Goal: Task Accomplishment & Management: Use online tool/utility

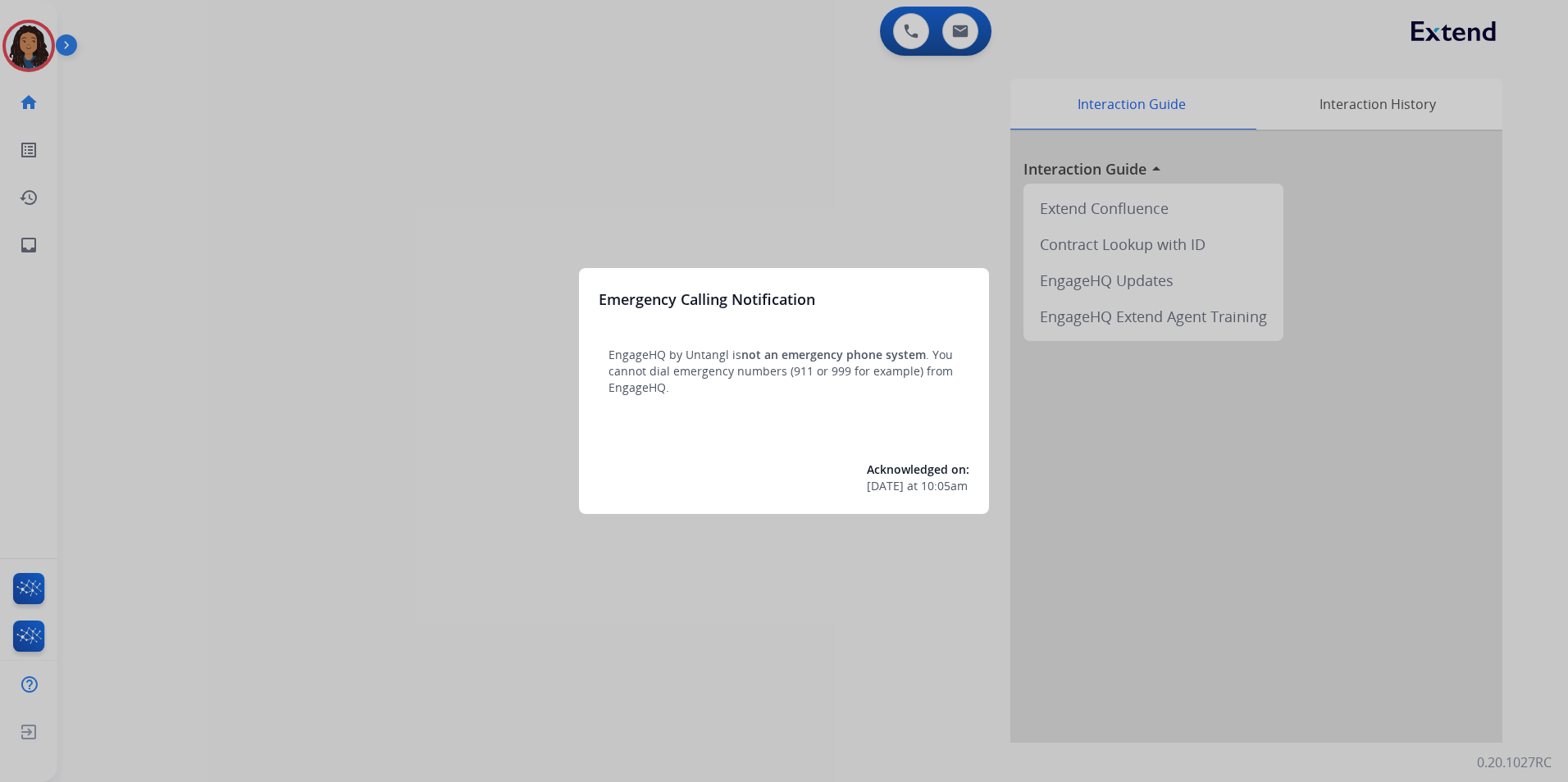
drag, startPoint x: 305, startPoint y: 601, endPoint x: 314, endPoint y: 577, distance: 25.6
click at [314, 577] on div at bounding box center [784, 391] width 1568 height 782
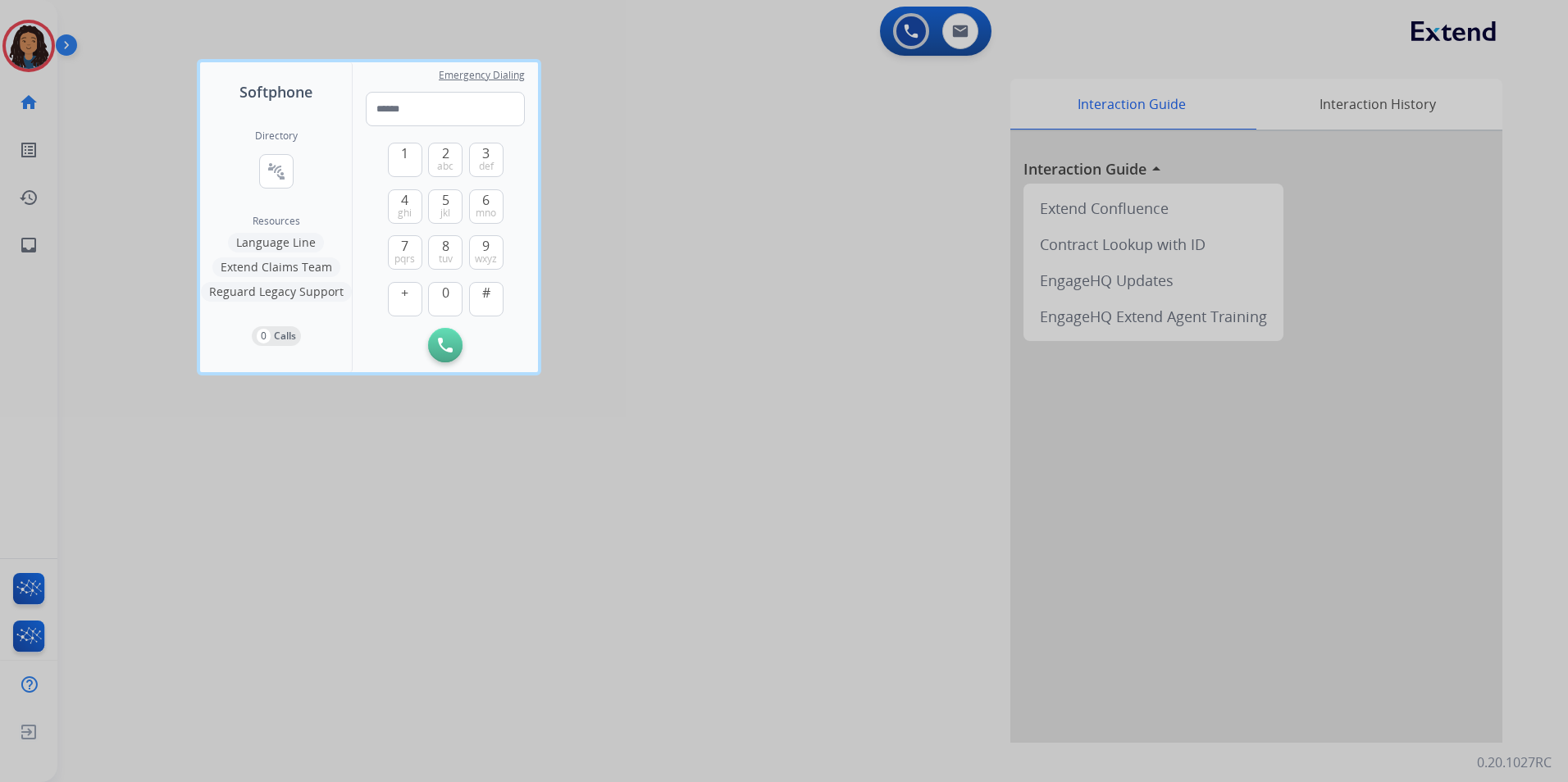
drag, startPoint x: -3, startPoint y: 824, endPoint x: 907, endPoint y: 324, distance: 1038.3
click at [909, 330] on div at bounding box center [784, 391] width 1568 height 782
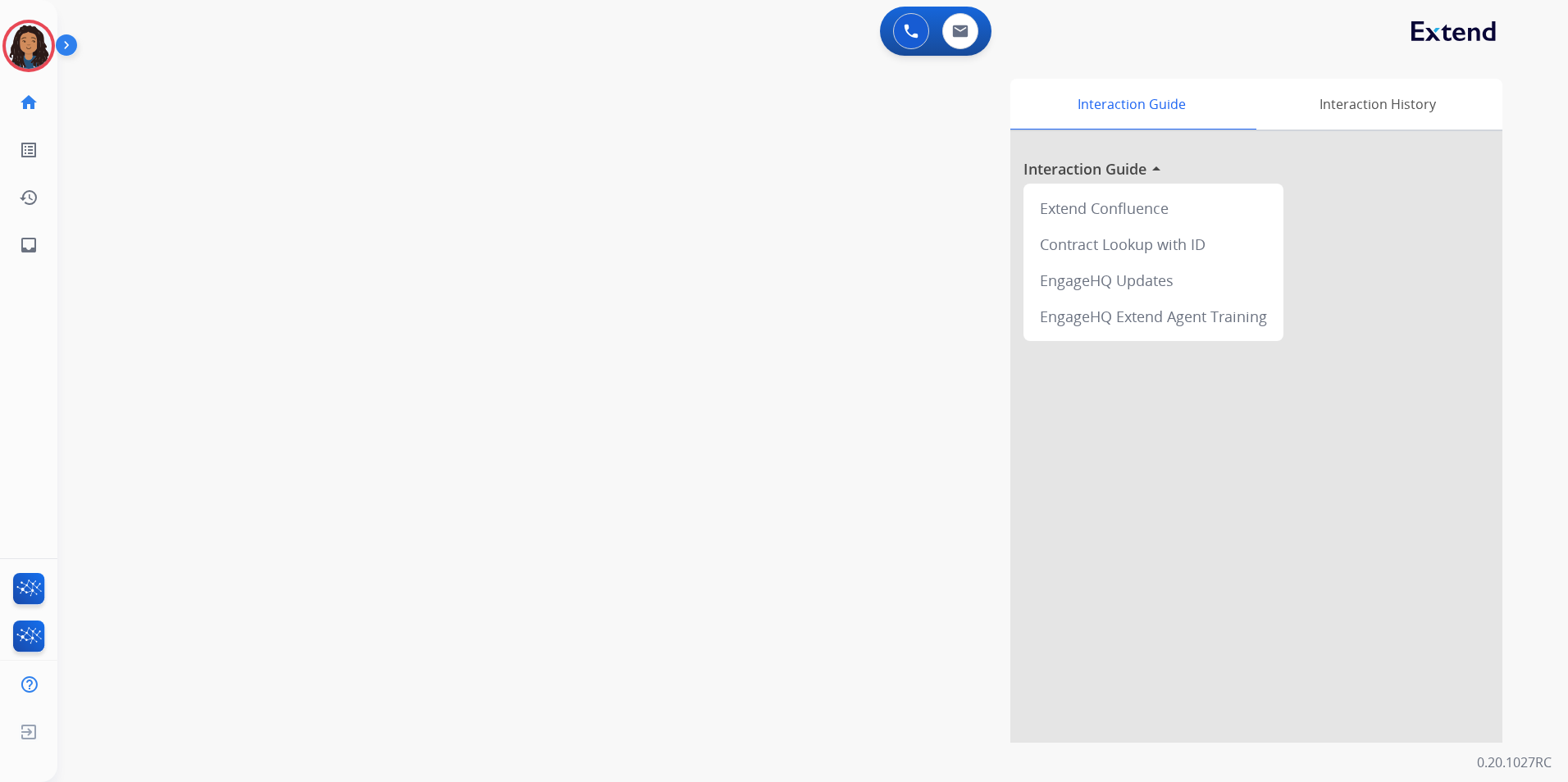
click at [906, 324] on div "Interaction Guide Interaction History Interaction Guide arrow_drop_up Extend Co…" at bounding box center [1022, 411] width 960 height 664
click at [958, 35] on img at bounding box center [960, 31] width 17 height 13
select select "**********"
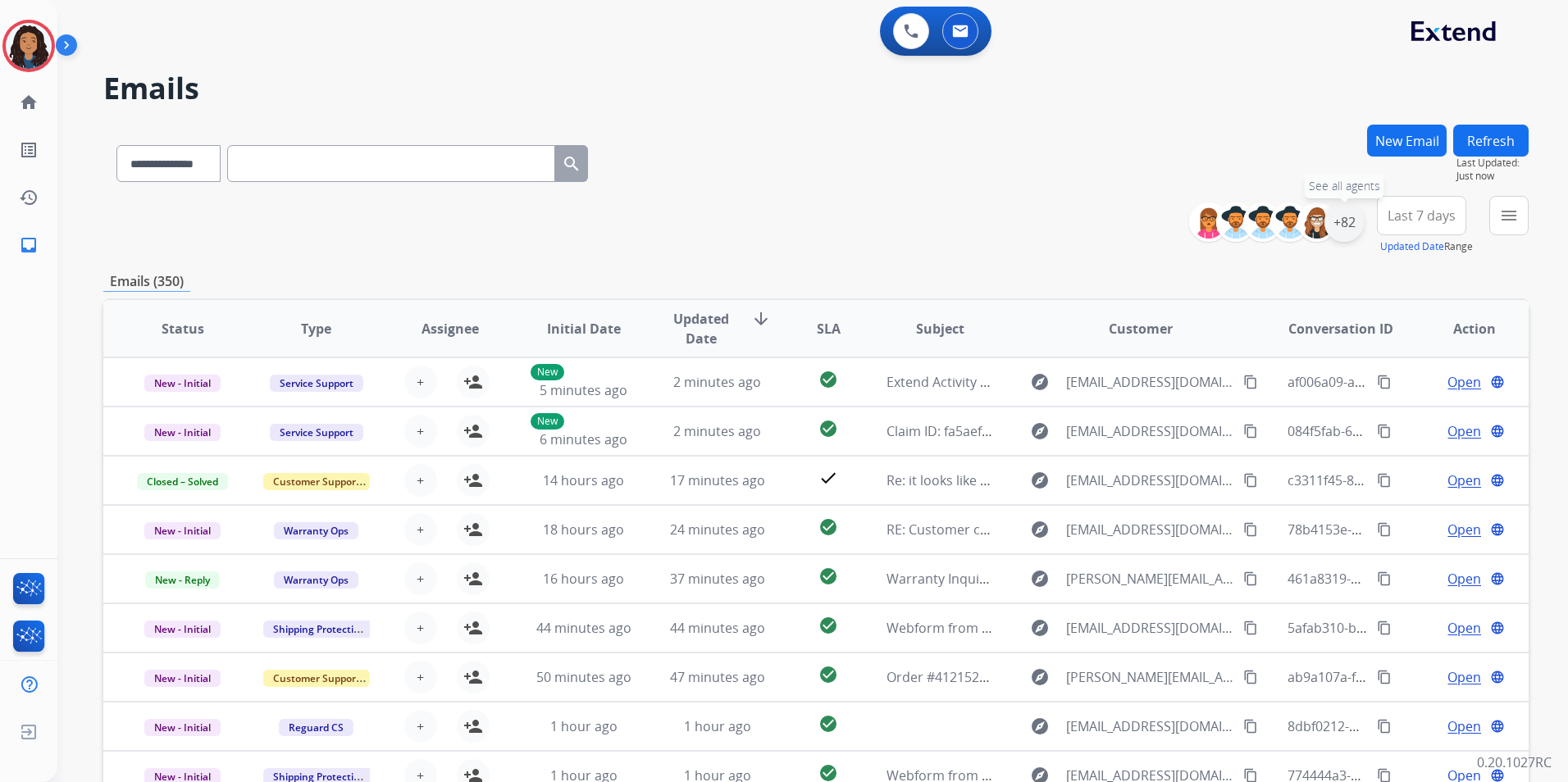
click at [1351, 234] on div "+82" at bounding box center [1343, 222] width 39 height 39
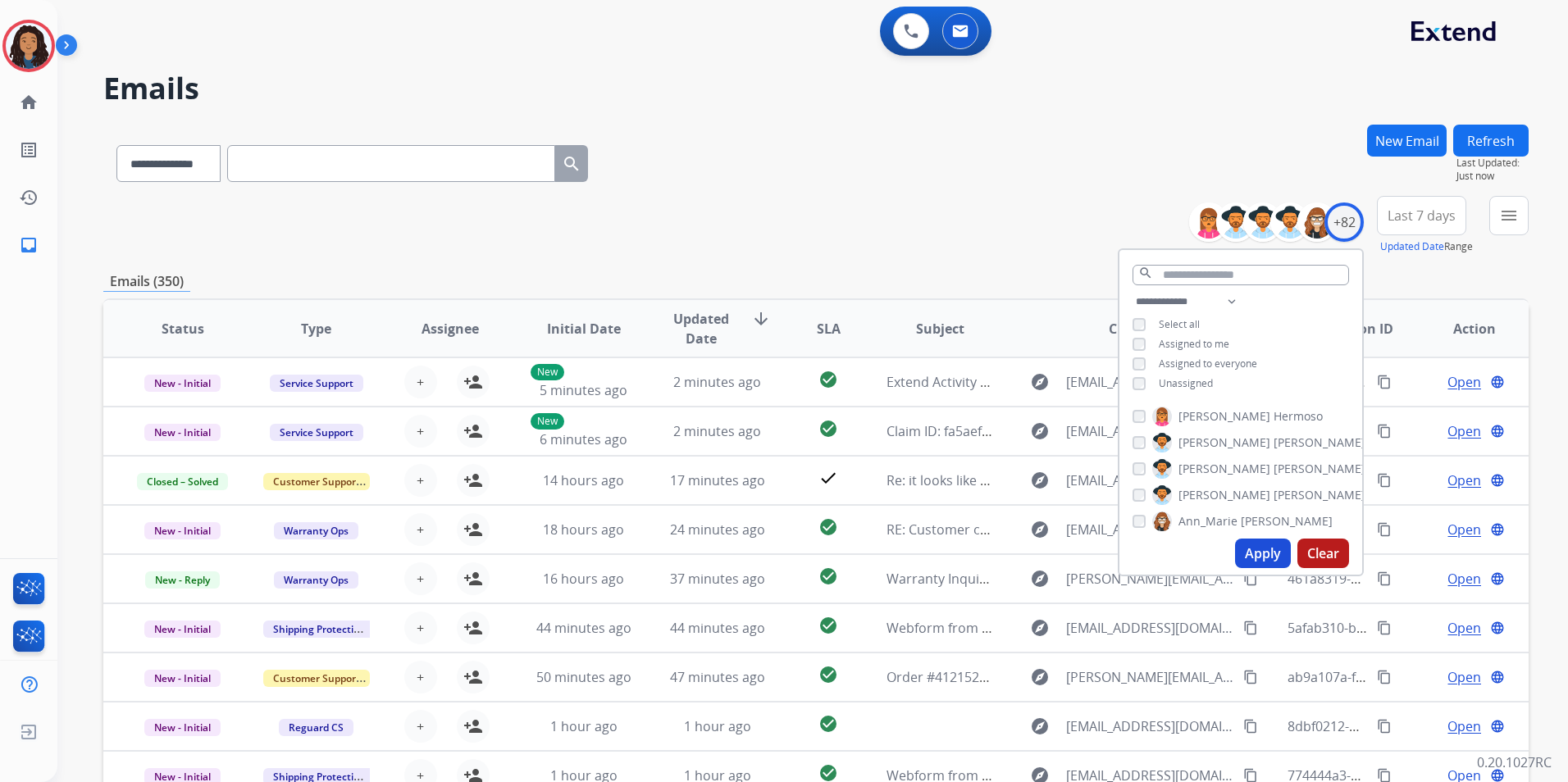
click at [1198, 376] on span "Unassigned" at bounding box center [1185, 383] width 54 height 14
drag, startPoint x: 1266, startPoint y: 553, endPoint x: 1266, endPoint y: 534, distance: 19.0
click at [1266, 550] on button "Apply" at bounding box center [1263, 553] width 56 height 29
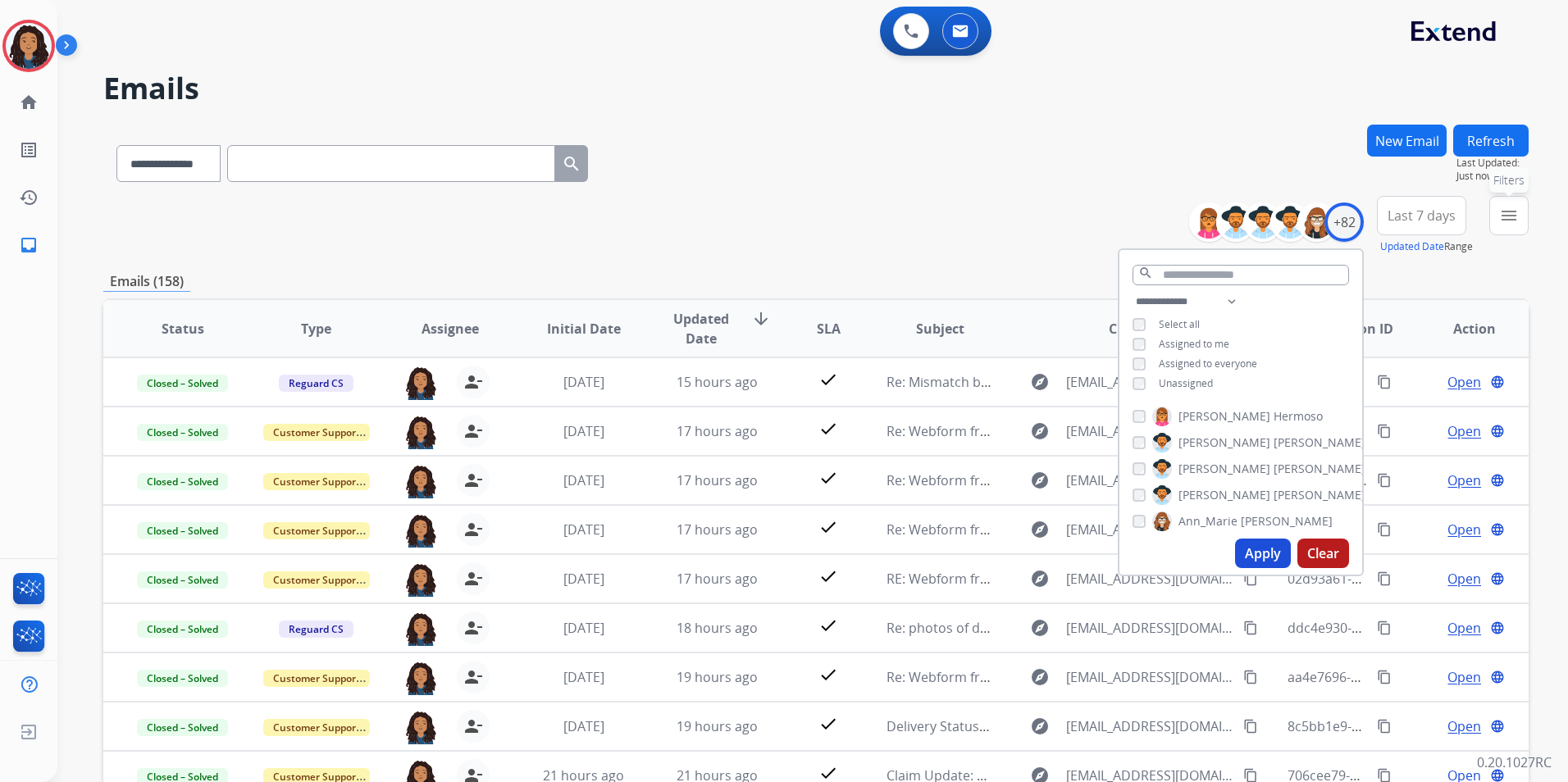
drag, startPoint x: 1495, startPoint y: 228, endPoint x: 1486, endPoint y: 253, distance: 26.6
click at [1495, 231] on button "menu Filters" at bounding box center [1509, 215] width 39 height 39
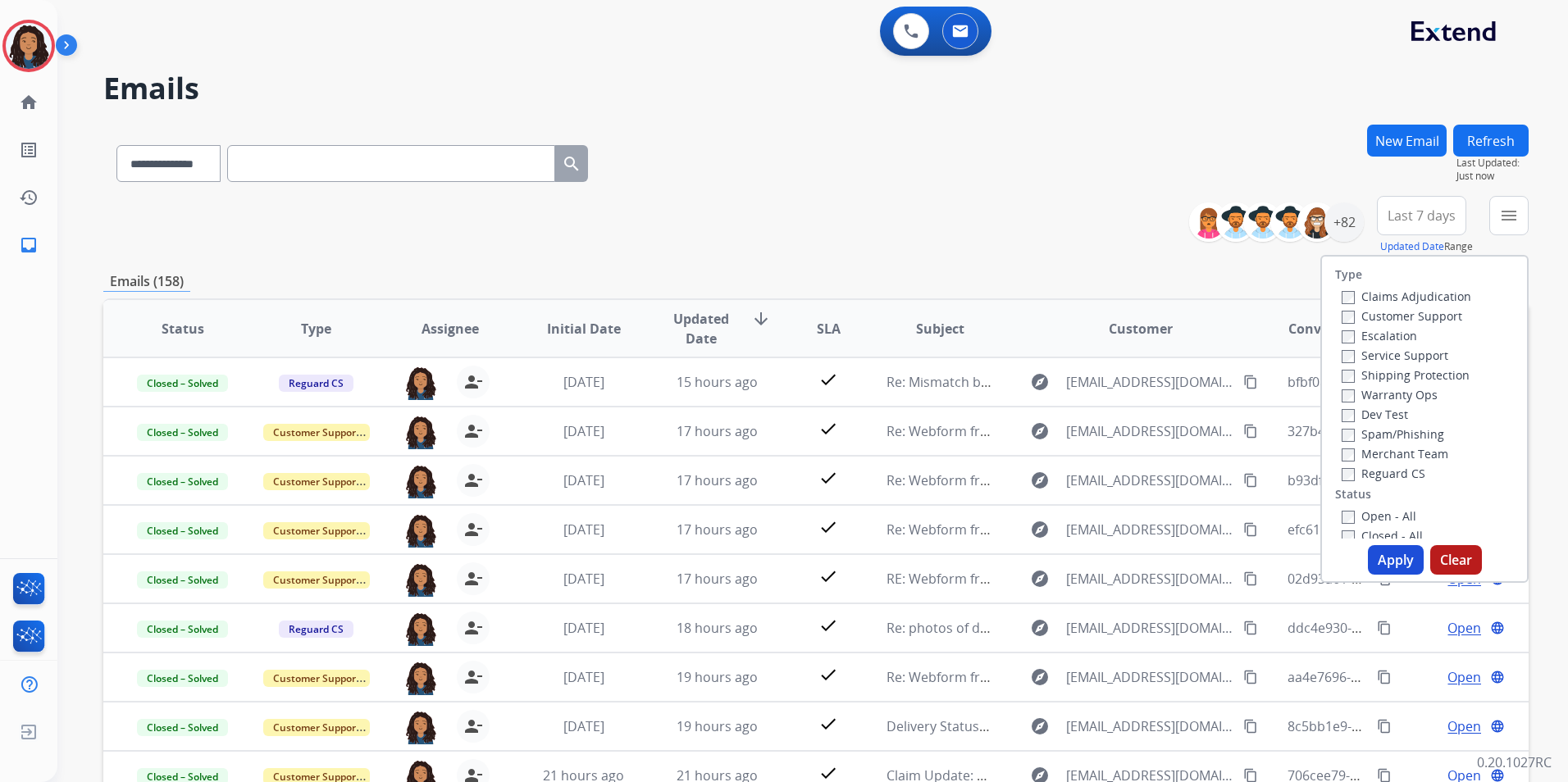
click at [1399, 391] on label "Warranty Ops" at bounding box center [1389, 395] width 96 height 16
click at [1381, 559] on button "Apply" at bounding box center [1395, 560] width 56 height 29
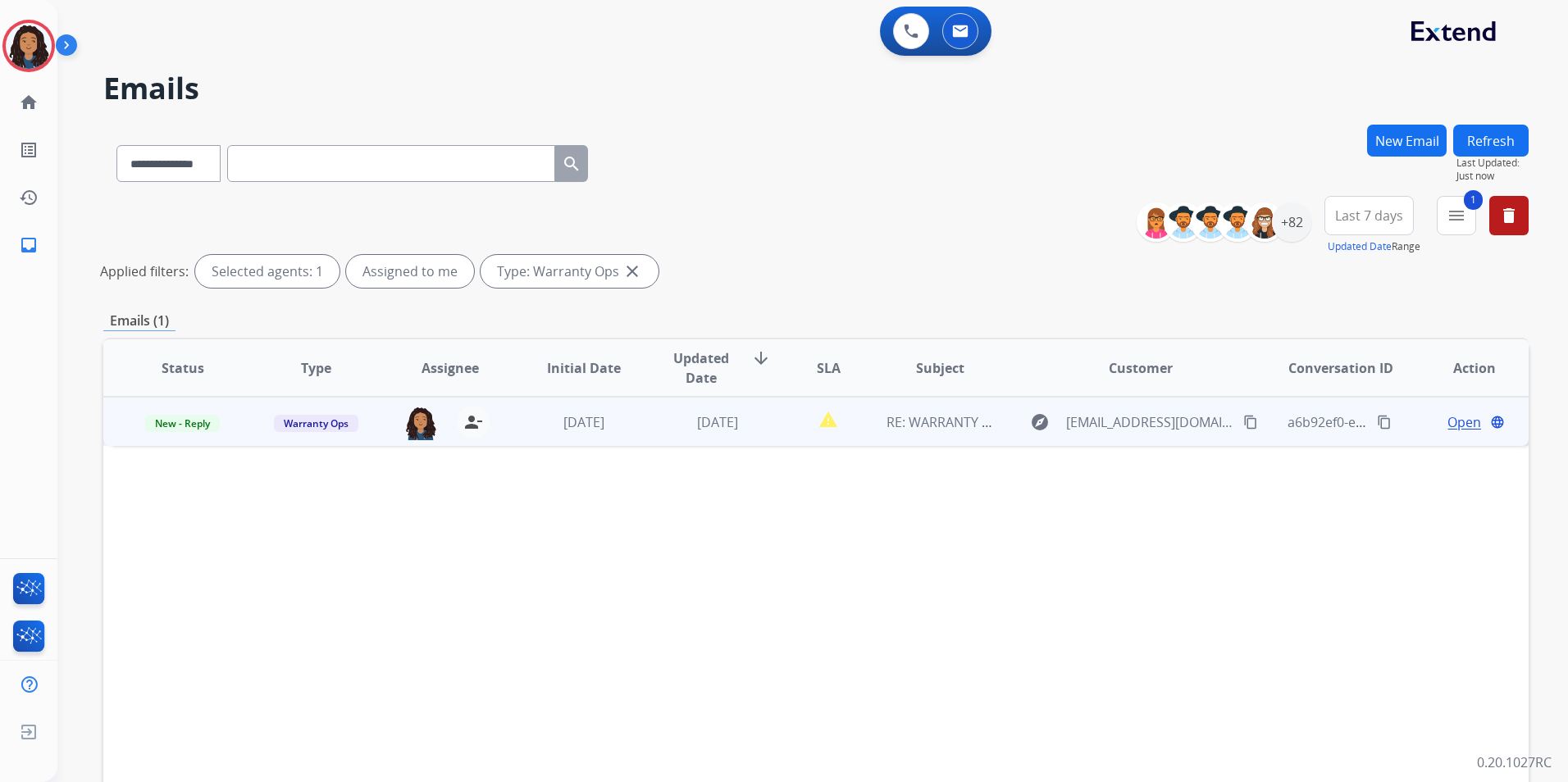
click at [1453, 422] on span "Open" at bounding box center [1464, 422] width 33 height 20
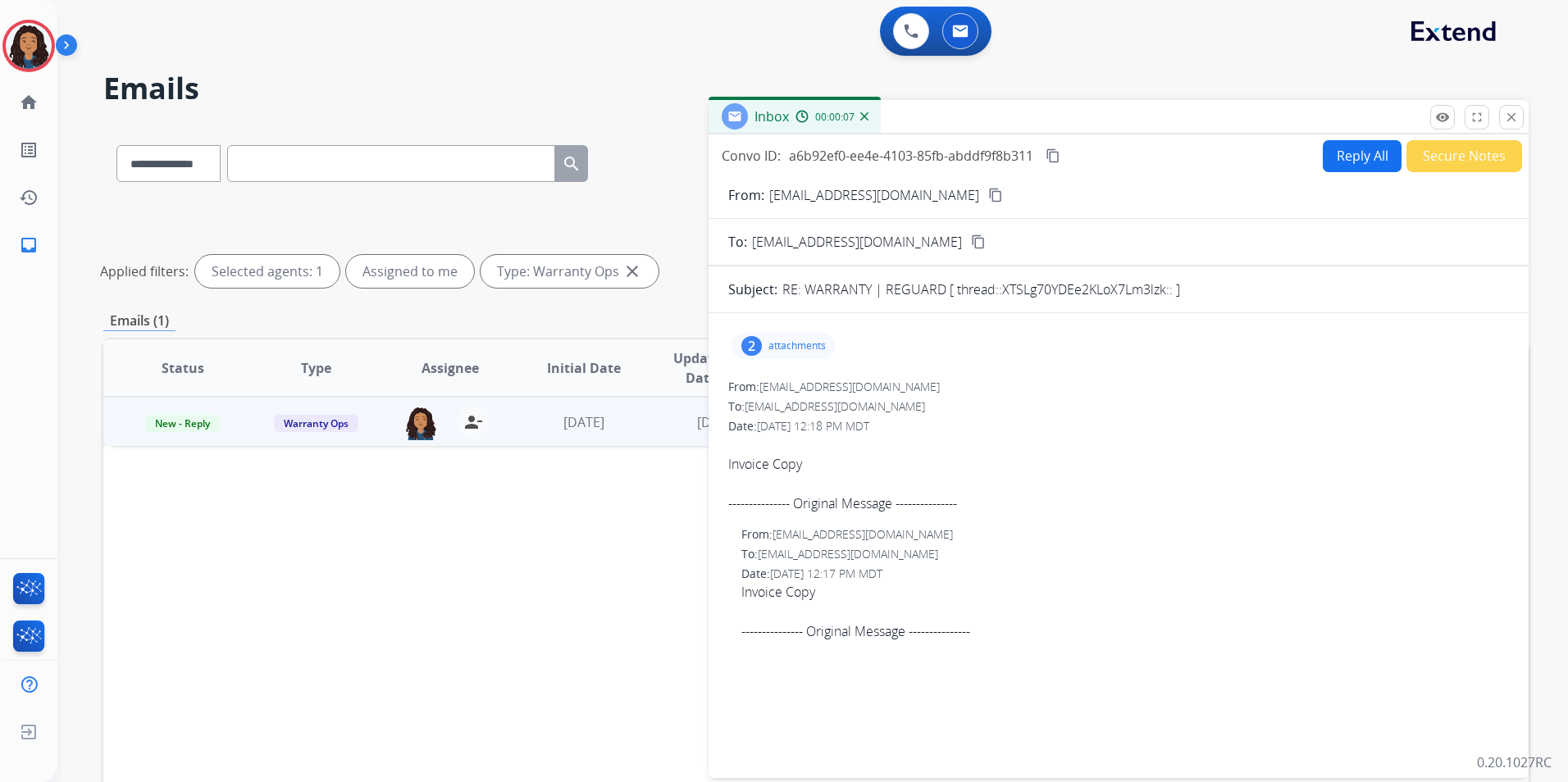
click at [1443, 158] on button "Secure Notes" at bounding box center [1464, 156] width 115 height 32
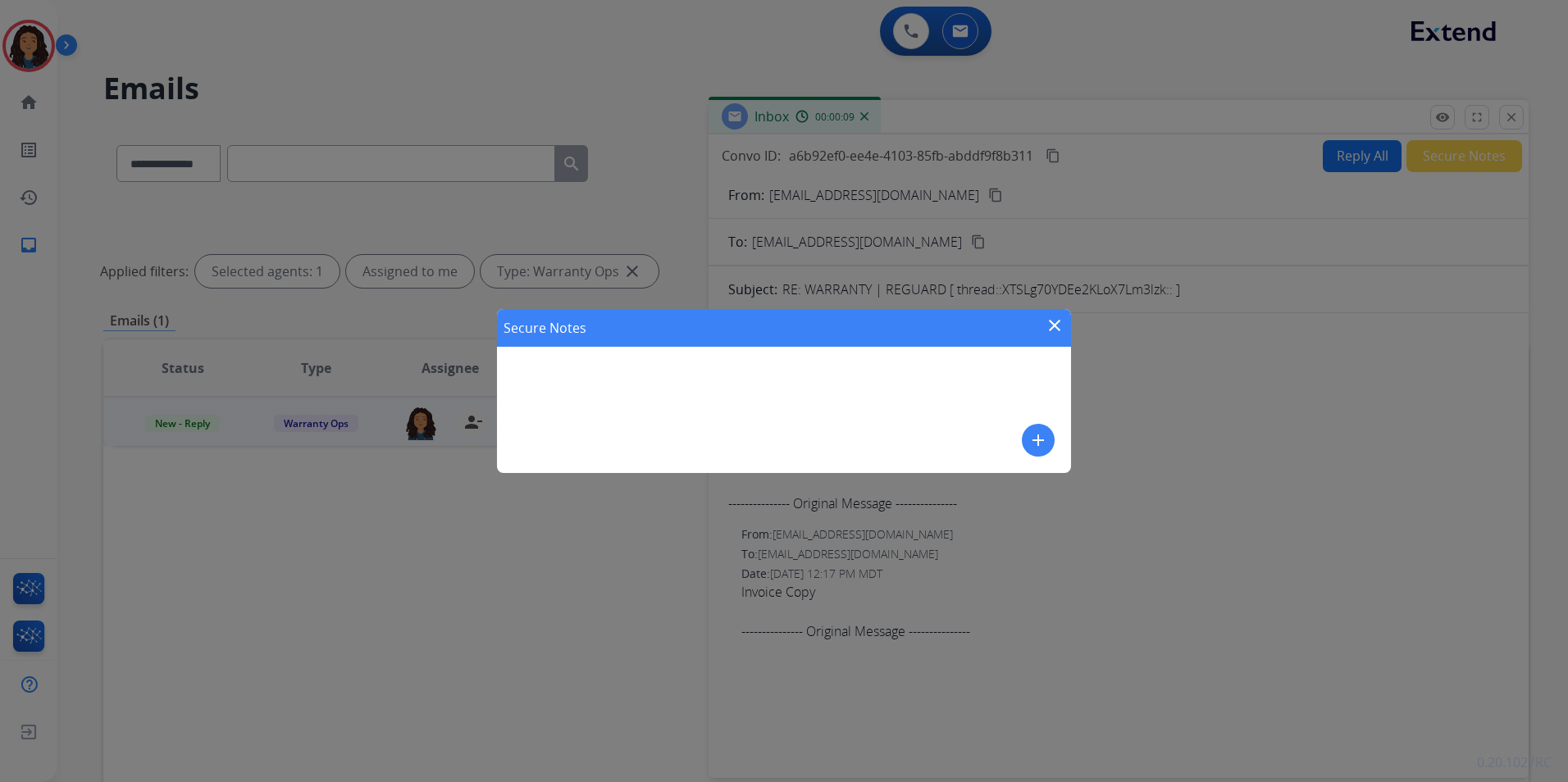
click at [1056, 327] on mat-icon "close" at bounding box center [1055, 325] width 20 height 20
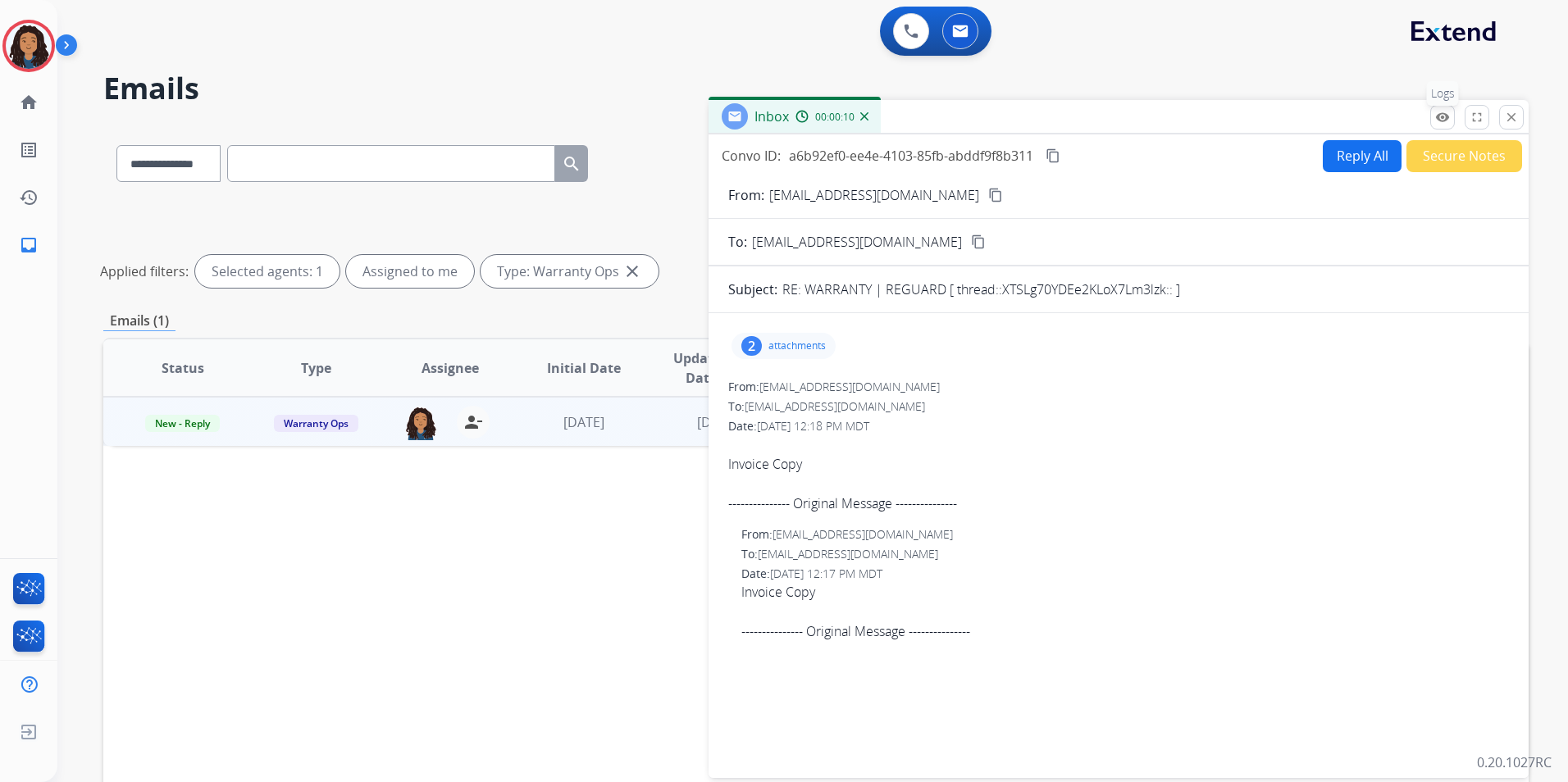
click at [1448, 125] on button "remove_red_eye Logs" at bounding box center [1442, 117] width 24 height 24
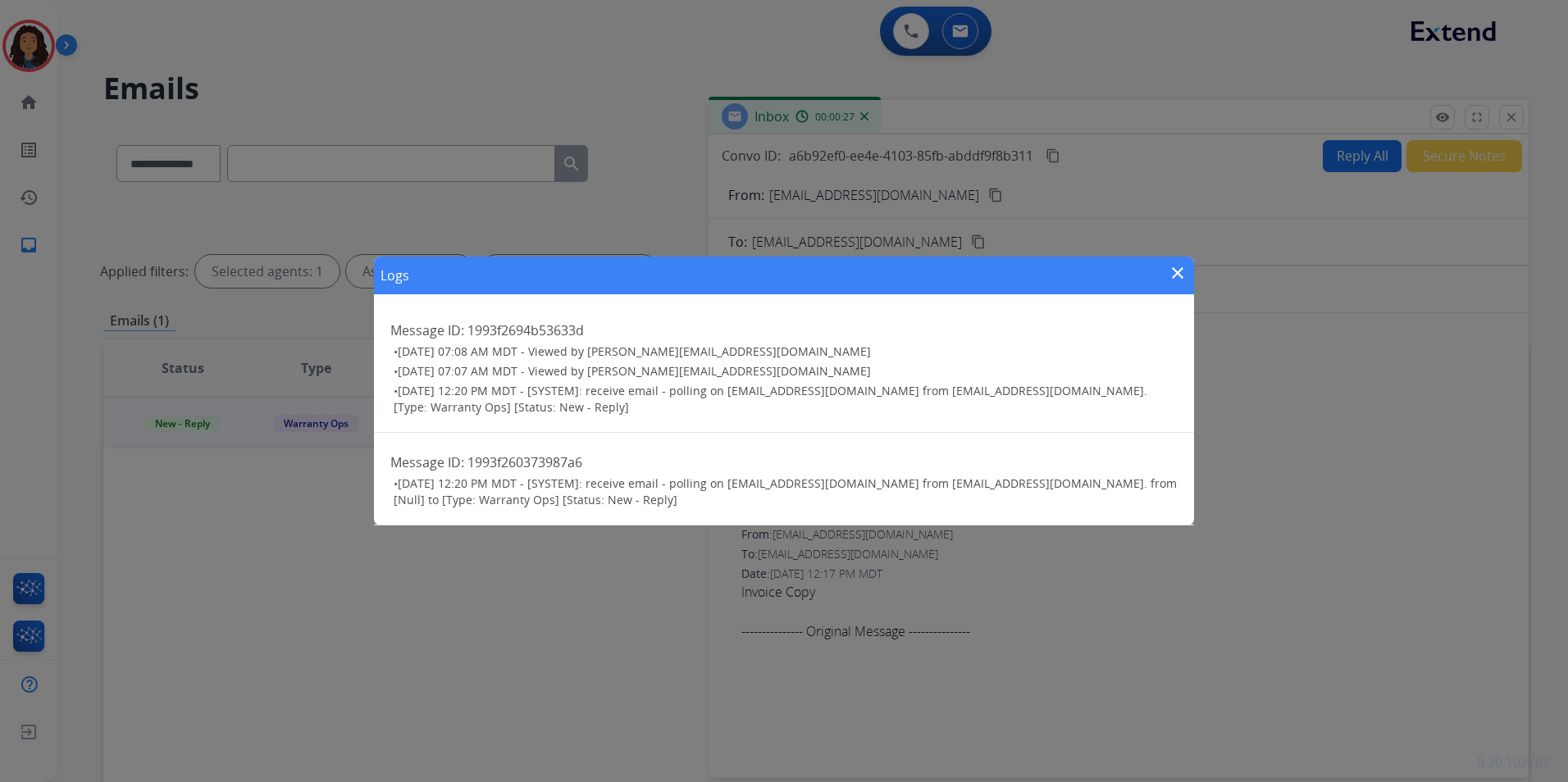
click at [1174, 279] on mat-icon "close" at bounding box center [1177, 273] width 20 height 20
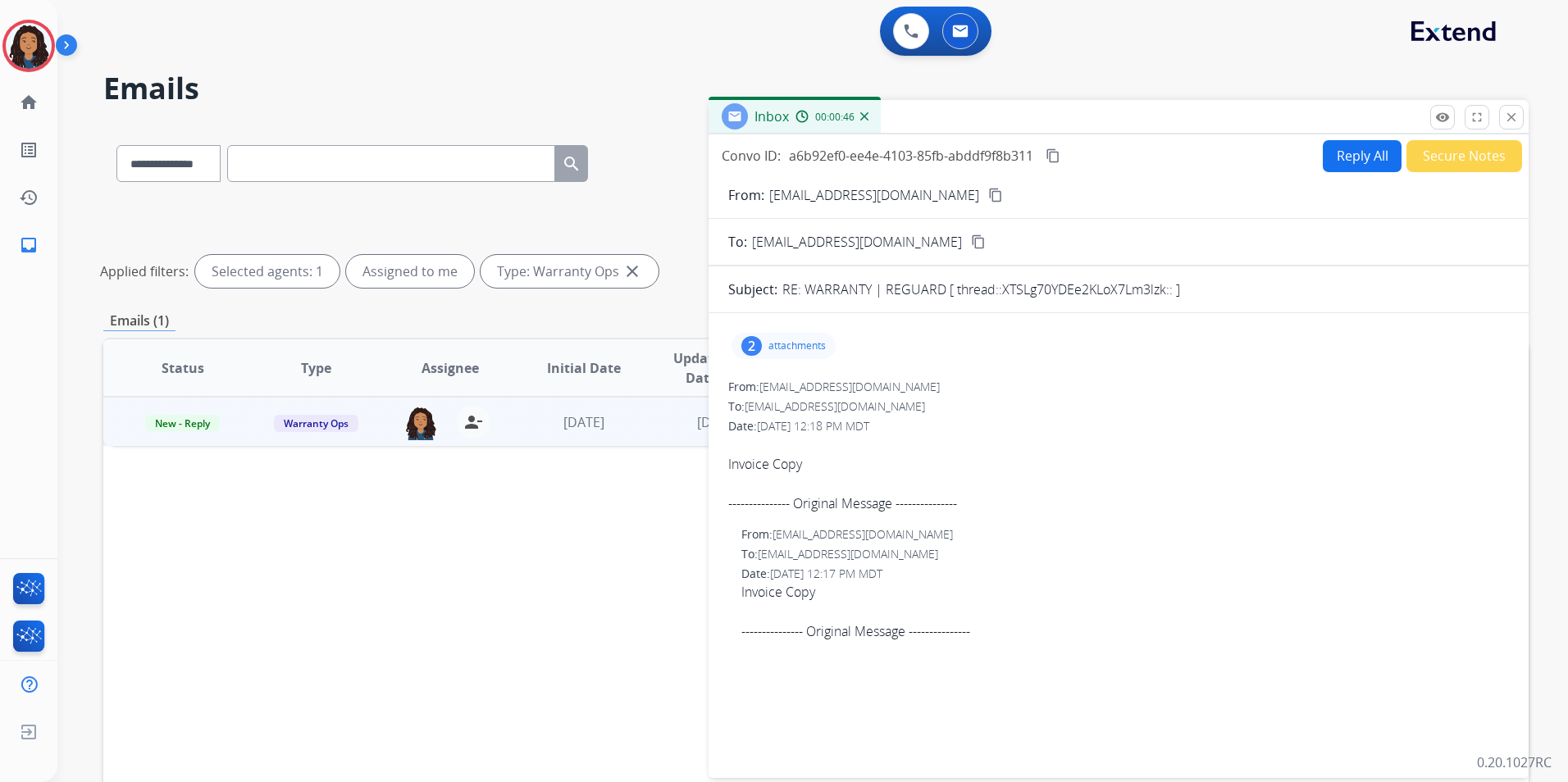
click at [1060, 155] on mat-icon "content_copy" at bounding box center [1053, 156] width 15 height 15
click at [479, 431] on mat-icon "person_remove" at bounding box center [473, 422] width 20 height 20
click at [1448, 114] on mat-icon "remove_red_eye" at bounding box center [1443, 117] width 15 height 15
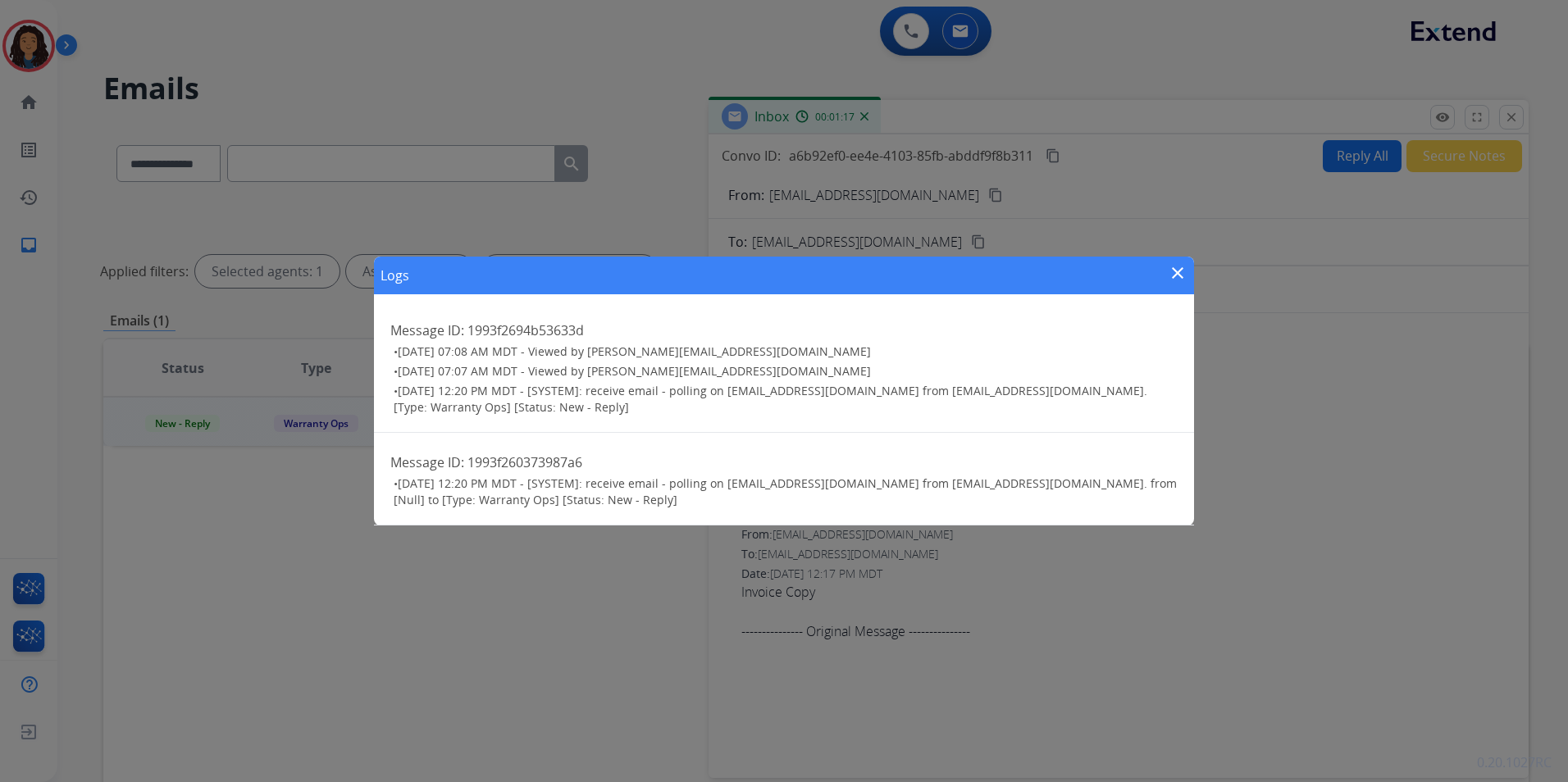
click at [850, 252] on div "Logs close Message ID: 1993f2694b53633d • [DATE] 07:08 AM MDT - Viewed by [PERS…" at bounding box center [784, 391] width 1568 height 782
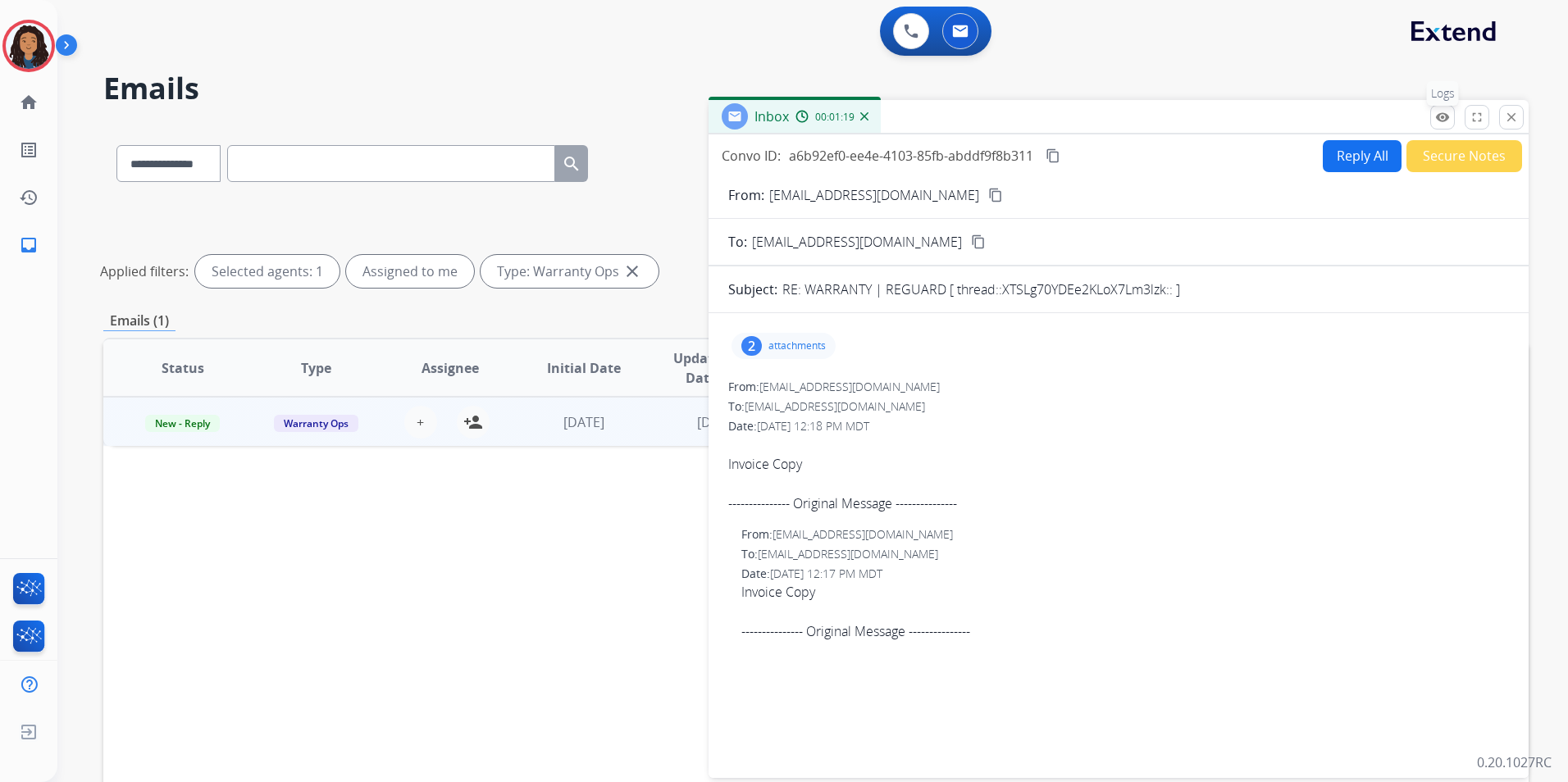
click at [1440, 105] on p "Logs" at bounding box center [1443, 93] width 32 height 24
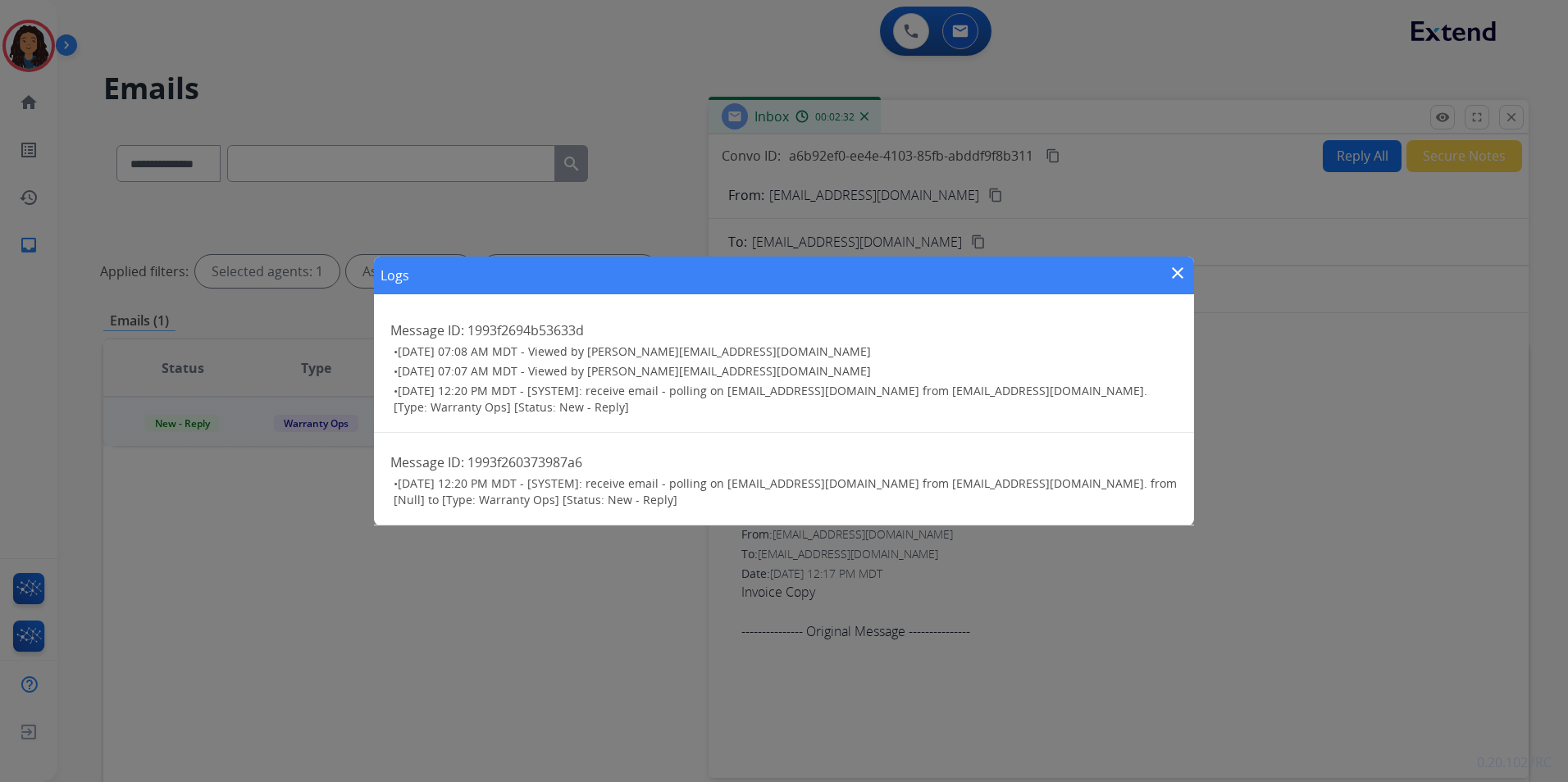
click at [483, 176] on div "Logs close Message ID: 1993f2694b53633d • [DATE] 07:08 AM MDT - Viewed by [PERS…" at bounding box center [784, 391] width 1568 height 782
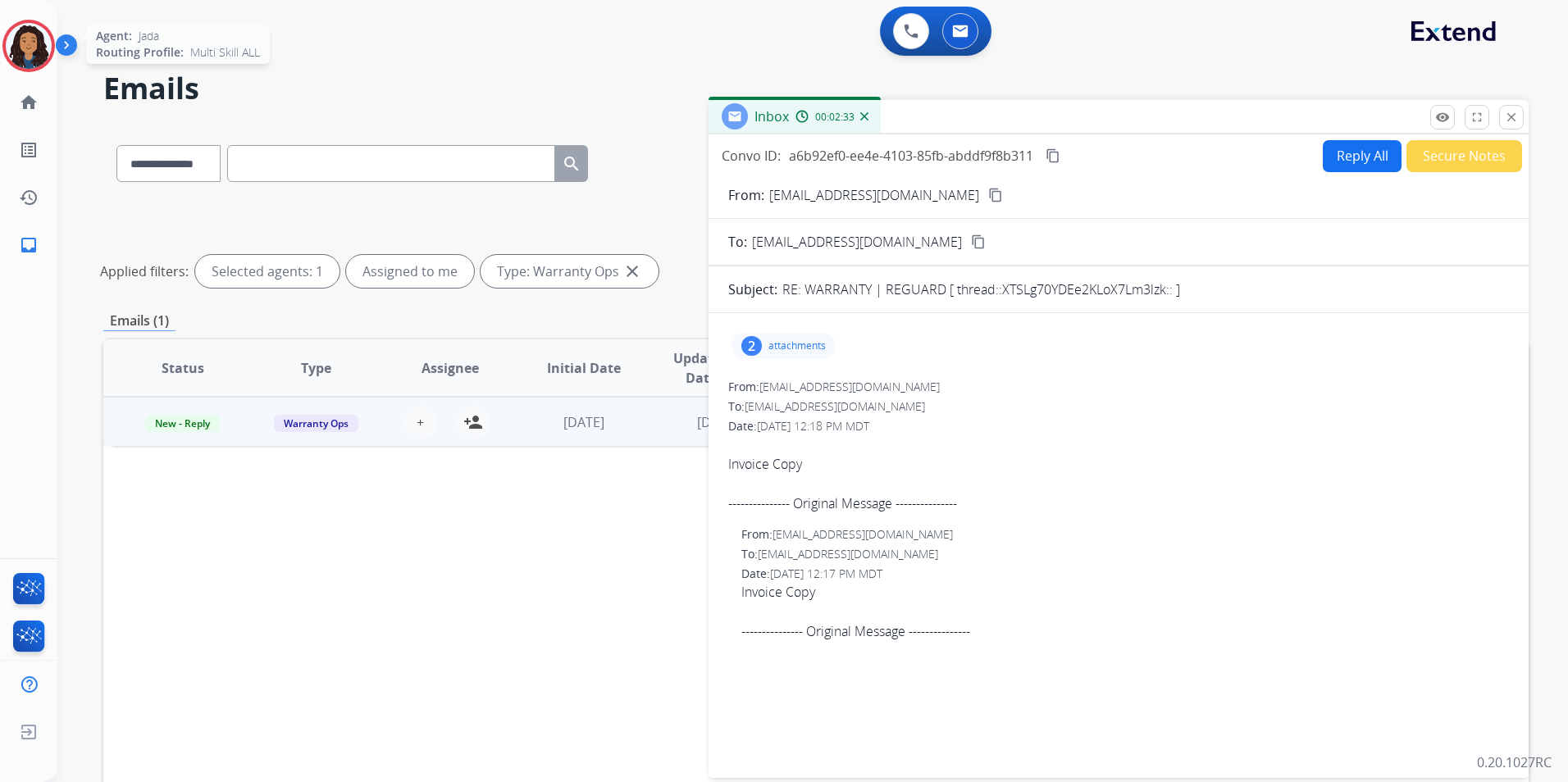
click at [43, 50] on img at bounding box center [28, 45] width 46 height 46
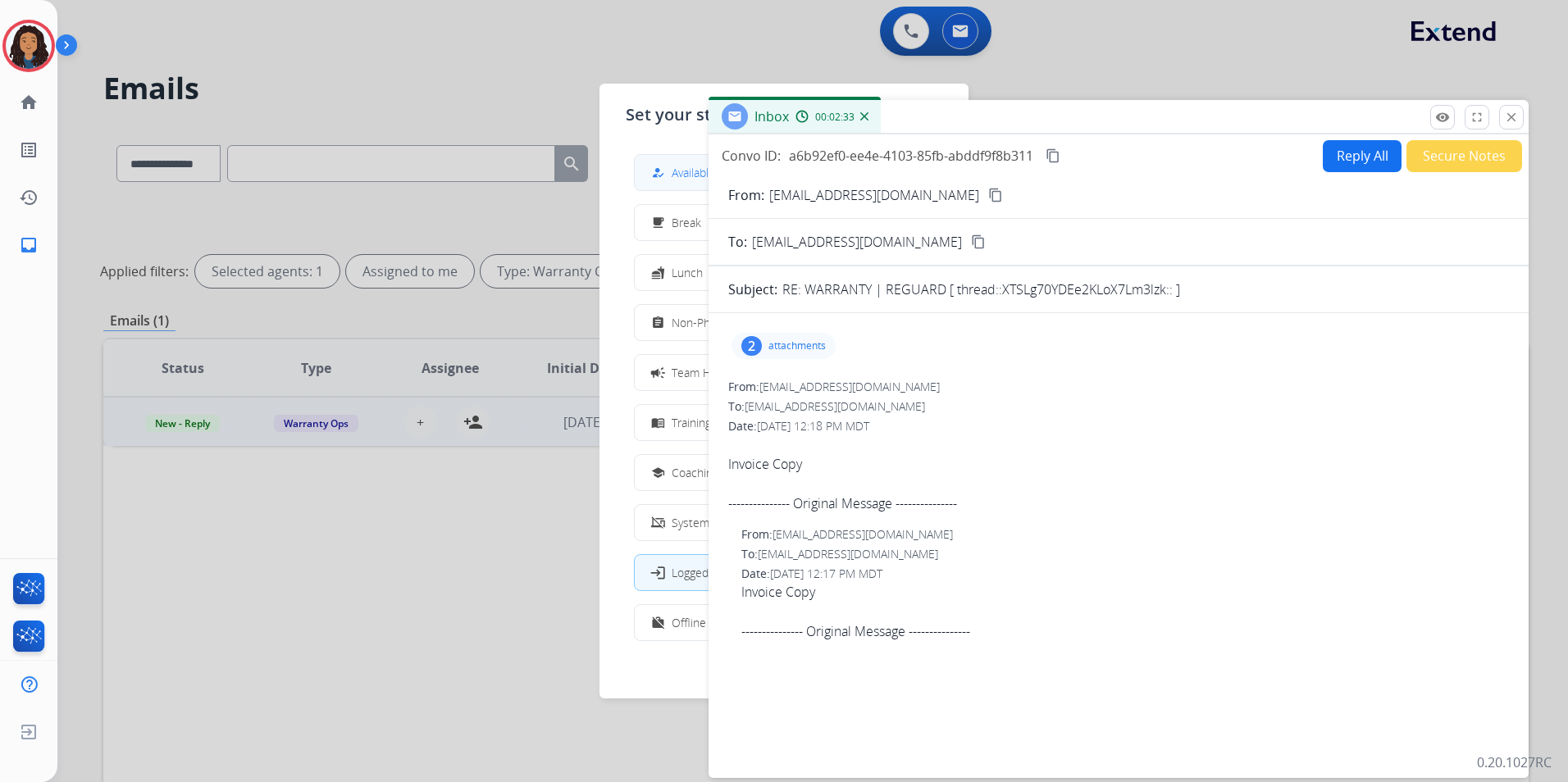
click at [661, 182] on button "how_to_reg Available" at bounding box center [784, 172] width 299 height 35
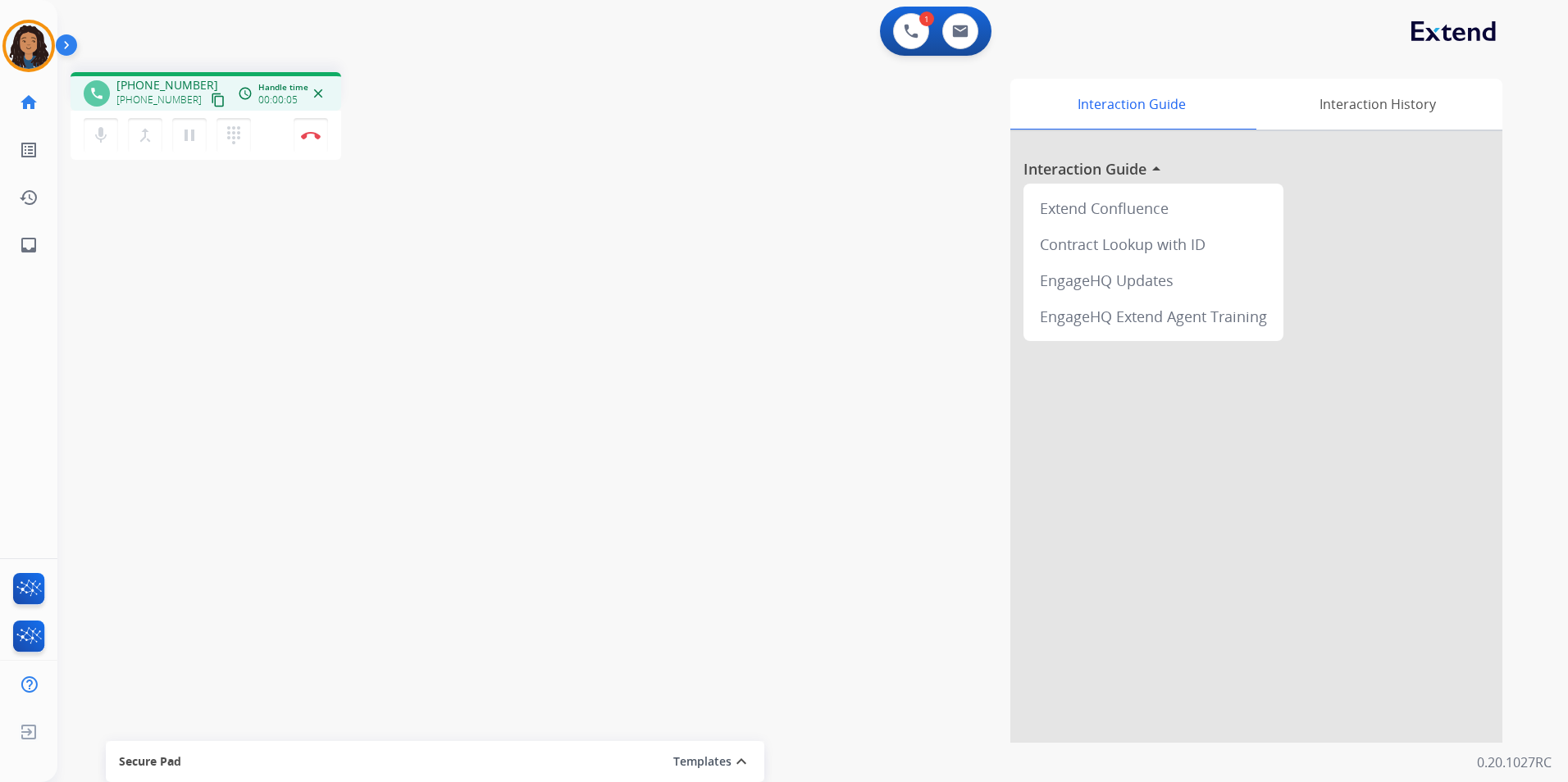
click at [211, 101] on mat-icon "content_copy" at bounding box center [218, 100] width 15 height 15
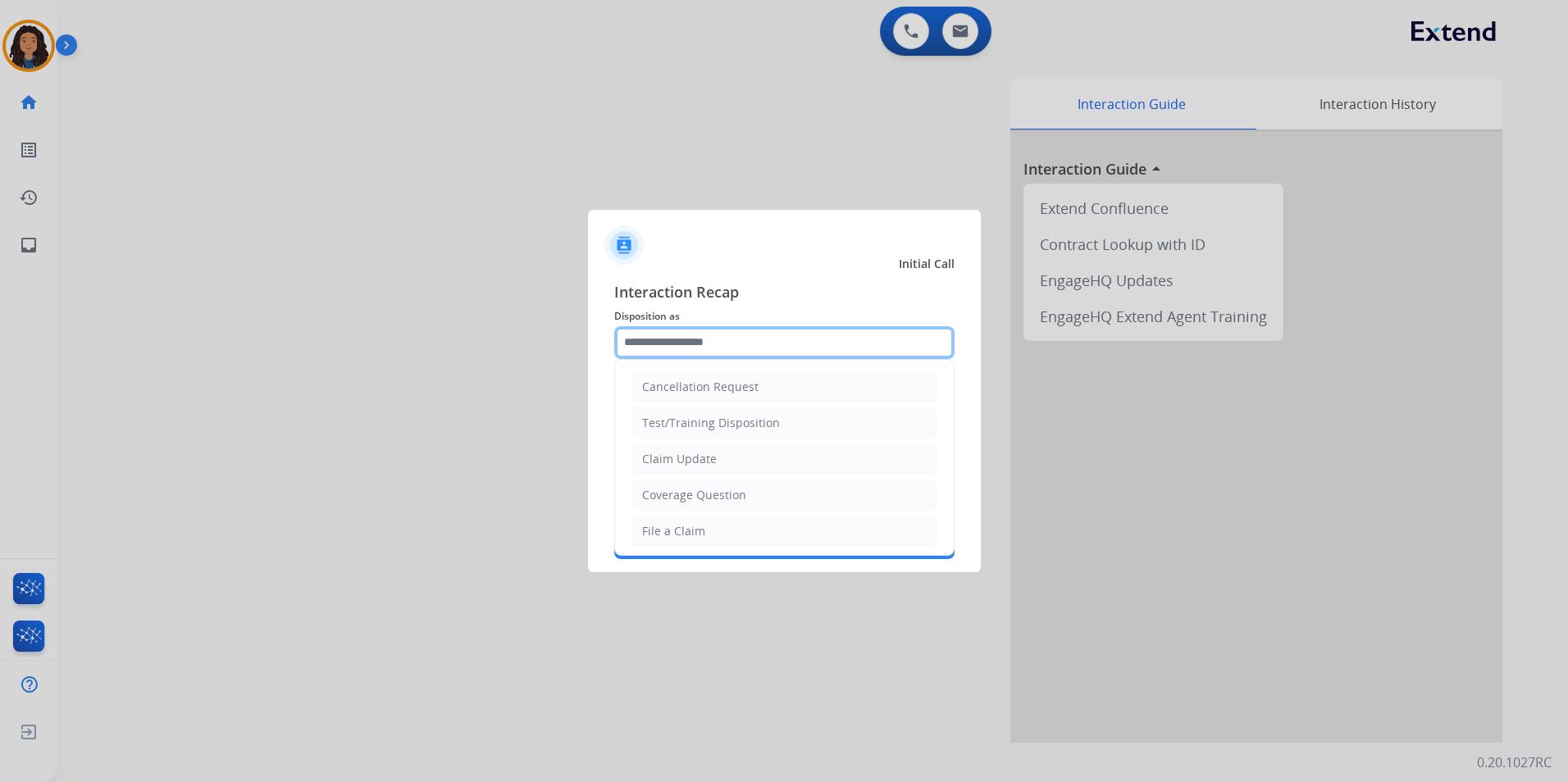
click at [669, 335] on input "text" at bounding box center [784, 342] width 340 height 33
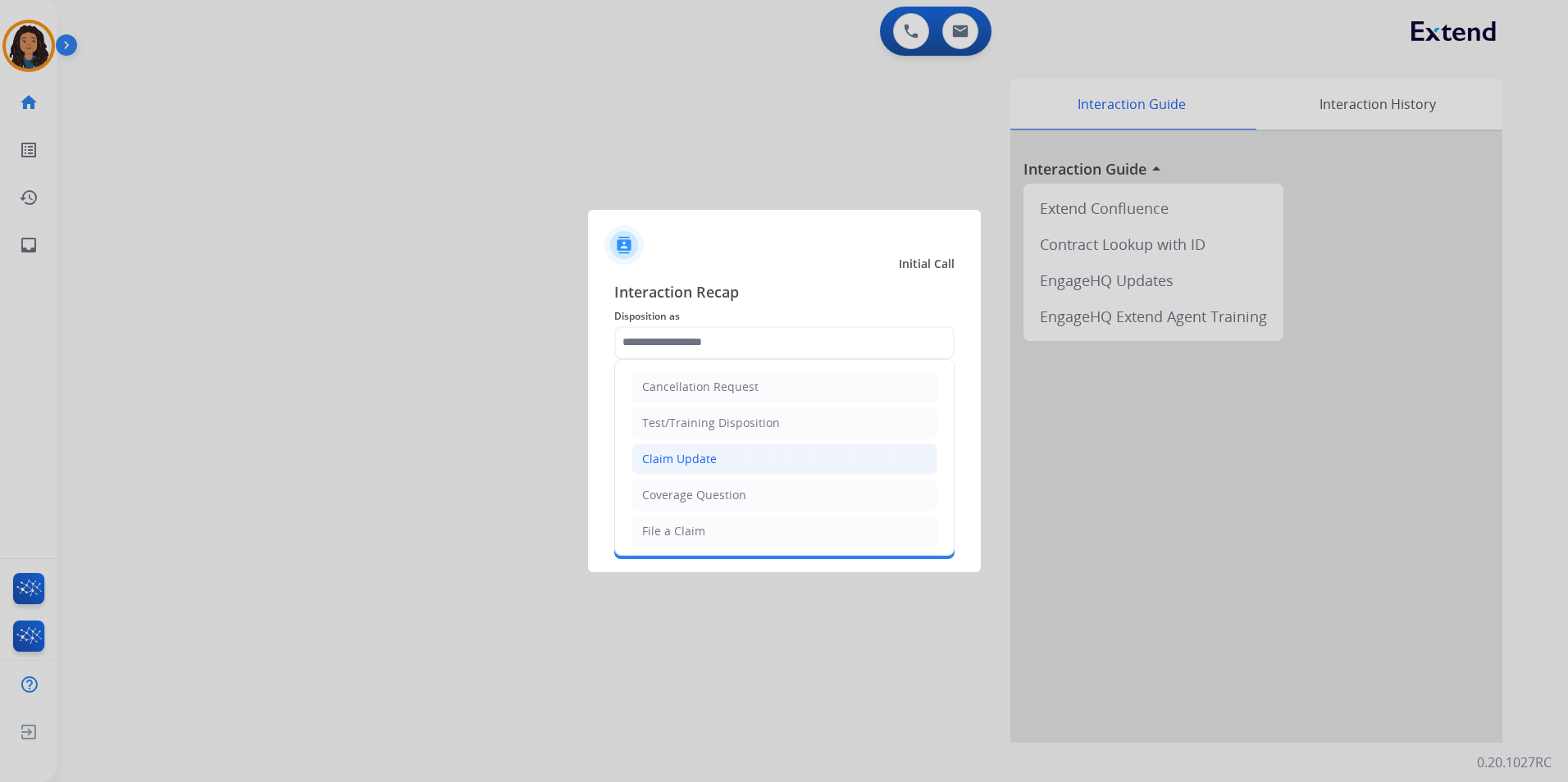
click at [687, 458] on div "Claim Update" at bounding box center [679, 459] width 74 height 17
type input "**********"
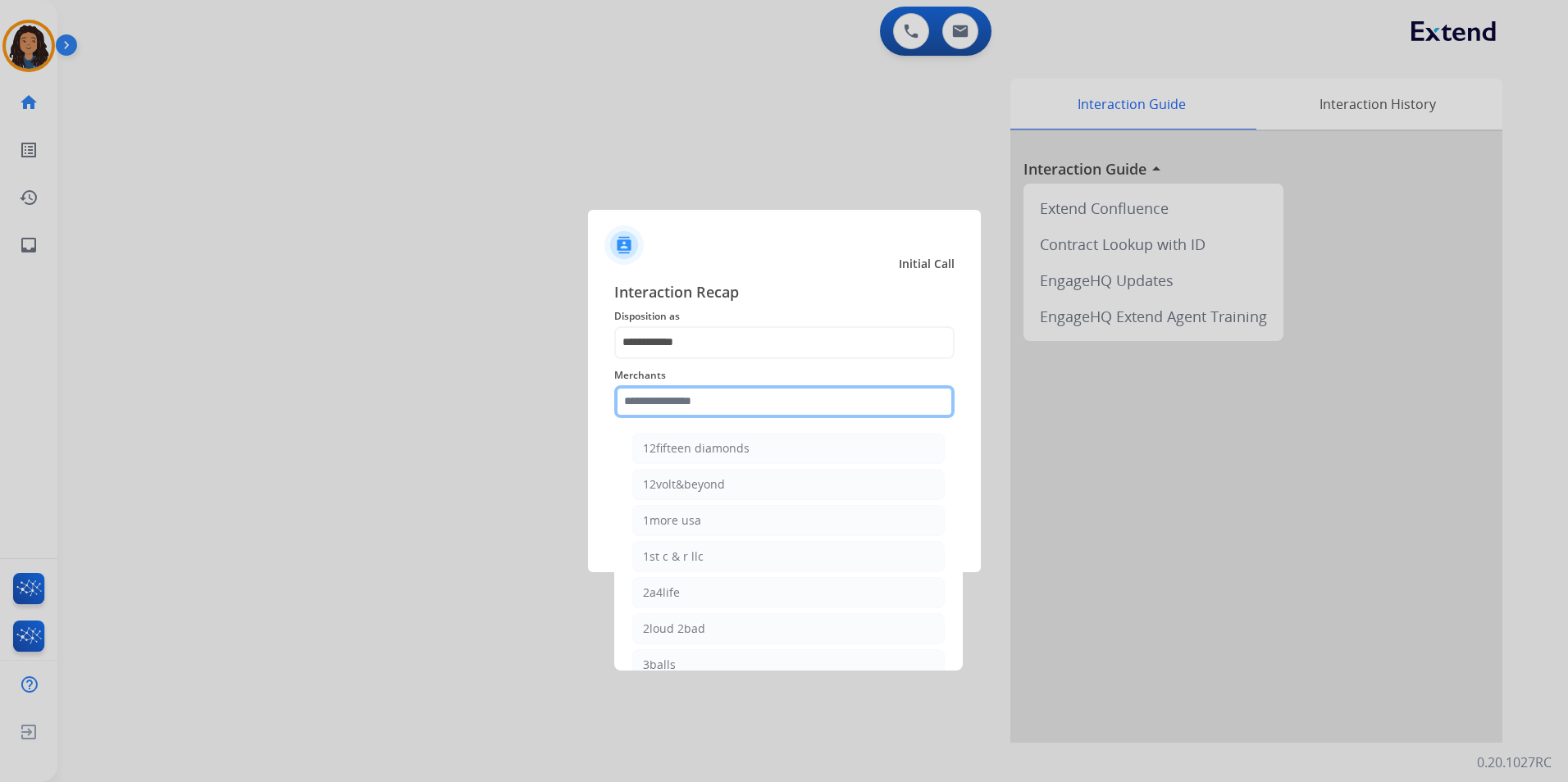
click at [685, 412] on input "text" at bounding box center [784, 401] width 340 height 33
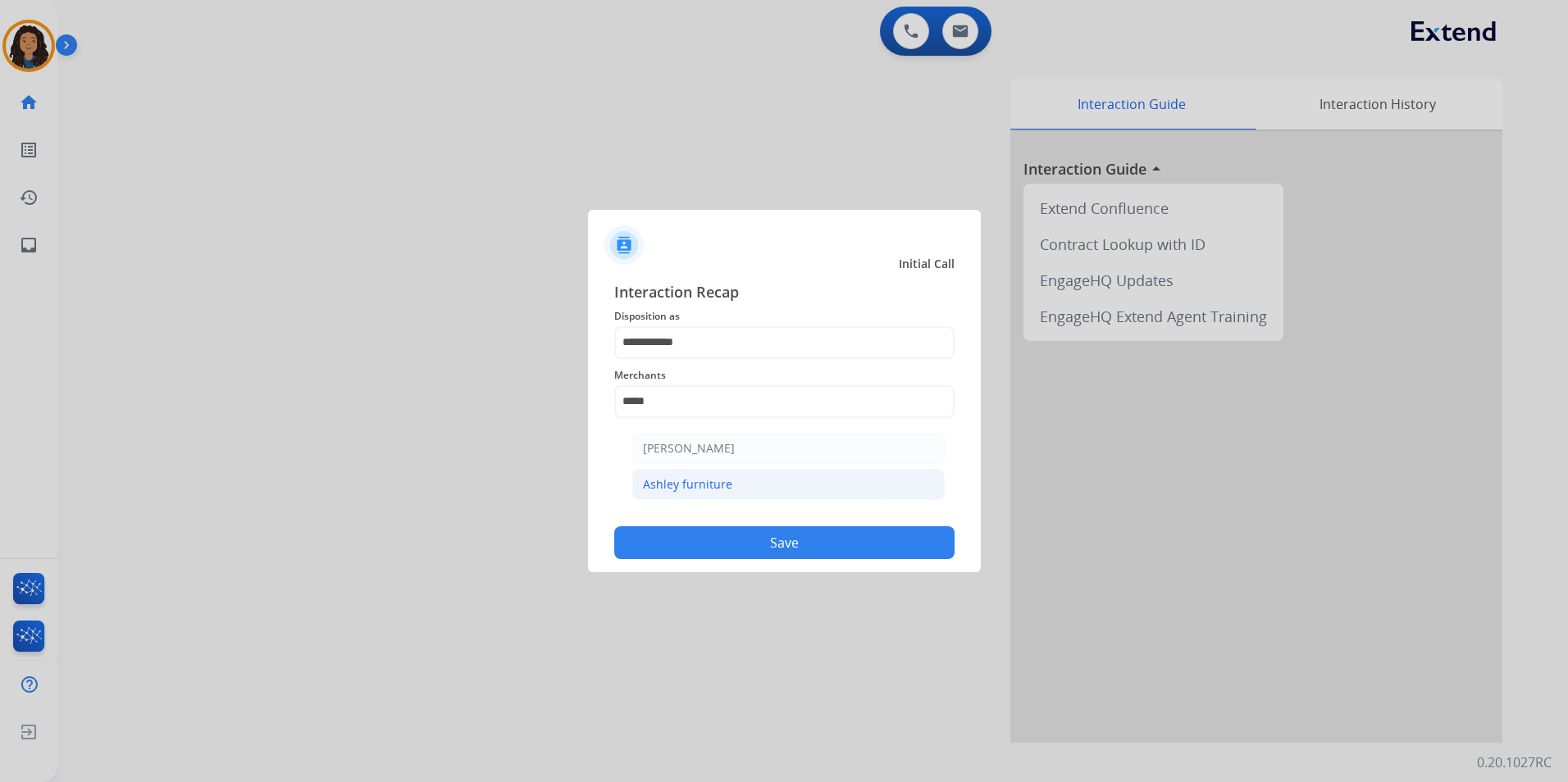
click at [719, 483] on div "Ashley furniture" at bounding box center [687, 485] width 89 height 17
type input "**********"
click at [668, 536] on button "Save" at bounding box center [784, 542] width 340 height 33
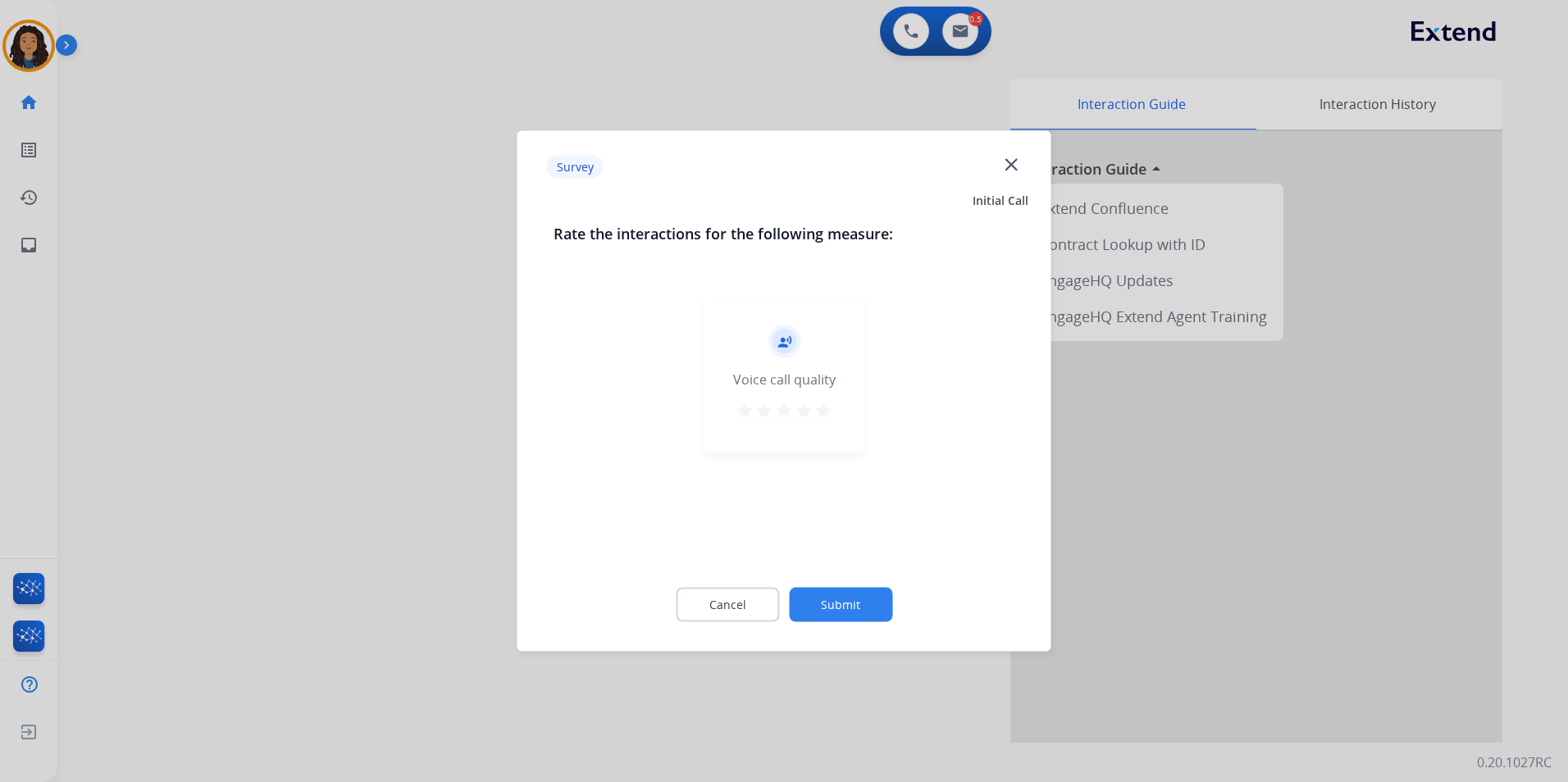
click at [293, 352] on div at bounding box center [784, 391] width 1568 height 782
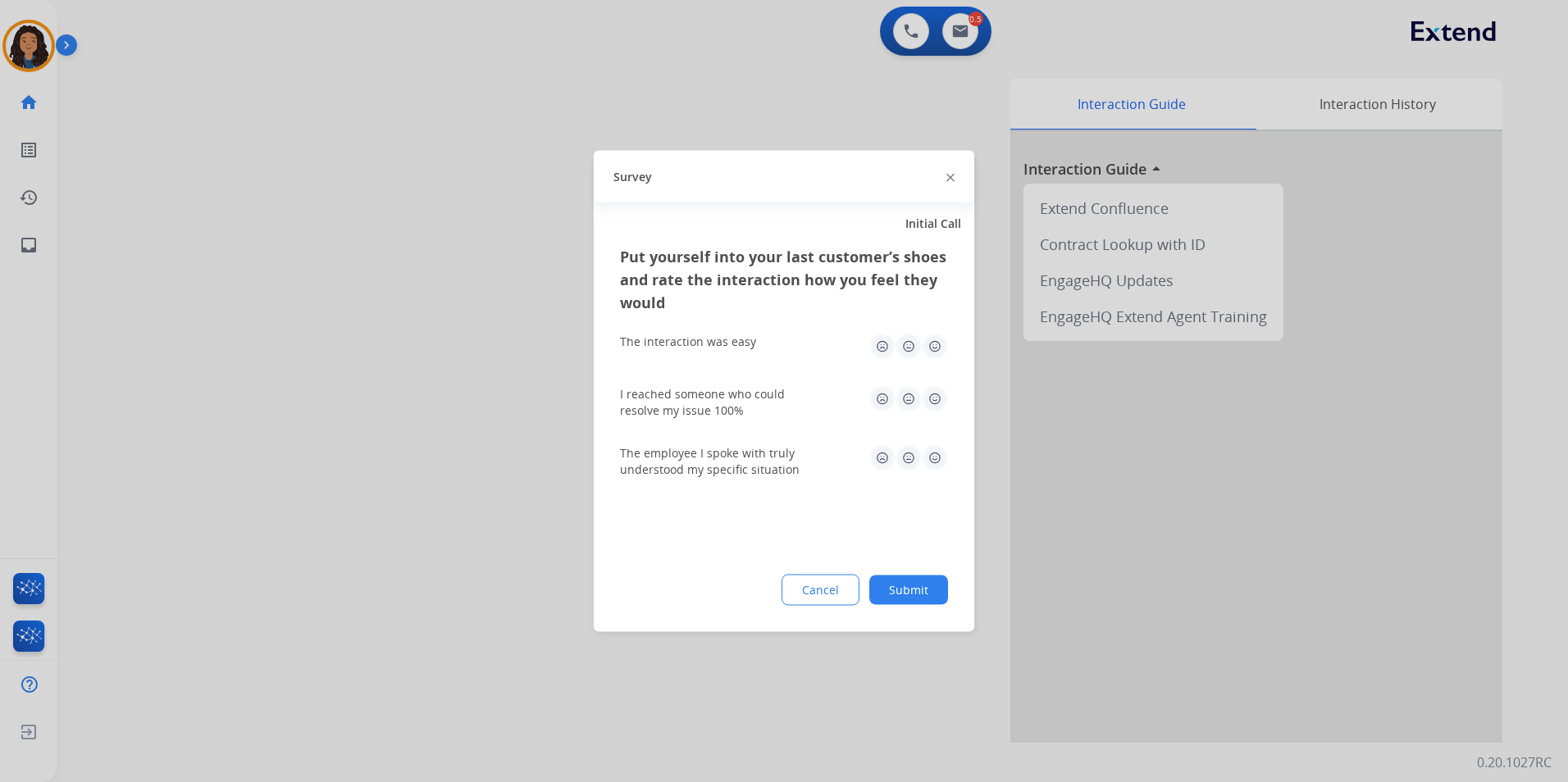
drag, startPoint x: 293, startPoint y: 352, endPoint x: 289, endPoint y: 336, distance: 16.5
click at [291, 341] on div at bounding box center [784, 391] width 1568 height 782
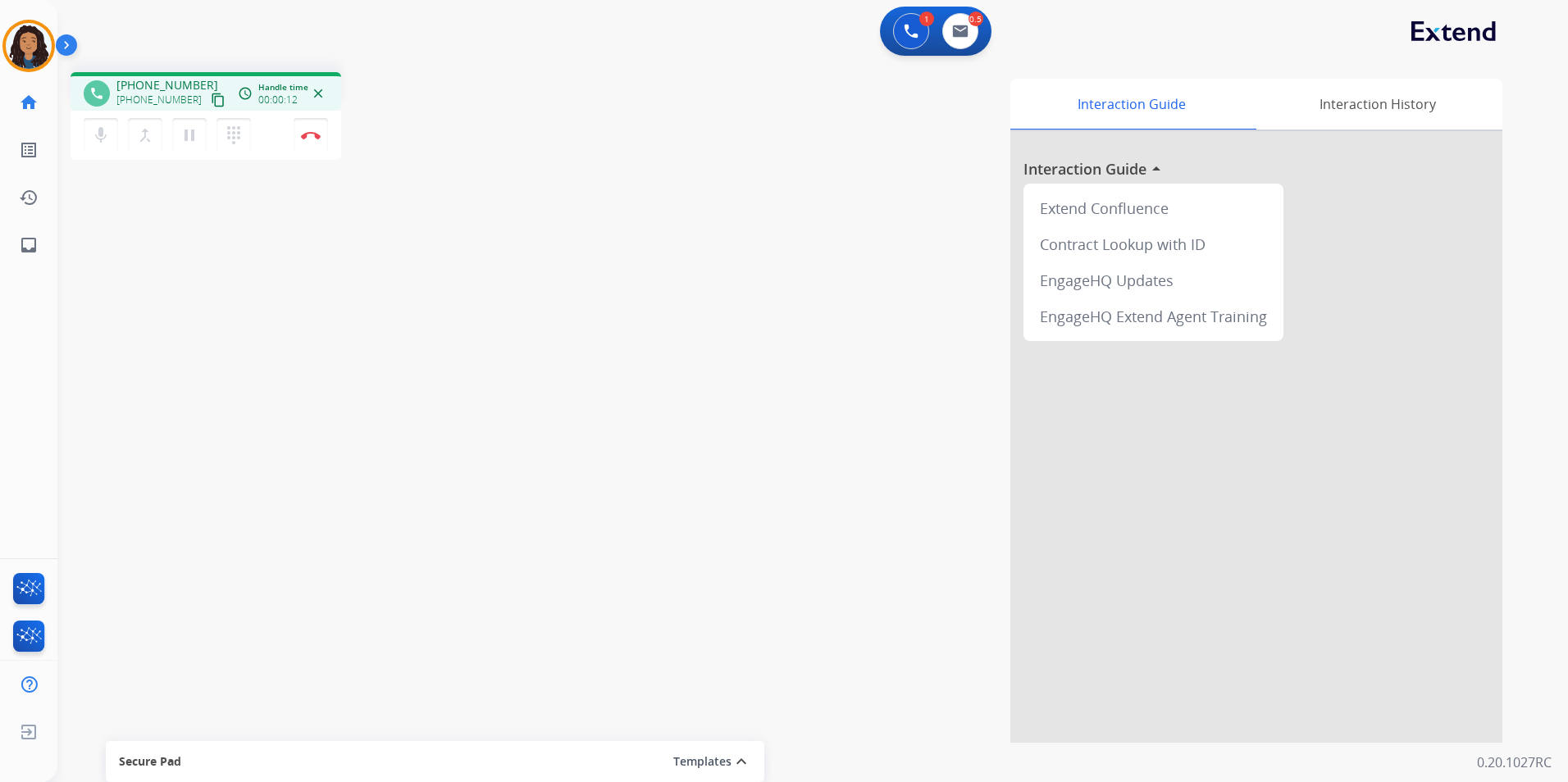
click at [211, 101] on mat-icon "content_copy" at bounding box center [218, 100] width 15 height 15
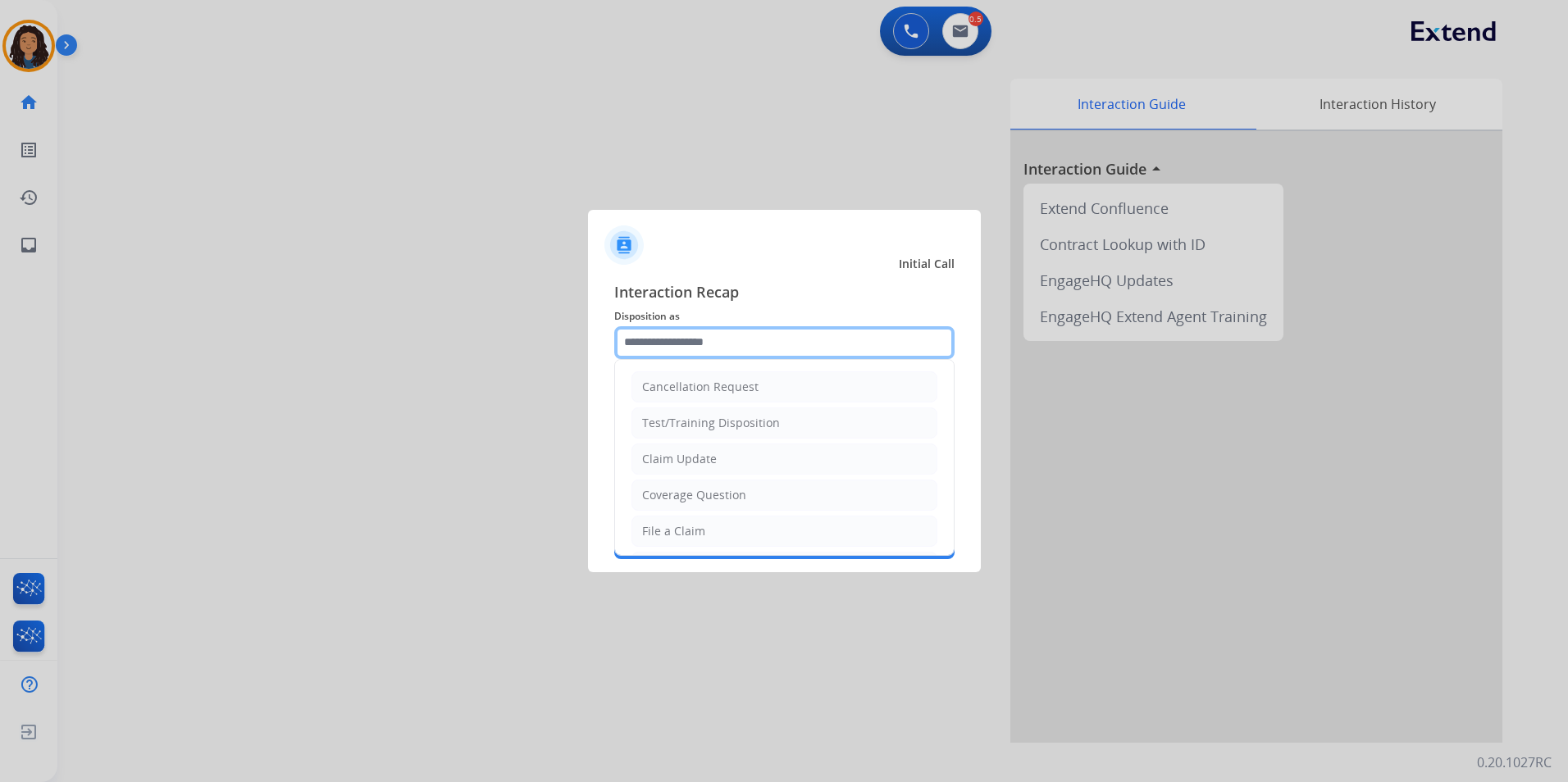
click at [758, 331] on input "text" at bounding box center [784, 342] width 340 height 33
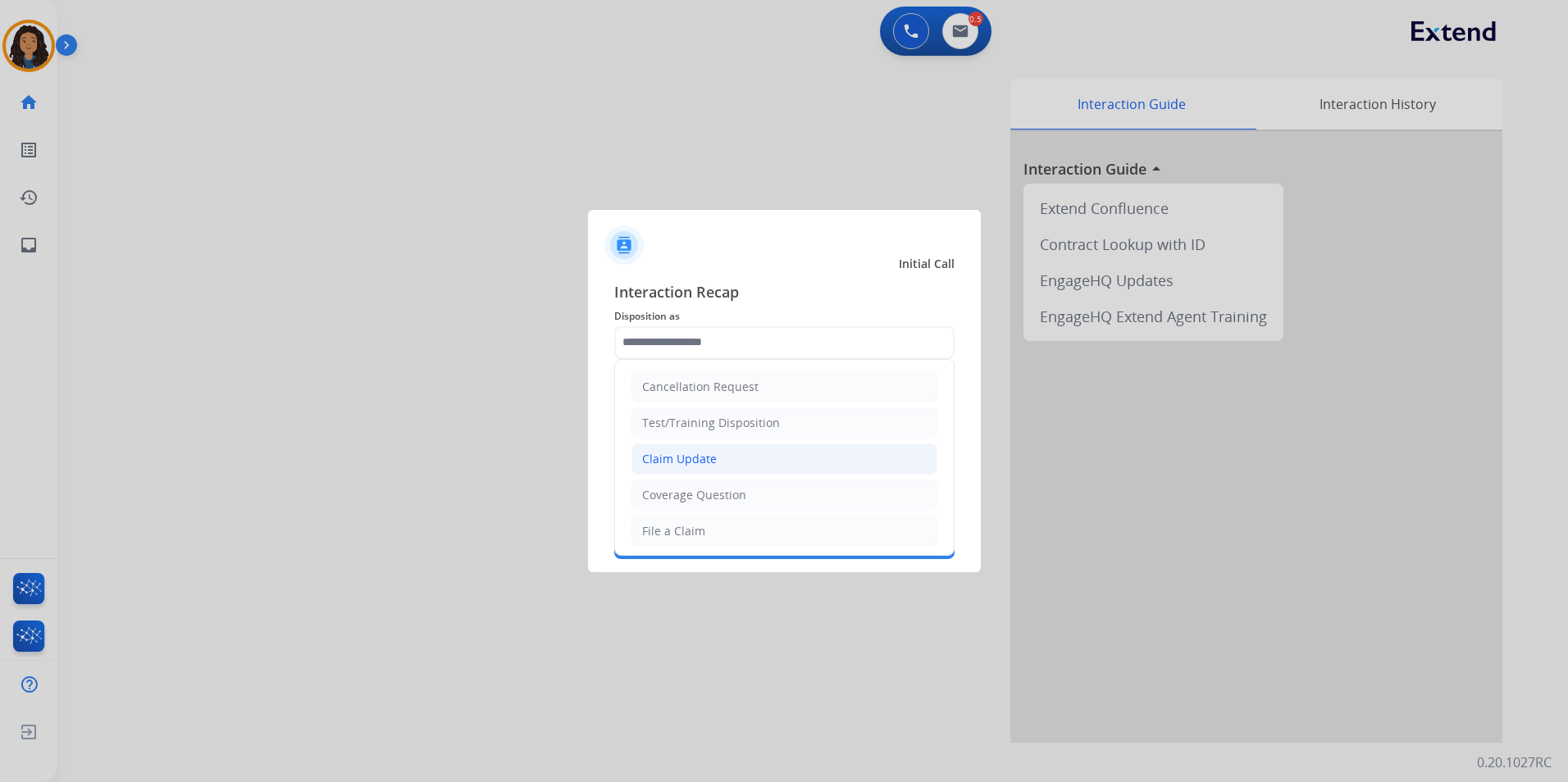
drag, startPoint x: 757, startPoint y: 462, endPoint x: 753, endPoint y: 452, distance: 10.8
click at [756, 461] on li "Claim Update" at bounding box center [784, 458] width 306 height 31
type input "**********"
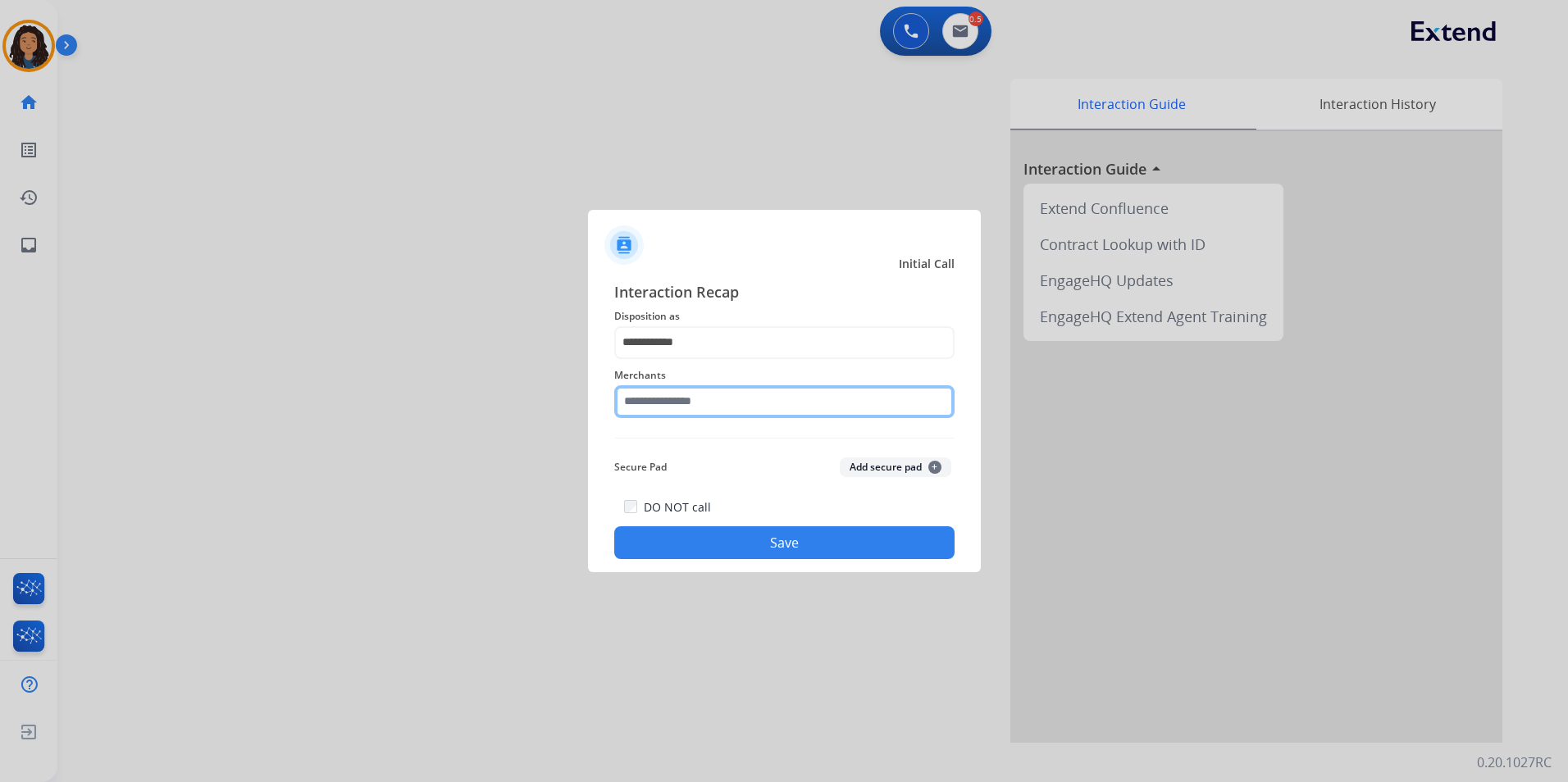
click at [722, 400] on input "text" at bounding box center [784, 401] width 340 height 33
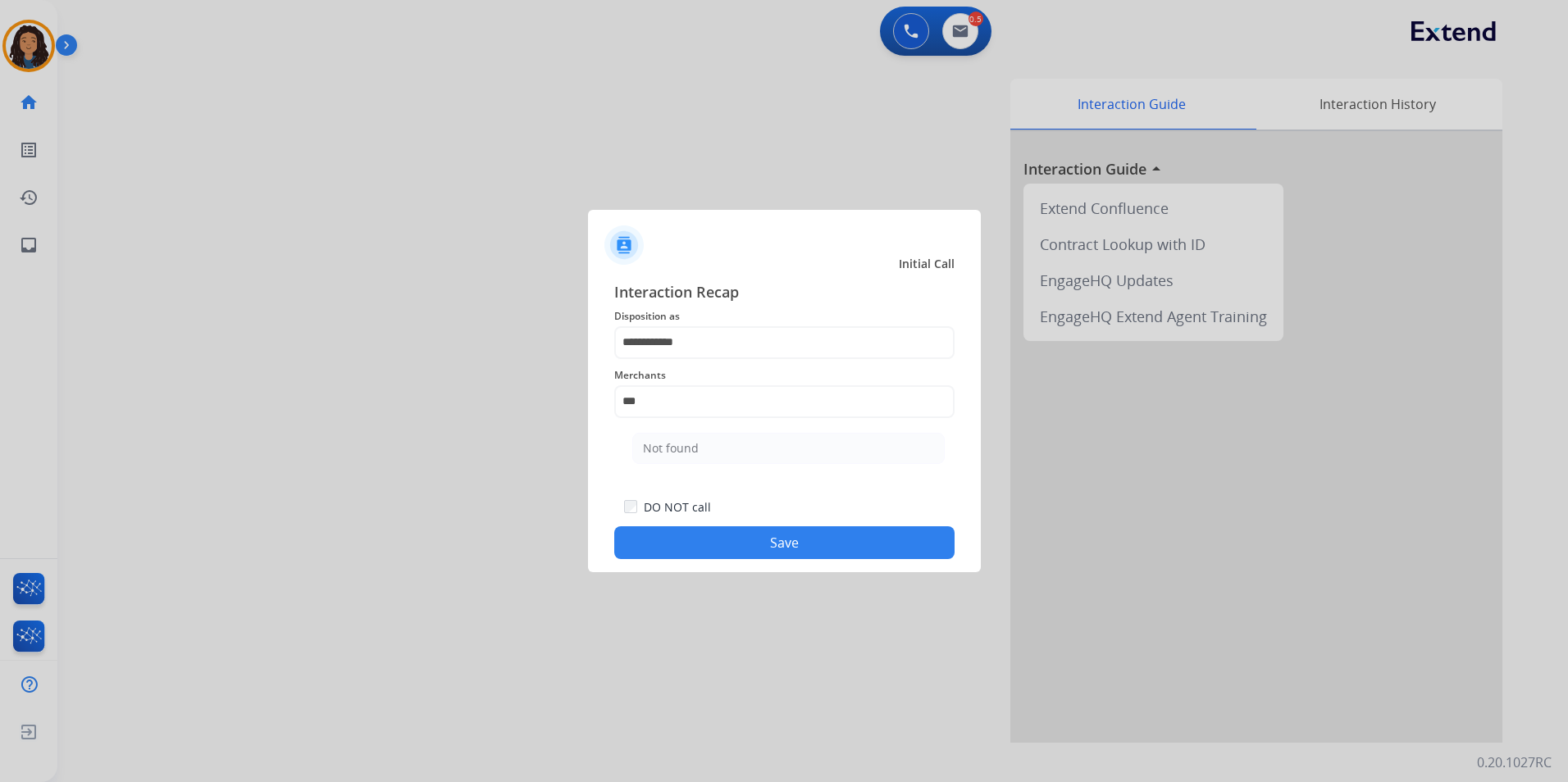
drag, startPoint x: 707, startPoint y: 450, endPoint x: 687, endPoint y: 399, distance: 54.8
click at [708, 450] on li "Not found" at bounding box center [789, 448] width 313 height 31
type input "*********"
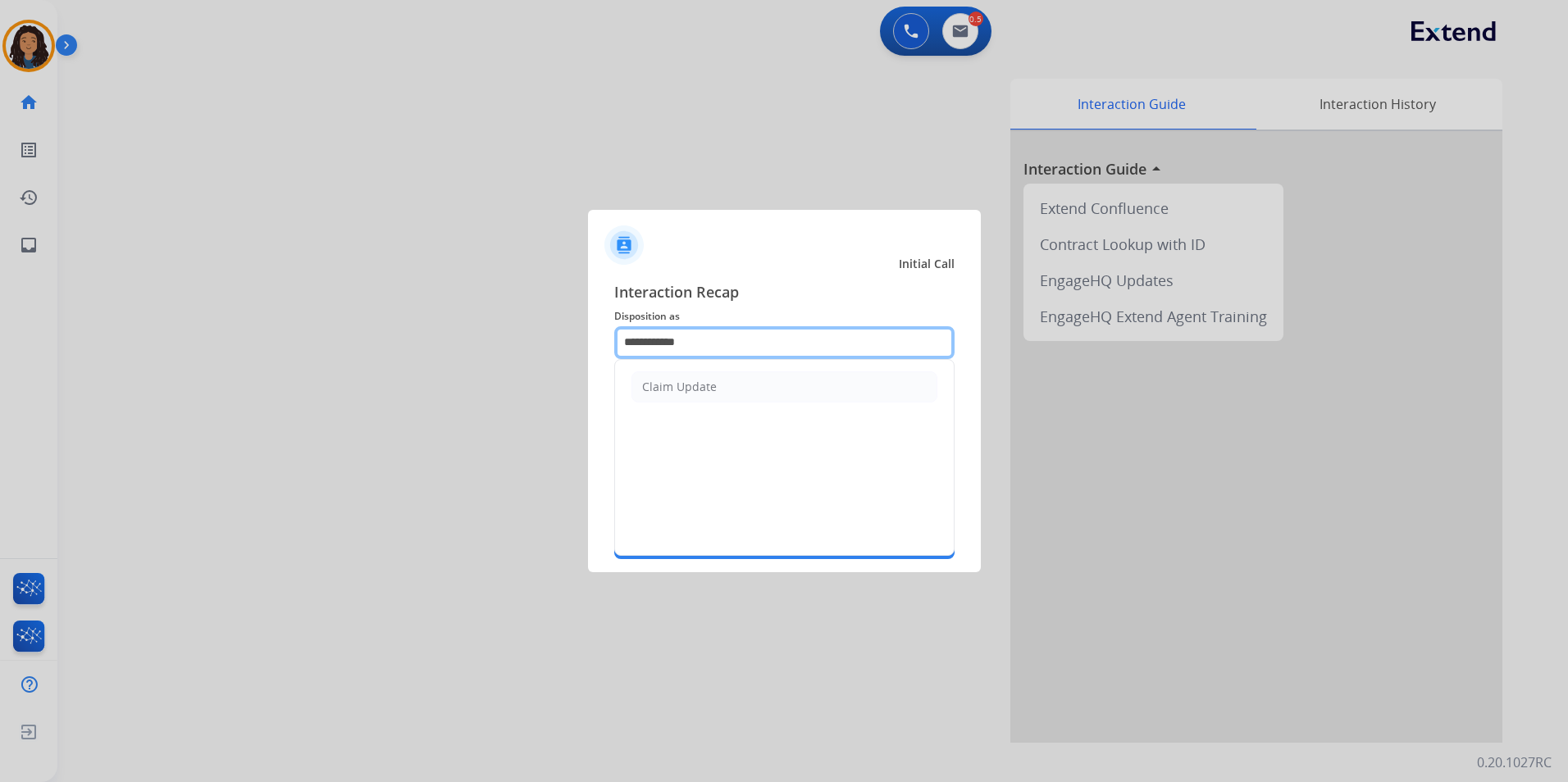
drag, startPoint x: 744, startPoint y: 336, endPoint x: 239, endPoint y: 364, distance: 505.8
click at [0, 374] on app-contact-recap-modal "**********" at bounding box center [0, 391] width 0 height 782
type input "*"
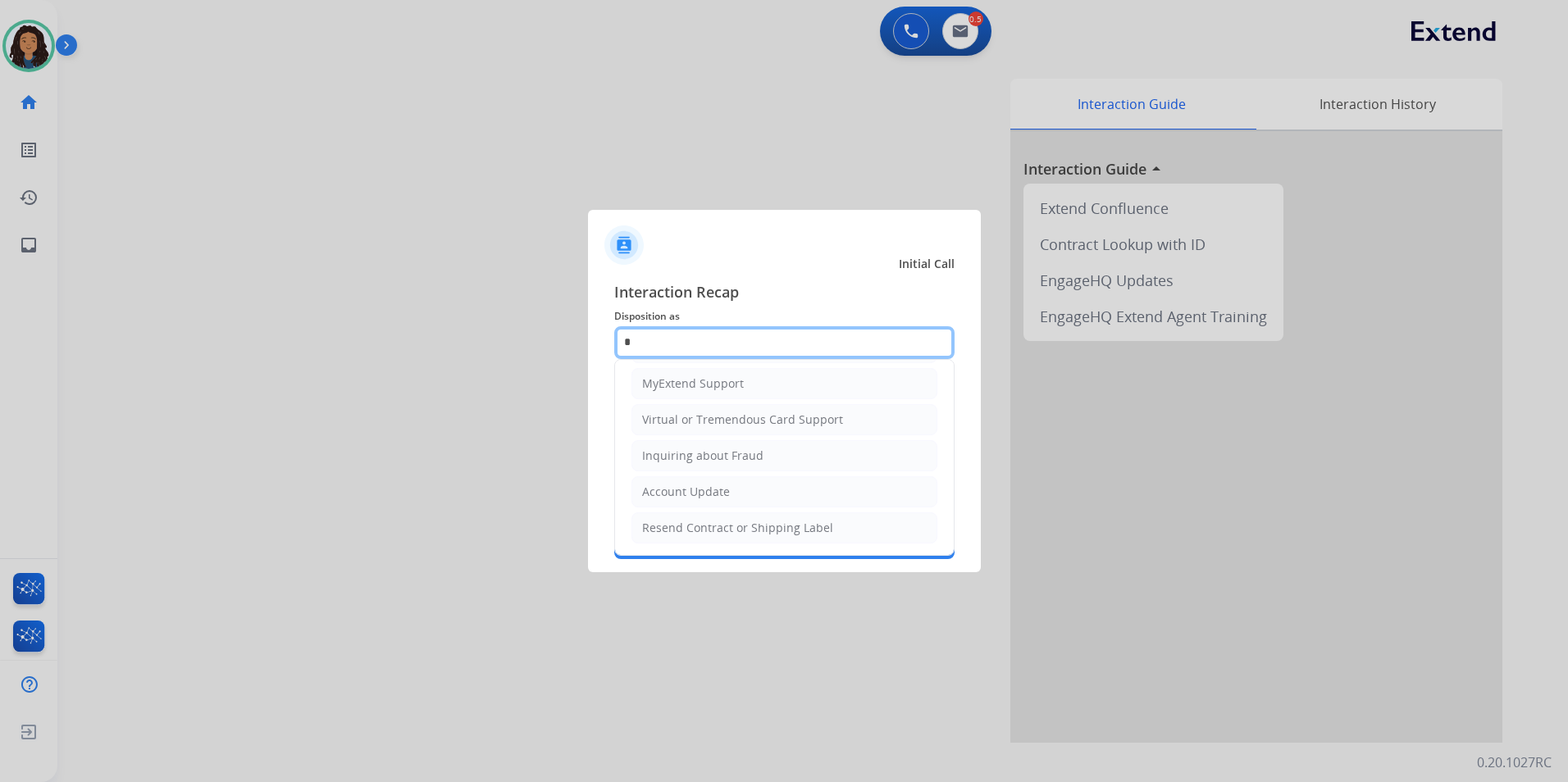
drag, startPoint x: 646, startPoint y: 353, endPoint x: 569, endPoint y: 364, distance: 77.8
click at [0, 365] on app-contact-recap-modal "Initial Call Interaction Recap Disposition as * Cancellation Request Test/Train…" at bounding box center [0, 391] width 0 height 782
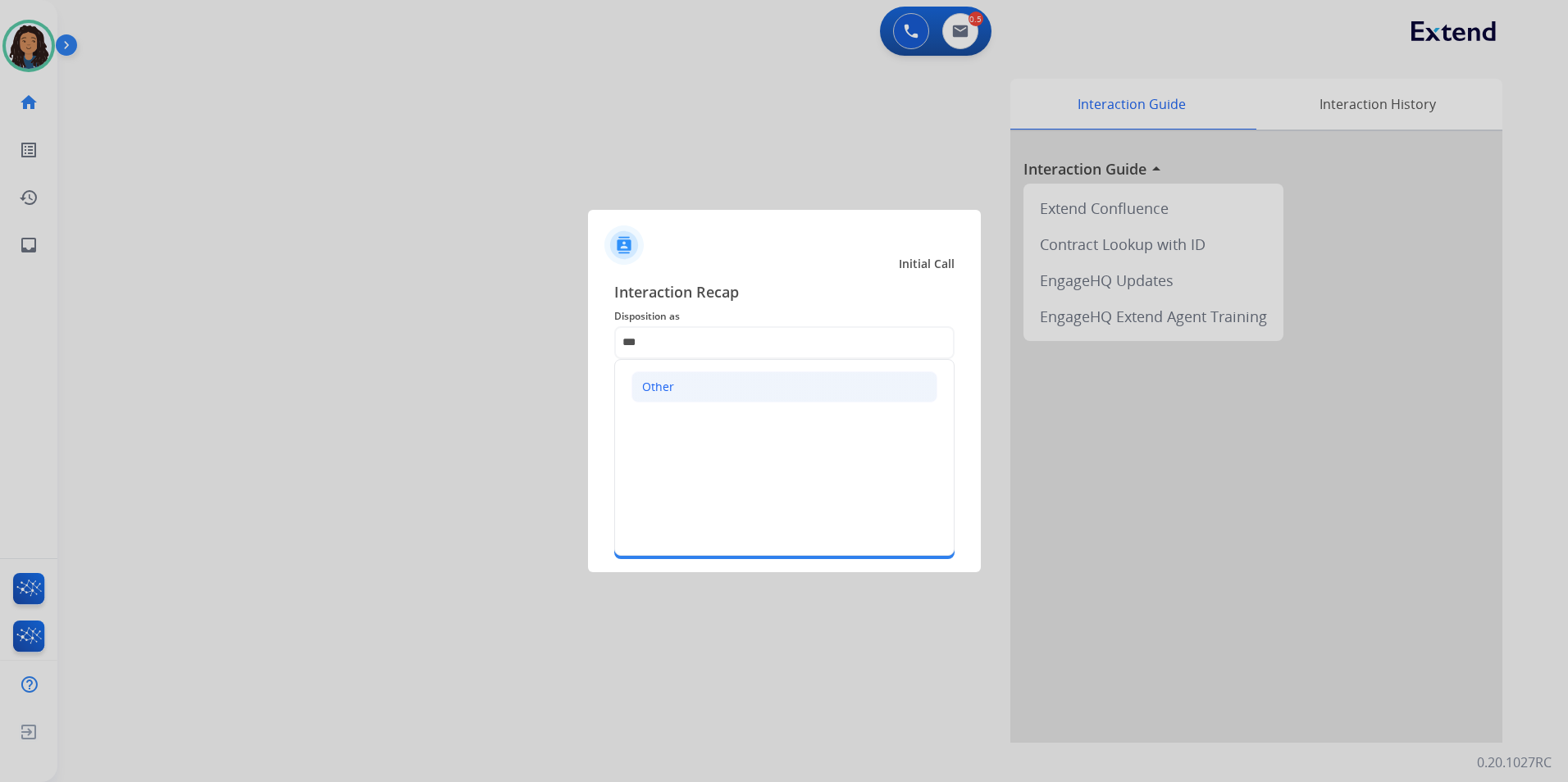
click at [691, 394] on li "Other" at bounding box center [784, 386] width 306 height 31
type input "*****"
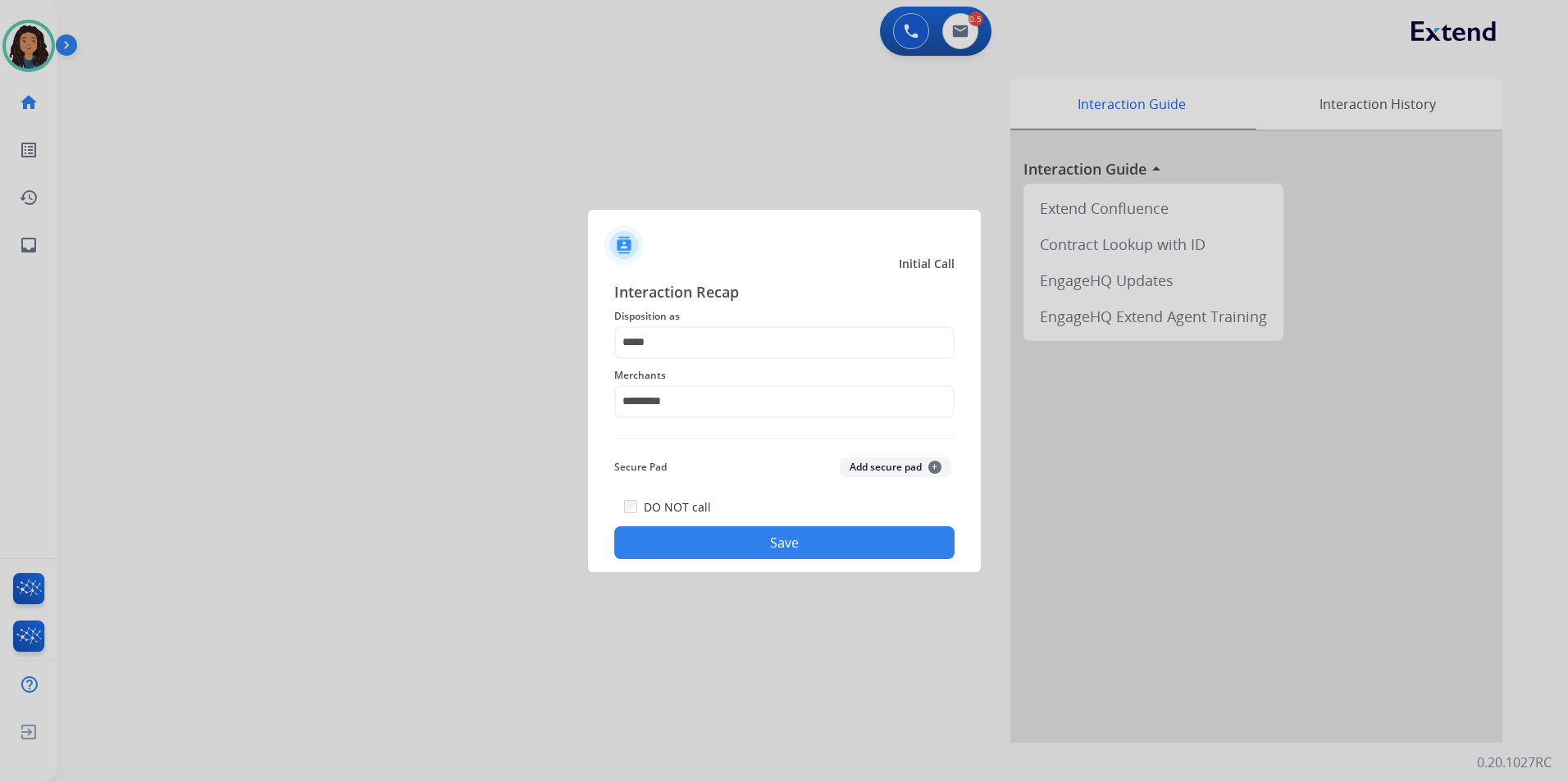
click at [719, 542] on button "Save" at bounding box center [784, 542] width 340 height 33
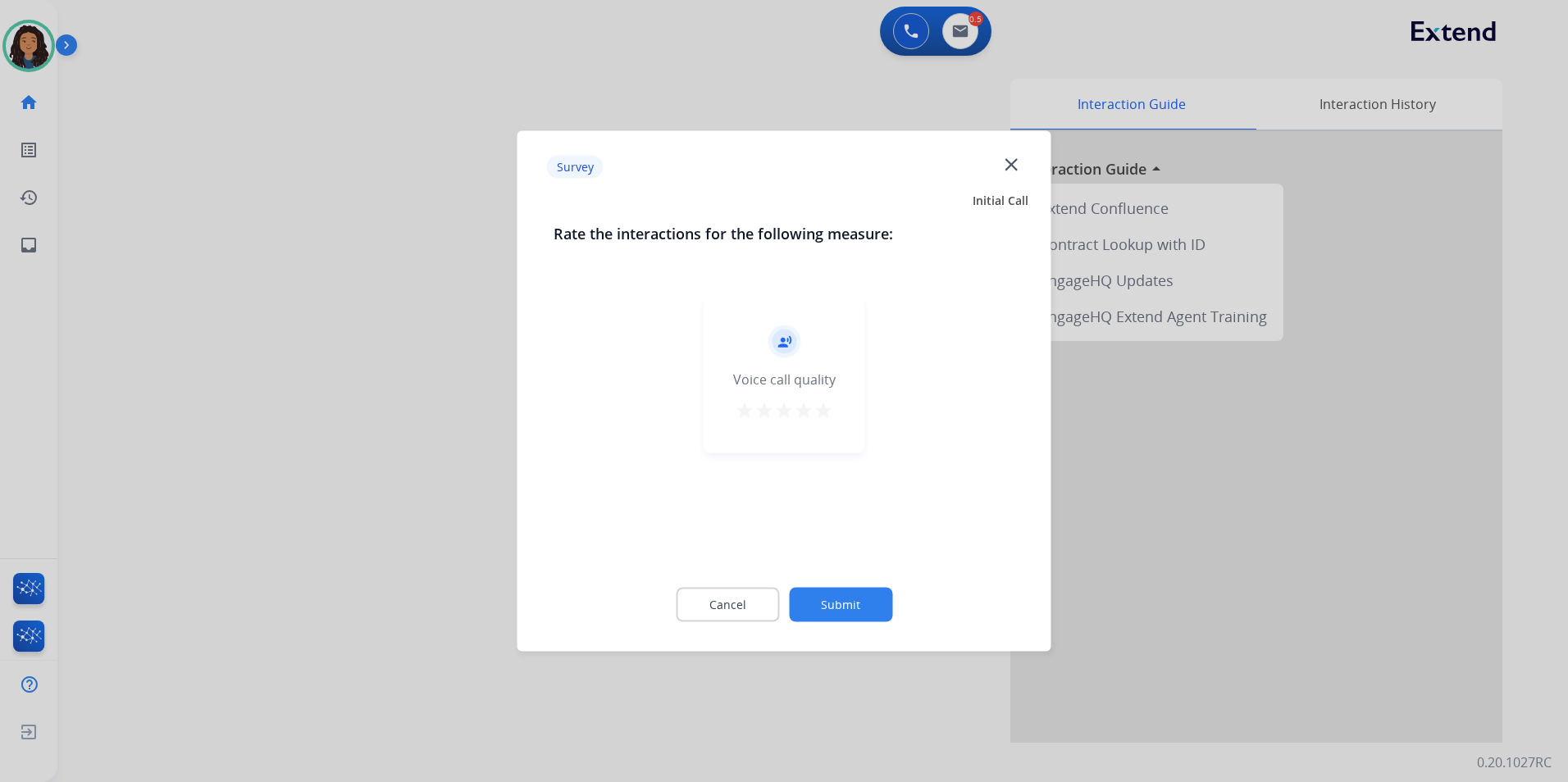
click at [273, 384] on div at bounding box center [784, 391] width 1568 height 782
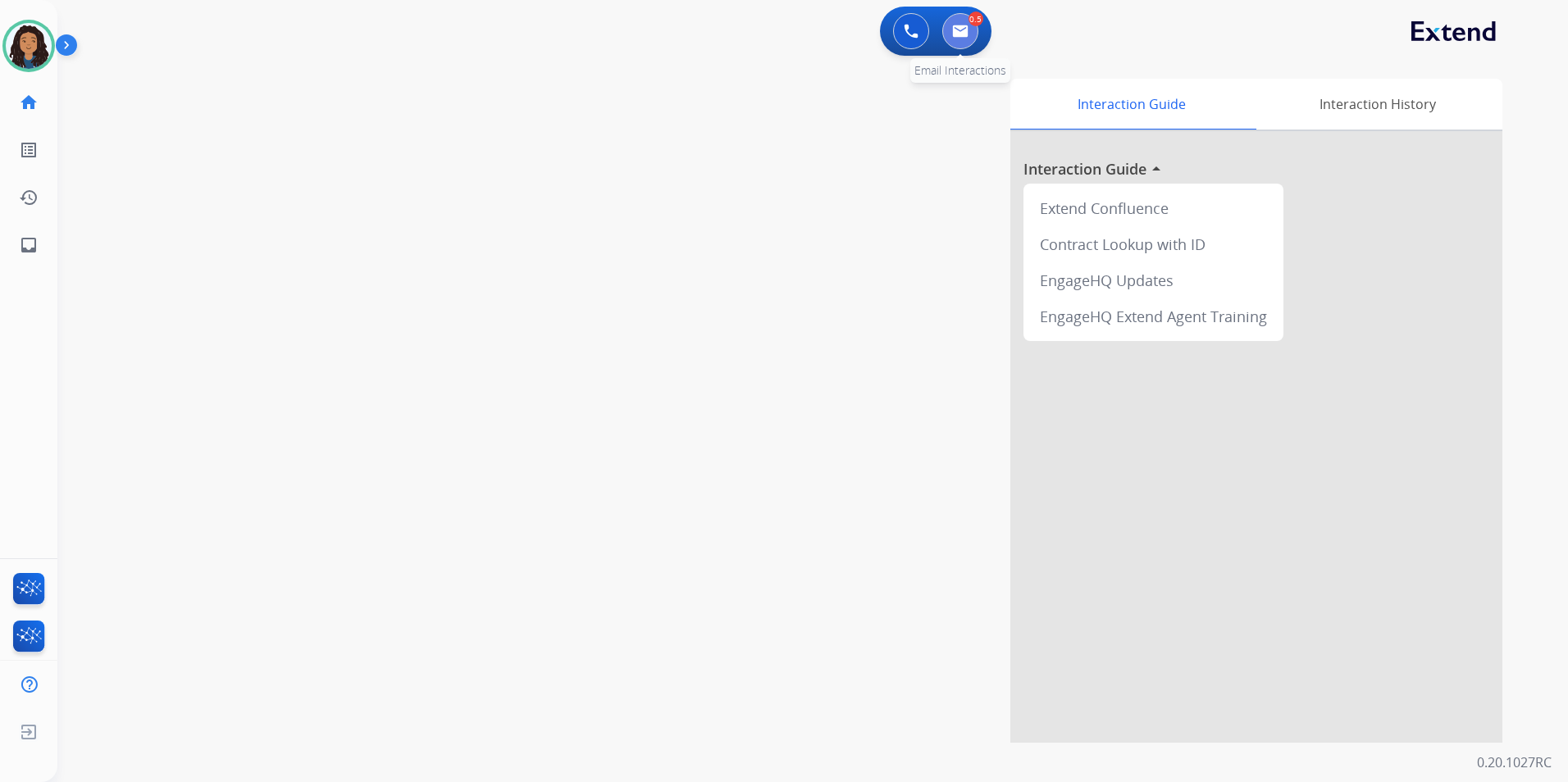
click at [956, 25] on img at bounding box center [960, 31] width 17 height 13
select select "**********"
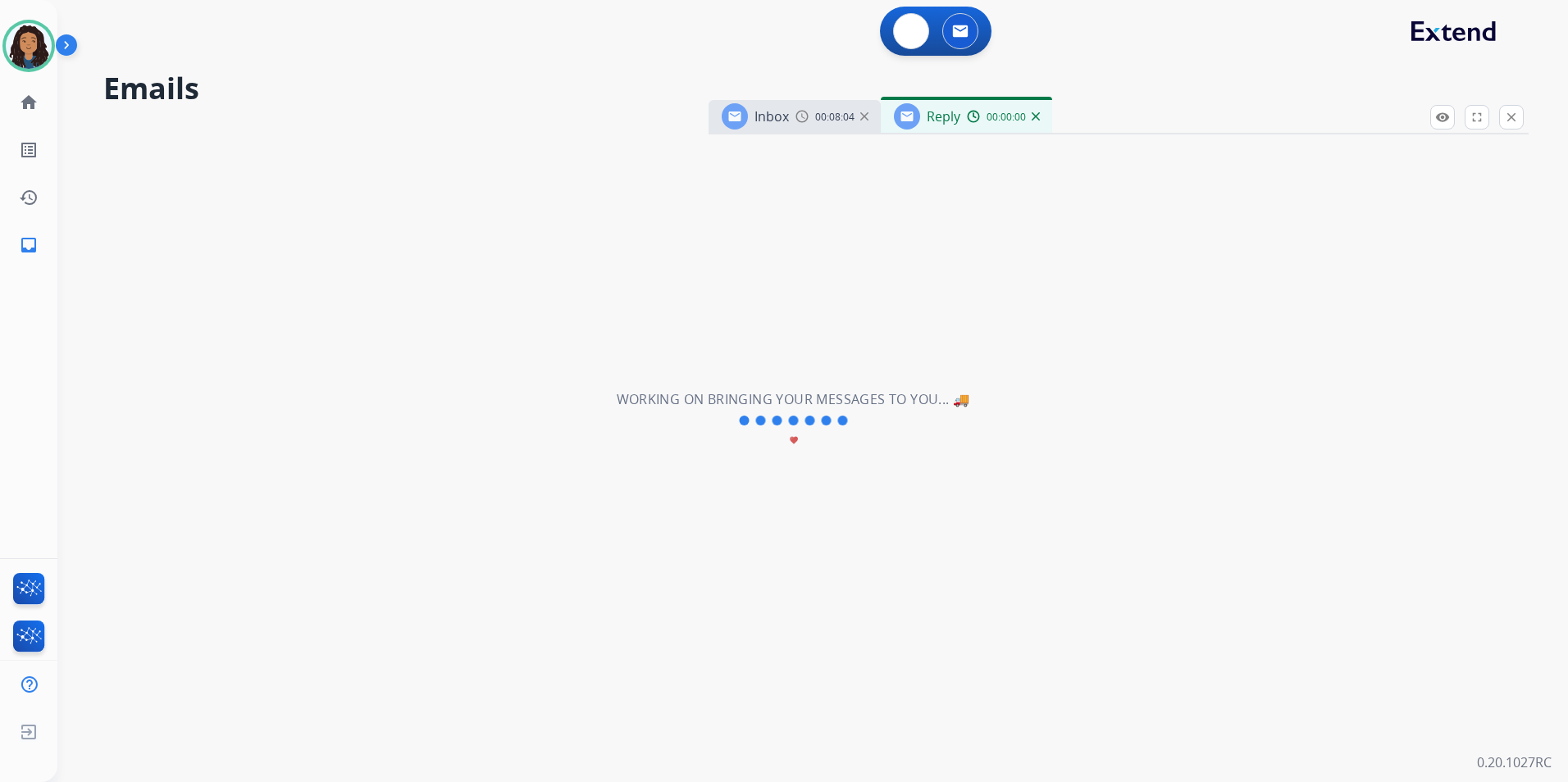
select select "**********"
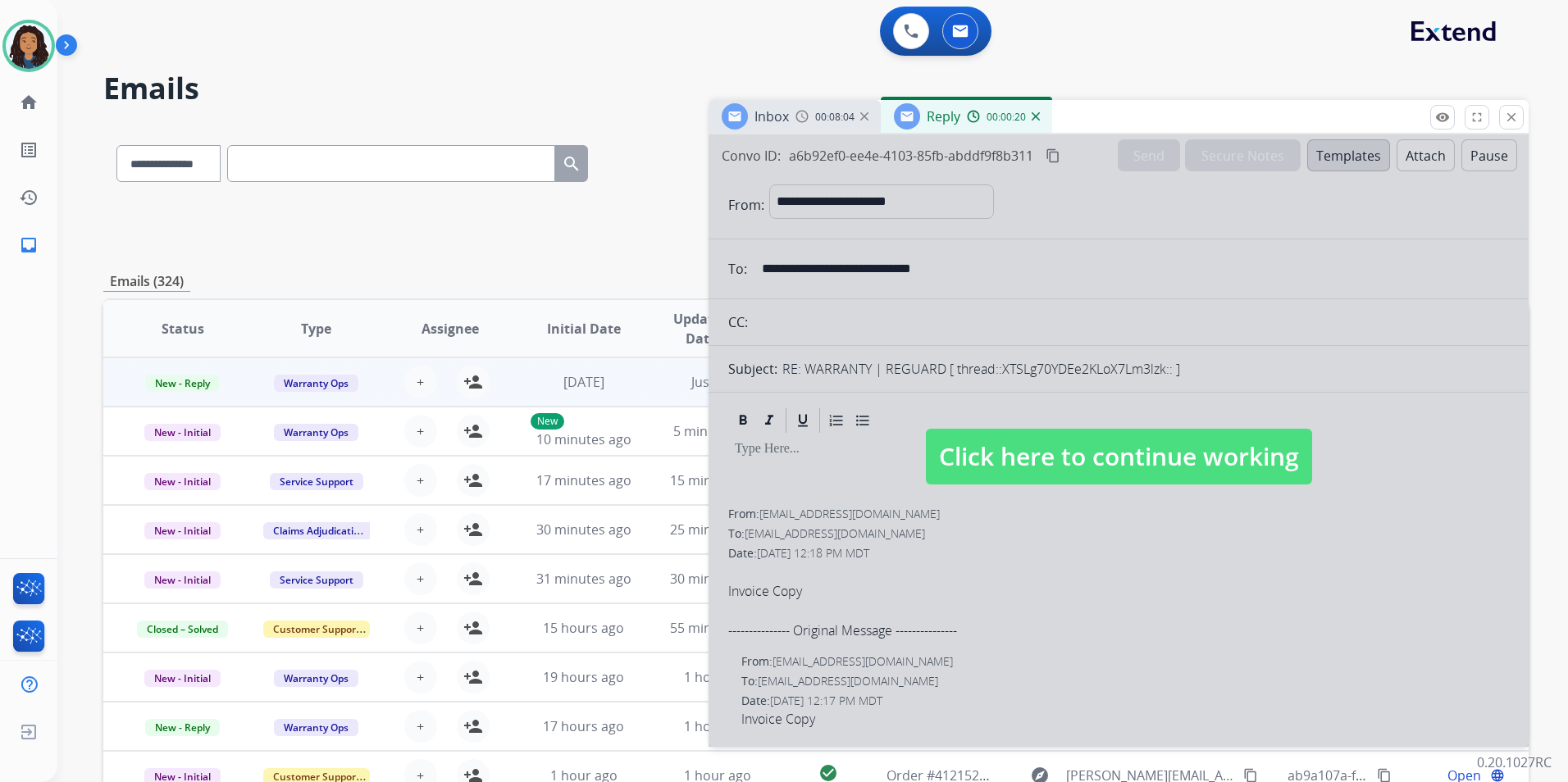
click at [1050, 447] on span "Click here to continue working" at bounding box center [1119, 457] width 386 height 56
select select
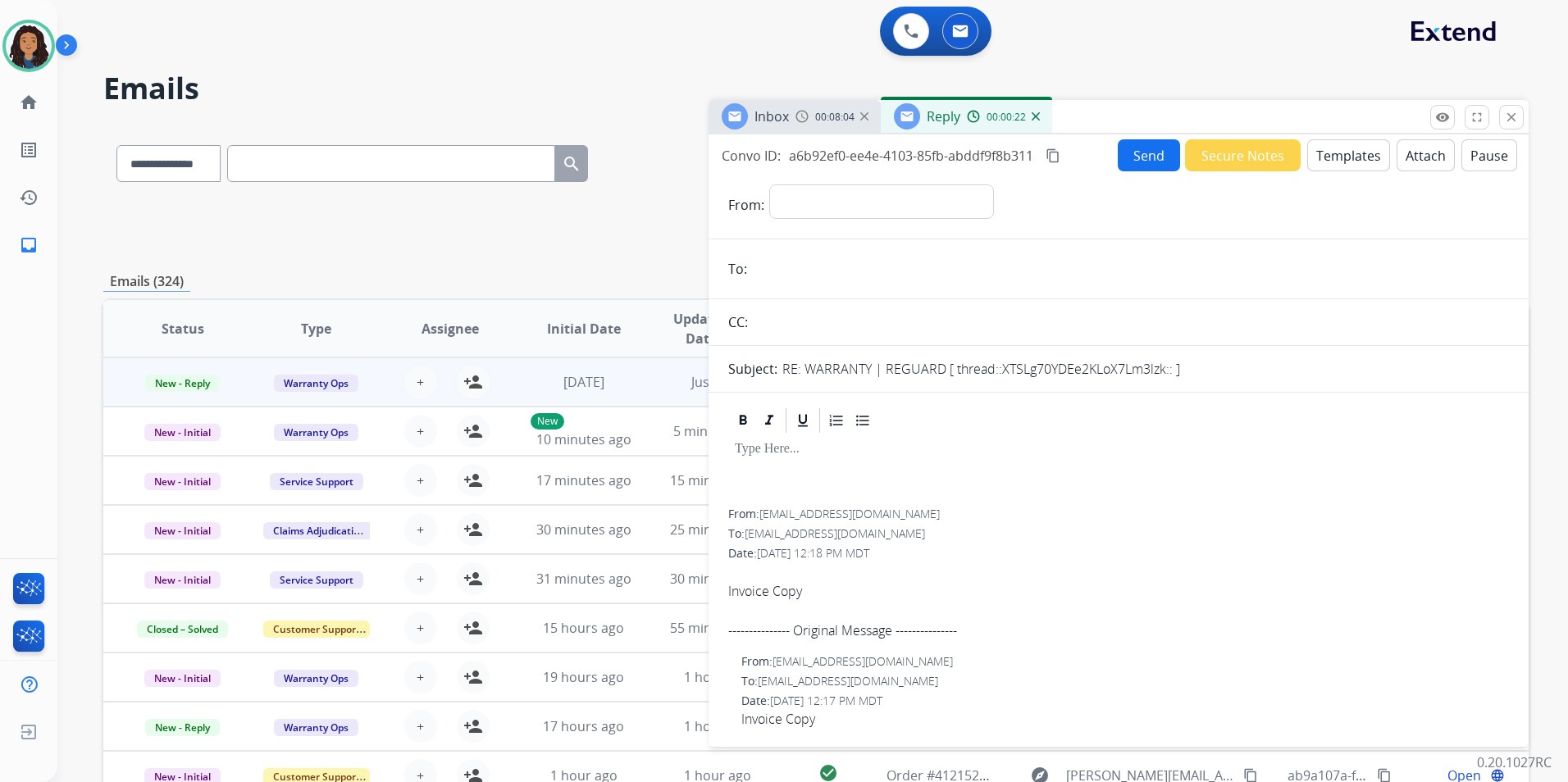
click at [1034, 117] on img at bounding box center [1035, 116] width 8 height 8
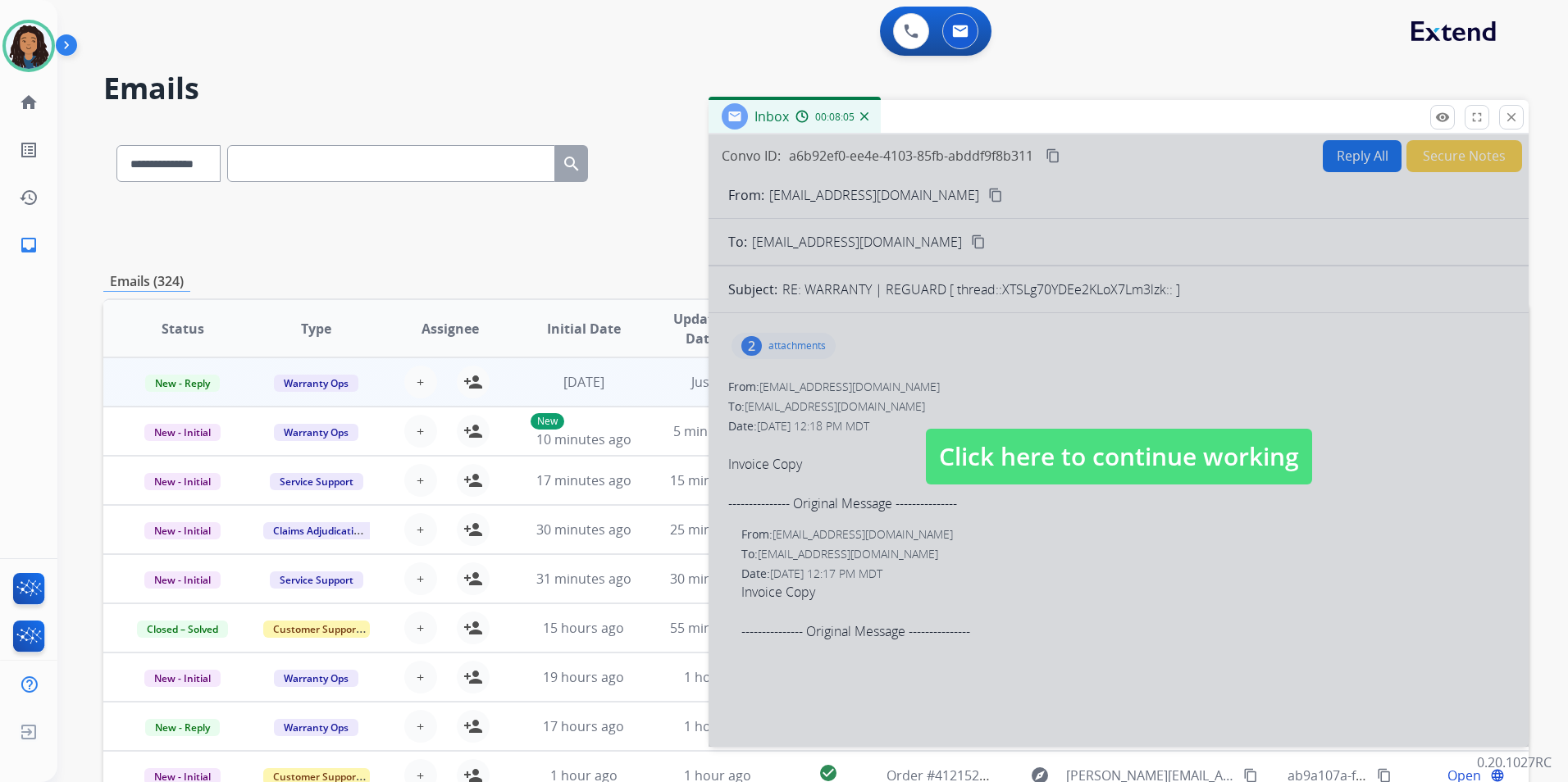
drag, startPoint x: 969, startPoint y: 428, endPoint x: 1174, endPoint y: 284, distance: 250.5
click at [971, 428] on div at bounding box center [1118, 441] width 820 height 612
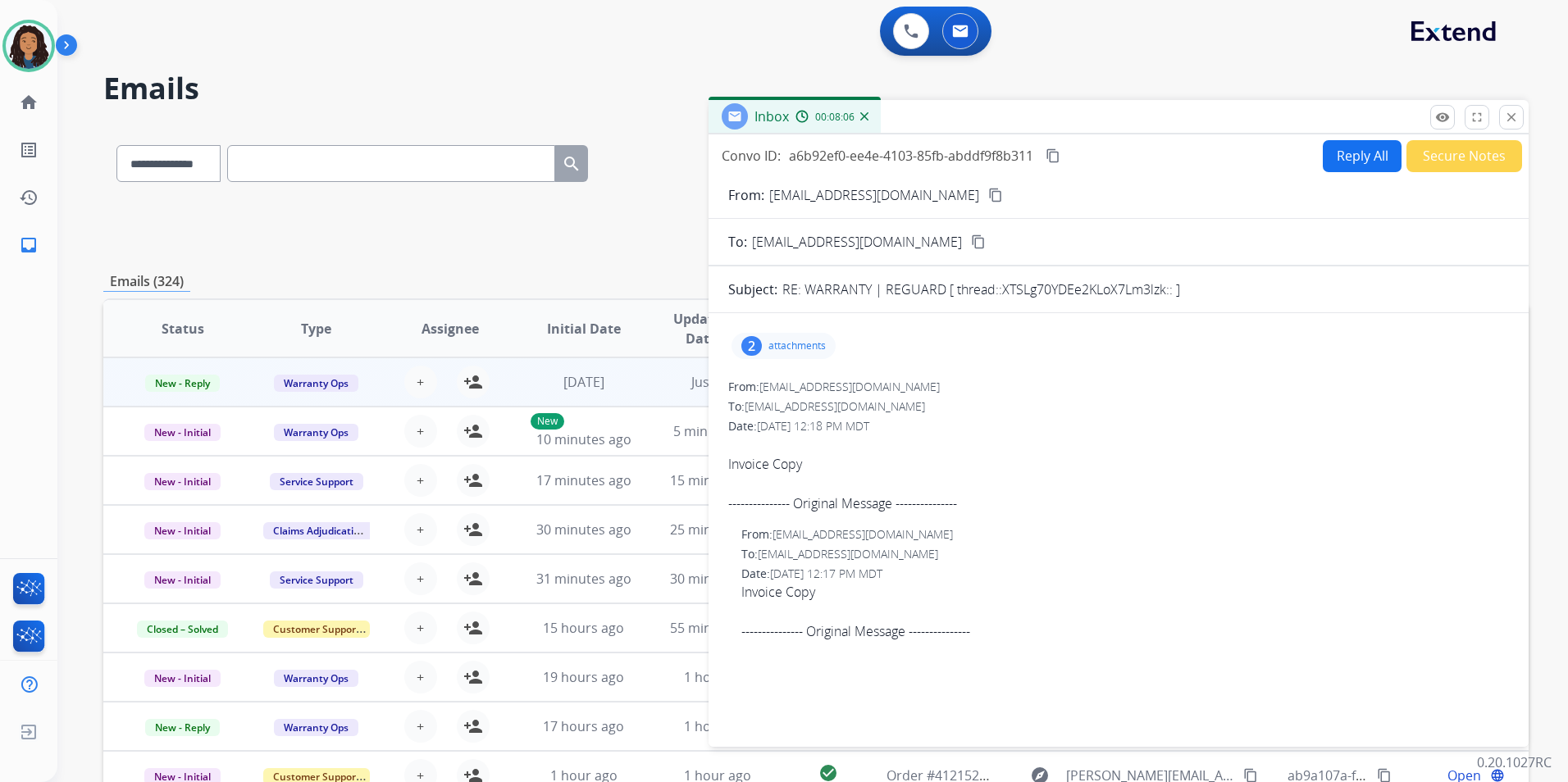
click at [1499, 105] on div "Inbox 00:08:06" at bounding box center [1118, 117] width 820 height 34
click at [1519, 115] on button "close Close" at bounding box center [1510, 117] width 24 height 24
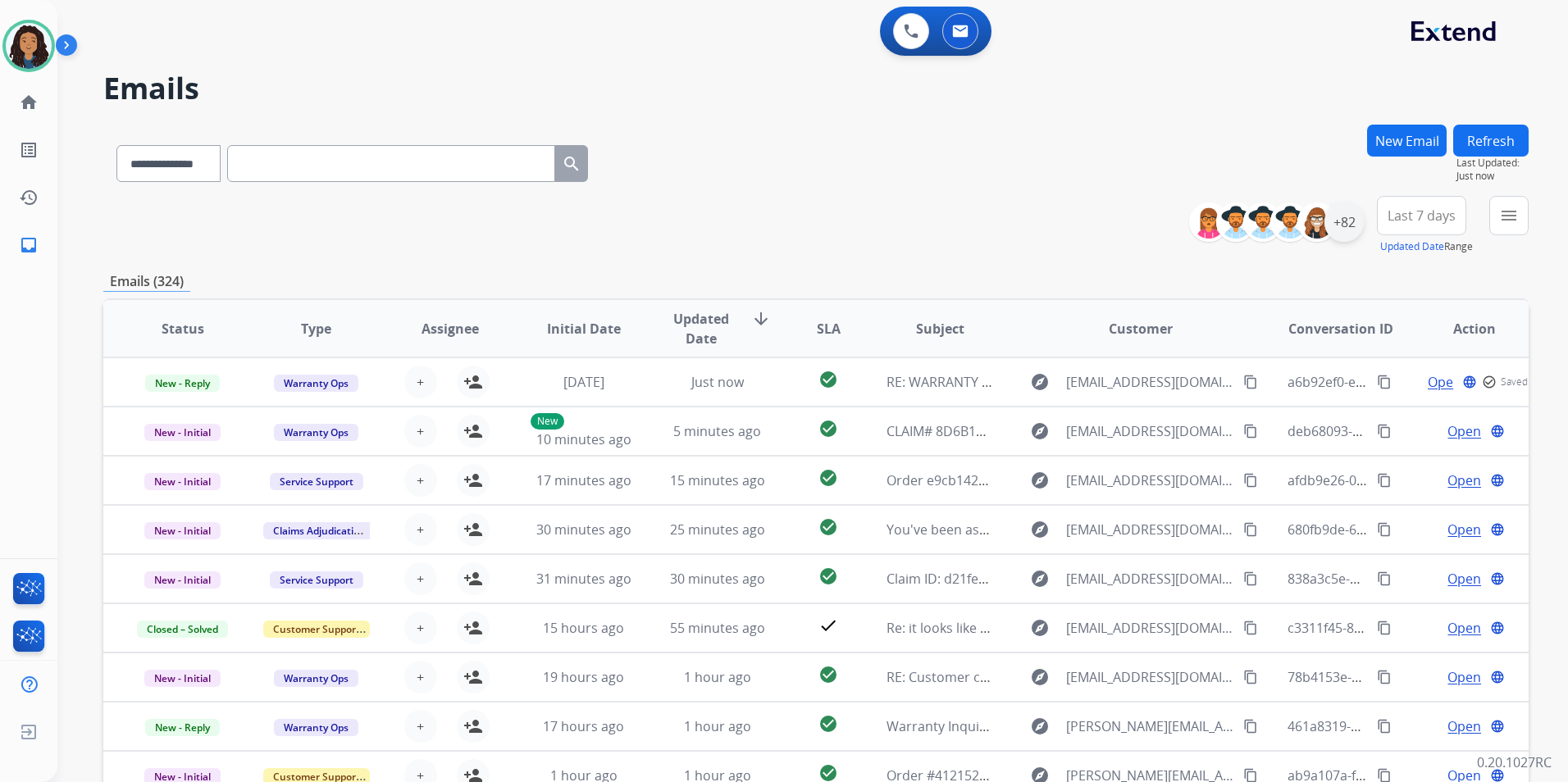
click at [1356, 231] on div "+82" at bounding box center [1343, 222] width 39 height 39
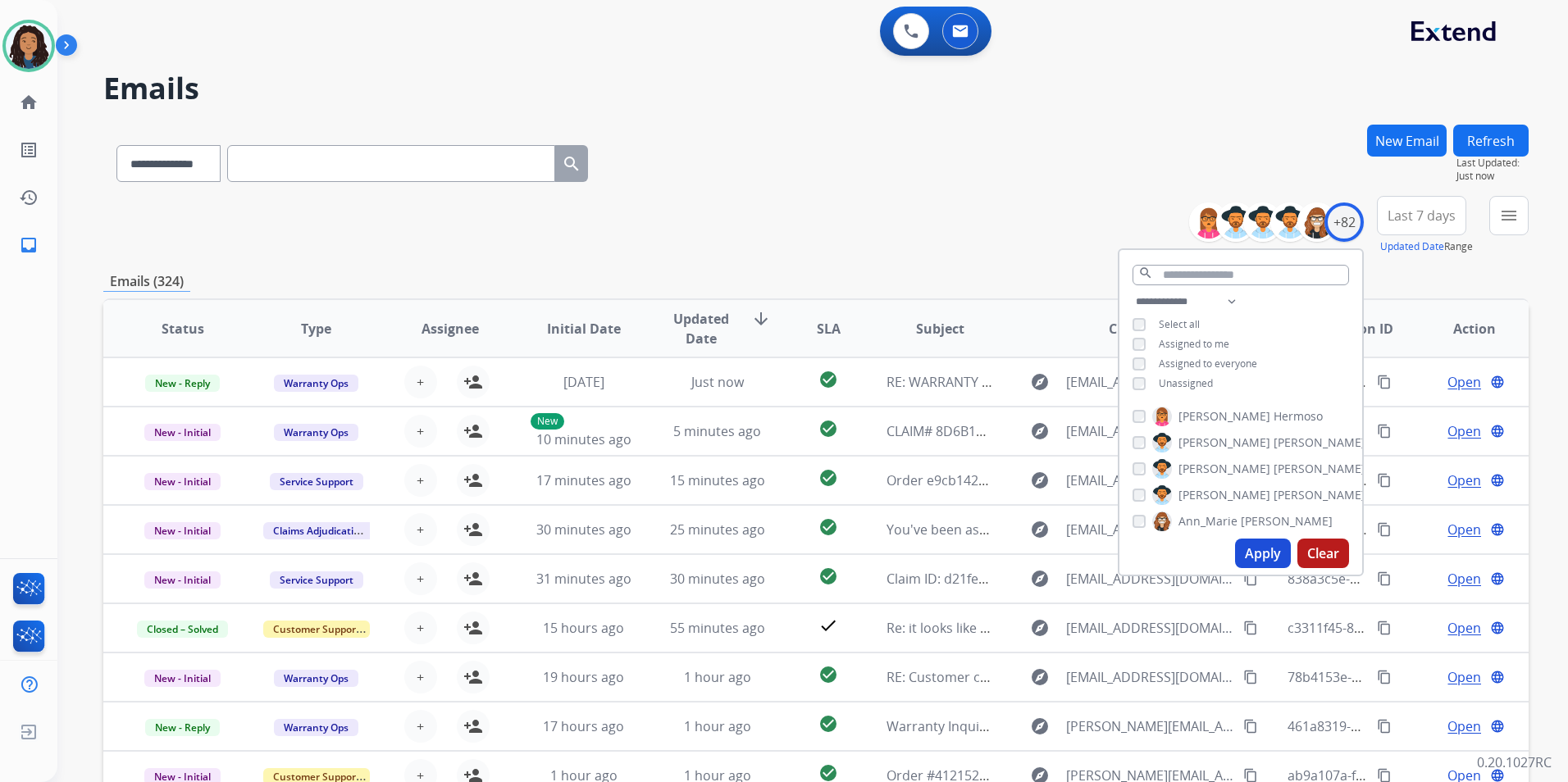
click at [1177, 376] on span "Unassigned" at bounding box center [1185, 383] width 54 height 14
click at [1274, 551] on button "Apply" at bounding box center [1263, 553] width 56 height 29
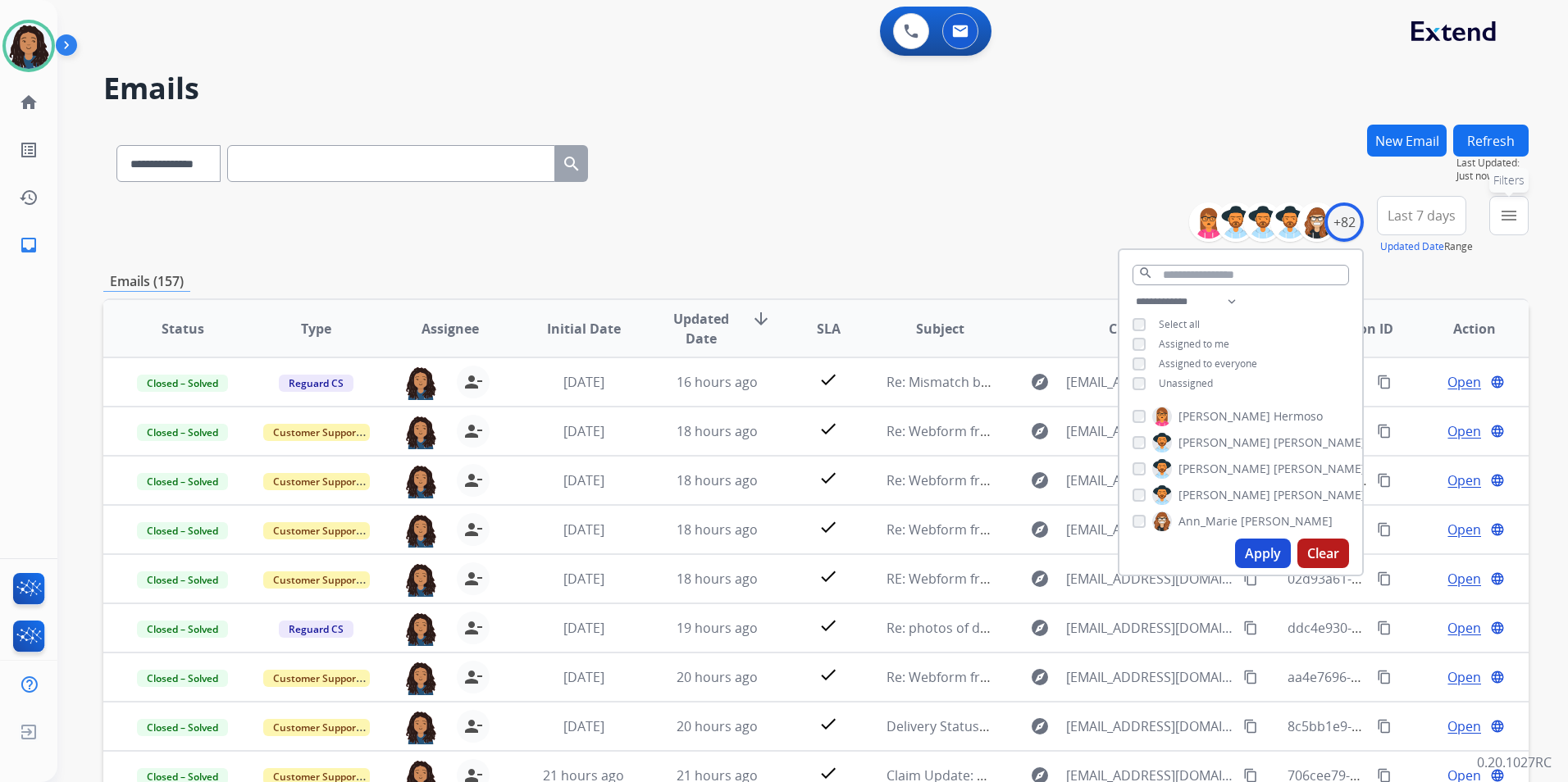
click at [1522, 207] on button "menu Filters" at bounding box center [1509, 215] width 39 height 39
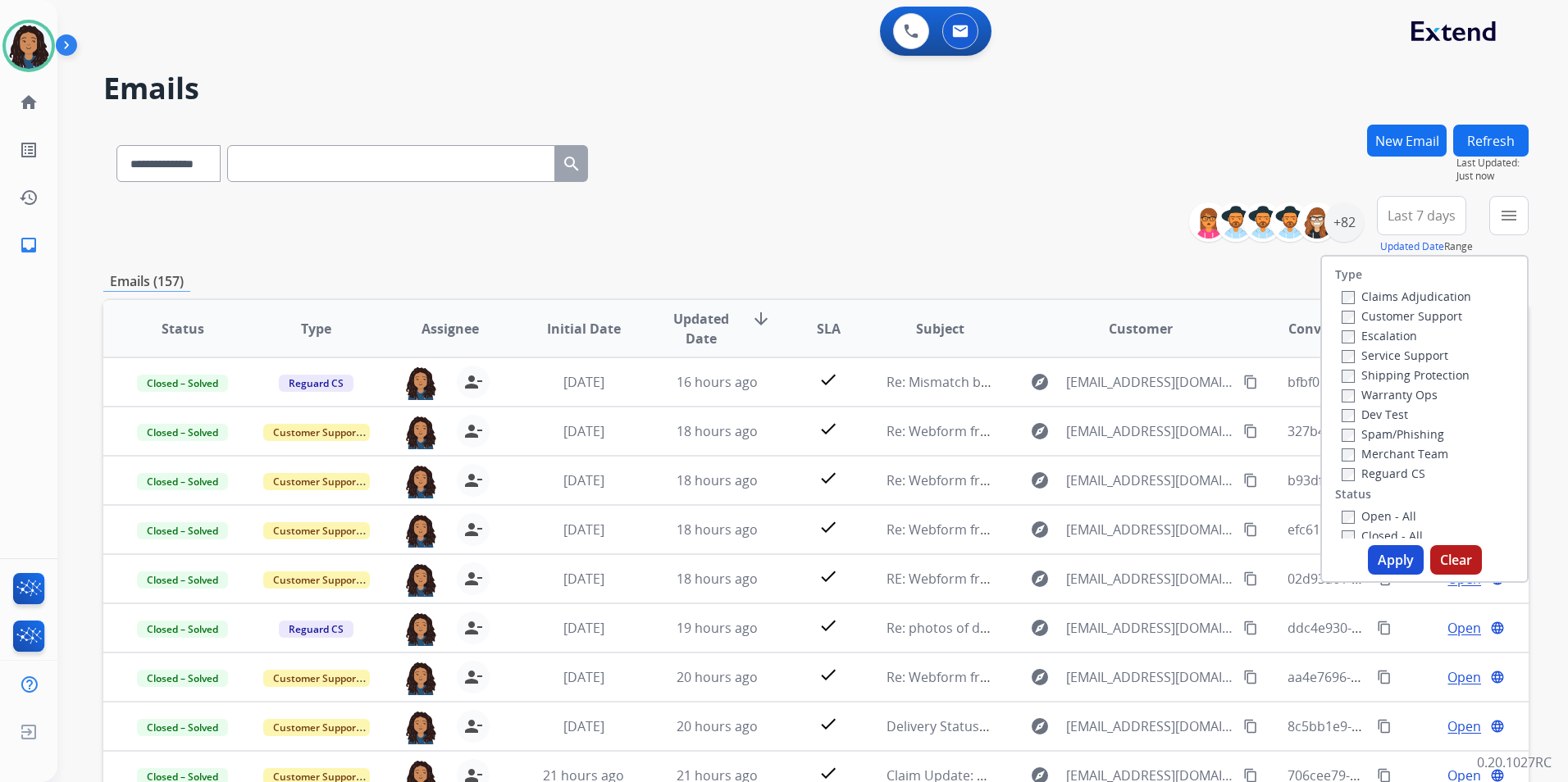
click at [1420, 314] on label "Customer Support" at bounding box center [1402, 316] width 120 height 16
click at [1448, 377] on label "Shipping Protection" at bounding box center [1405, 375] width 128 height 16
click at [1382, 468] on label "Reguard CS" at bounding box center [1383, 473] width 84 height 16
click at [1382, 514] on label "Open - All" at bounding box center [1378, 516] width 74 height 16
click at [1388, 560] on button "Apply" at bounding box center [1395, 560] width 56 height 29
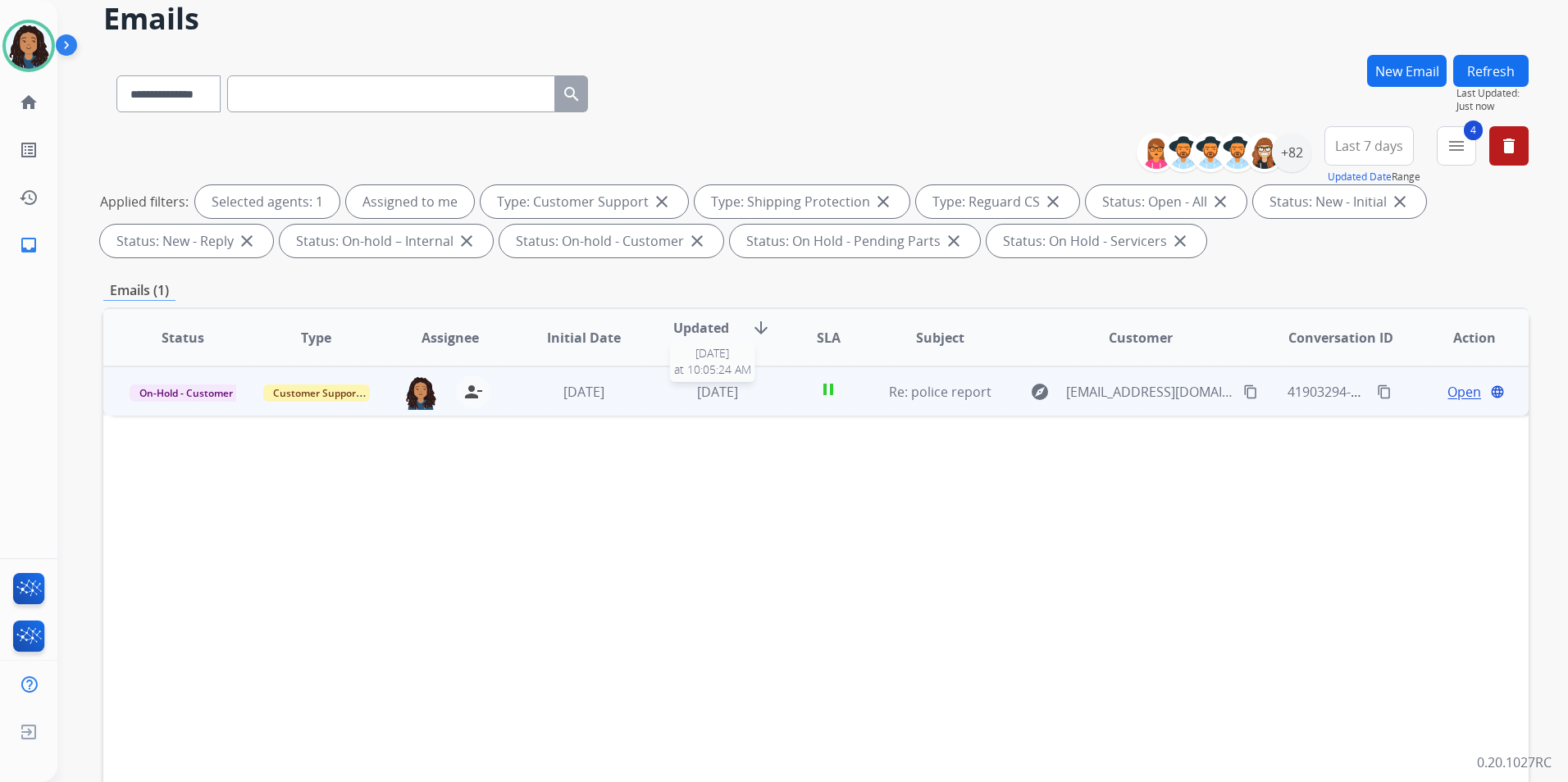
scroll to position [65, 0]
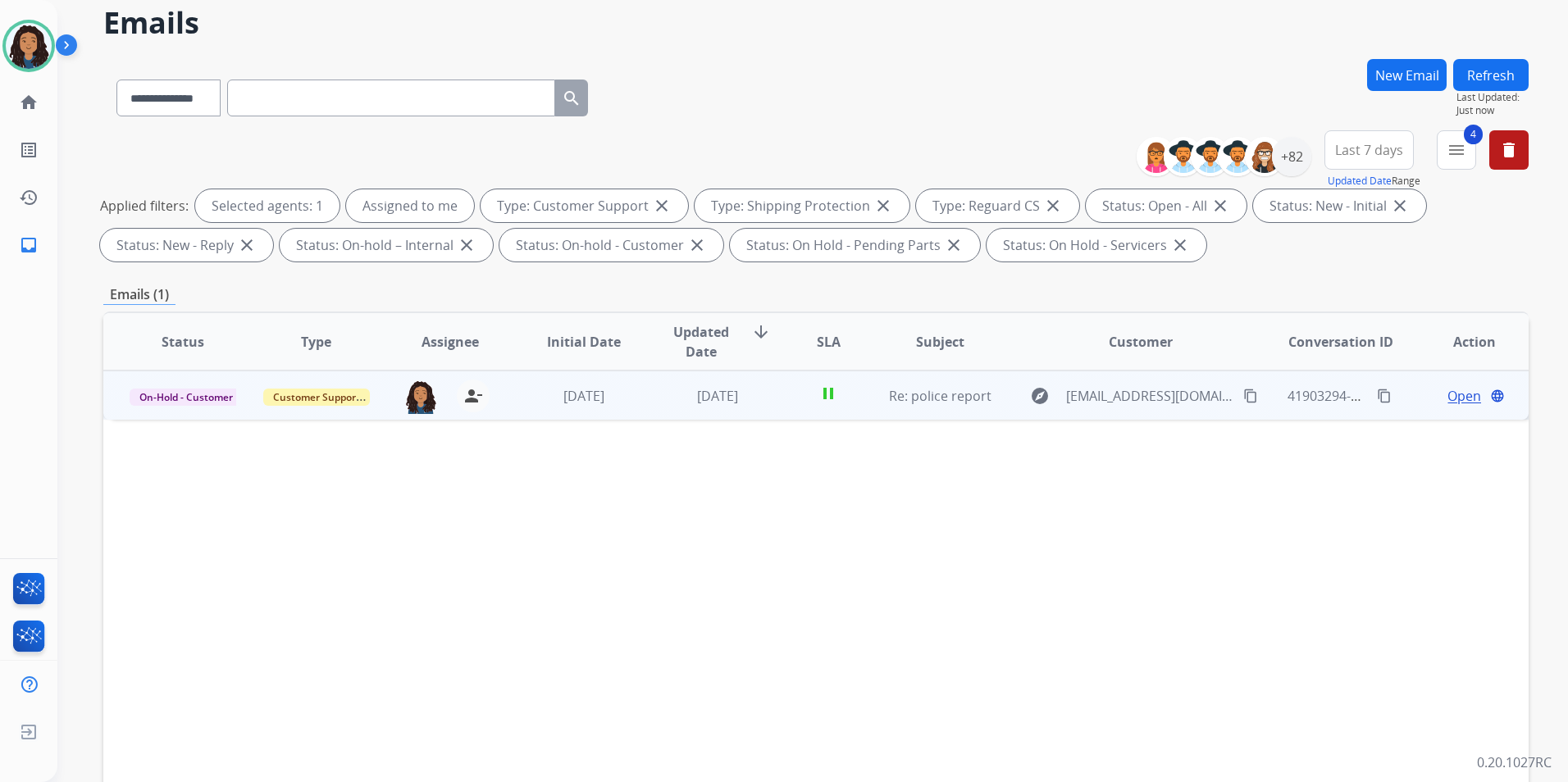
click at [1448, 395] on span "Open" at bounding box center [1464, 396] width 33 height 20
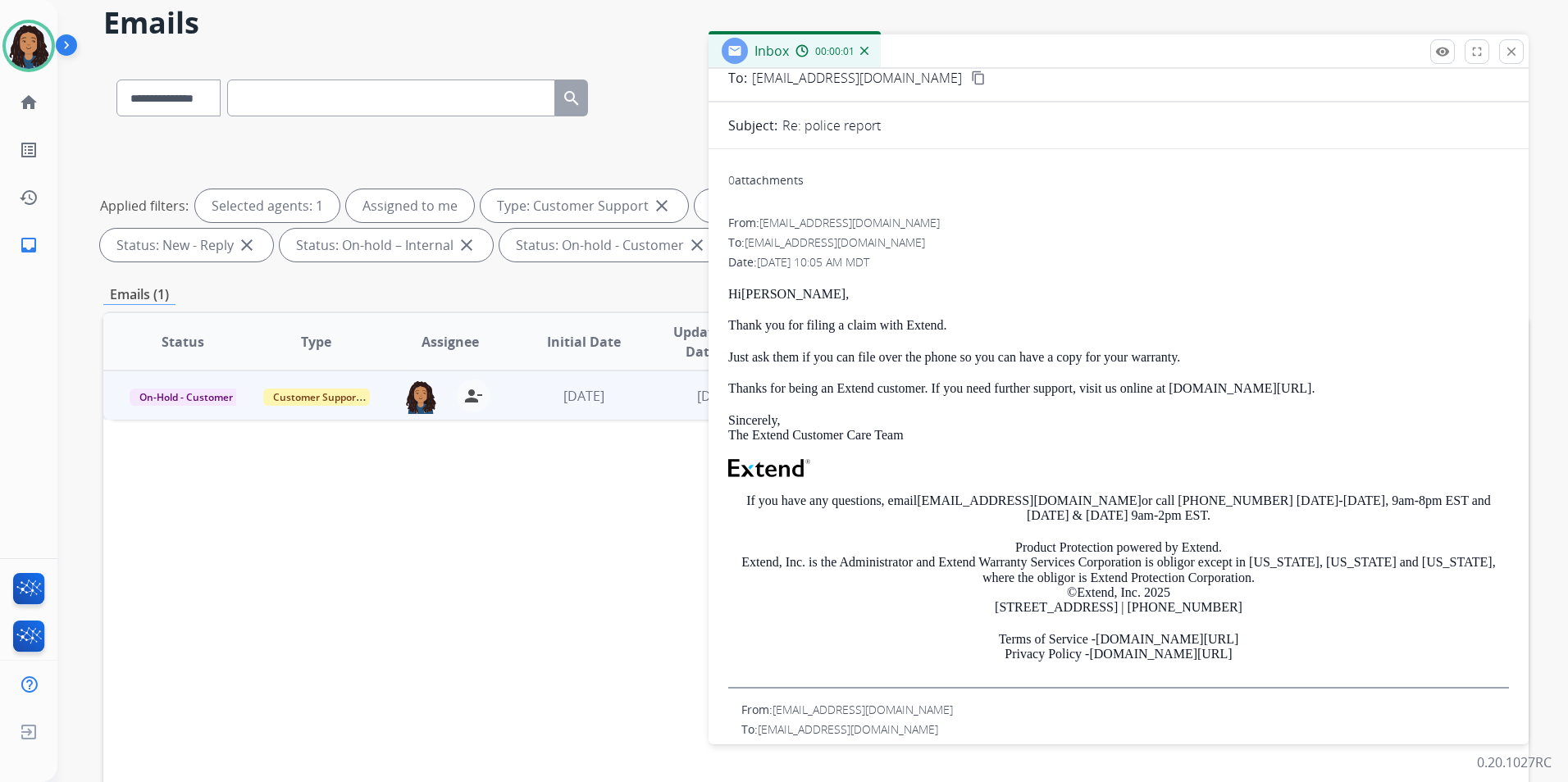
scroll to position [164, 0]
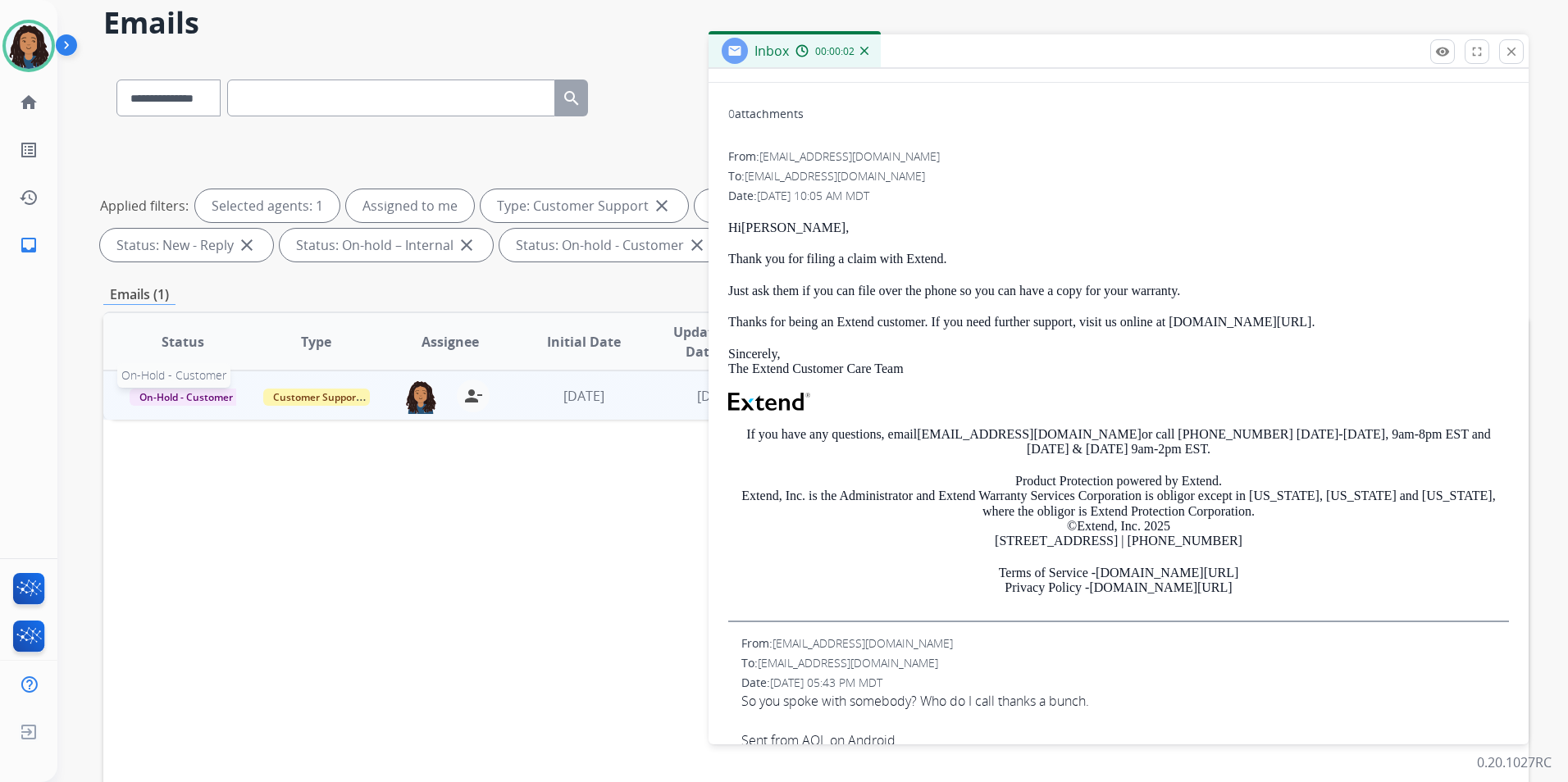
click at [156, 397] on span "On-Hold - Customer" at bounding box center [186, 397] width 113 height 18
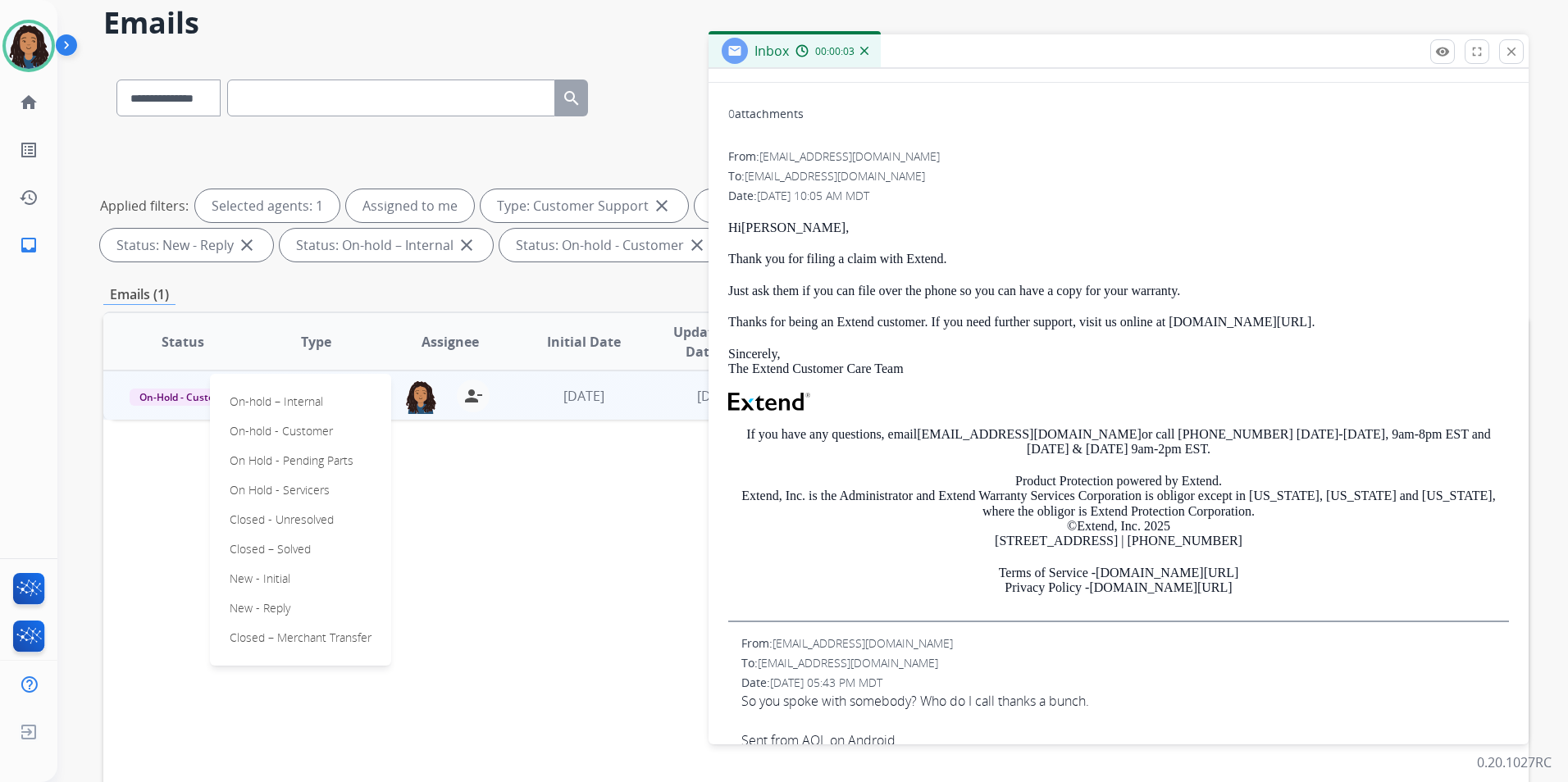
drag, startPoint x: 283, startPoint y: 547, endPoint x: 383, endPoint y: 505, distance: 108.5
click at [285, 544] on p "Closed – Solved" at bounding box center [270, 549] width 94 height 23
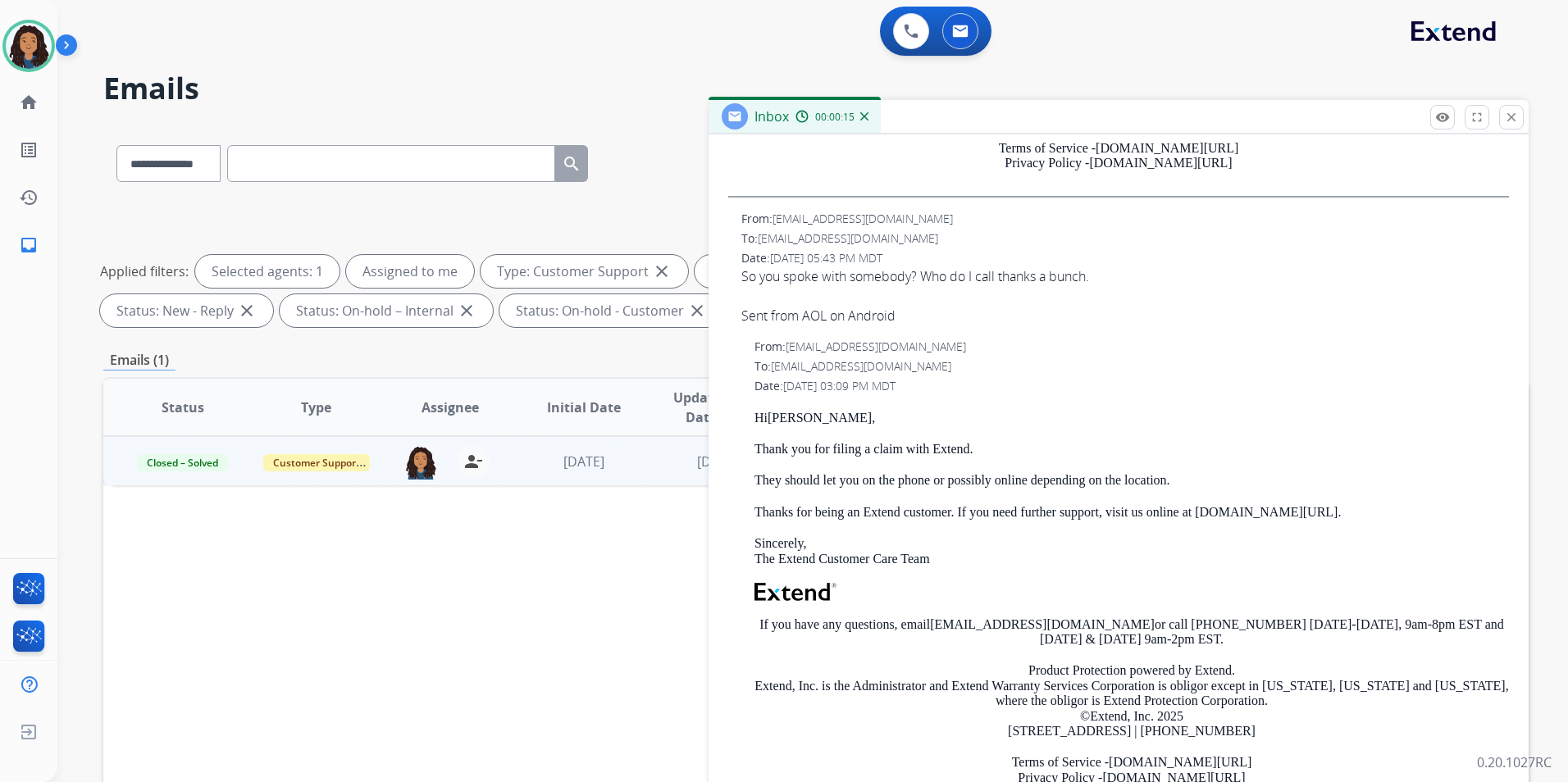
scroll to position [574, 0]
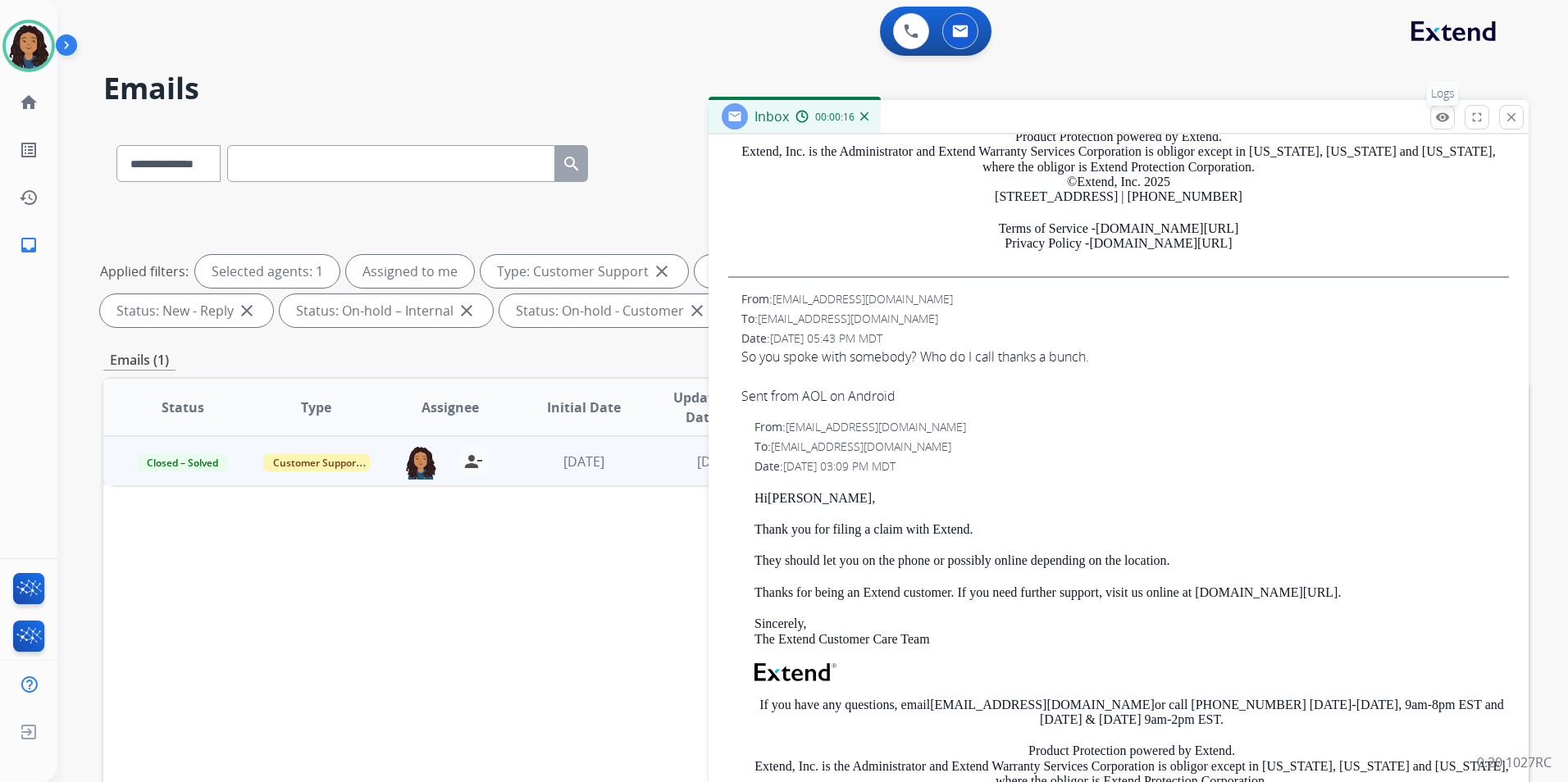
click at [1442, 116] on mat-icon "remove_red_eye" at bounding box center [1443, 117] width 15 height 15
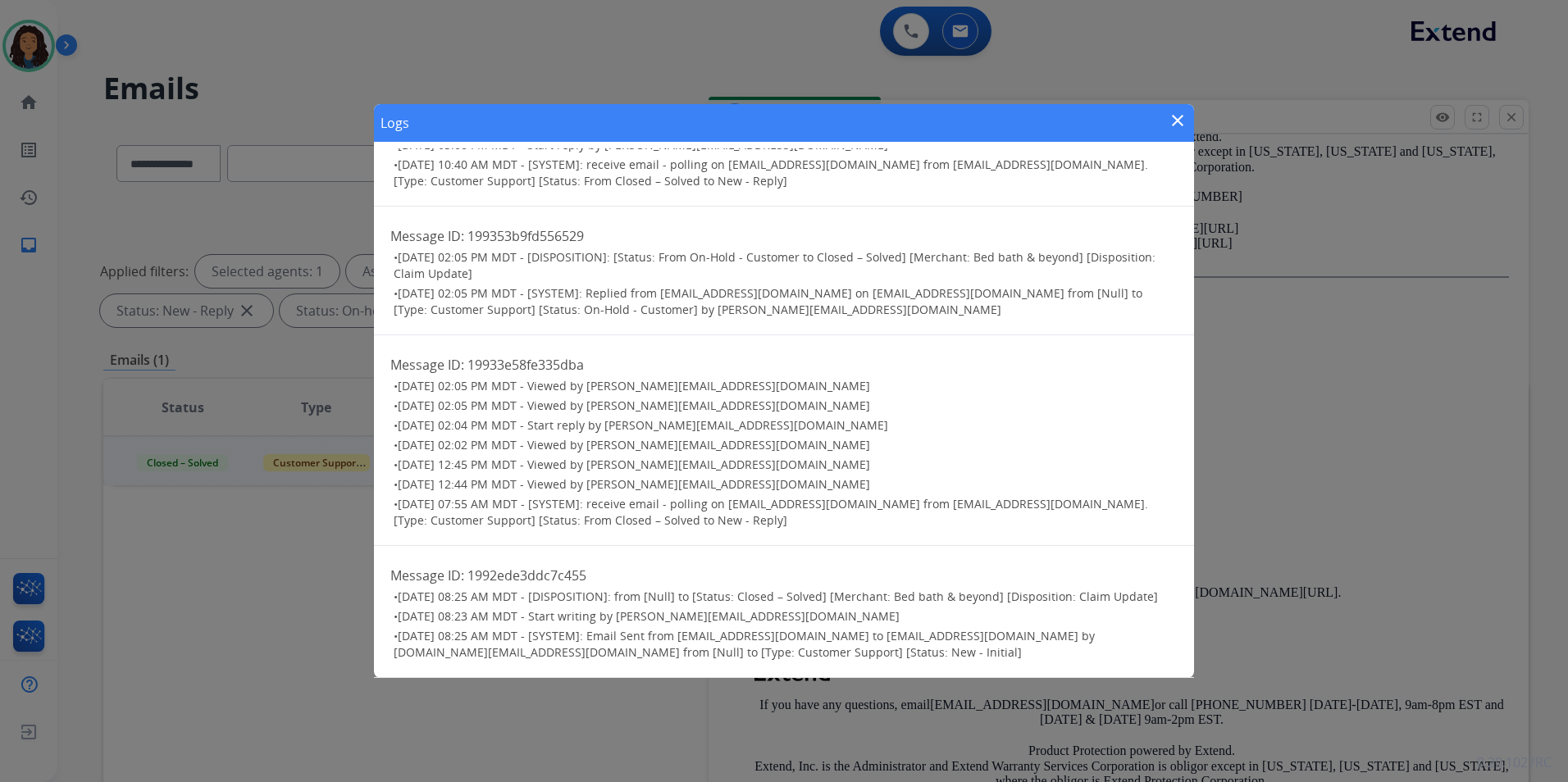
scroll to position [0, 0]
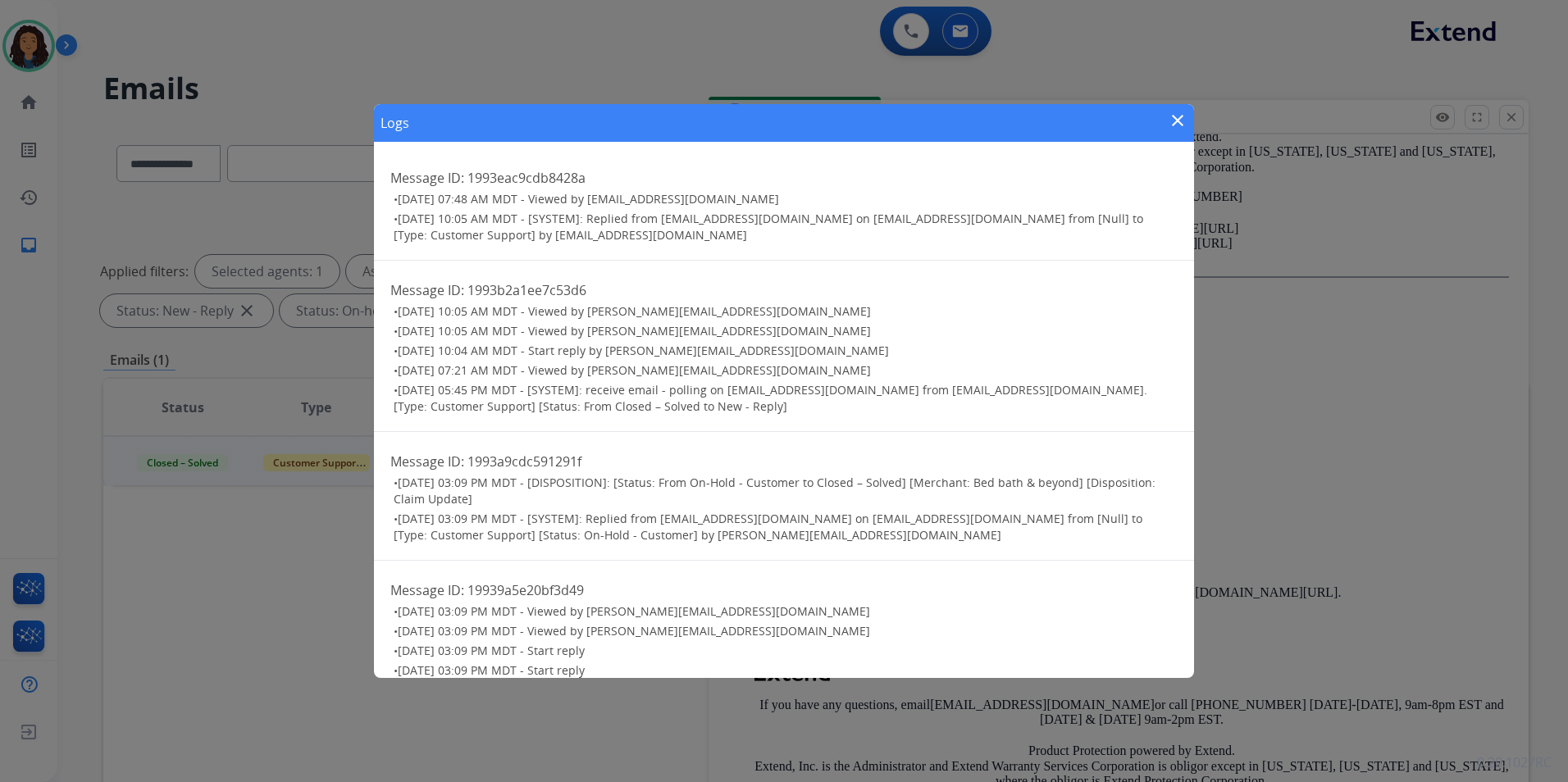
click at [1180, 122] on mat-icon "close" at bounding box center [1177, 120] width 20 height 20
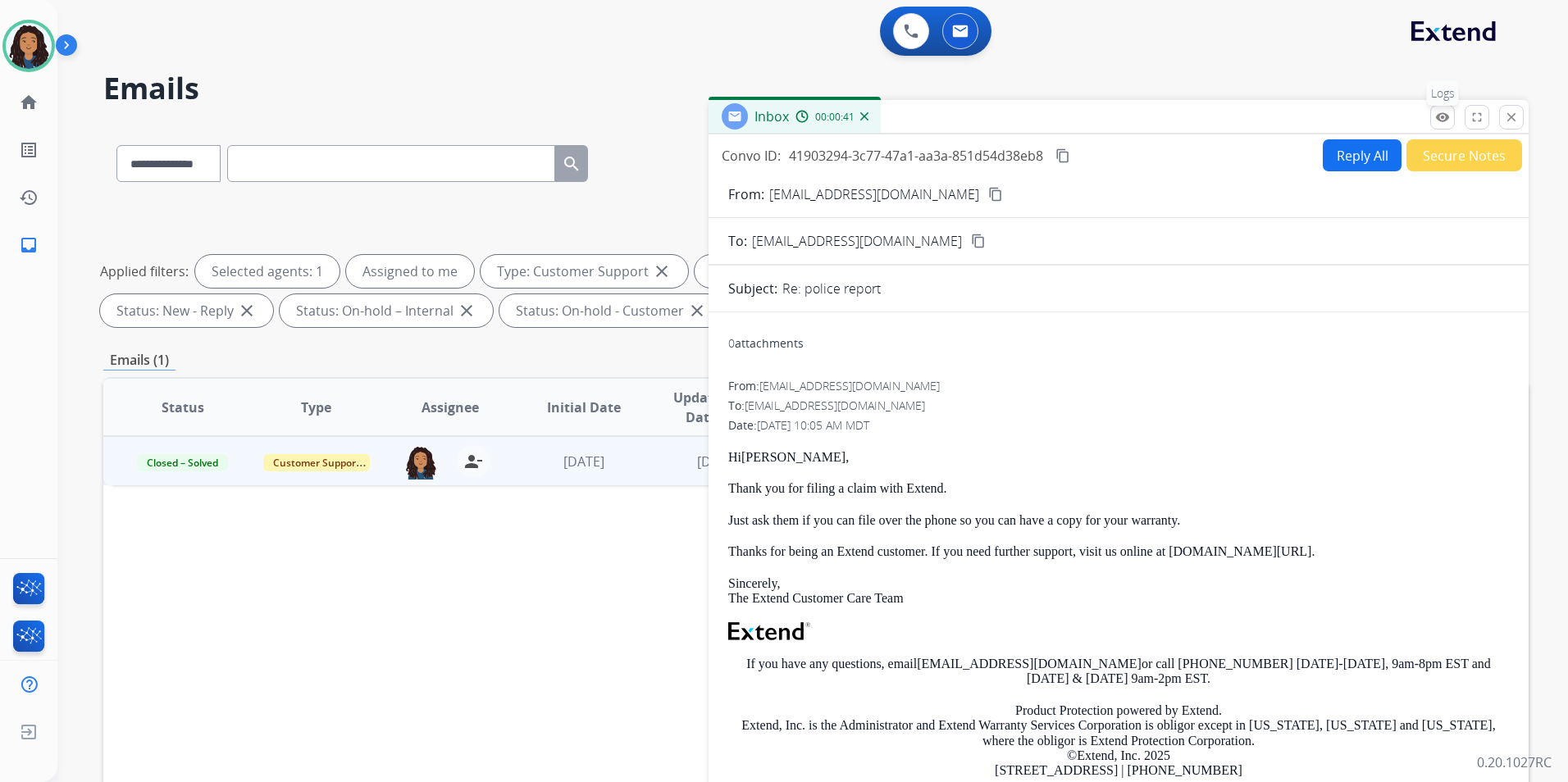
click at [1445, 116] on mat-icon "remove_red_eye" at bounding box center [1443, 117] width 15 height 15
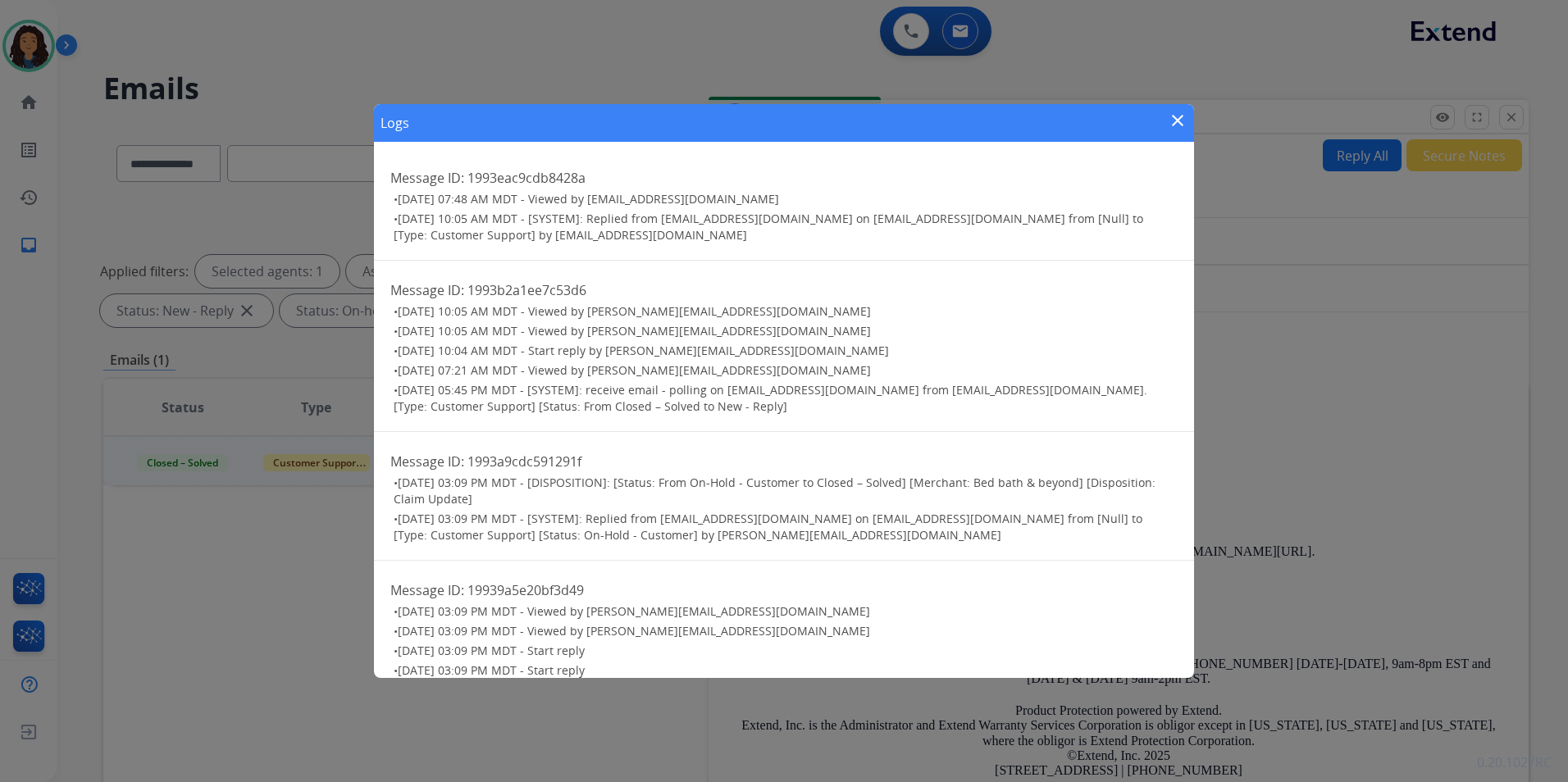
click at [1178, 114] on mat-icon "close" at bounding box center [1177, 120] width 20 height 20
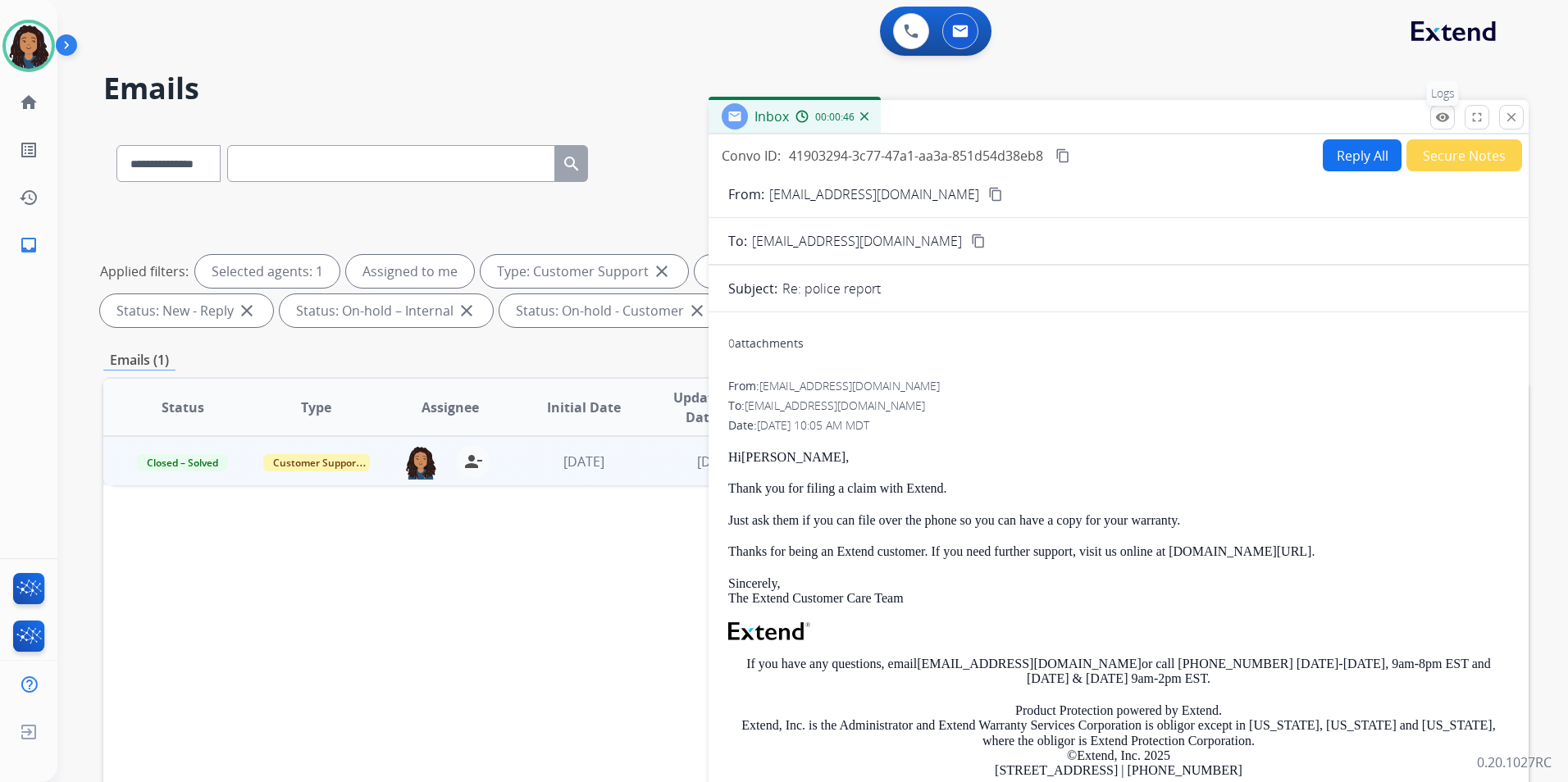
click at [1444, 116] on mat-icon "remove_red_eye" at bounding box center [1443, 117] width 15 height 15
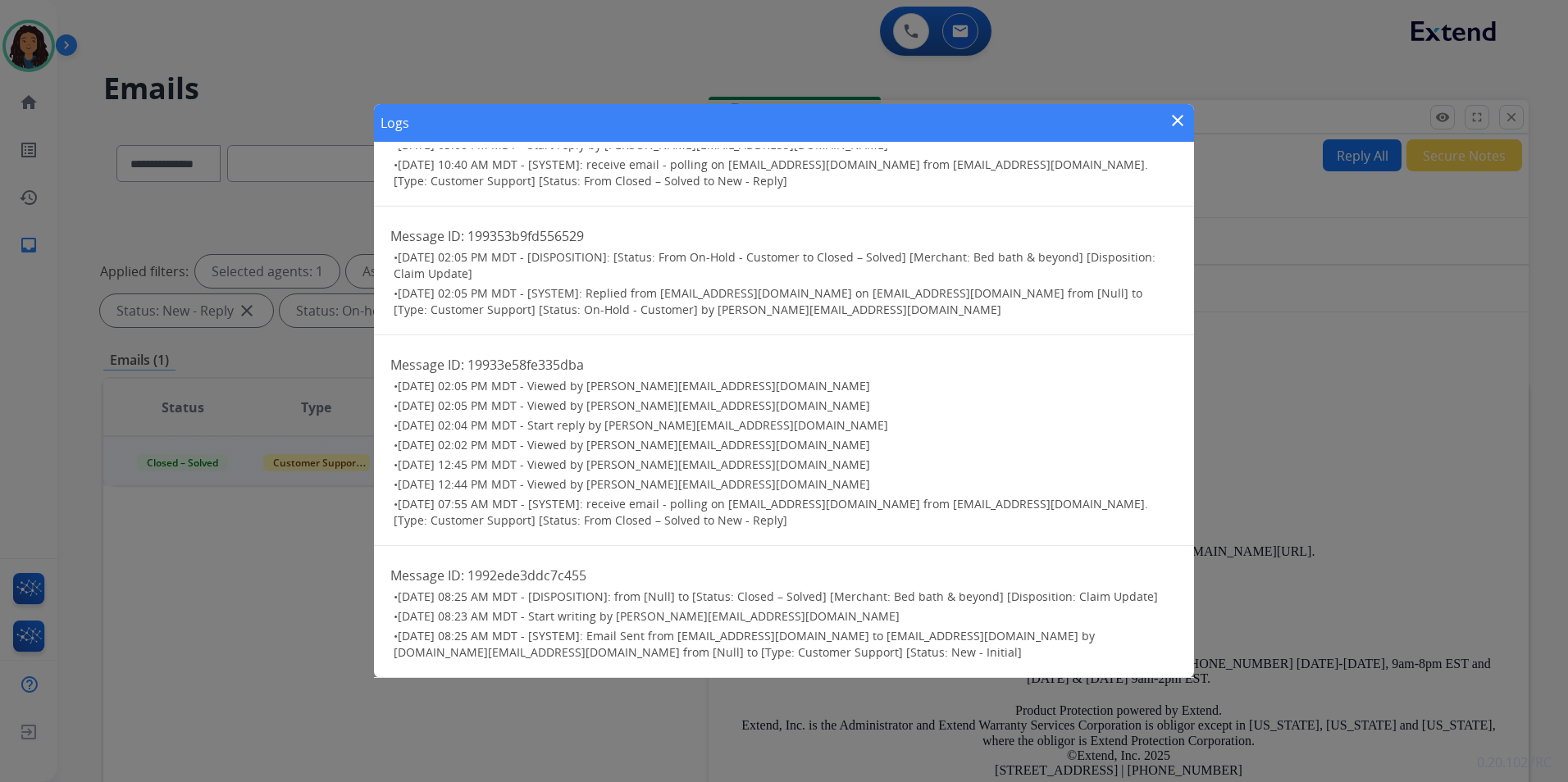
scroll to position [621, 0]
click at [1179, 120] on mat-icon "close" at bounding box center [1177, 120] width 20 height 20
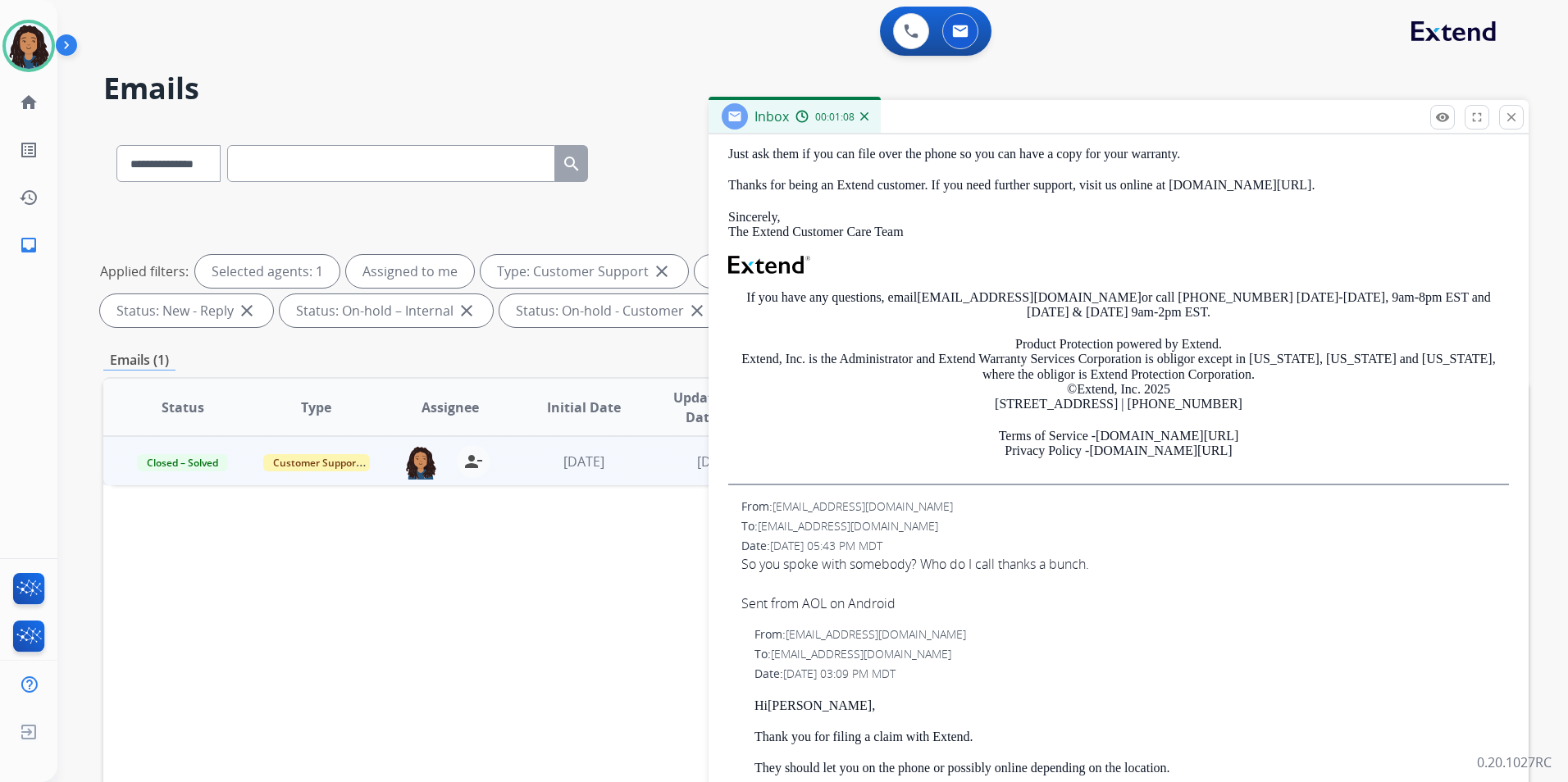
scroll to position [0, 0]
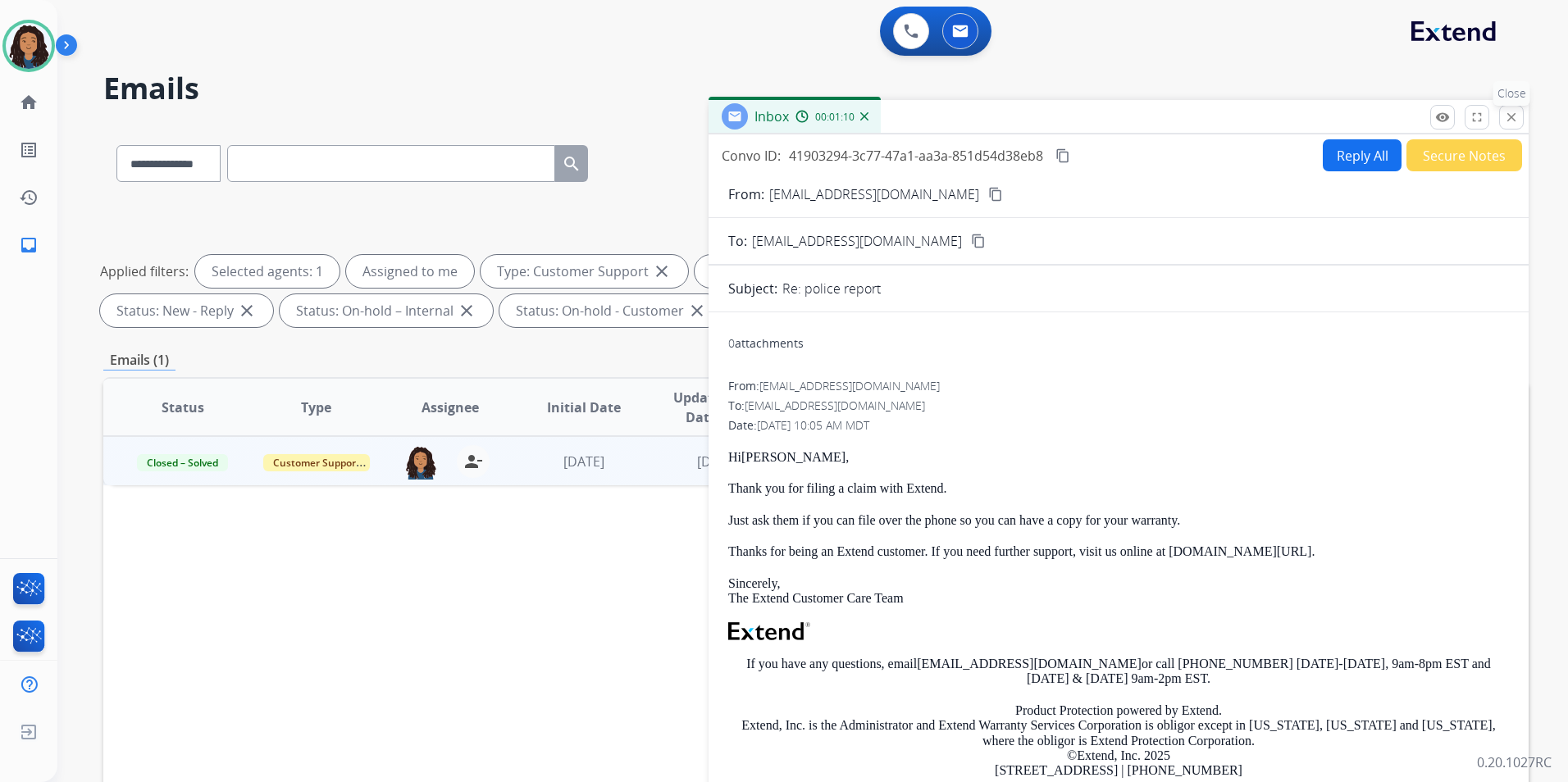
click at [1509, 123] on mat-icon "close" at bounding box center [1511, 117] width 15 height 15
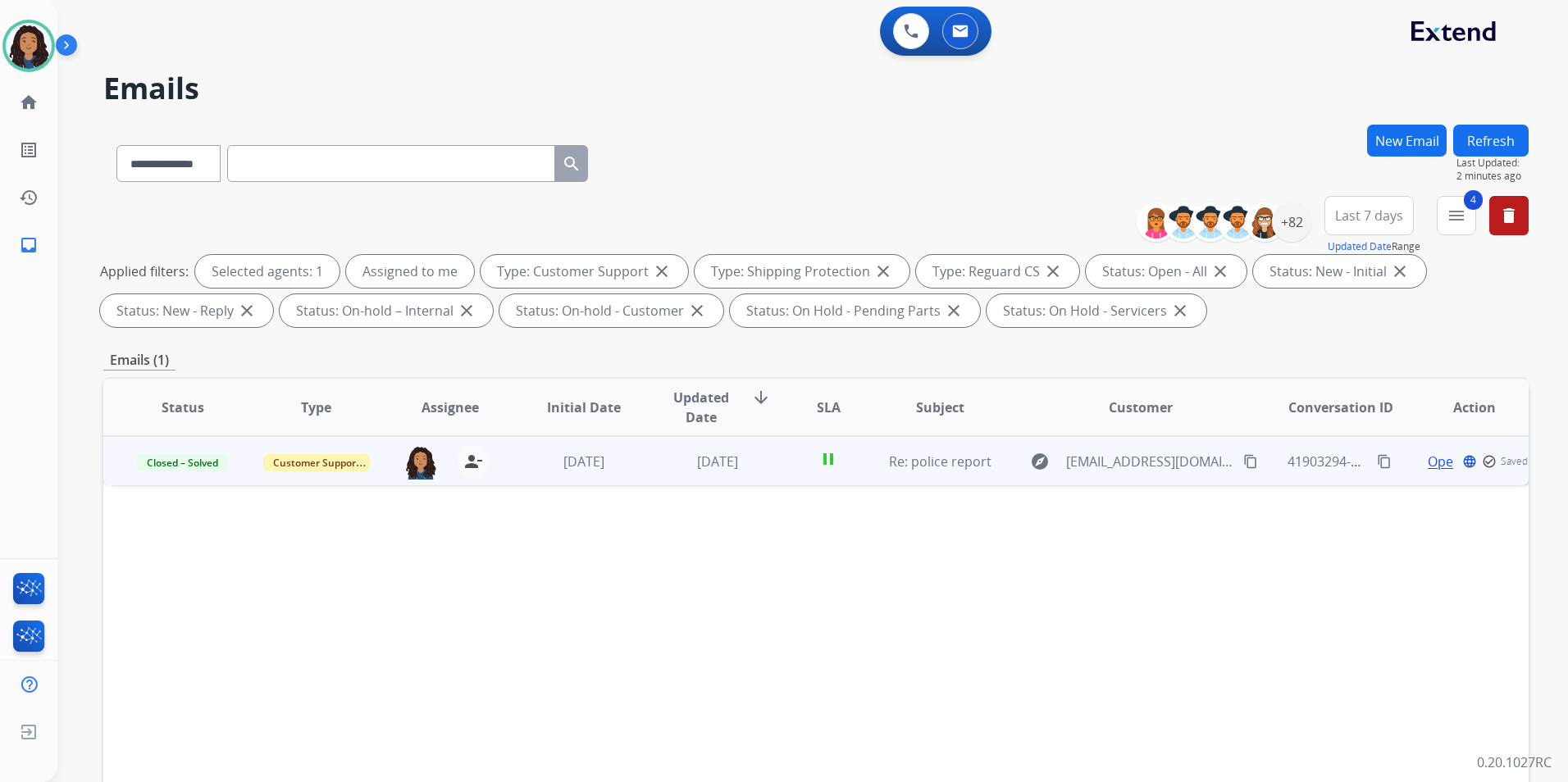
drag, startPoint x: 1500, startPoint y: 134, endPoint x: 1504, endPoint y: 147, distance: 13.6
click at [1501, 133] on button "Refresh" at bounding box center [1490, 141] width 75 height 32
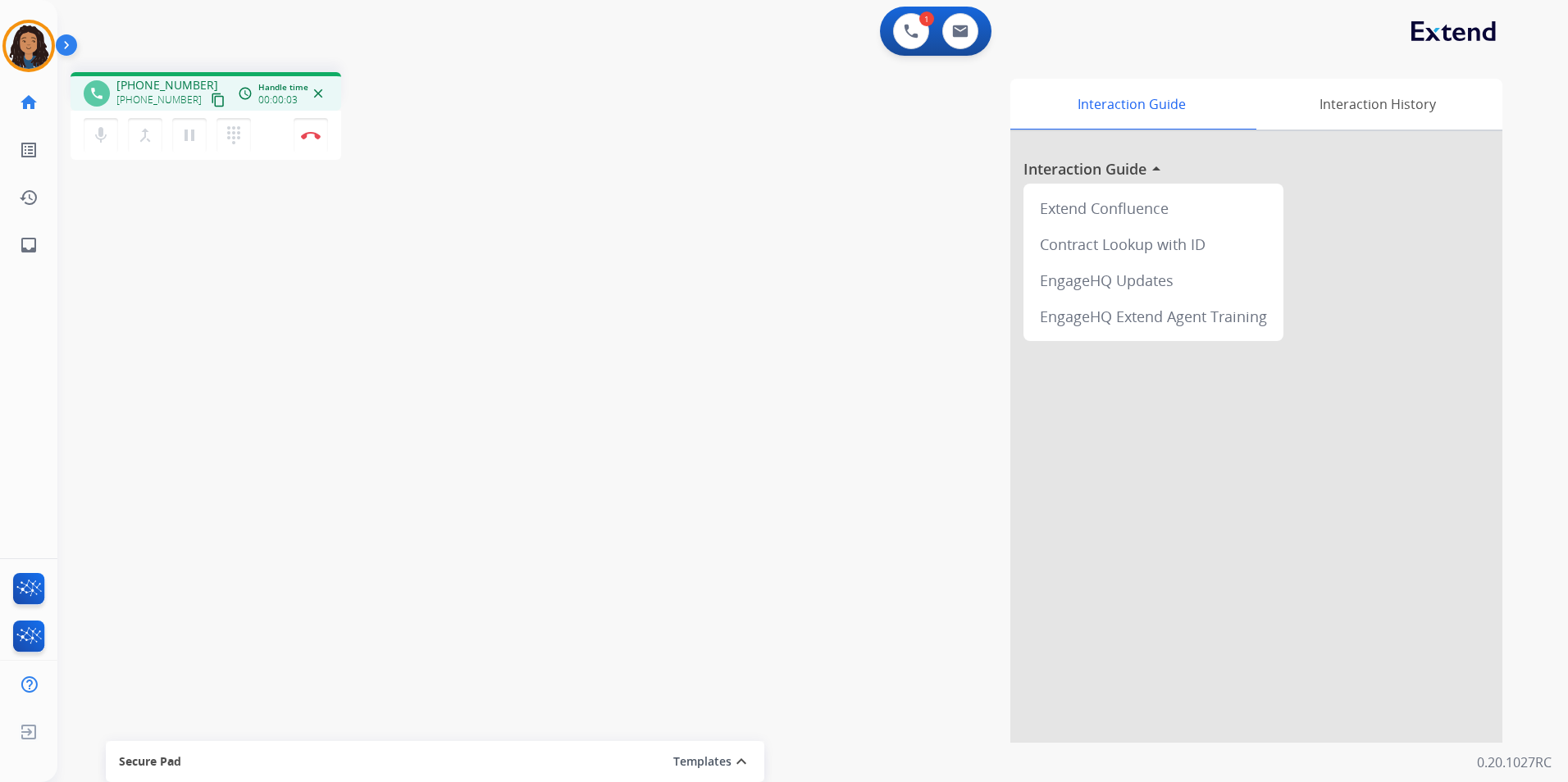
click at [211, 103] on mat-icon "content_copy" at bounding box center [218, 100] width 15 height 15
click at [310, 137] on img at bounding box center [311, 135] width 20 height 8
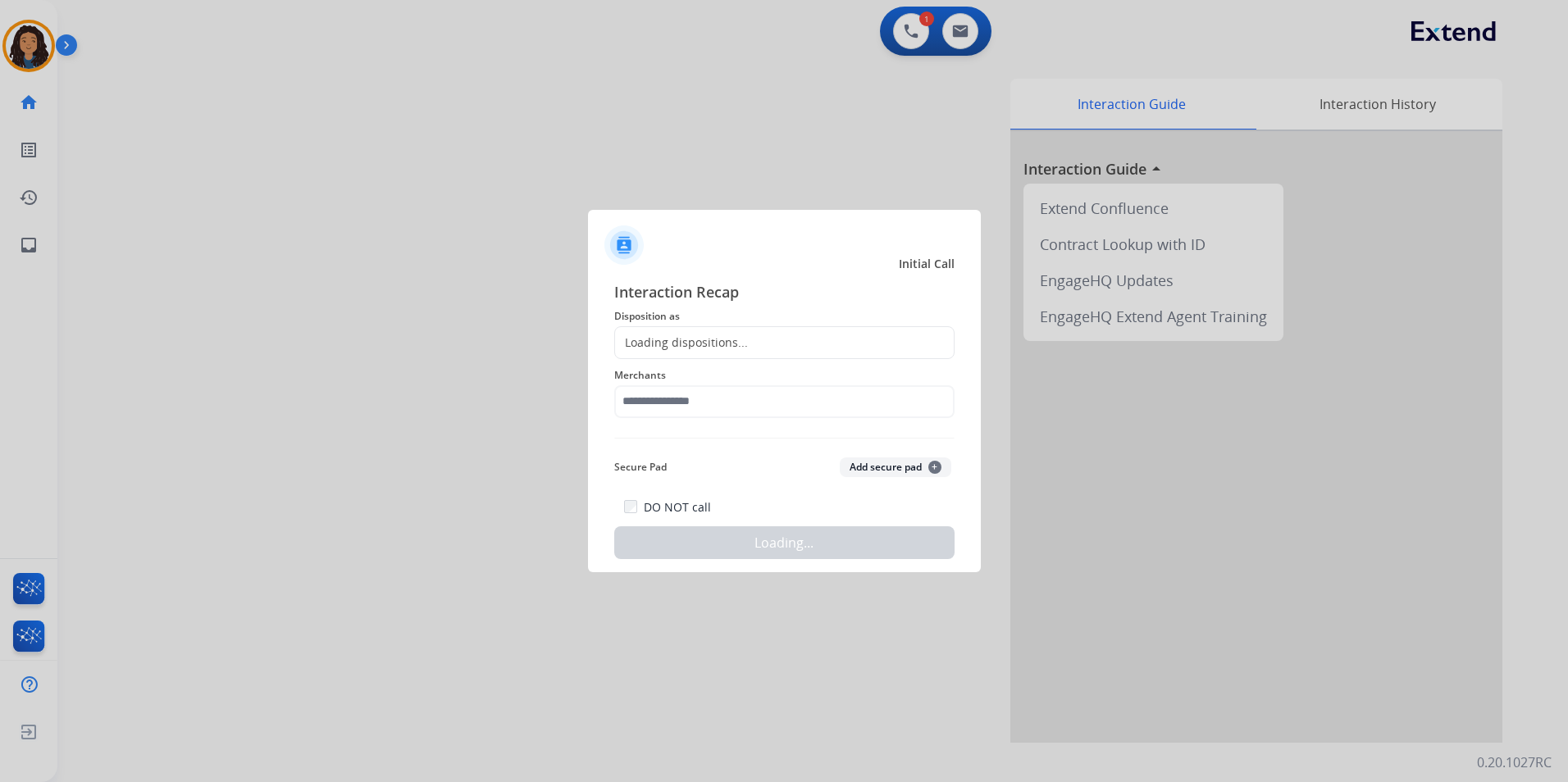
click at [669, 340] on div "Loading dispositions..." at bounding box center [681, 343] width 133 height 17
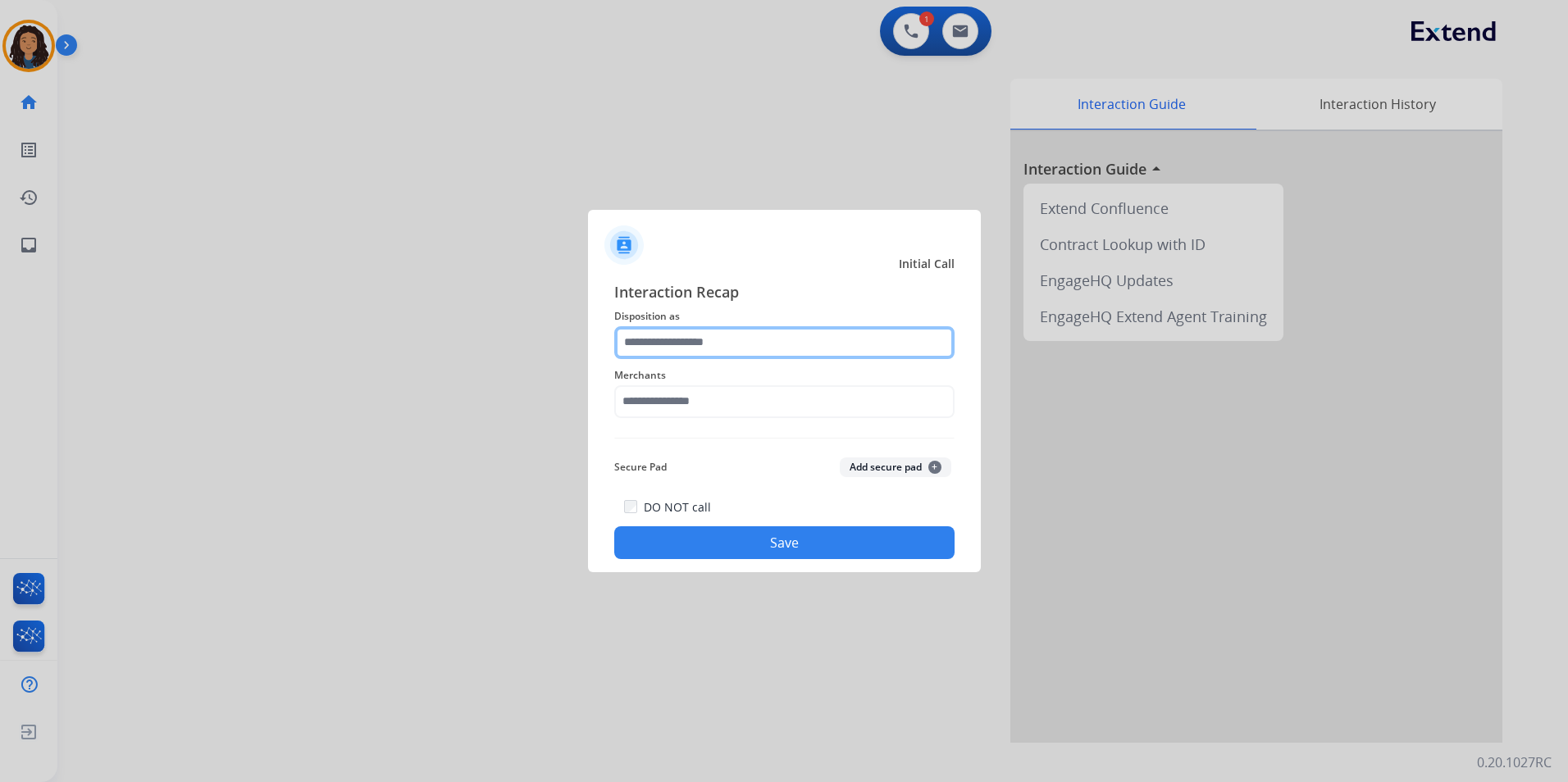
click at [681, 338] on input "text" at bounding box center [784, 342] width 340 height 33
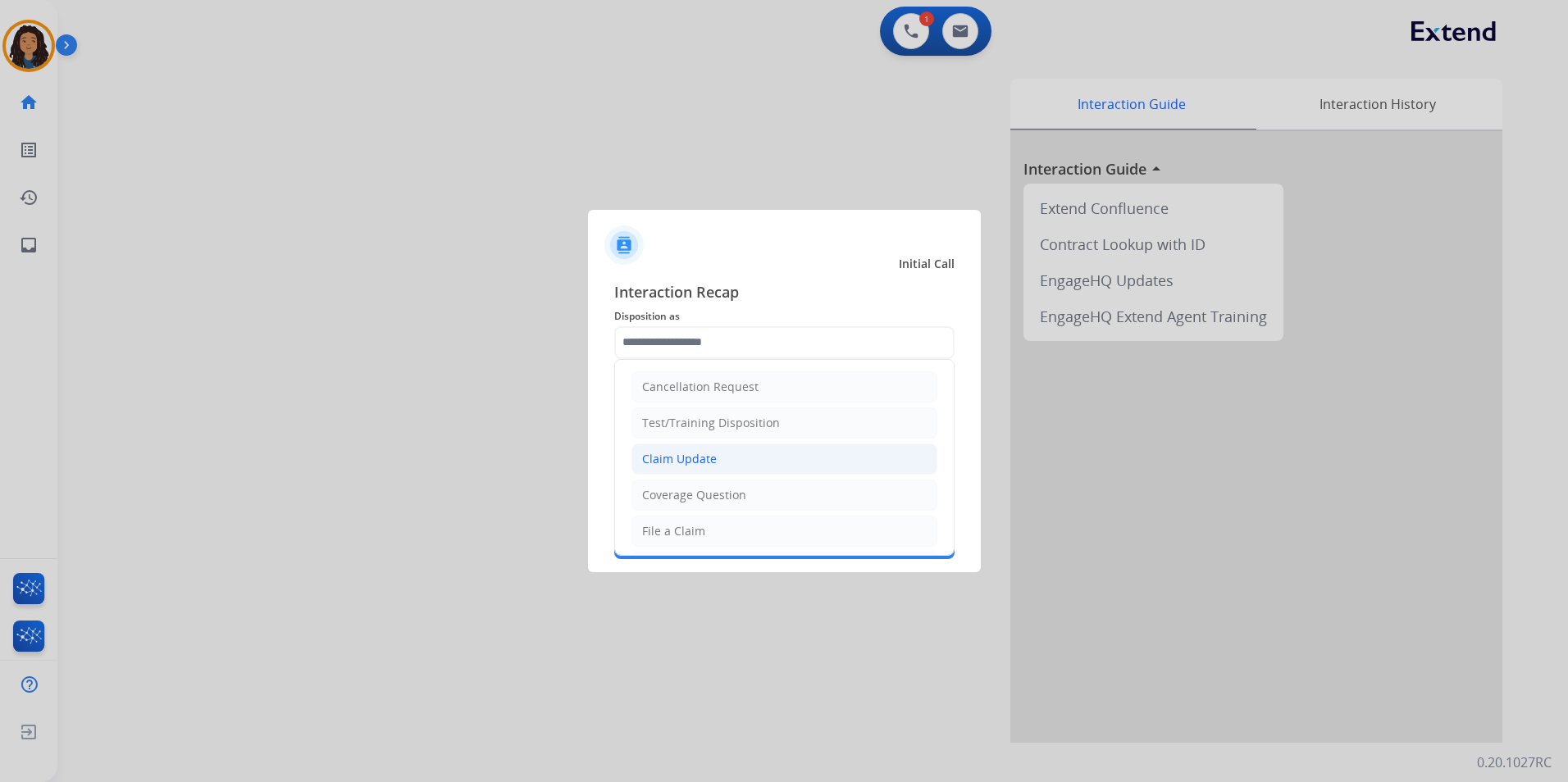
click at [705, 457] on div "Claim Update" at bounding box center [679, 459] width 74 height 17
type input "**********"
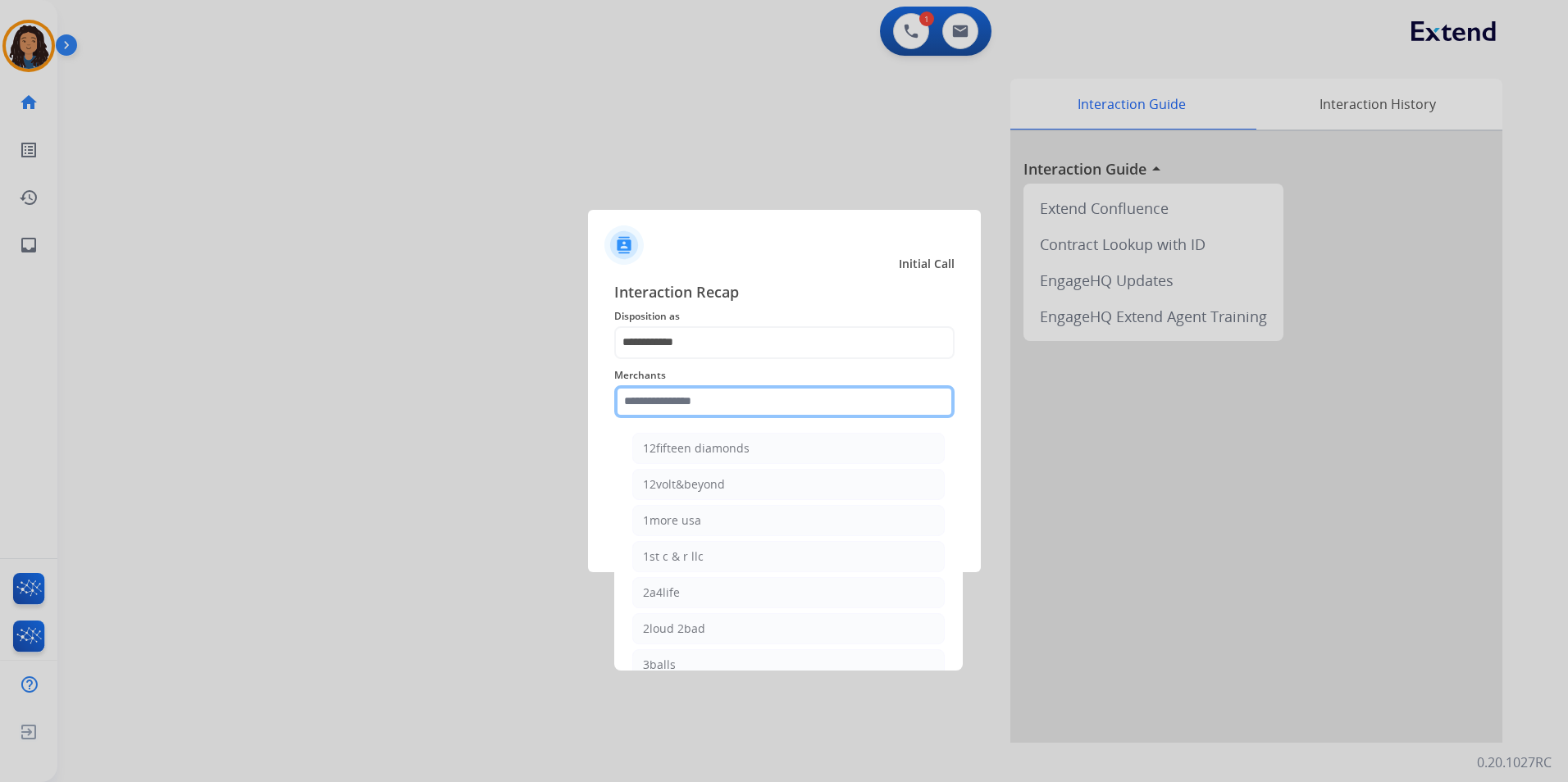
click at [759, 406] on input "text" at bounding box center [784, 401] width 340 height 33
type input "*"
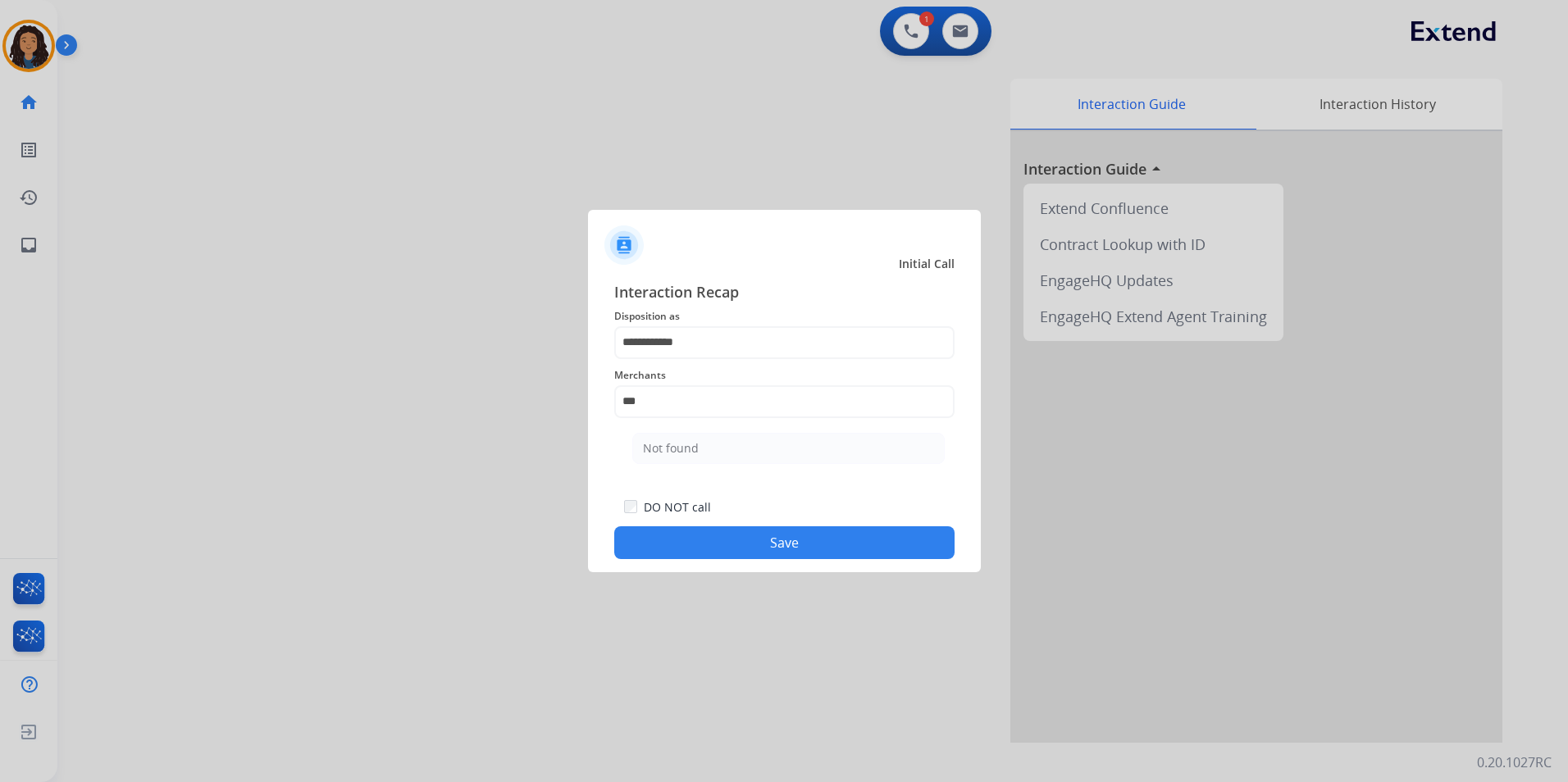
click at [702, 449] on li "Not found" at bounding box center [789, 448] width 313 height 31
type input "*********"
click at [732, 541] on button "Save" at bounding box center [784, 542] width 340 height 33
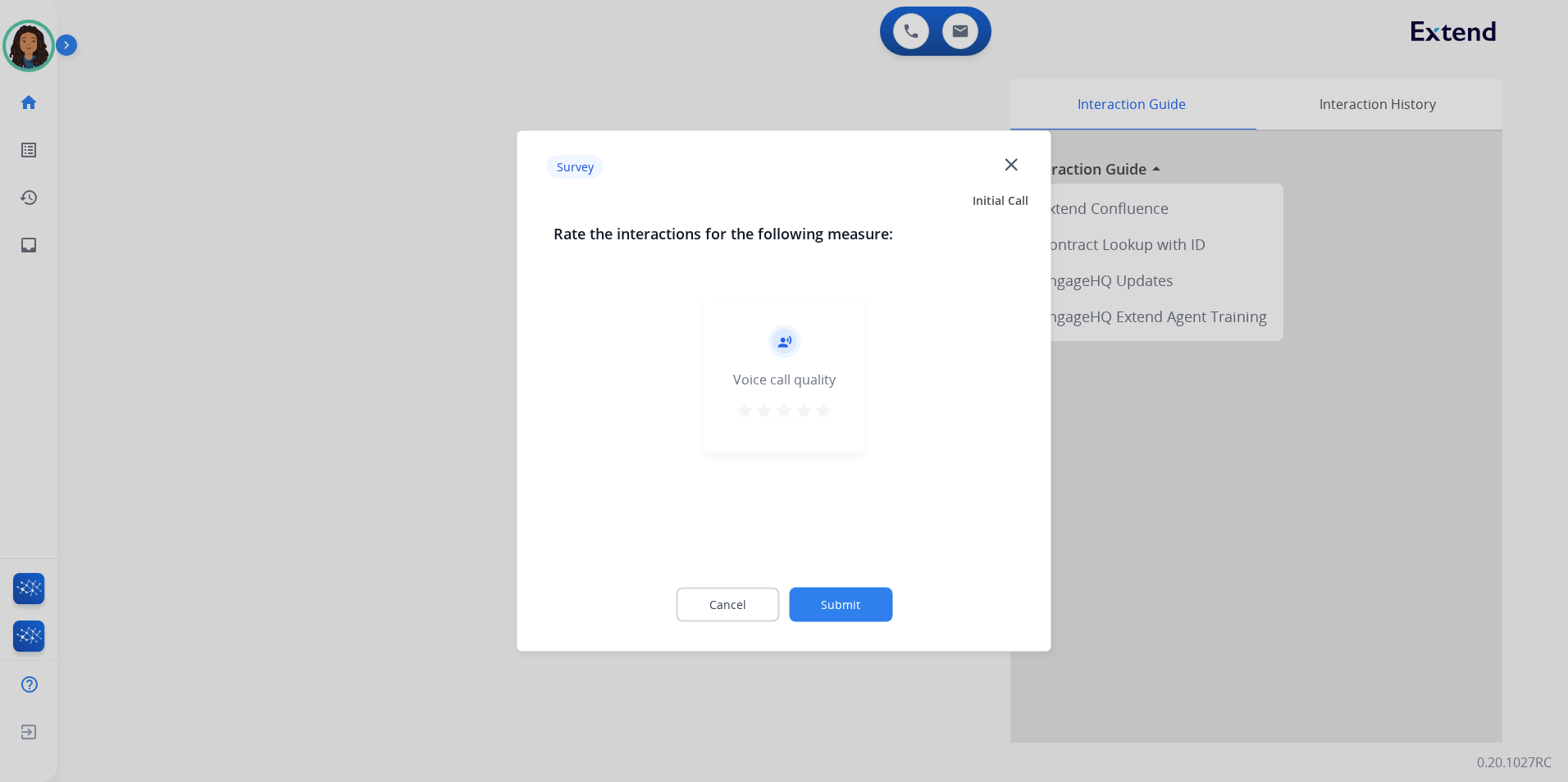
click at [482, 468] on div at bounding box center [784, 391] width 1568 height 782
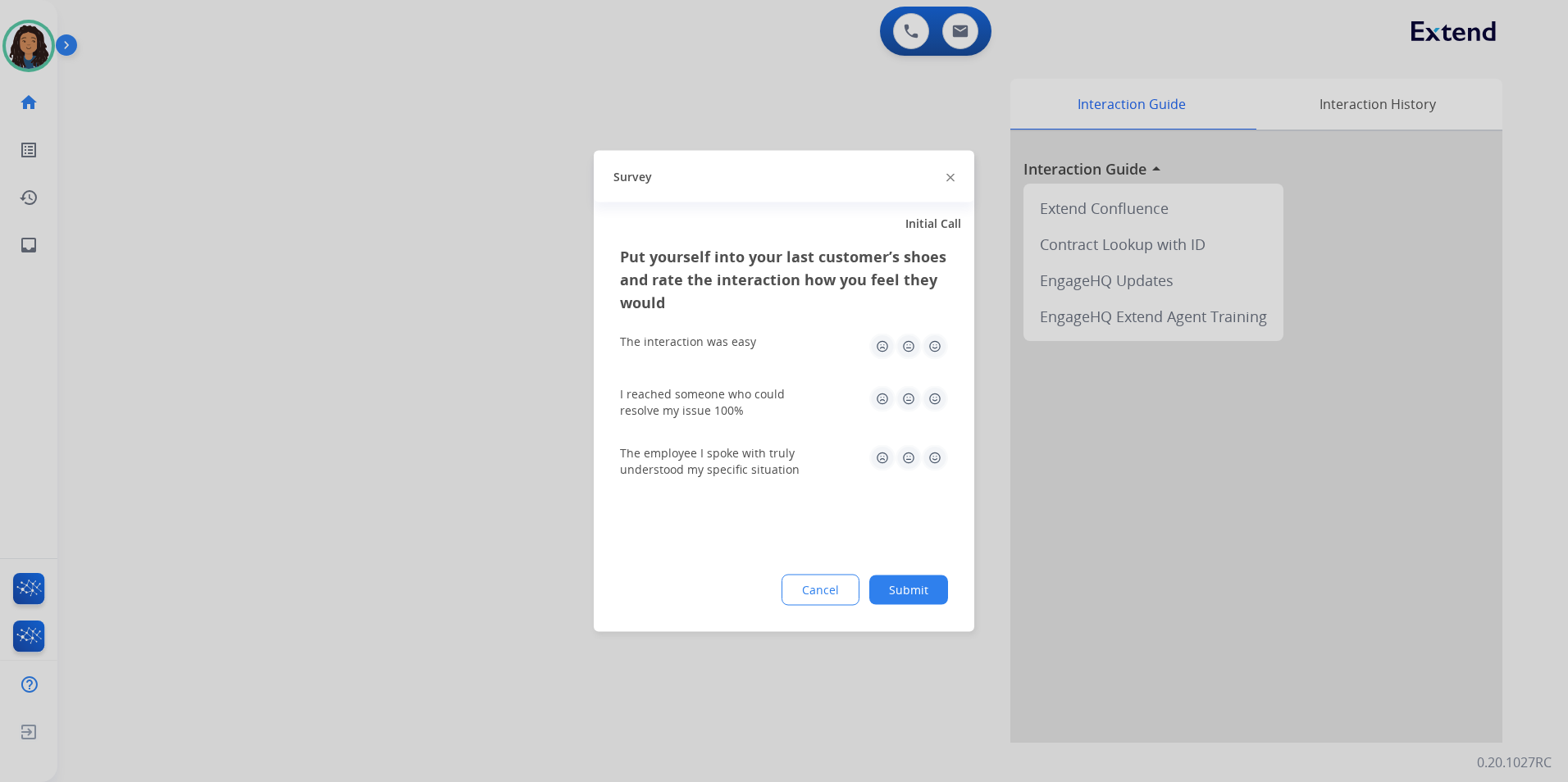
click at [481, 468] on div at bounding box center [784, 391] width 1568 height 782
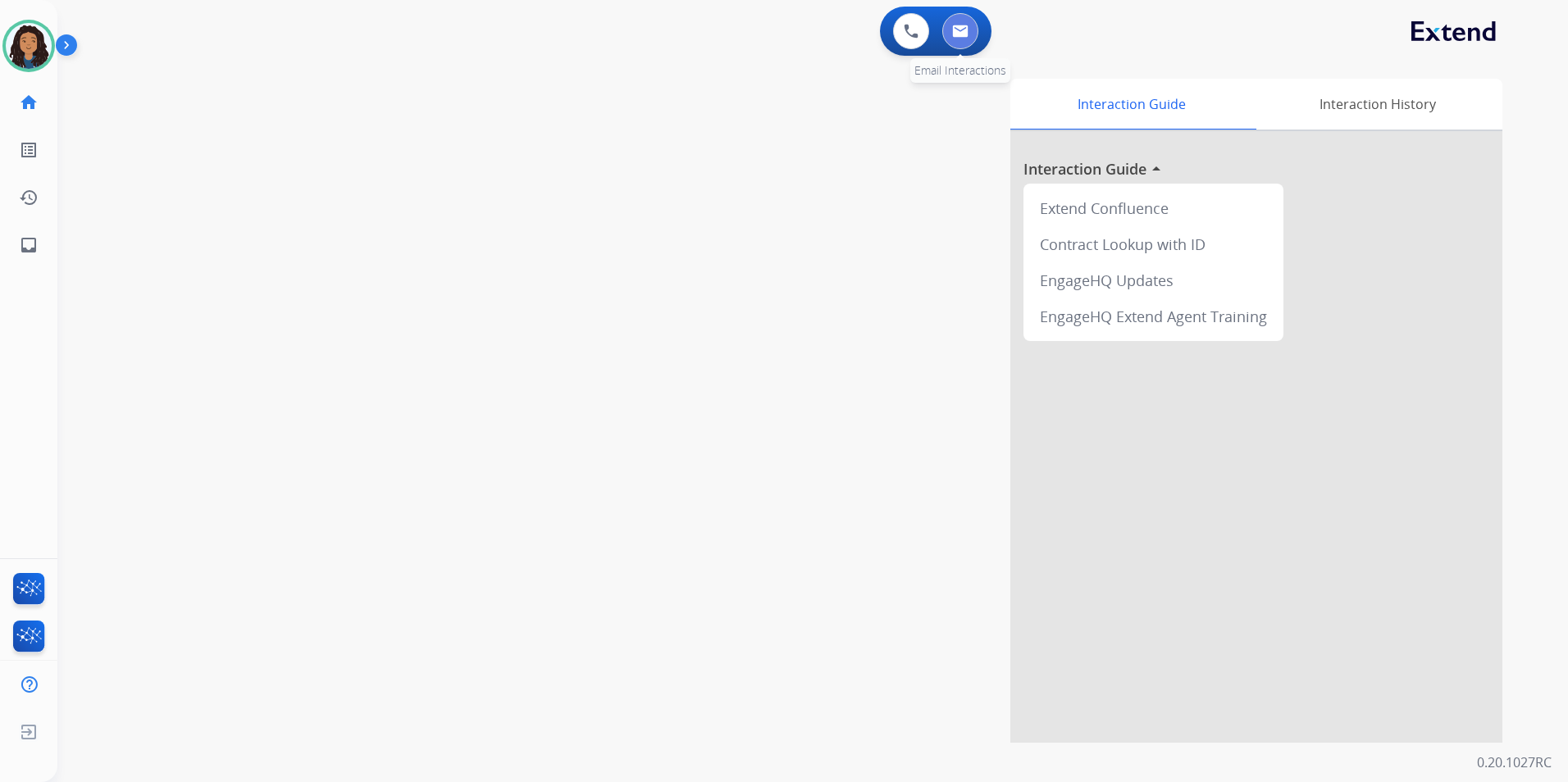
click at [955, 38] on button at bounding box center [960, 31] width 36 height 36
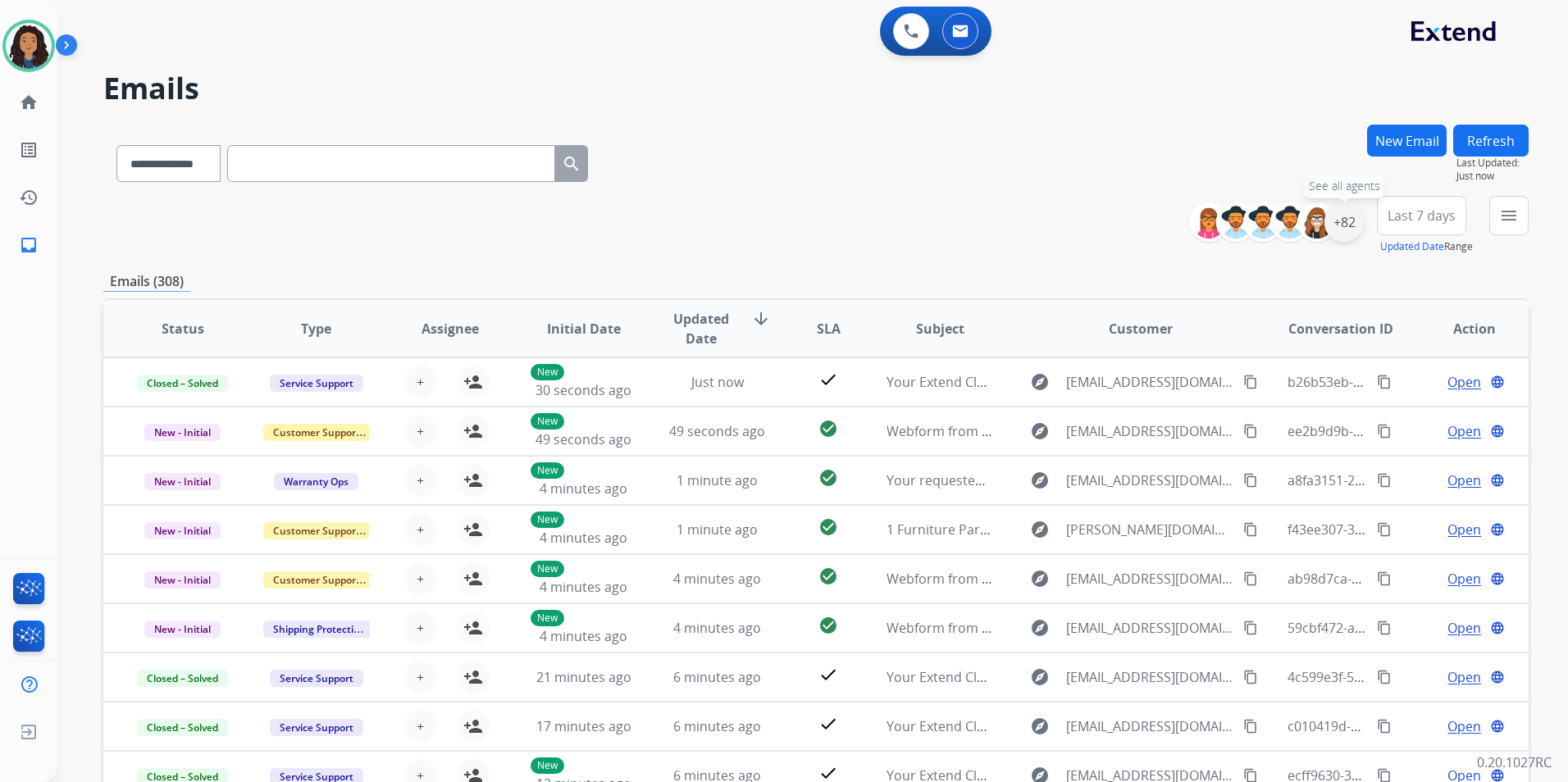
click at [1338, 227] on div "+82" at bounding box center [1343, 222] width 39 height 39
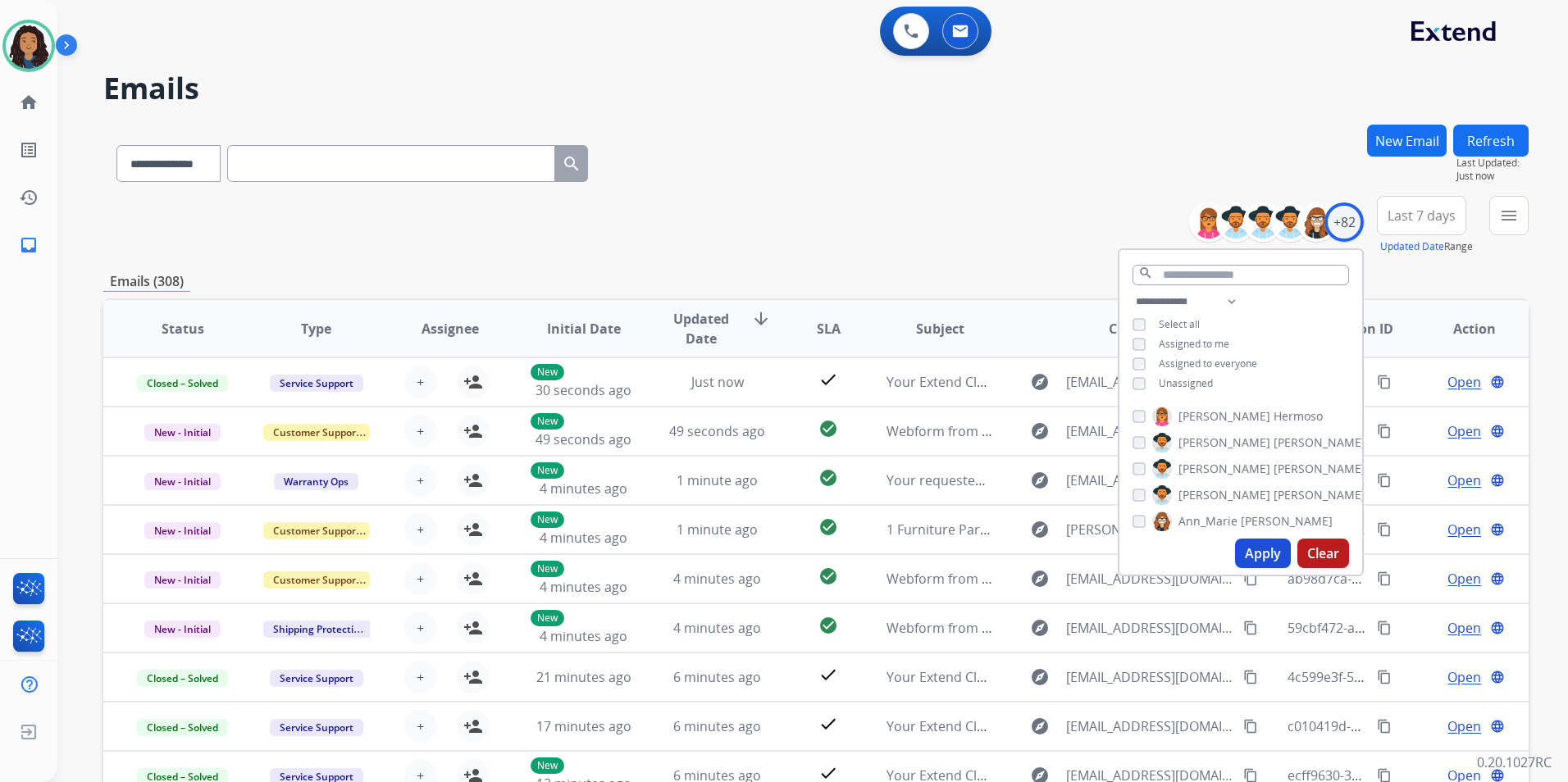
click at [1172, 376] on span "Unassigned" at bounding box center [1185, 383] width 54 height 14
click at [1259, 555] on button "Apply" at bounding box center [1263, 553] width 56 height 29
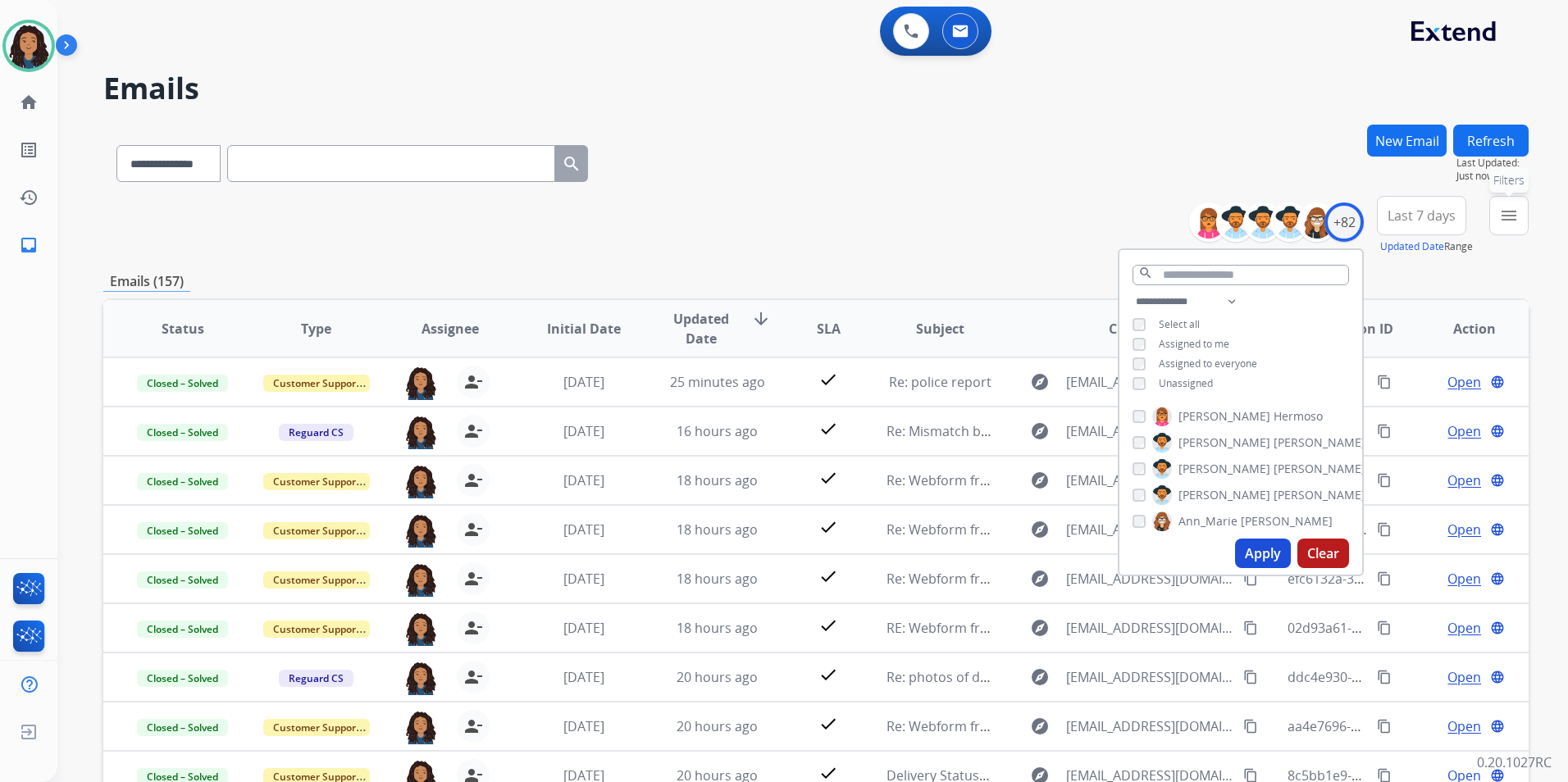
click at [1507, 220] on mat-icon "menu" at bounding box center [1509, 216] width 20 height 20
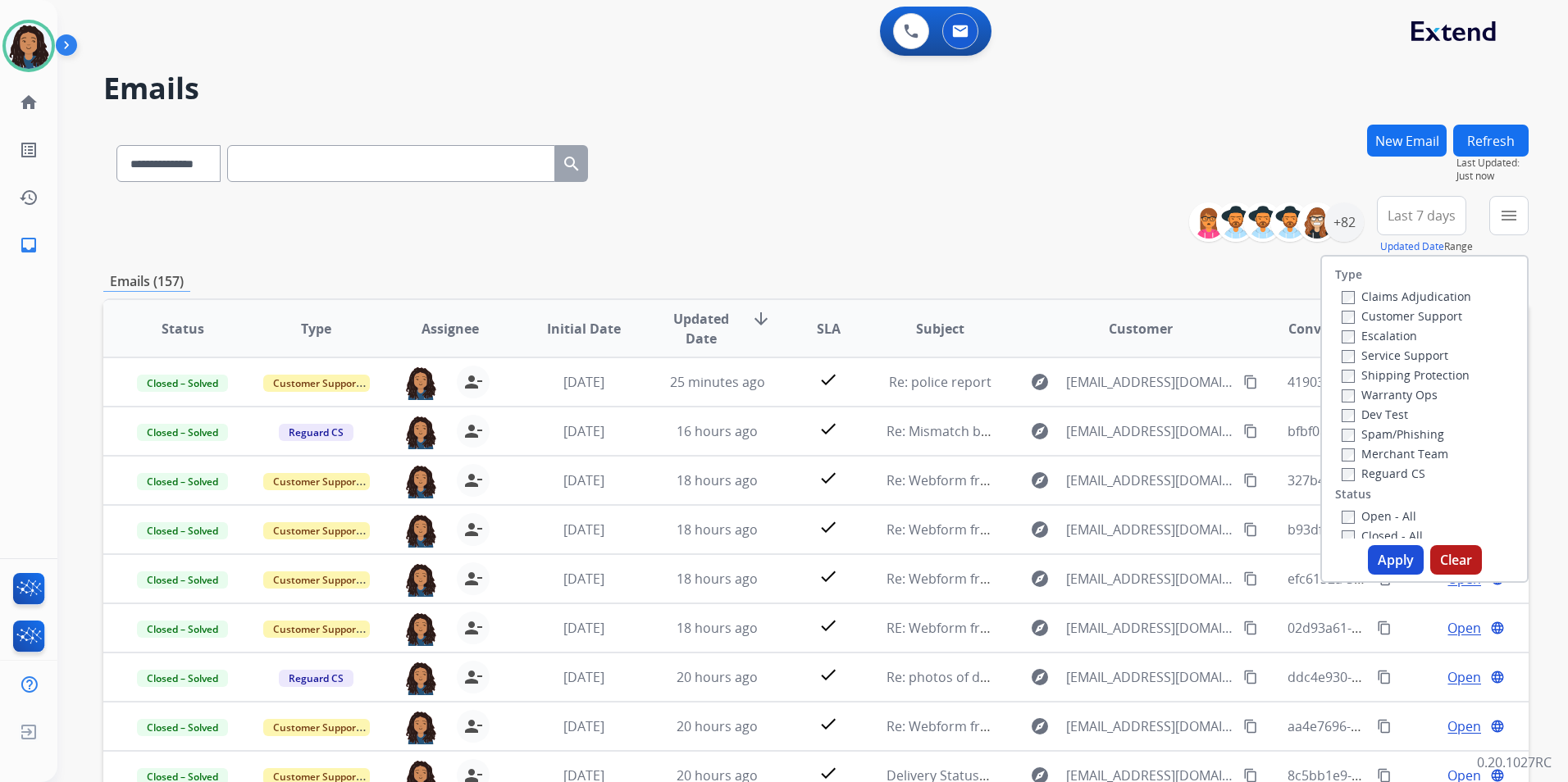
click at [1423, 314] on label "Customer Support" at bounding box center [1402, 316] width 120 height 16
click at [1433, 373] on label "Shipping Protection" at bounding box center [1405, 375] width 128 height 16
drag, startPoint x: 1380, startPoint y: 479, endPoint x: 1377, endPoint y: 497, distance: 18.2
click at [1378, 478] on label "Reguard CS" at bounding box center [1383, 473] width 84 height 16
click at [1382, 517] on label "Open - All" at bounding box center [1378, 516] width 74 height 16
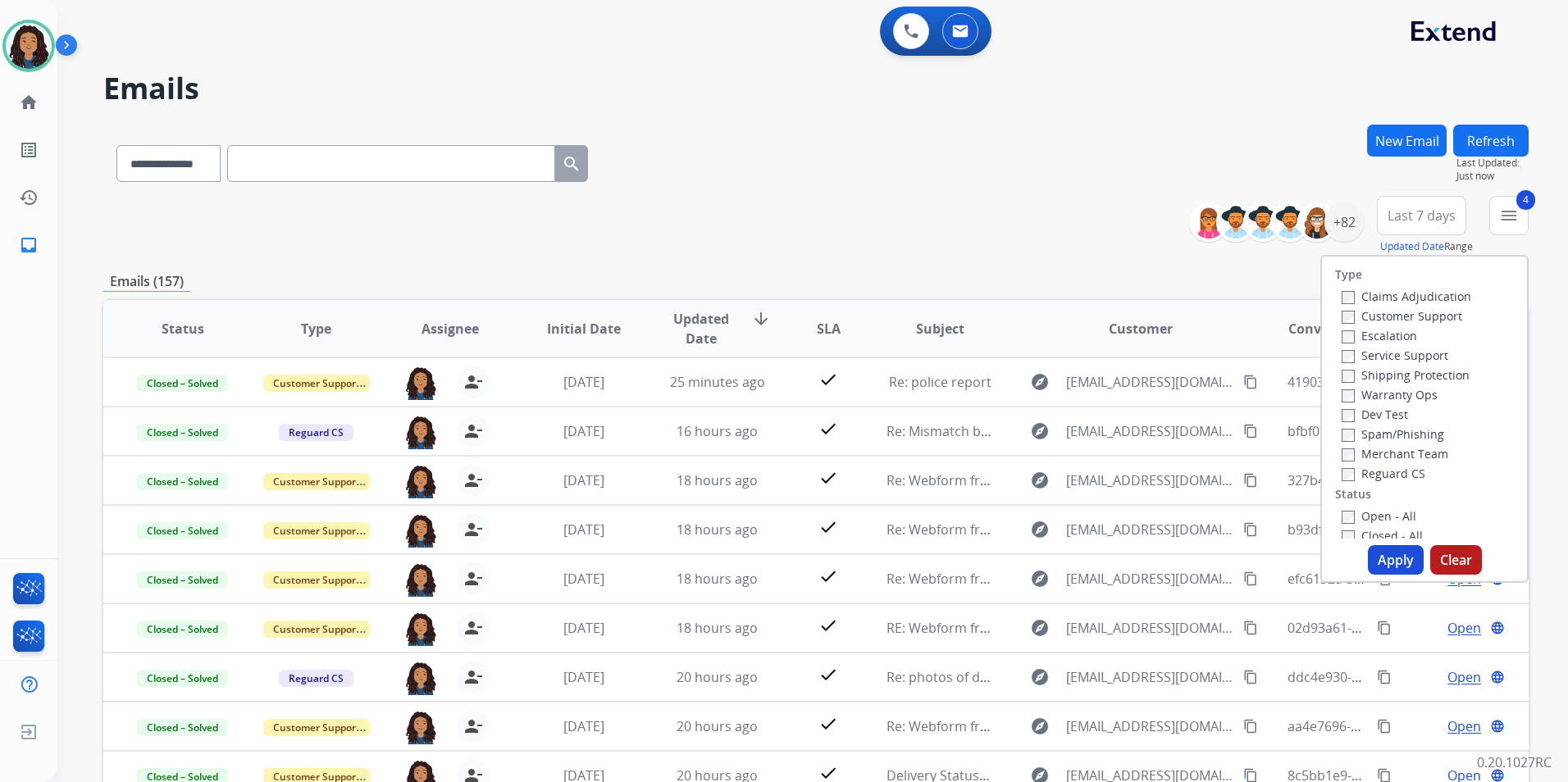
drag, startPoint x: 1386, startPoint y: 558, endPoint x: 1134, endPoint y: 372, distance: 313.2
click at [1386, 557] on button "Apply" at bounding box center [1395, 560] width 56 height 29
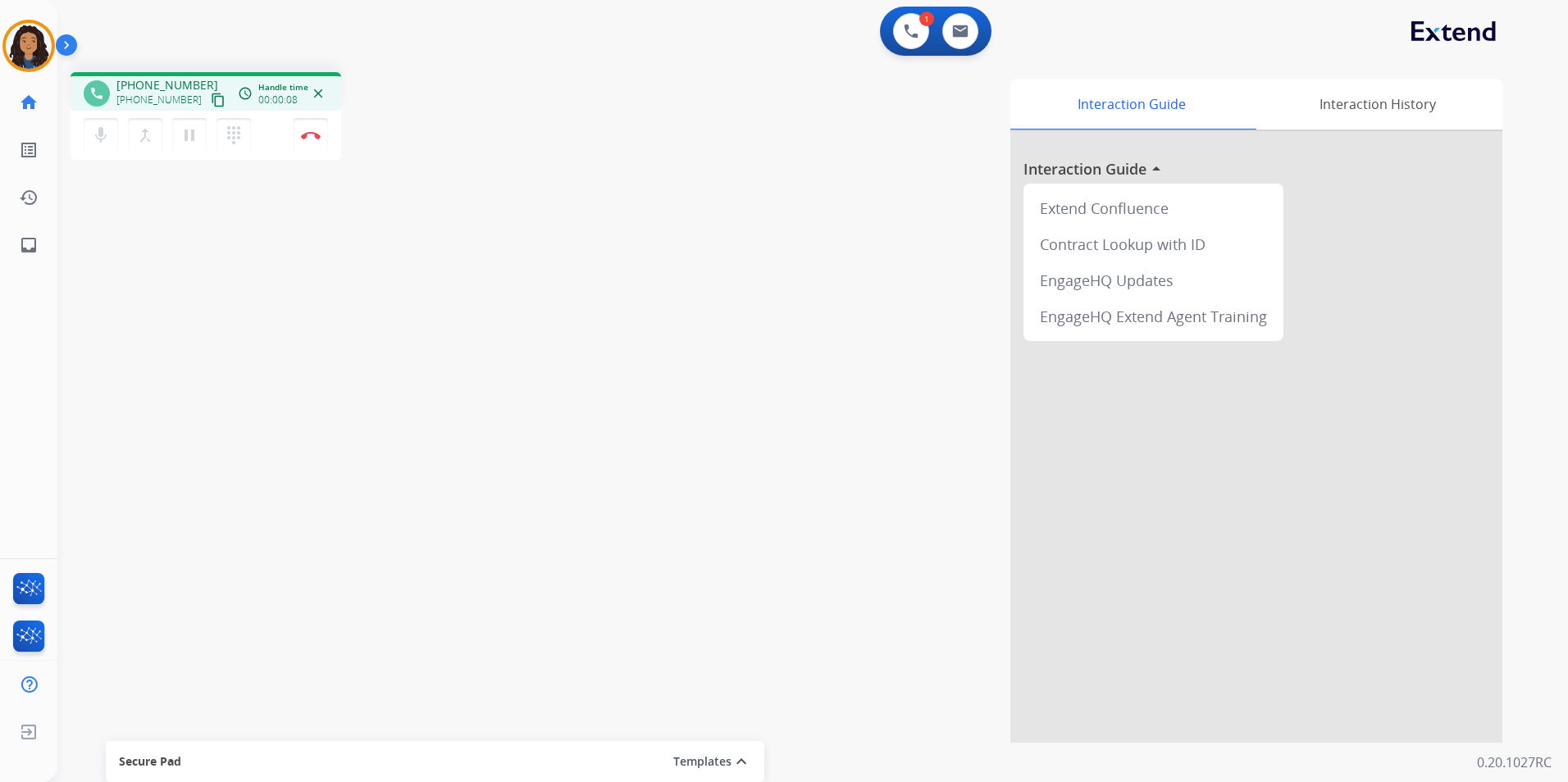
click at [211, 99] on mat-icon "content_copy" at bounding box center [218, 100] width 15 height 15
click at [211, 97] on mat-icon "content_copy" at bounding box center [218, 100] width 15 height 15
click at [311, 133] on img at bounding box center [311, 135] width 20 height 8
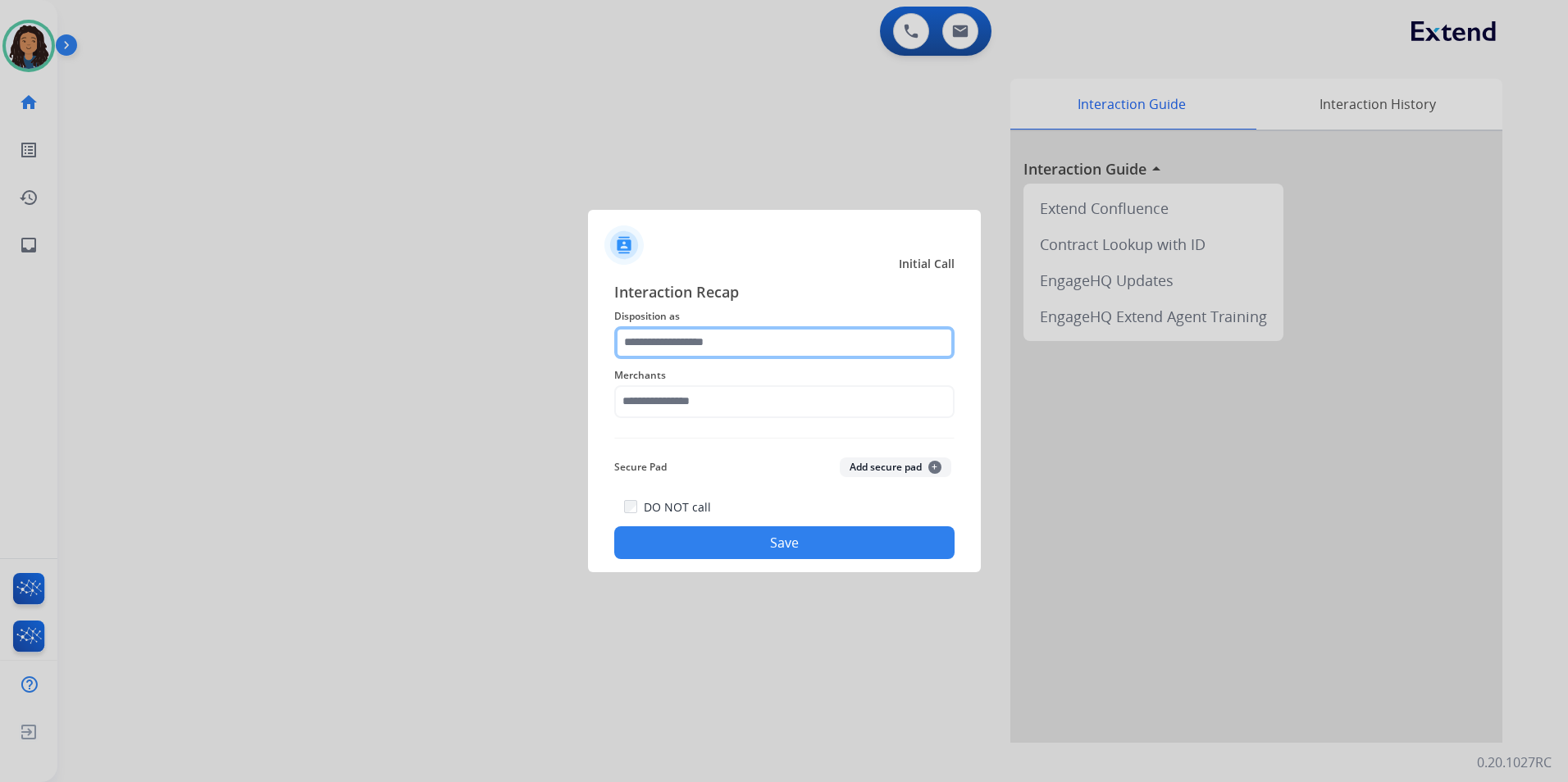
click at [686, 329] on input "text" at bounding box center [784, 342] width 340 height 33
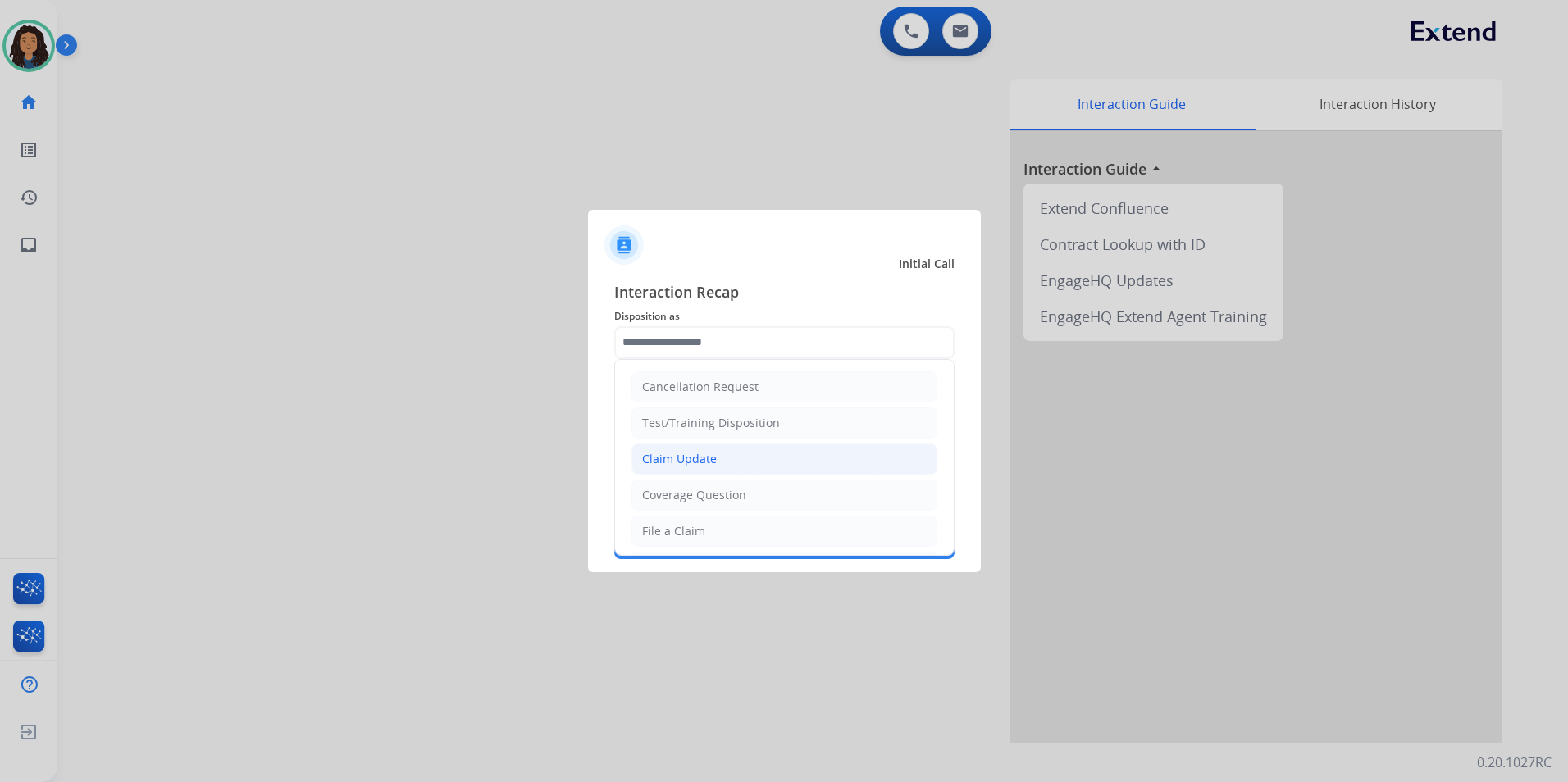
click at [690, 444] on li "Claim Update" at bounding box center [784, 458] width 306 height 31
type input "**********"
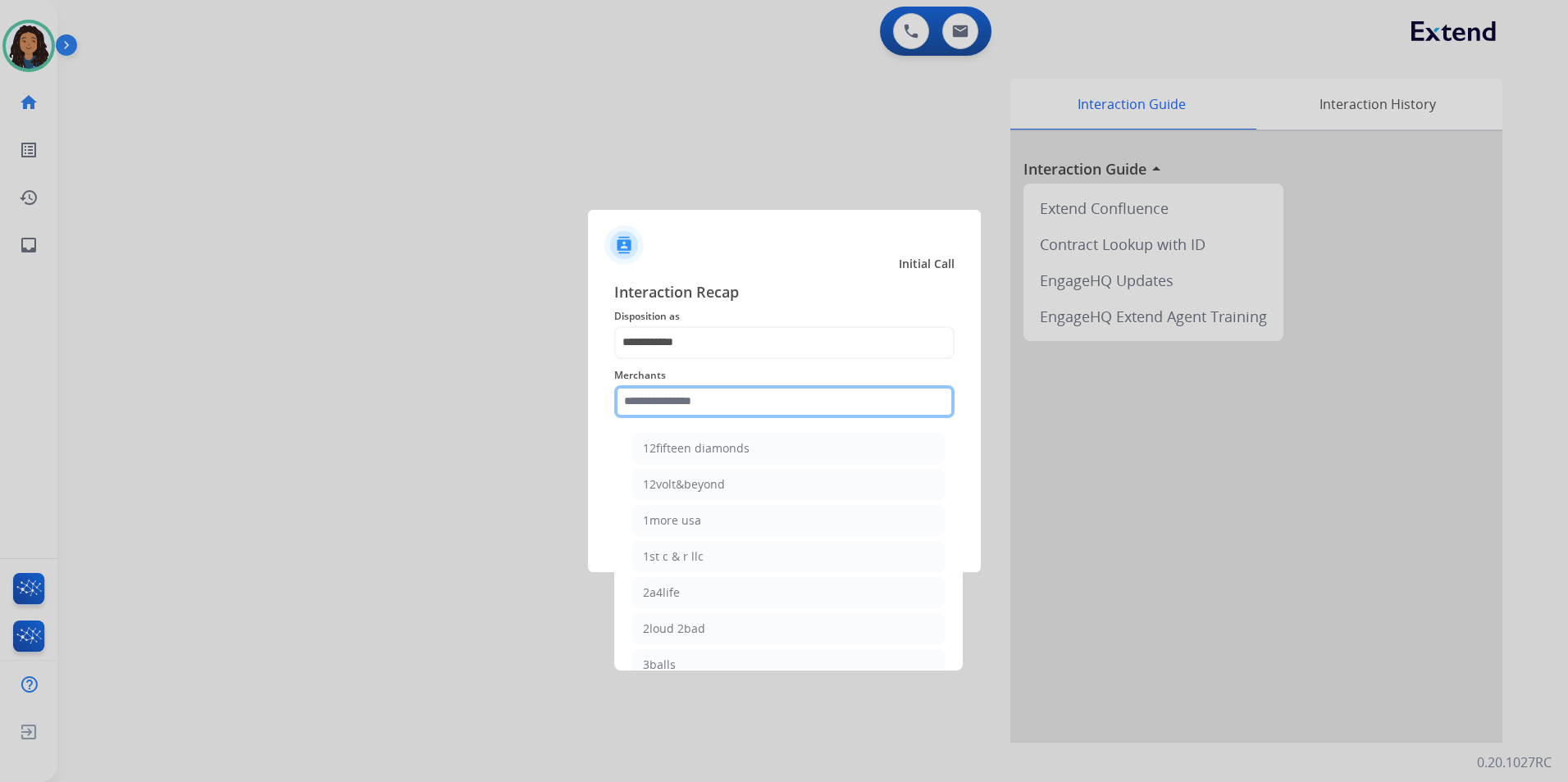
click at [695, 396] on input "text" at bounding box center [784, 401] width 340 height 33
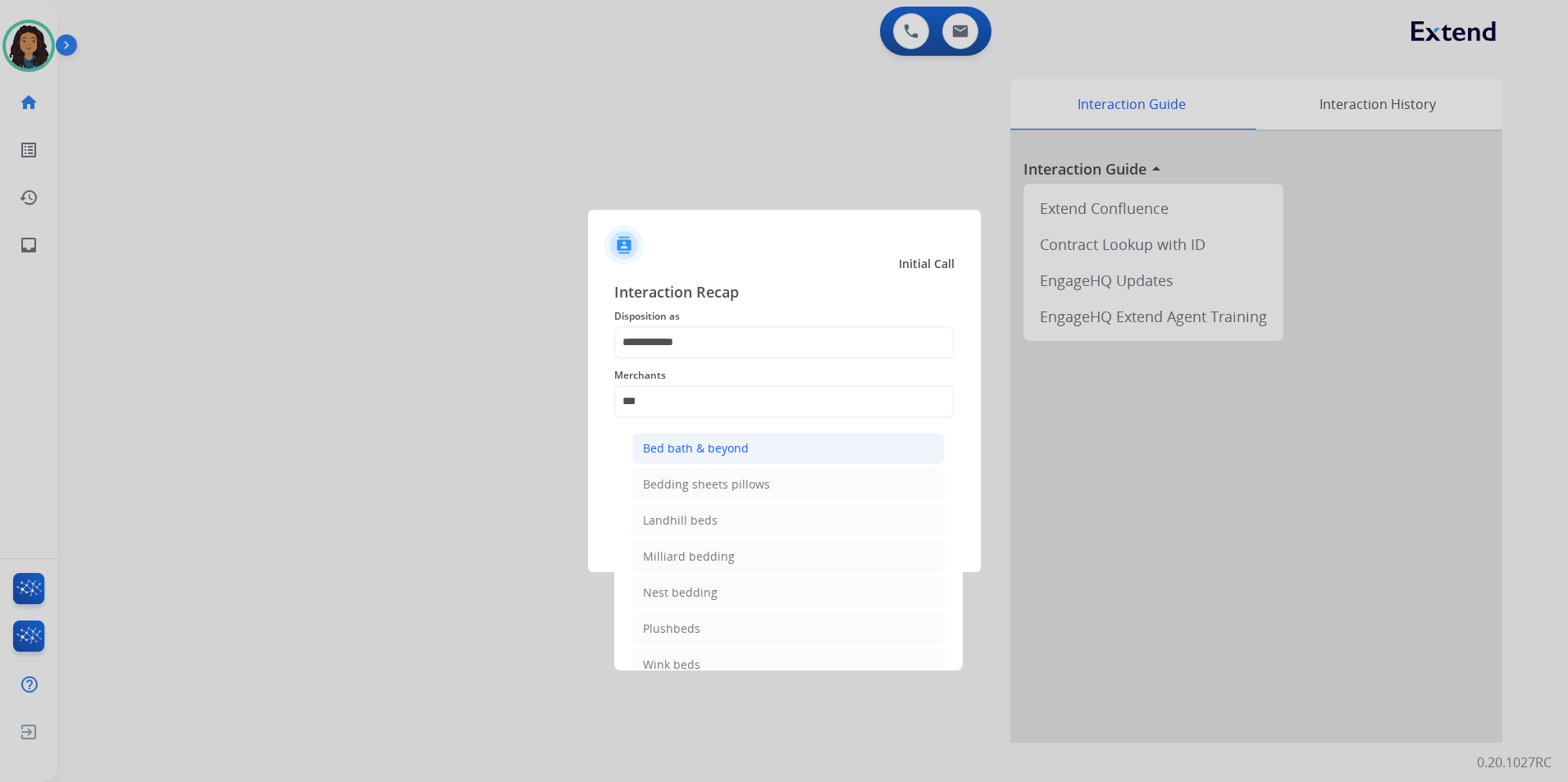
click at [756, 442] on li "Bed bath & beyond" at bounding box center [789, 448] width 313 height 31
type input "**********"
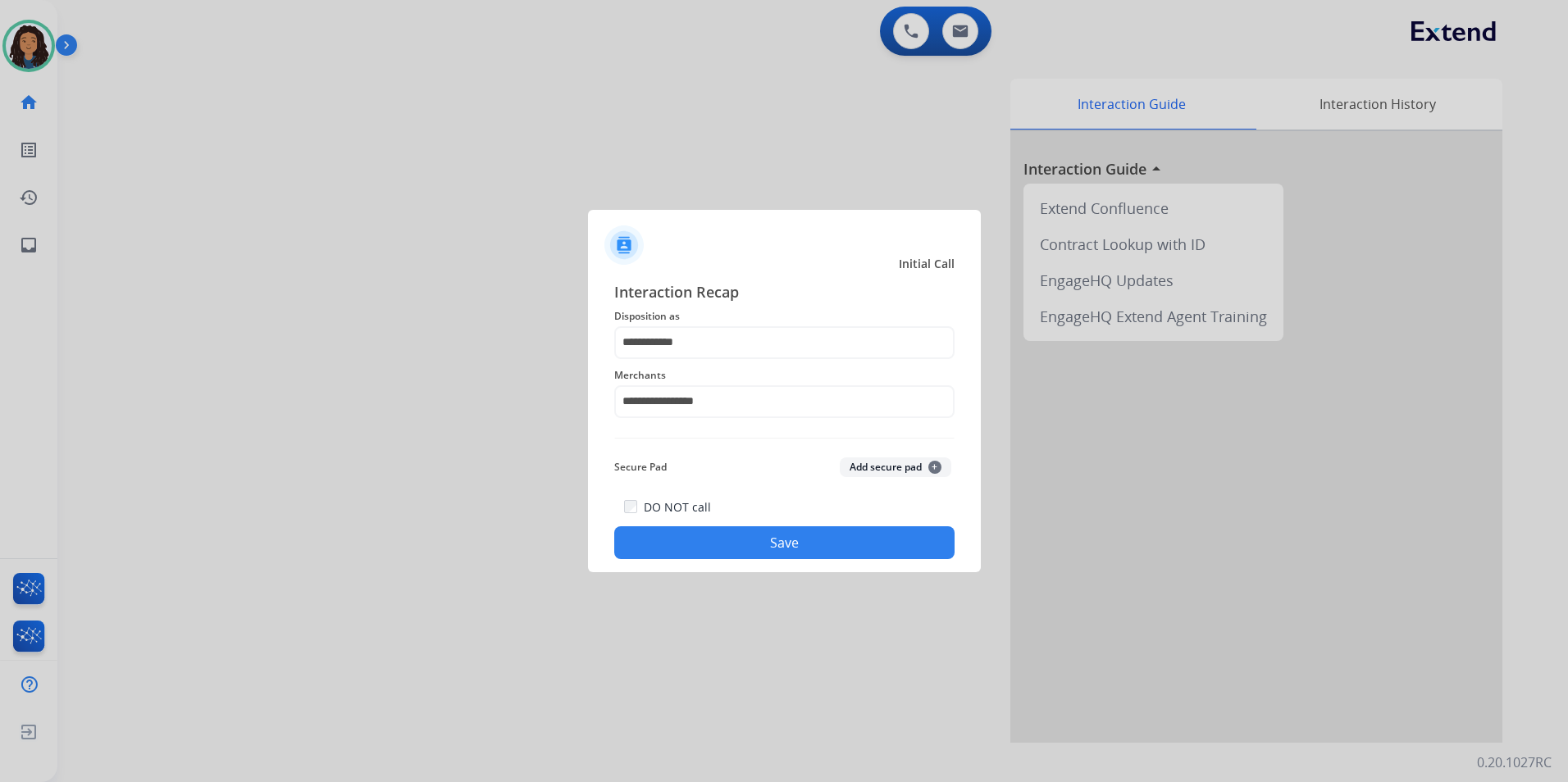
click at [714, 536] on button "Save" at bounding box center [784, 542] width 340 height 33
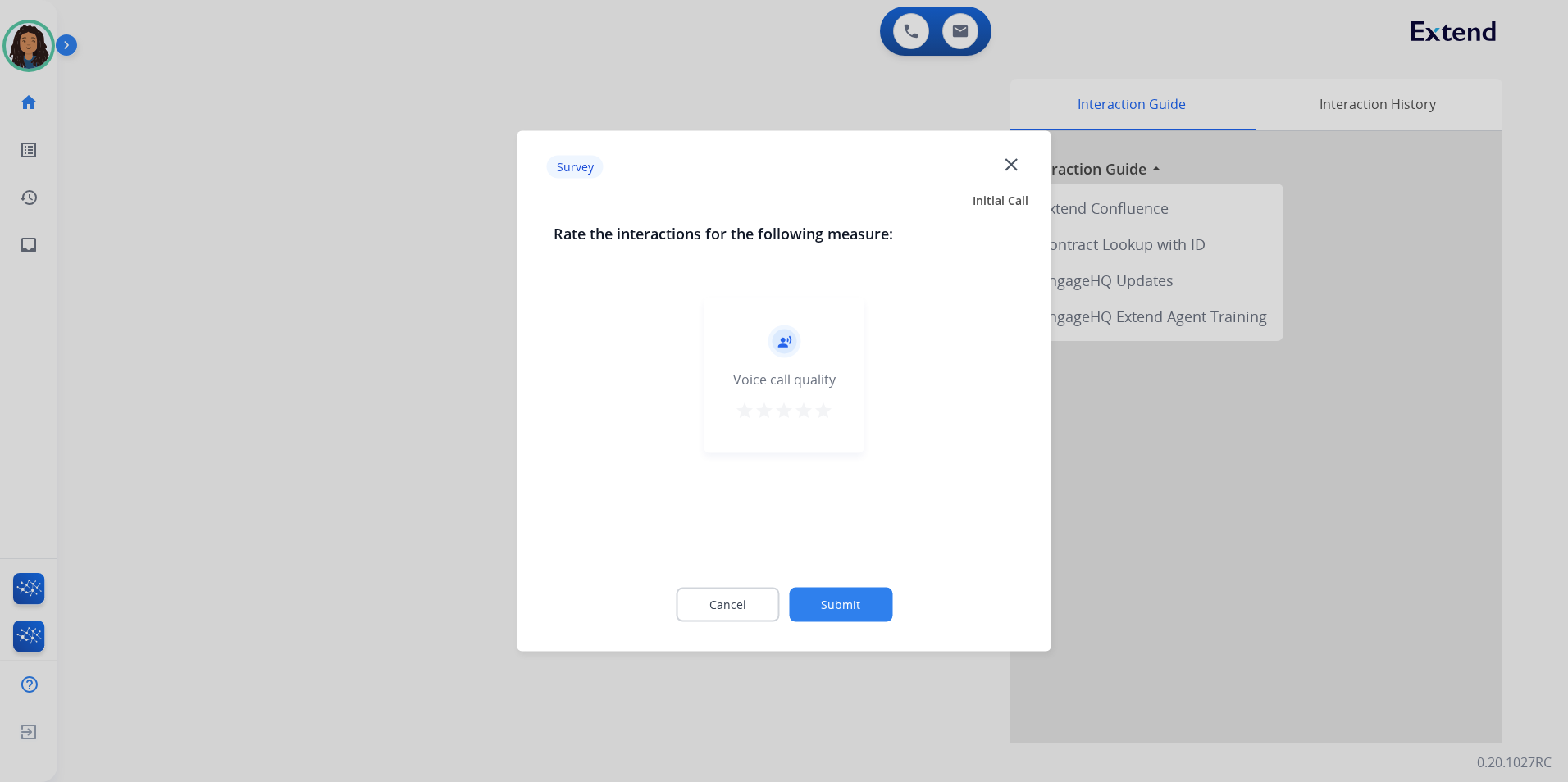
click at [309, 418] on div at bounding box center [784, 391] width 1568 height 782
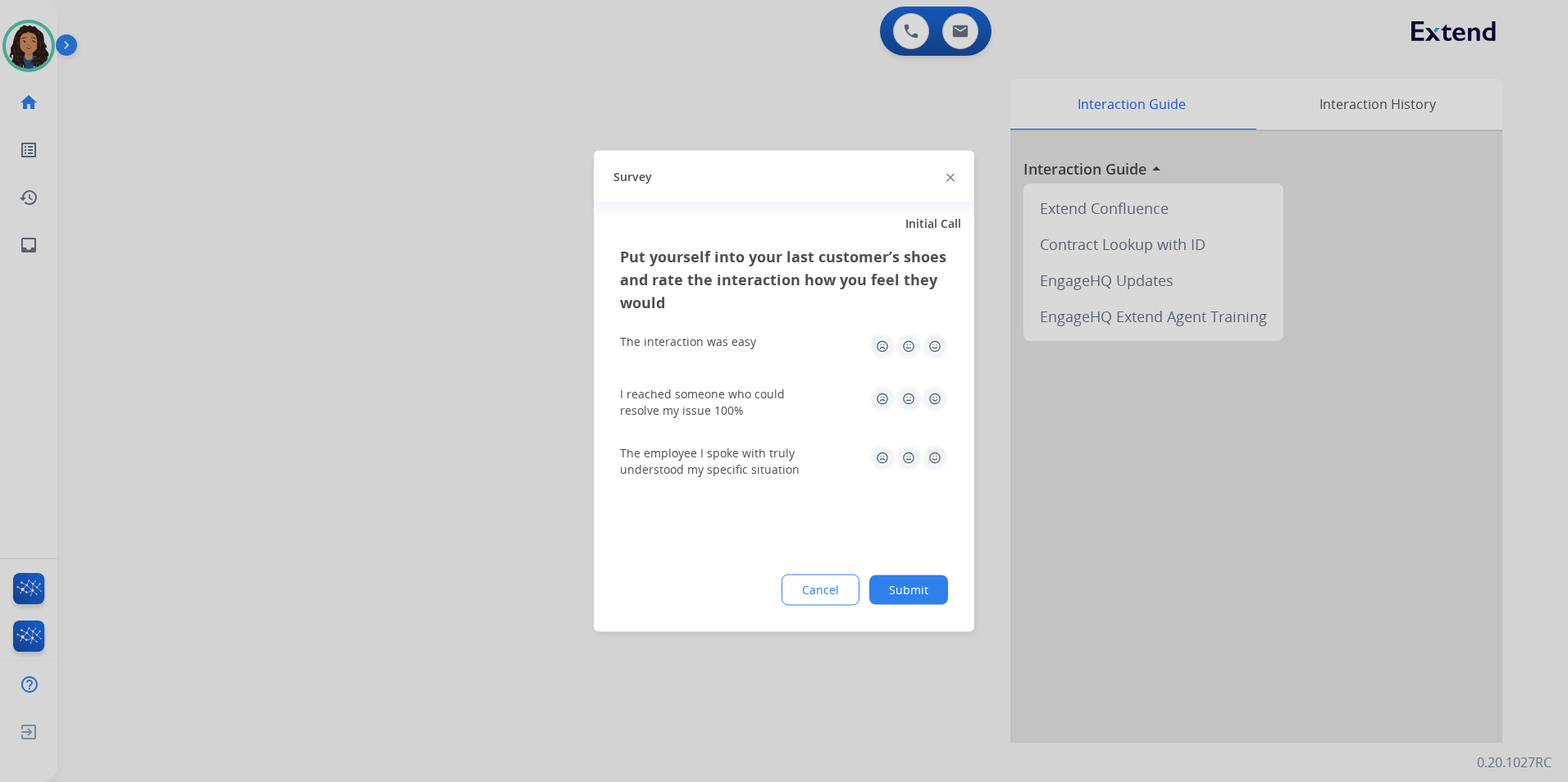
click at [309, 417] on div at bounding box center [784, 391] width 1568 height 782
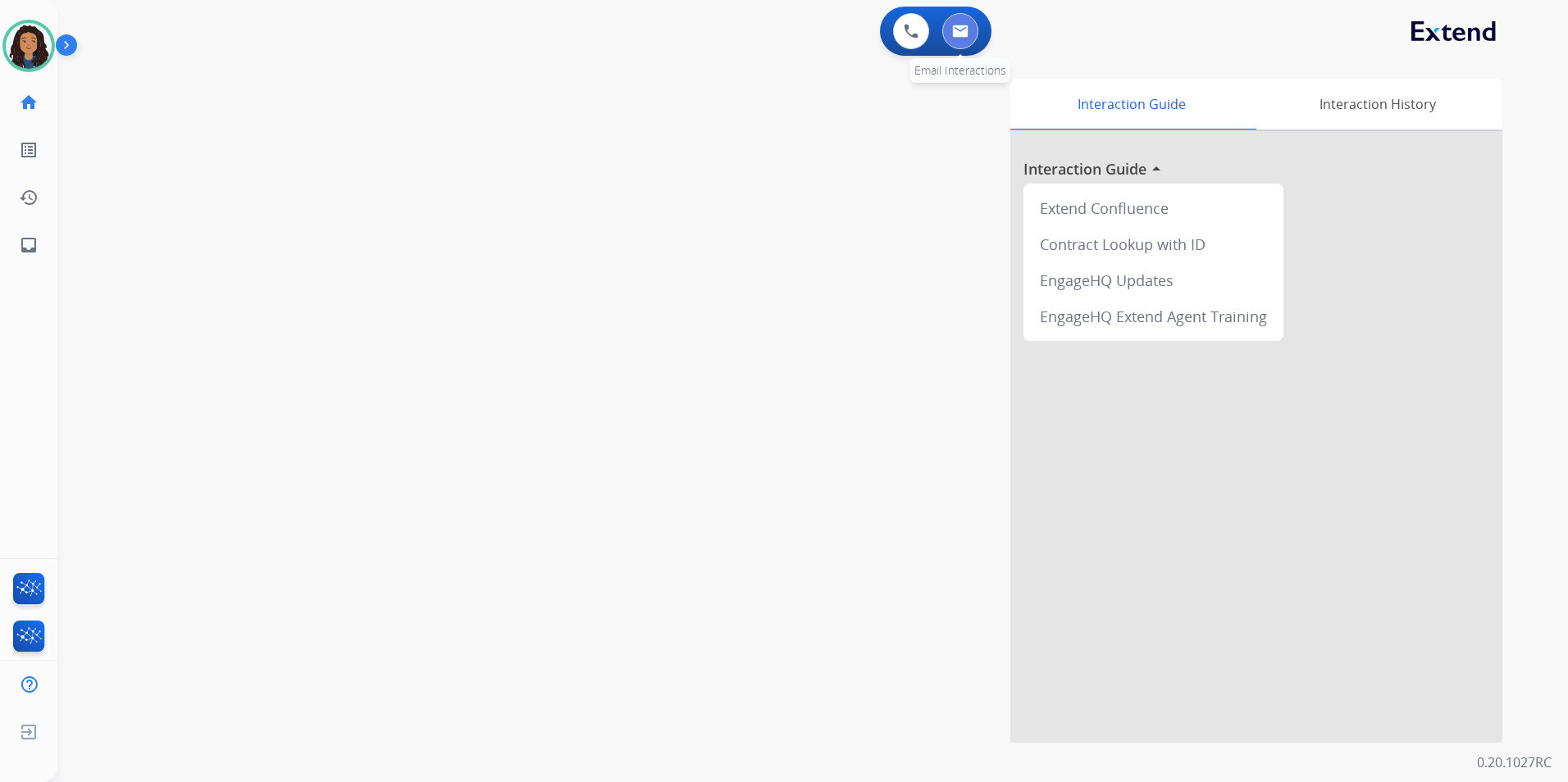
click at [947, 40] on button at bounding box center [960, 31] width 36 height 36
select select "**********"
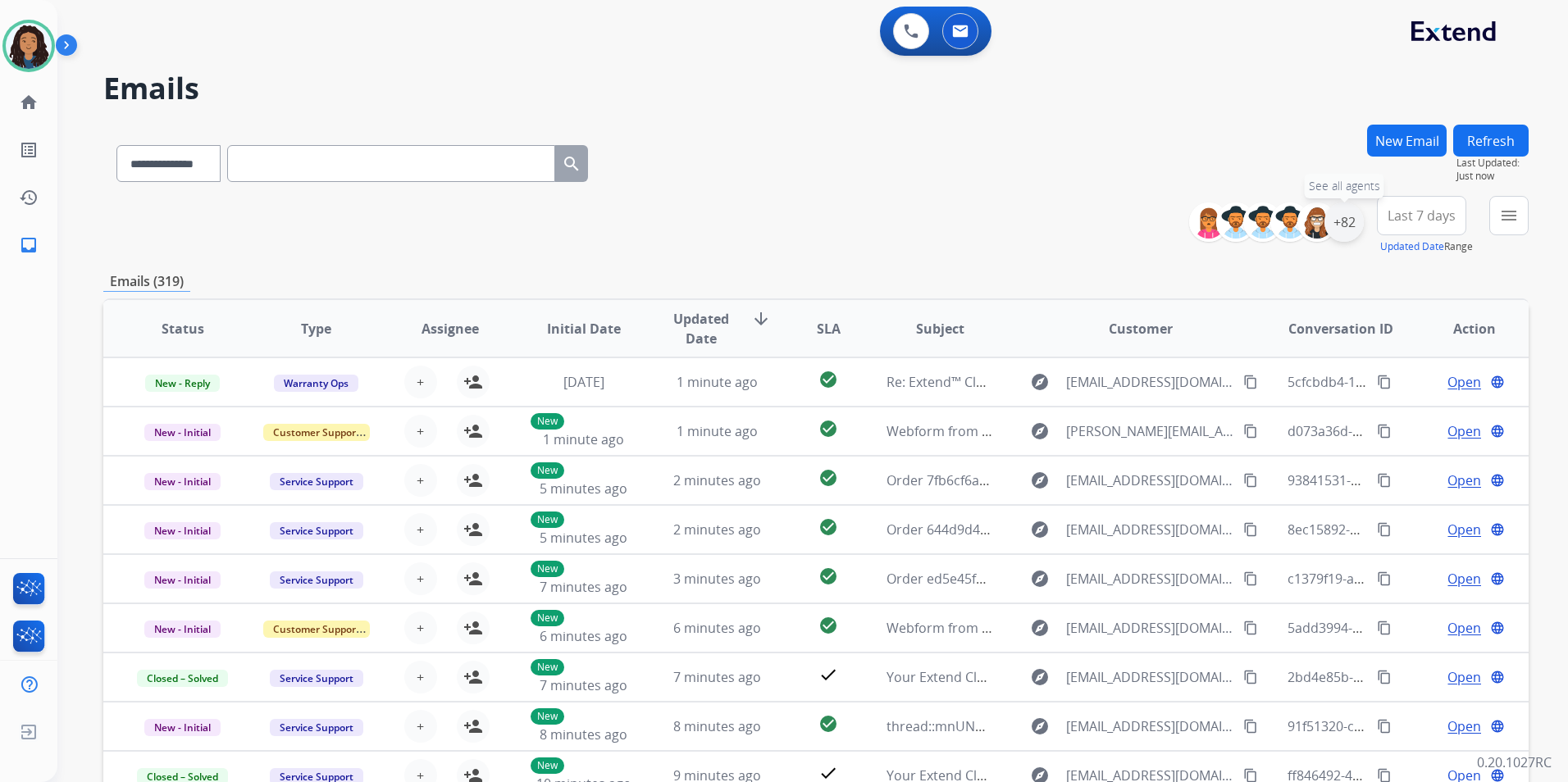
click at [1335, 219] on div "+82" at bounding box center [1343, 222] width 39 height 39
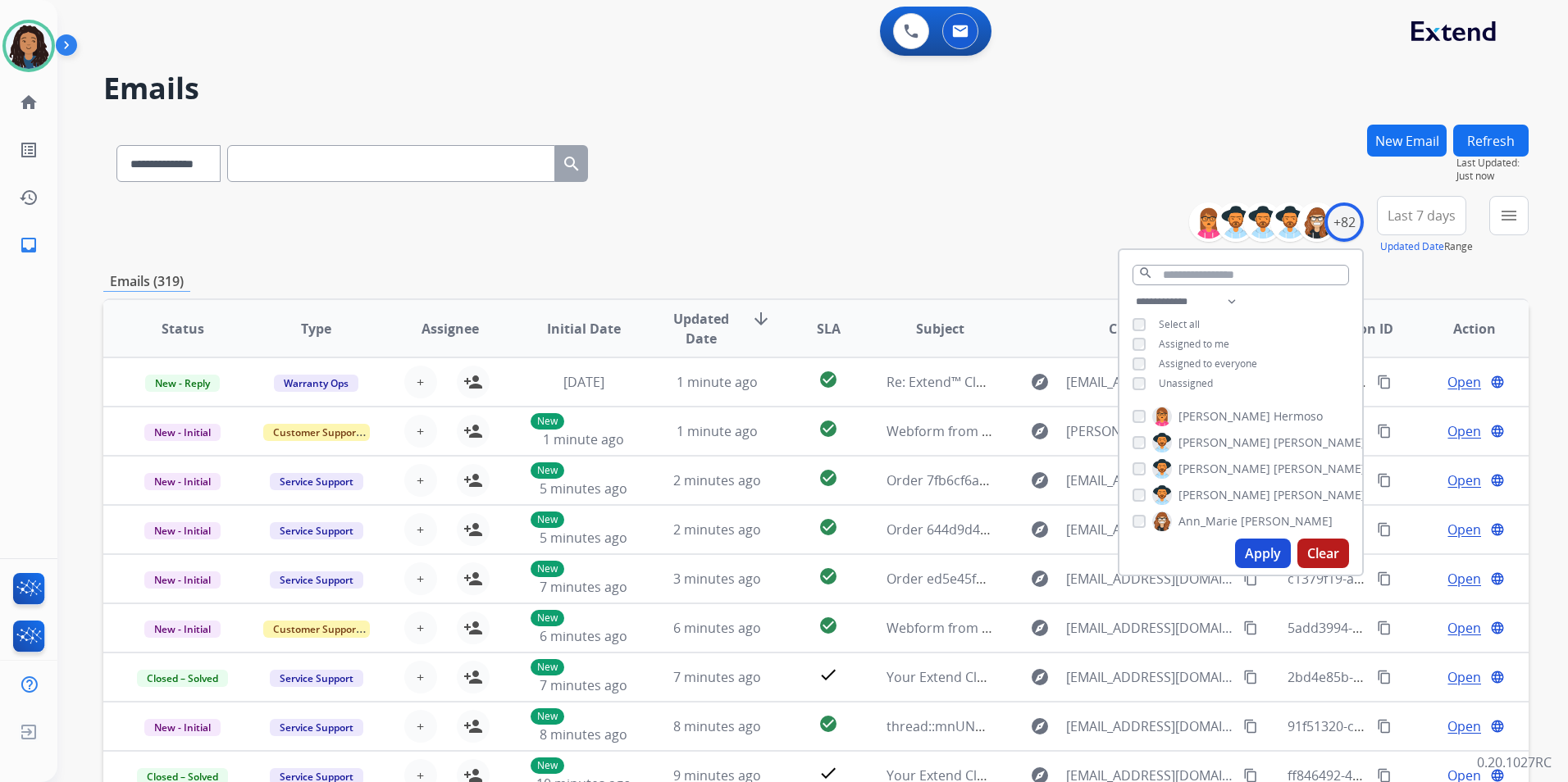
click at [1173, 374] on div "**********" at bounding box center [1240, 345] width 243 height 105
click at [1195, 376] on span "Unassigned" at bounding box center [1185, 383] width 54 height 14
click at [1259, 559] on button "Apply" at bounding box center [1263, 553] width 56 height 29
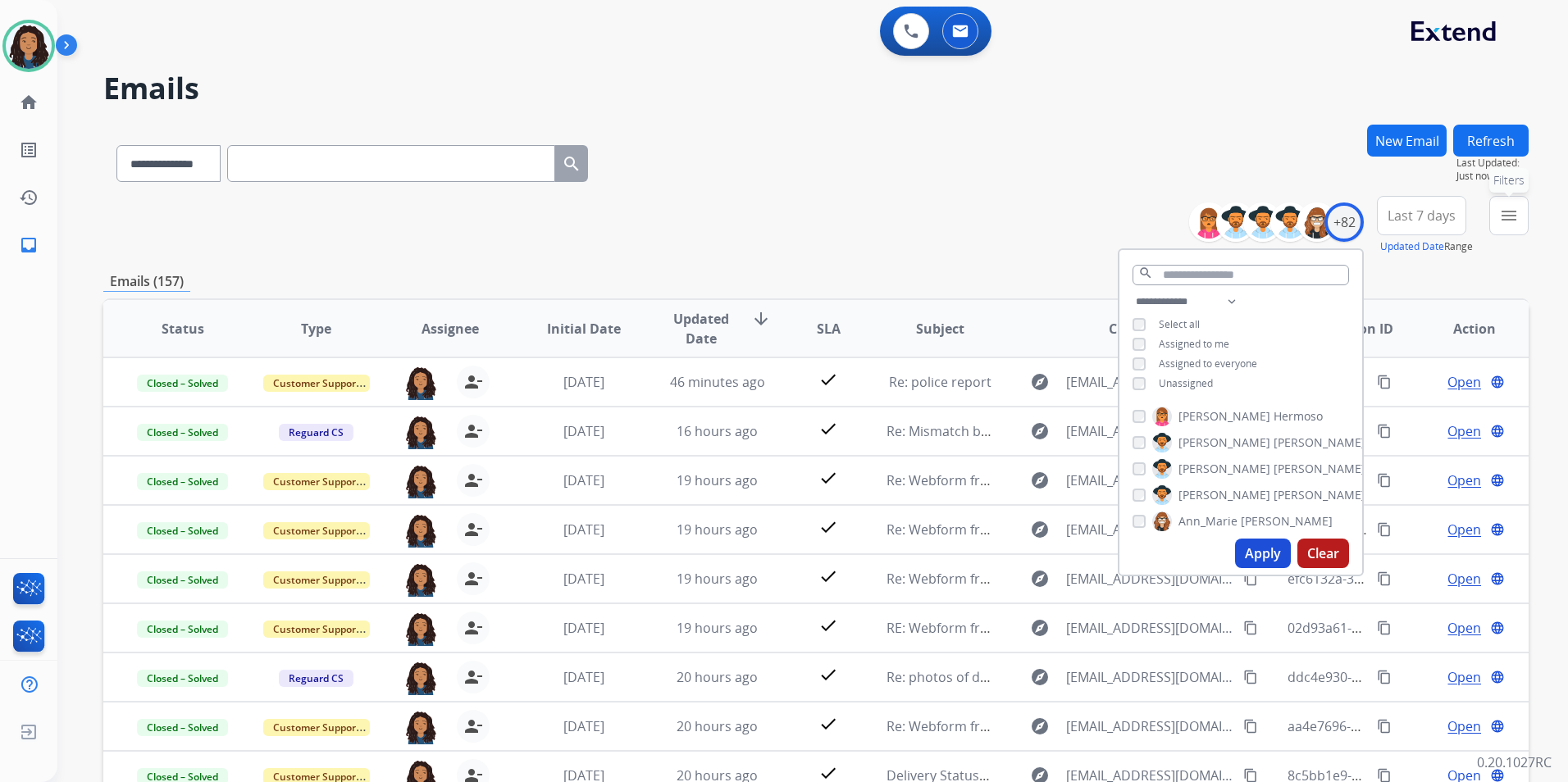
click at [1510, 225] on mat-icon "menu" at bounding box center [1509, 216] width 20 height 20
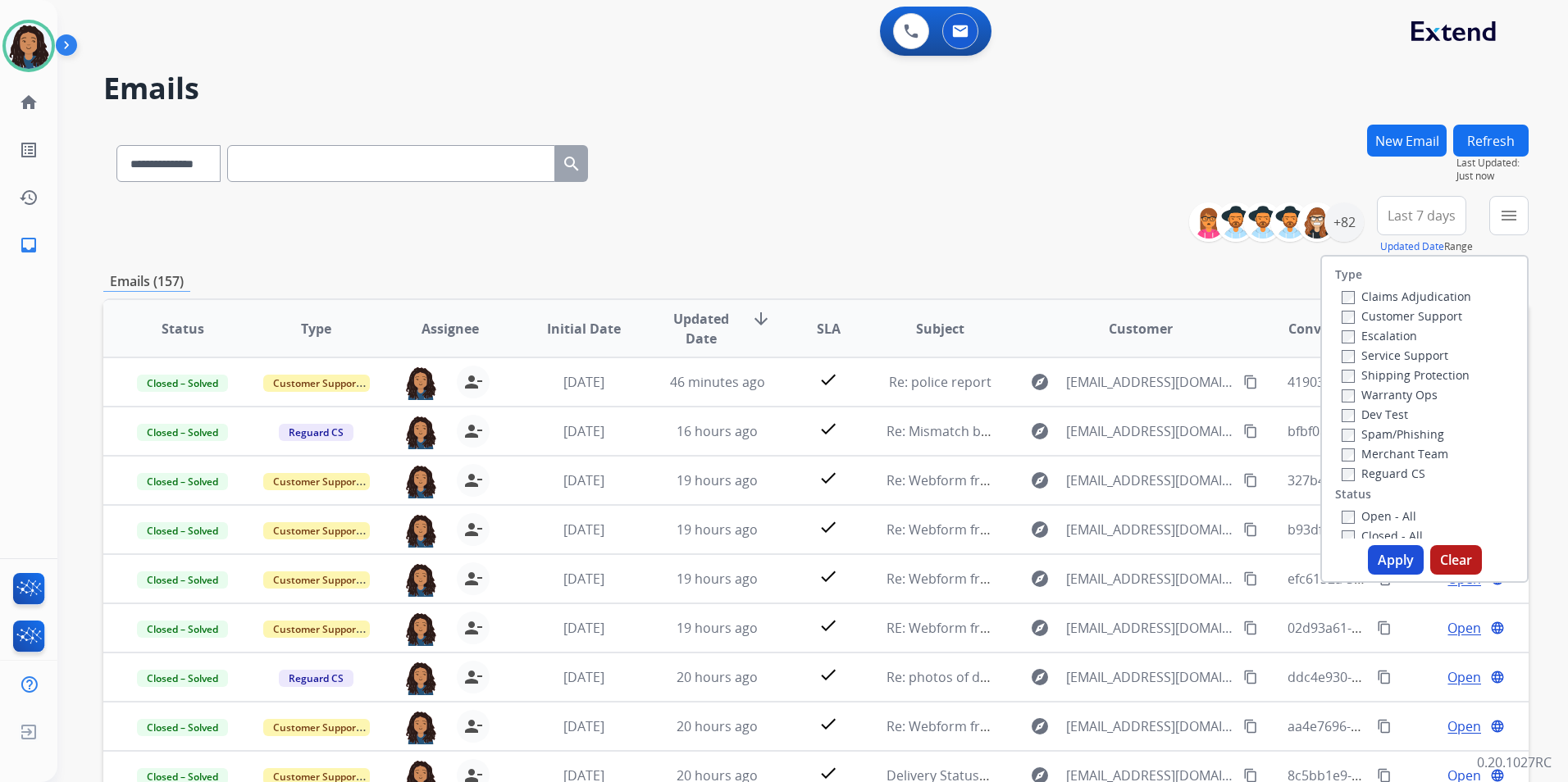
click at [1420, 314] on label "Customer Support" at bounding box center [1402, 316] width 120 height 16
click at [1434, 371] on label "Shipping Protection" at bounding box center [1405, 375] width 128 height 16
click at [1389, 475] on label "Reguard CS" at bounding box center [1383, 473] width 84 height 16
drag, startPoint x: 1382, startPoint y: 502, endPoint x: 1382, endPoint y: 515, distance: 13.0
click at [1382, 503] on div "Type Claims Adjudication Customer Support Escalation Service Support Shipping P…" at bounding box center [1424, 397] width 205 height 282
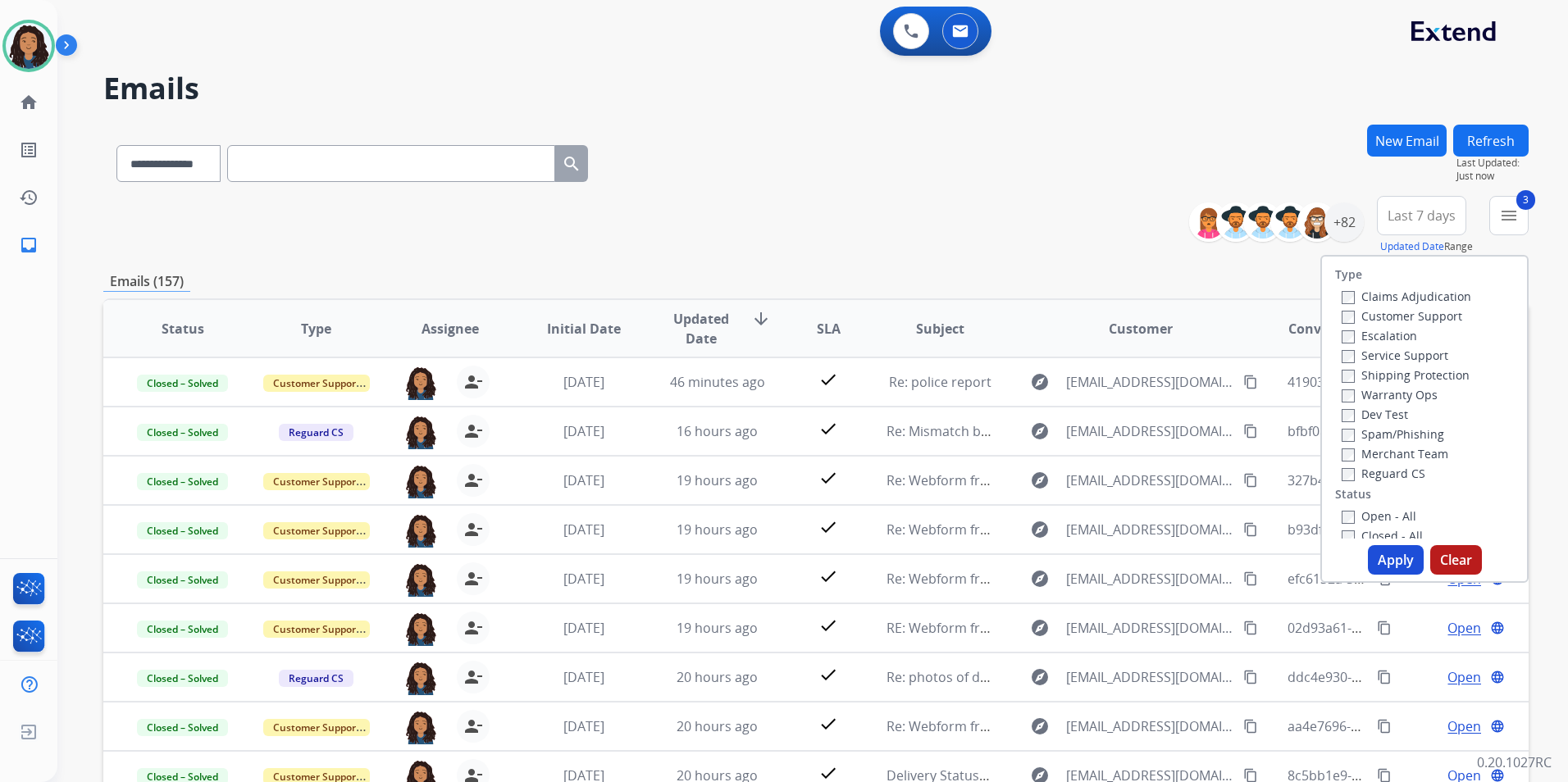
click at [1382, 515] on label "Open - All" at bounding box center [1378, 516] width 74 height 16
click at [1376, 555] on button "Apply" at bounding box center [1395, 560] width 56 height 29
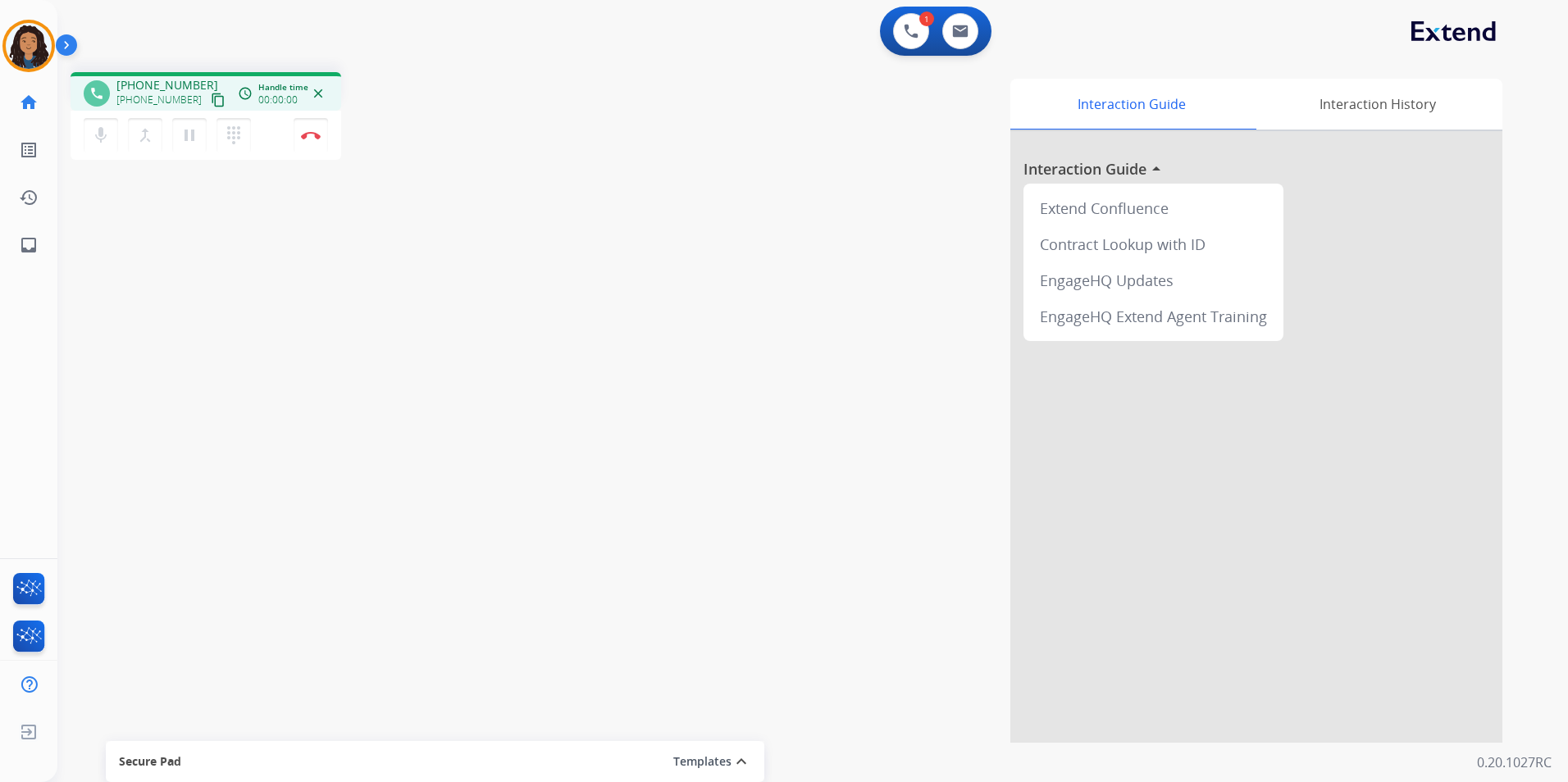
click at [211, 98] on mat-icon "content_copy" at bounding box center [218, 100] width 15 height 15
click at [211, 100] on mat-icon "content_copy" at bounding box center [218, 100] width 15 height 15
click at [307, 132] on img at bounding box center [311, 135] width 20 height 8
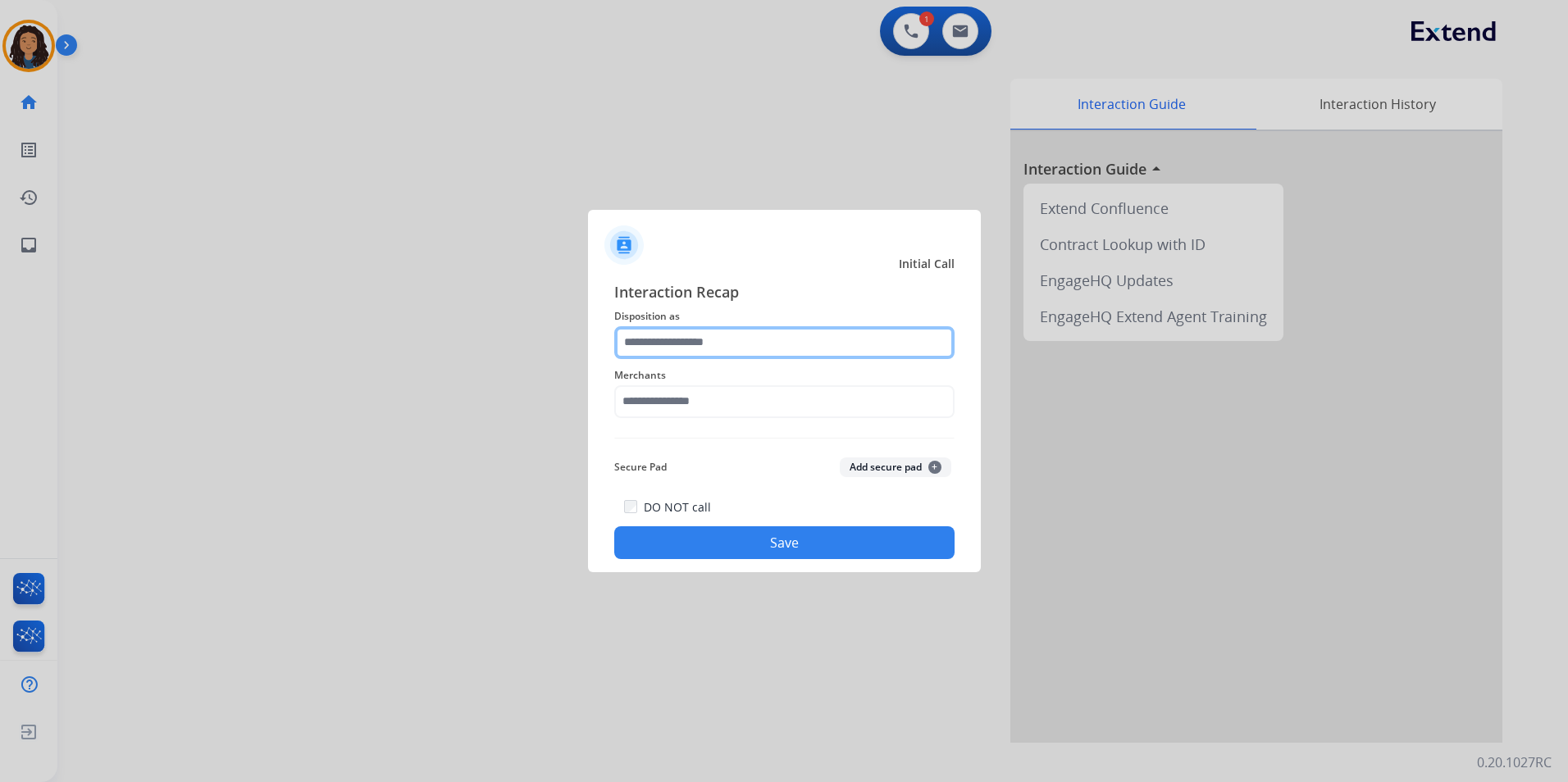
click at [852, 356] on input "text" at bounding box center [784, 342] width 340 height 33
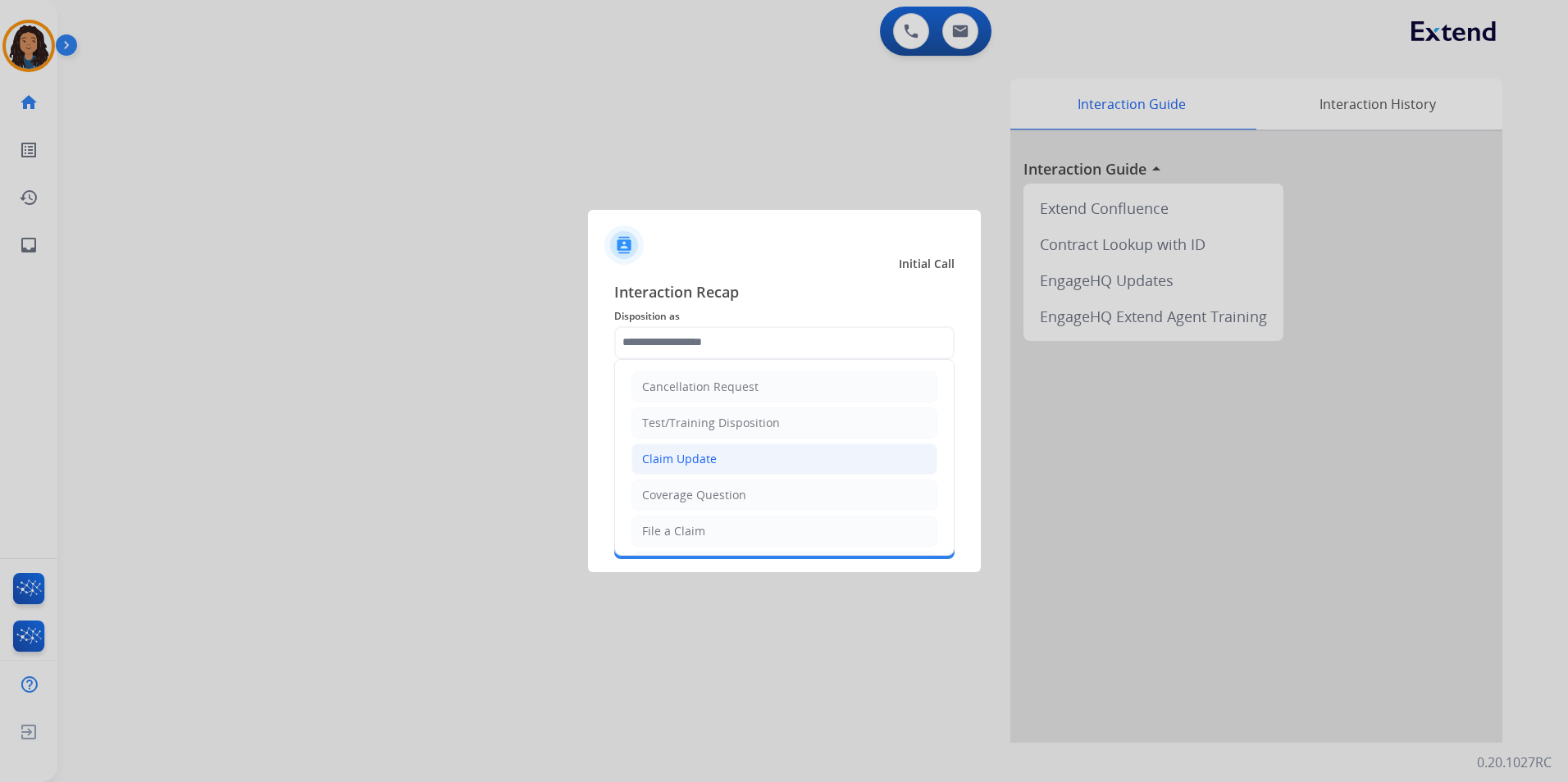
click at [727, 448] on li "Claim Update" at bounding box center [784, 458] width 306 height 31
type input "**********"
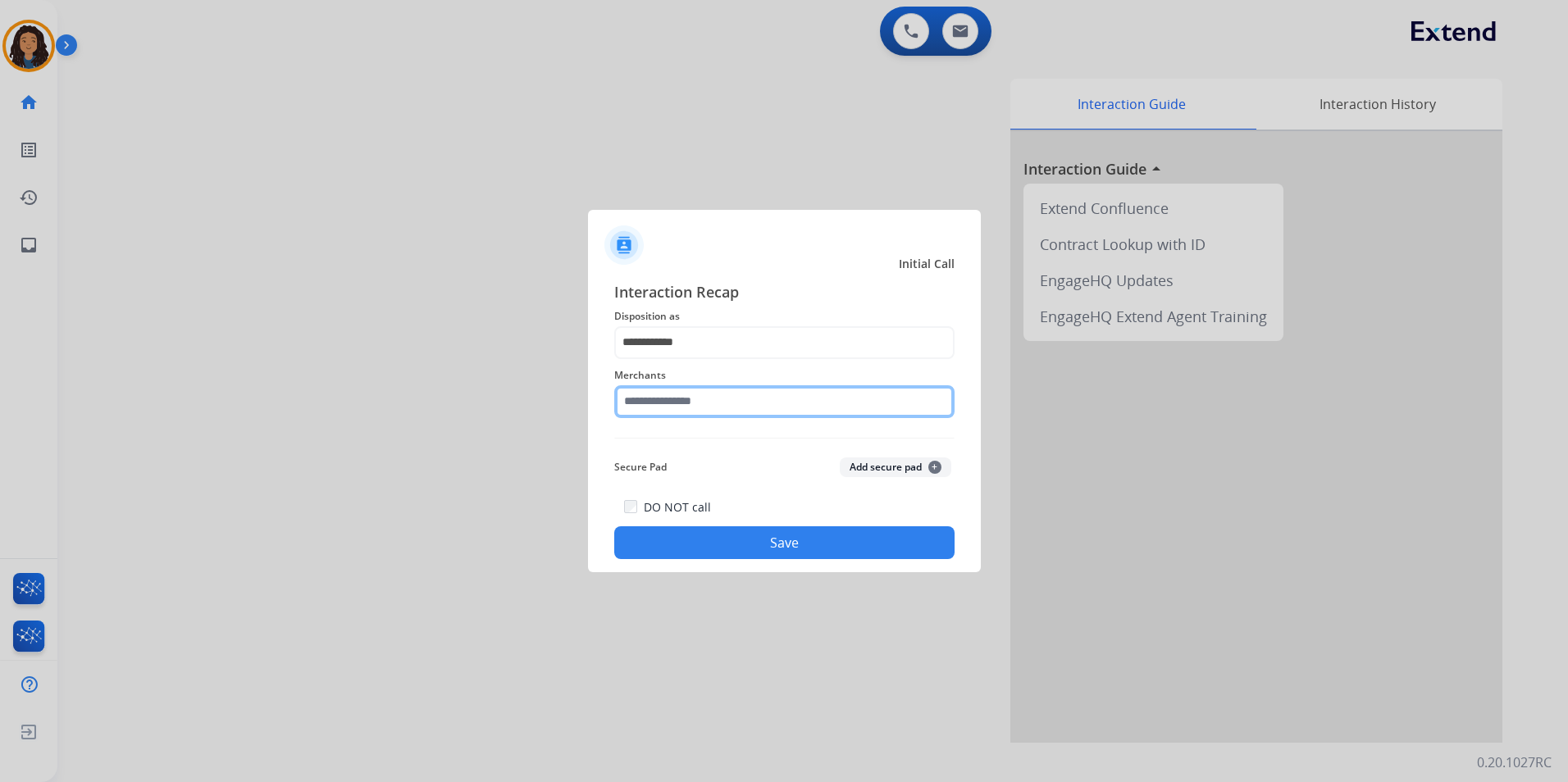
click at [718, 406] on input "text" at bounding box center [784, 401] width 340 height 33
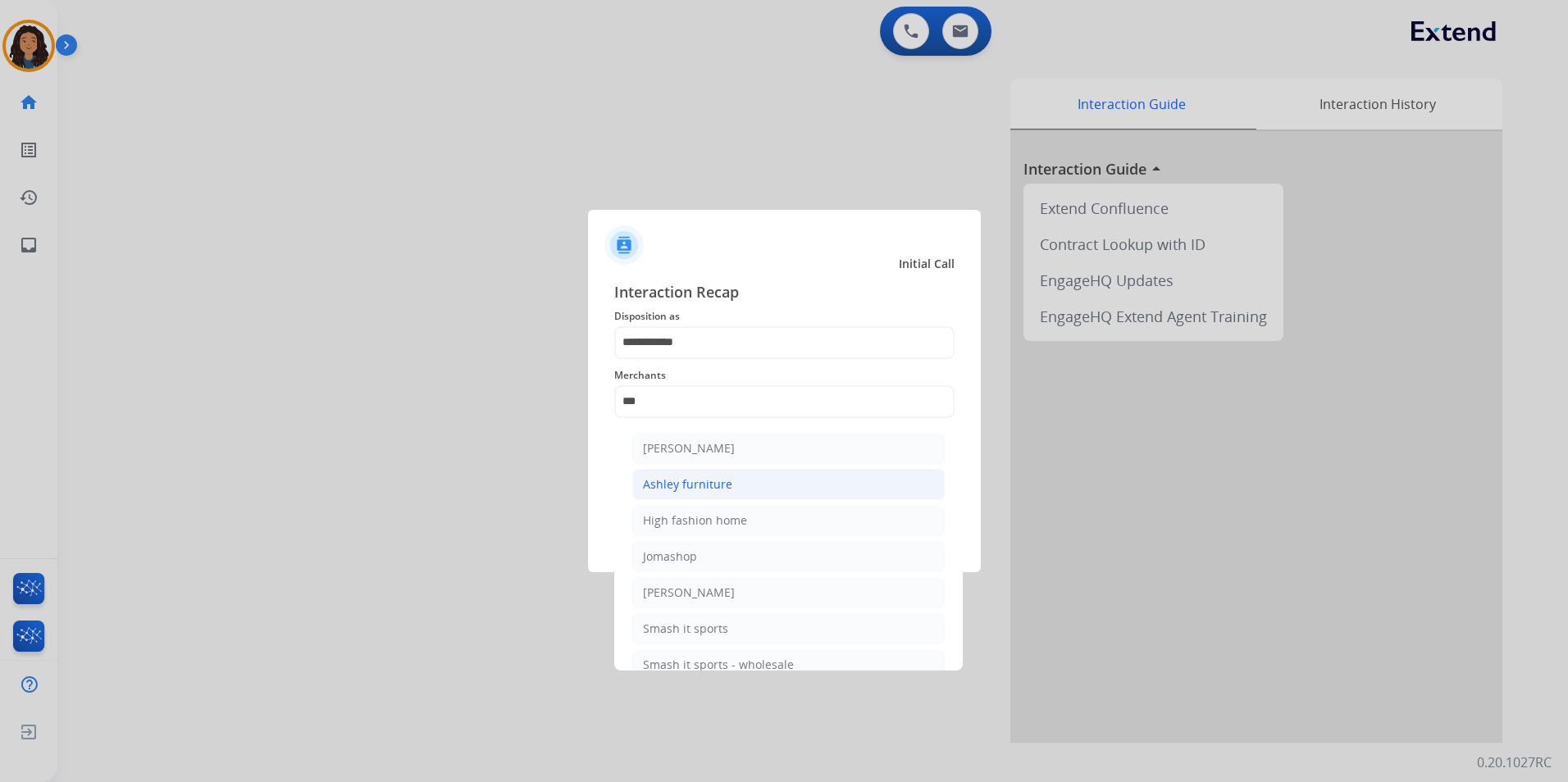
click at [728, 483] on div "Ashley furniture" at bounding box center [687, 485] width 89 height 17
type input "**********"
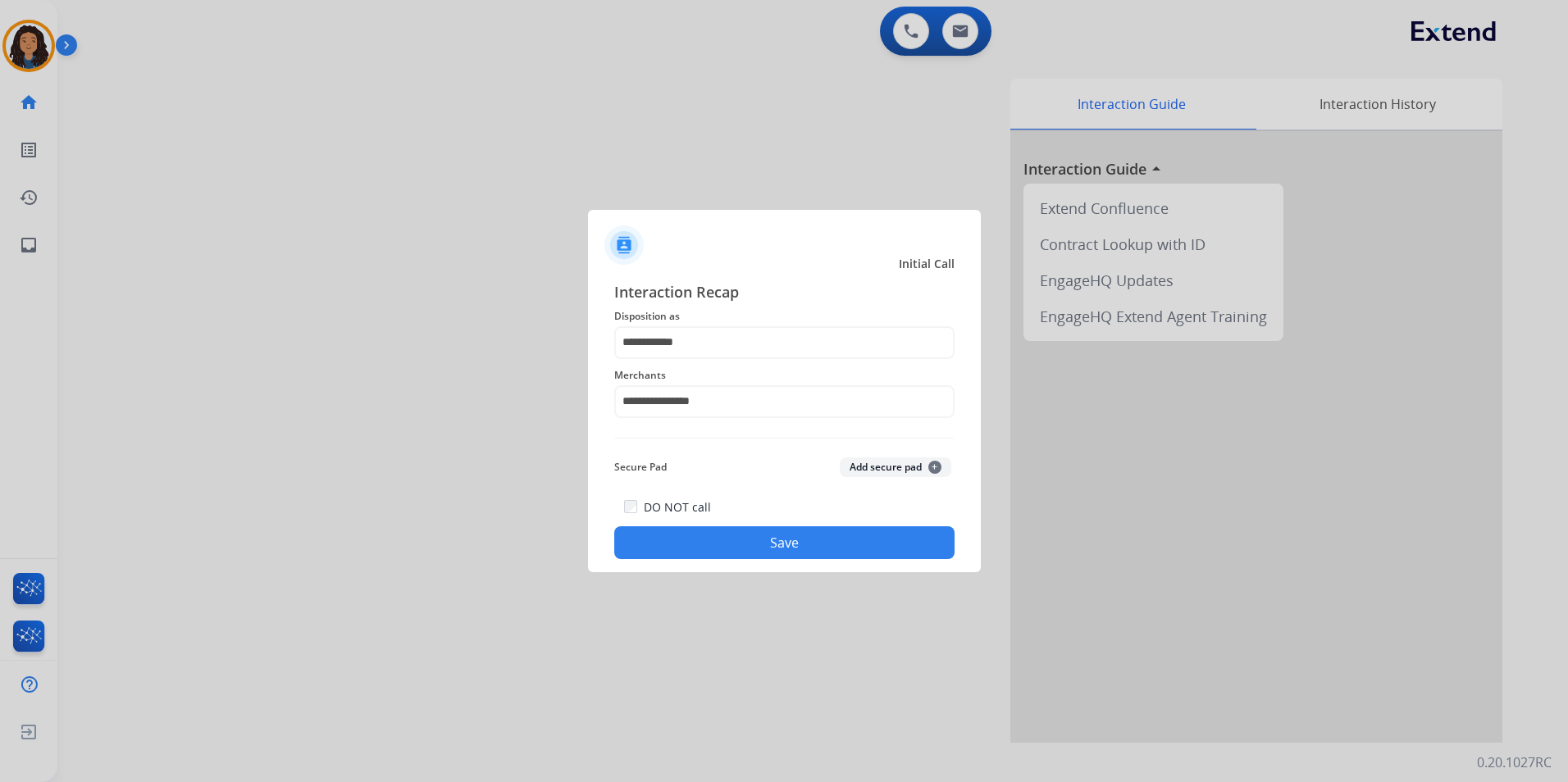
click at [759, 547] on button "Save" at bounding box center [784, 542] width 340 height 33
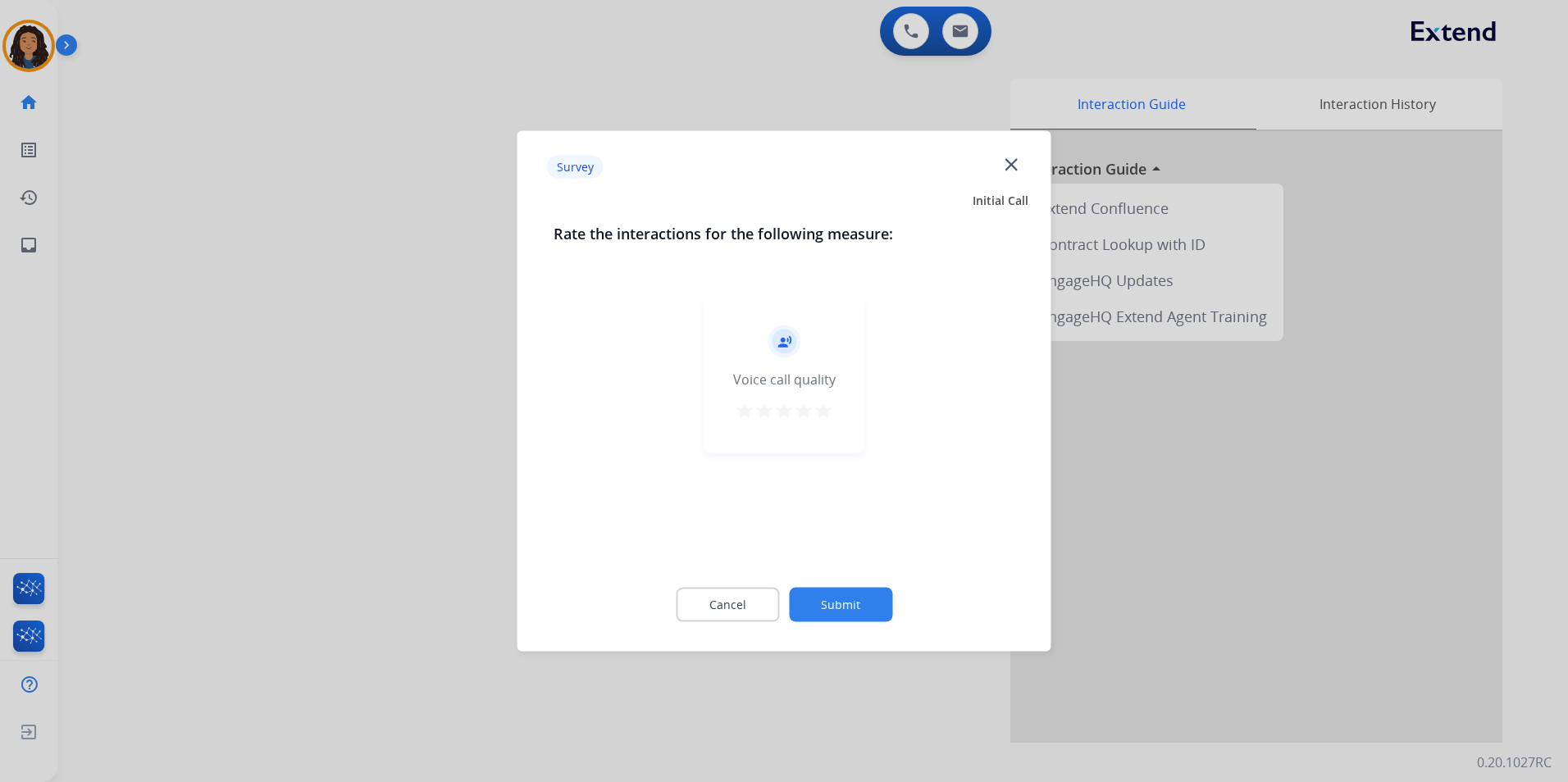
click at [141, 329] on div at bounding box center [784, 391] width 1568 height 782
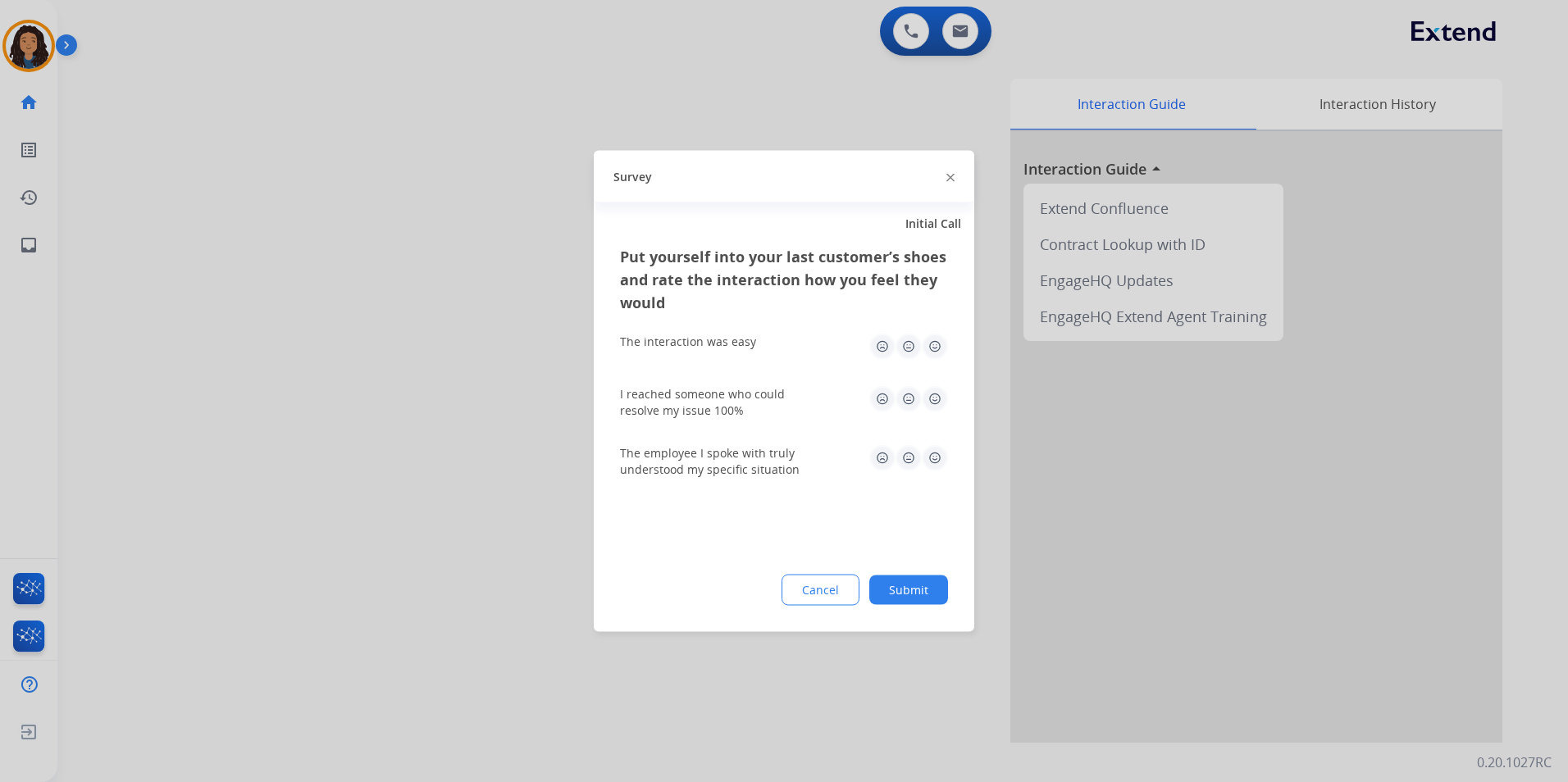
click at [180, 325] on div at bounding box center [784, 391] width 1568 height 782
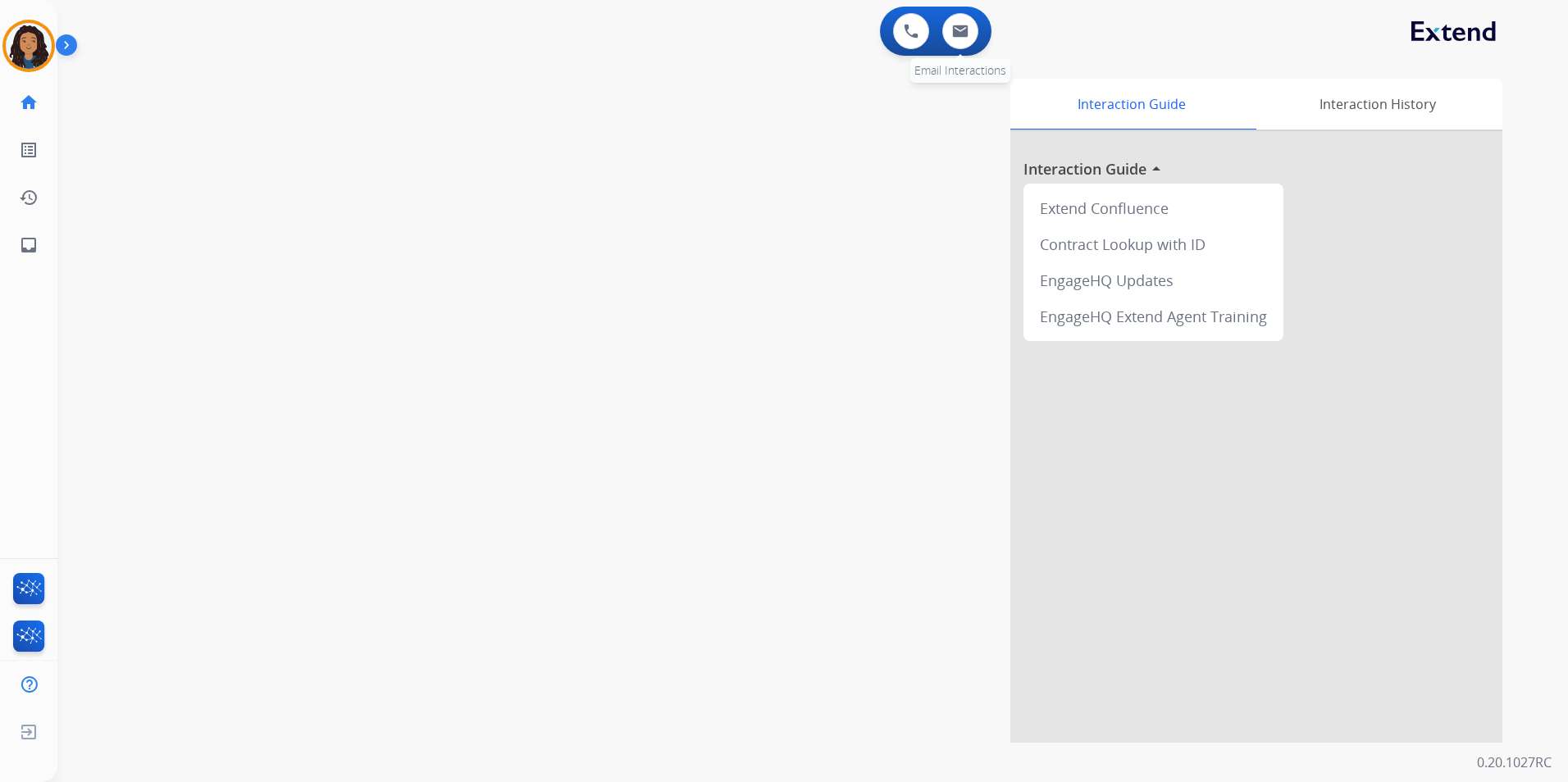
drag, startPoint x: 968, startPoint y: 49, endPoint x: 963, endPoint y: 37, distance: 13.0
click at [968, 48] on div "0 Email Interactions" at bounding box center [960, 31] width 49 height 36
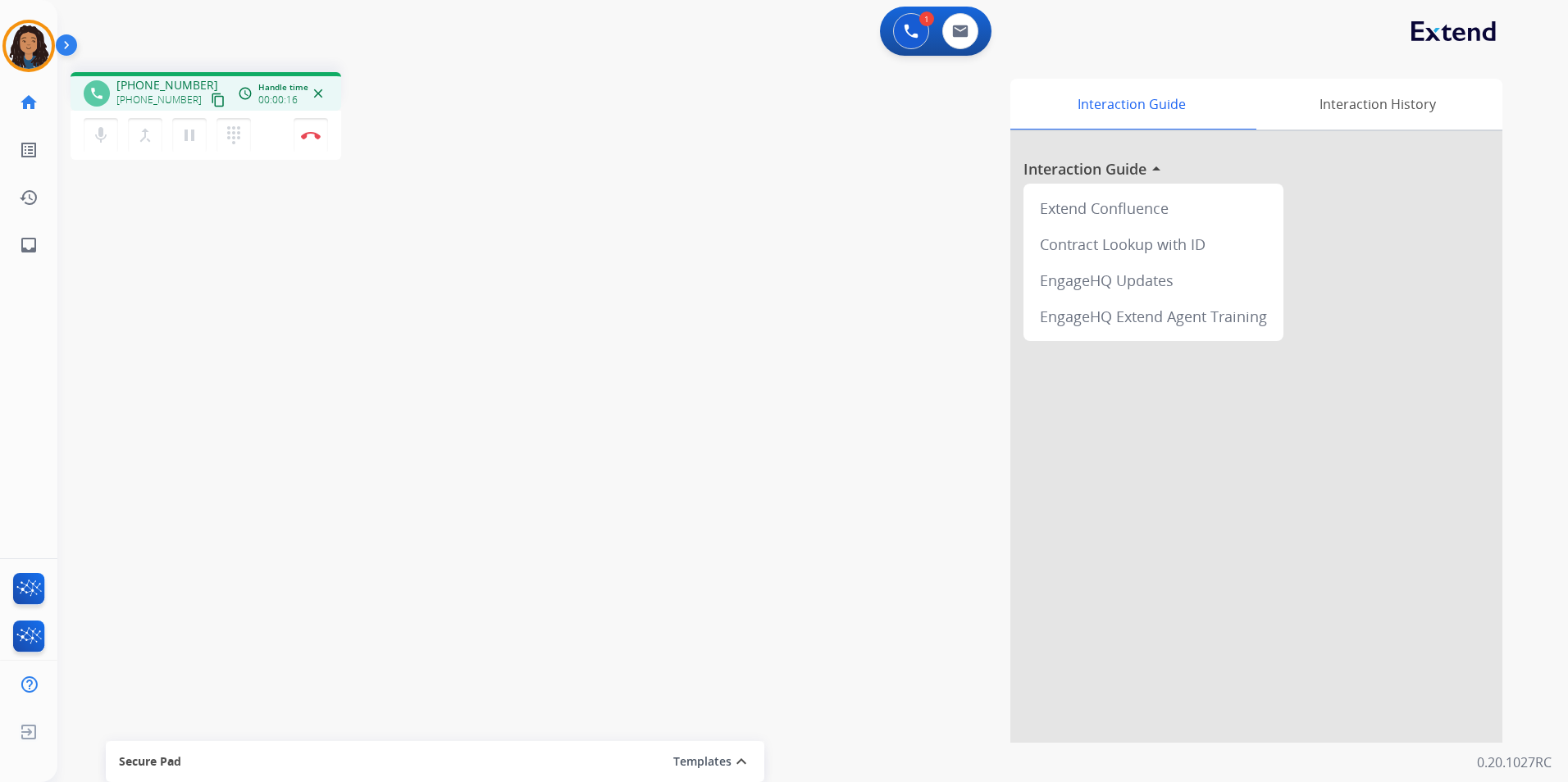
click at [208, 99] on button "content_copy" at bounding box center [218, 100] width 20 height 20
click at [186, 138] on mat-icon "pause" at bounding box center [190, 135] width 20 height 20
click at [105, 129] on mat-icon "mic" at bounding box center [101, 135] width 20 height 20
click at [188, 132] on mat-icon "play_arrow" at bounding box center [190, 135] width 20 height 20
click at [100, 139] on mat-icon "mic_off" at bounding box center [101, 135] width 20 height 20
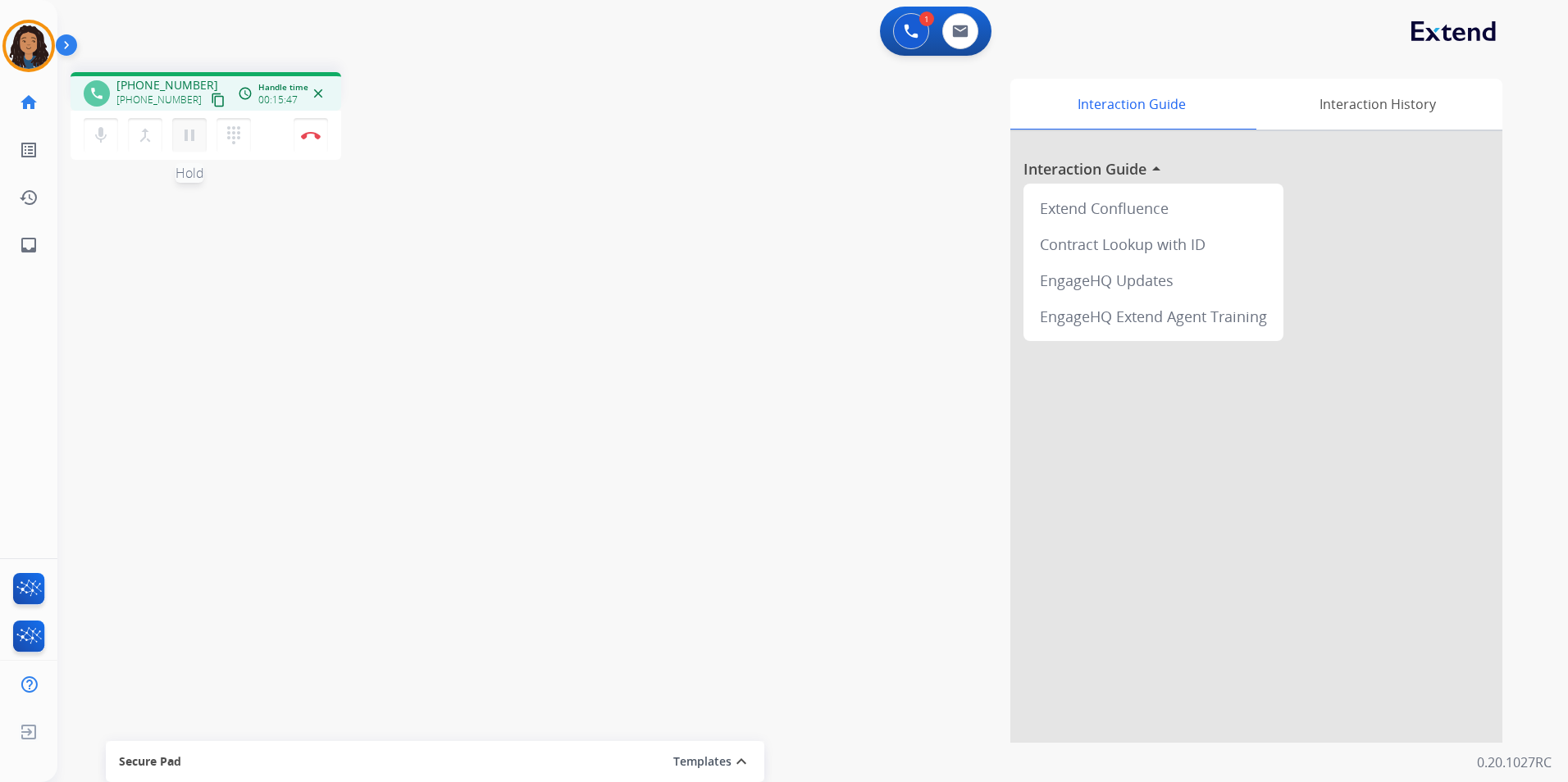
click at [193, 141] on mat-icon "pause" at bounding box center [190, 135] width 20 height 20
click at [910, 20] on button at bounding box center [911, 31] width 36 height 36
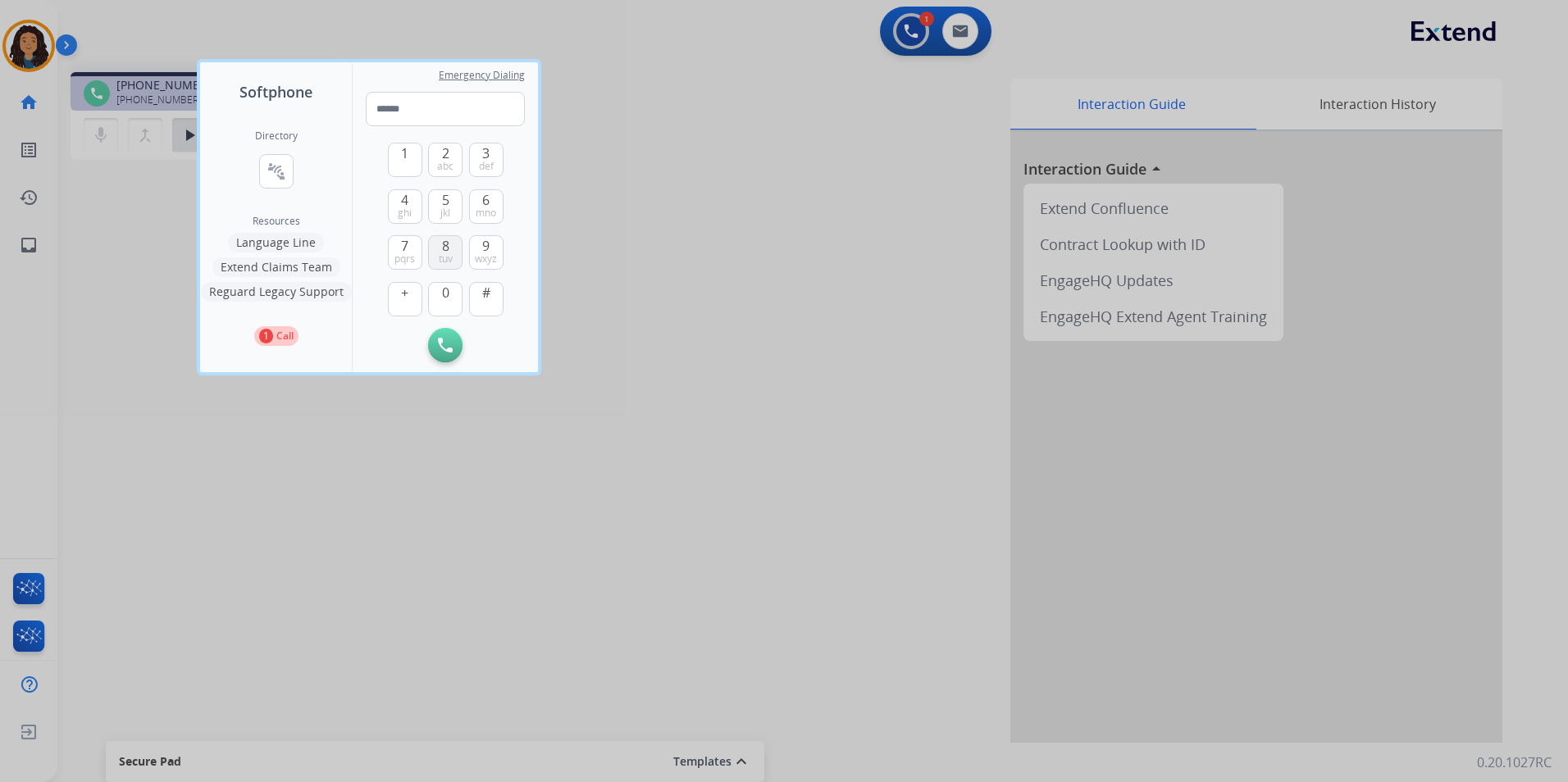
click at [451, 259] on span "tuv" at bounding box center [446, 259] width 14 height 13
click at [402, 211] on span "ghi" at bounding box center [405, 213] width 14 height 13
click at [488, 157] on span "3" at bounding box center [486, 154] width 8 height 20
click at [480, 251] on button "9 wxyz" at bounding box center [486, 252] width 34 height 34
click at [443, 299] on span "0" at bounding box center [445, 293] width 8 height 20
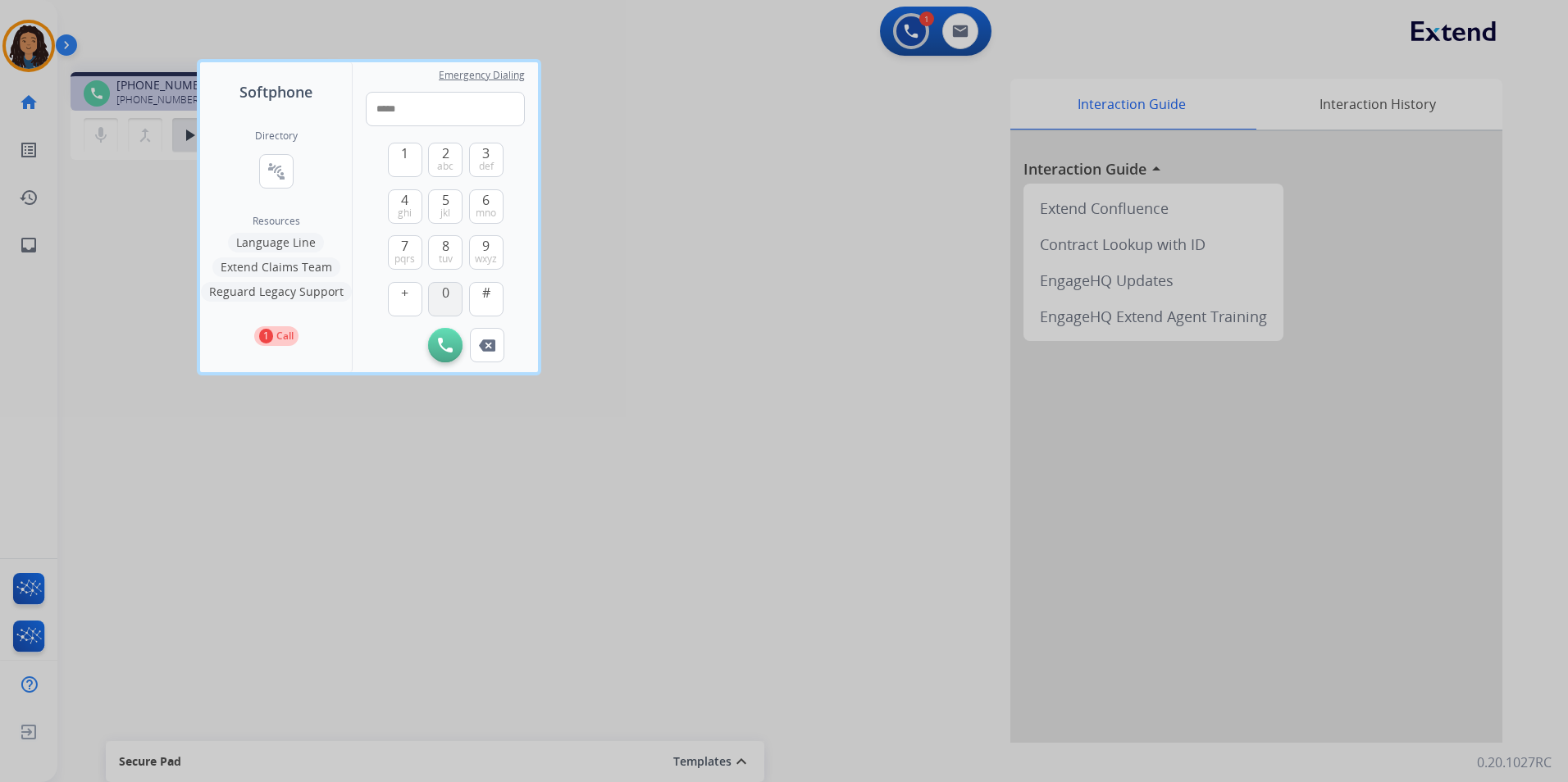
click at [443, 299] on span "0" at bounding box center [445, 293] width 8 height 20
click at [442, 158] on span "2" at bounding box center [445, 154] width 8 height 20
click at [497, 154] on button "3 def" at bounding box center [486, 160] width 34 height 34
click at [402, 254] on span "pqrs" at bounding box center [405, 259] width 21 height 13
click at [500, 151] on button "3 def" at bounding box center [486, 160] width 34 height 34
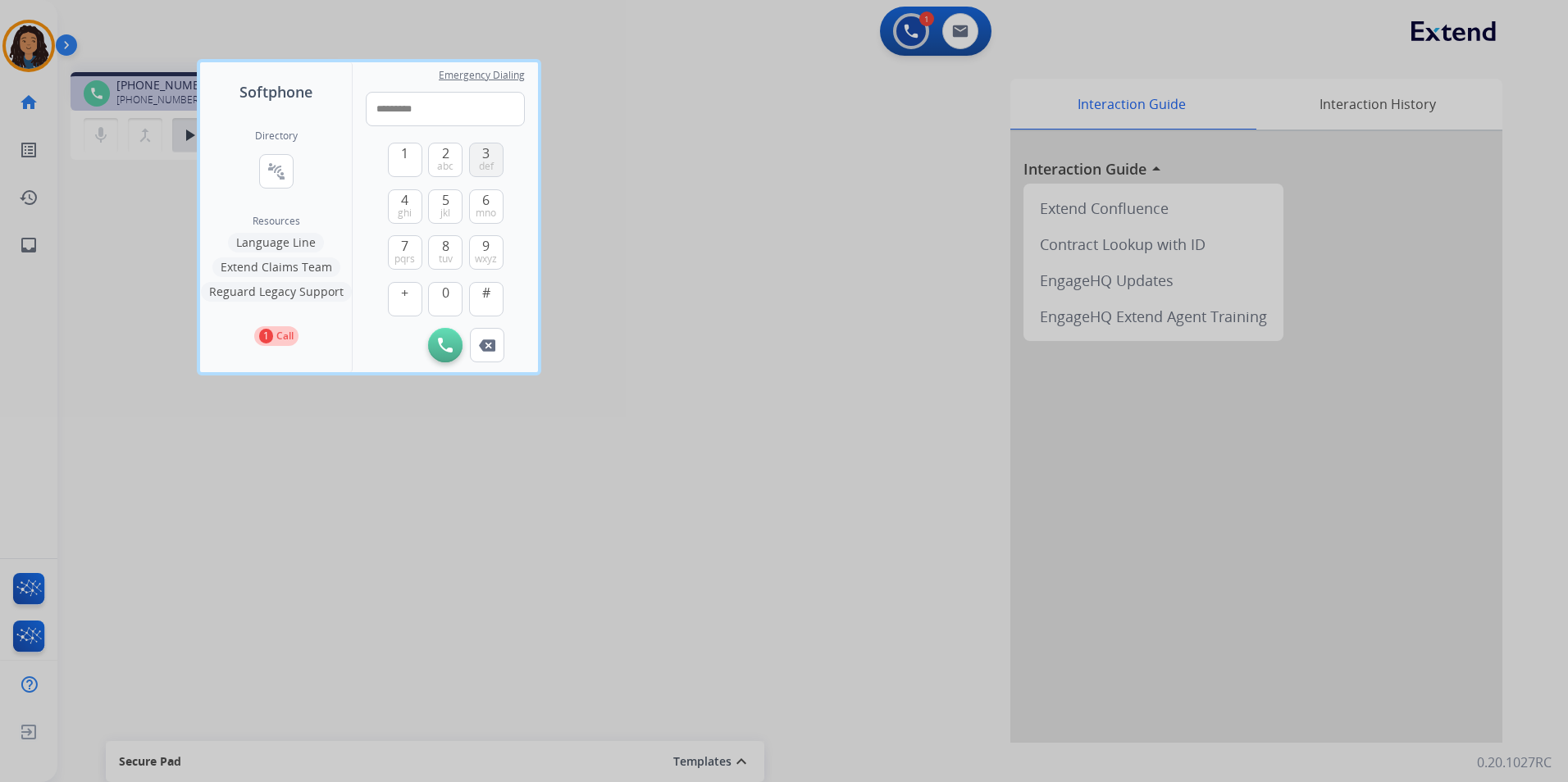
type input "**********"
click at [441, 351] on img at bounding box center [446, 345] width 15 height 15
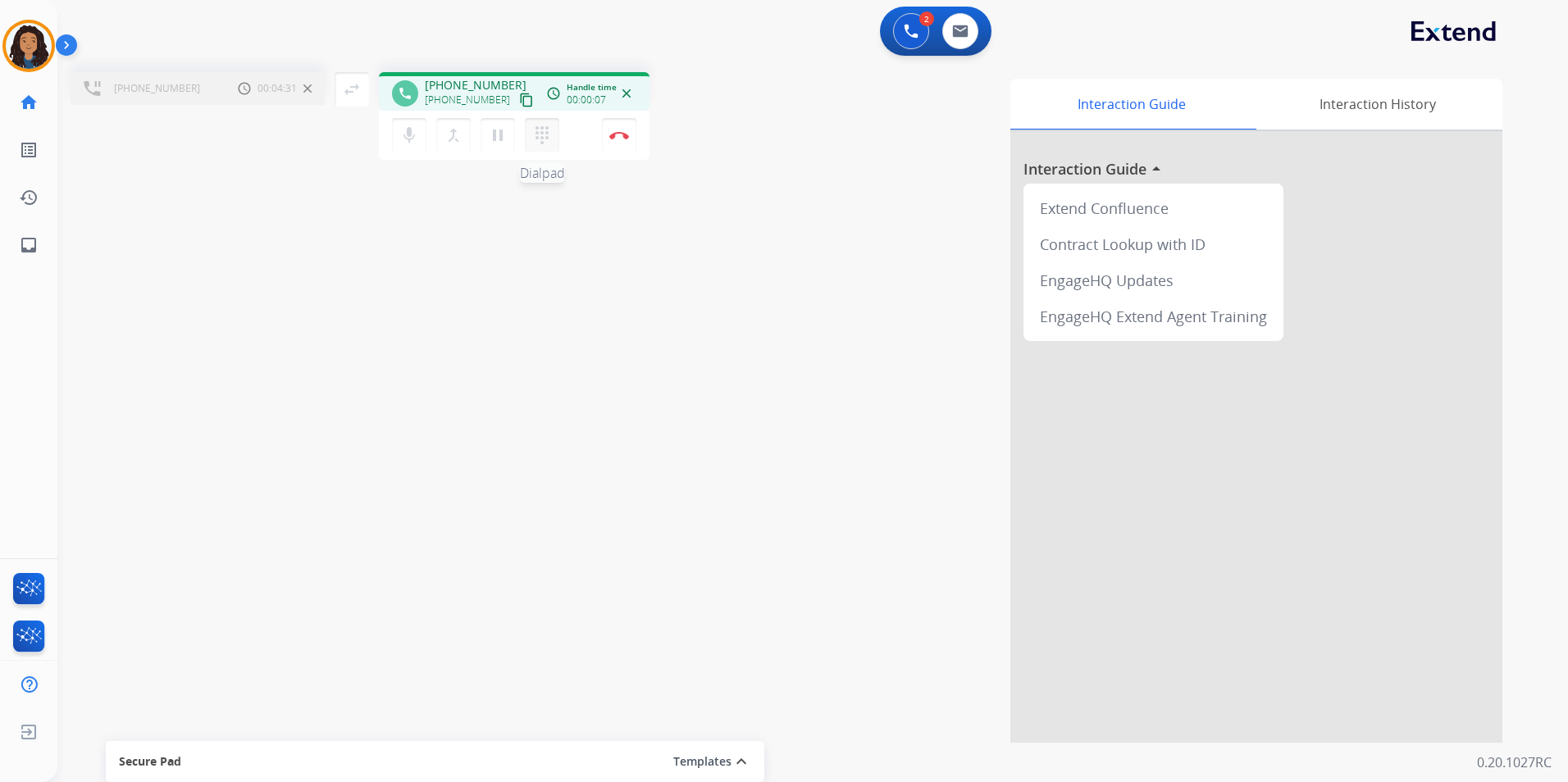
click at [538, 138] on mat-icon "dialpad" at bounding box center [542, 135] width 20 height 20
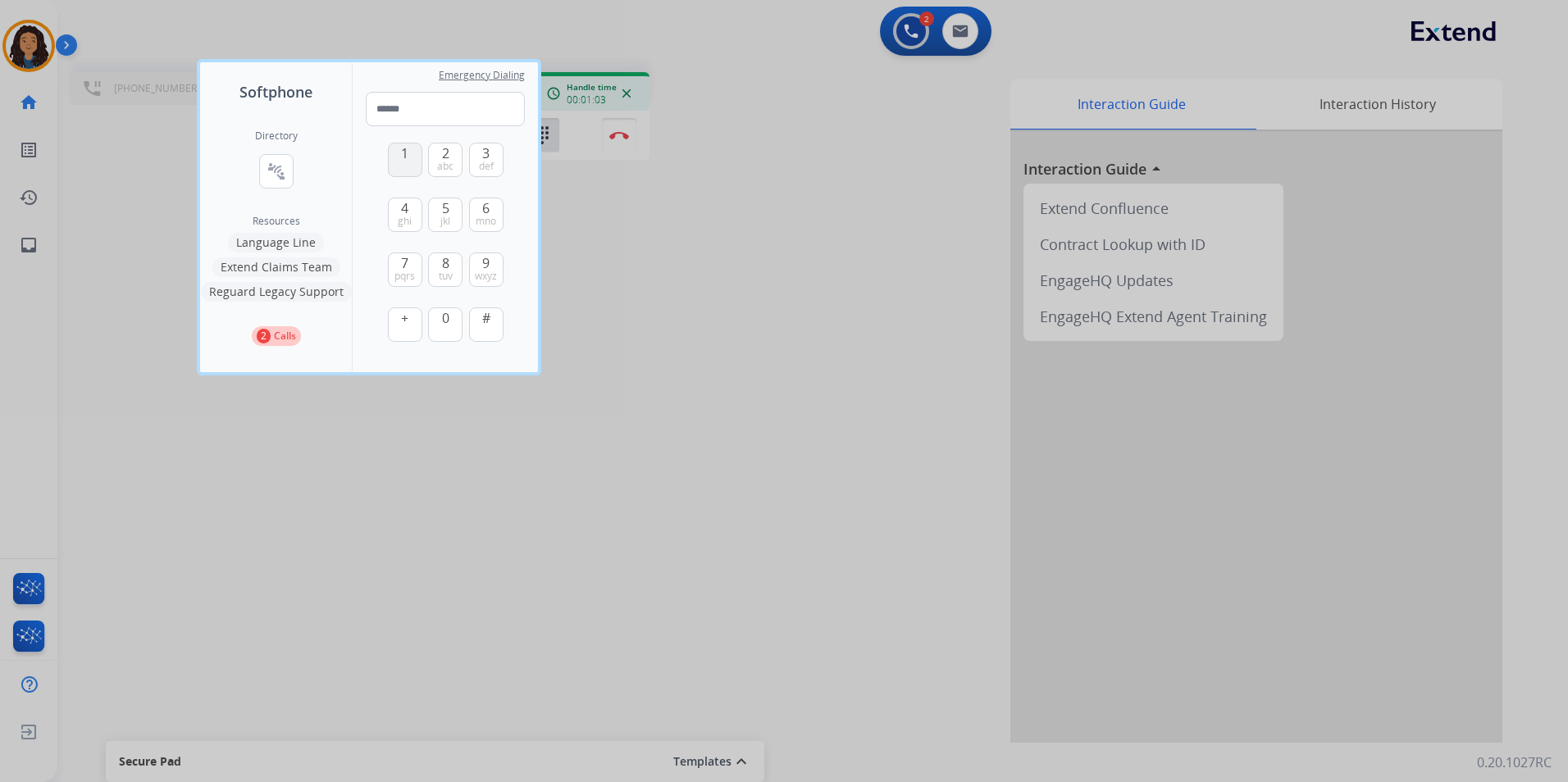
click at [405, 160] on span "1" at bounding box center [404, 154] width 8 height 20
type input "*"
click at [770, 383] on div at bounding box center [784, 391] width 1568 height 782
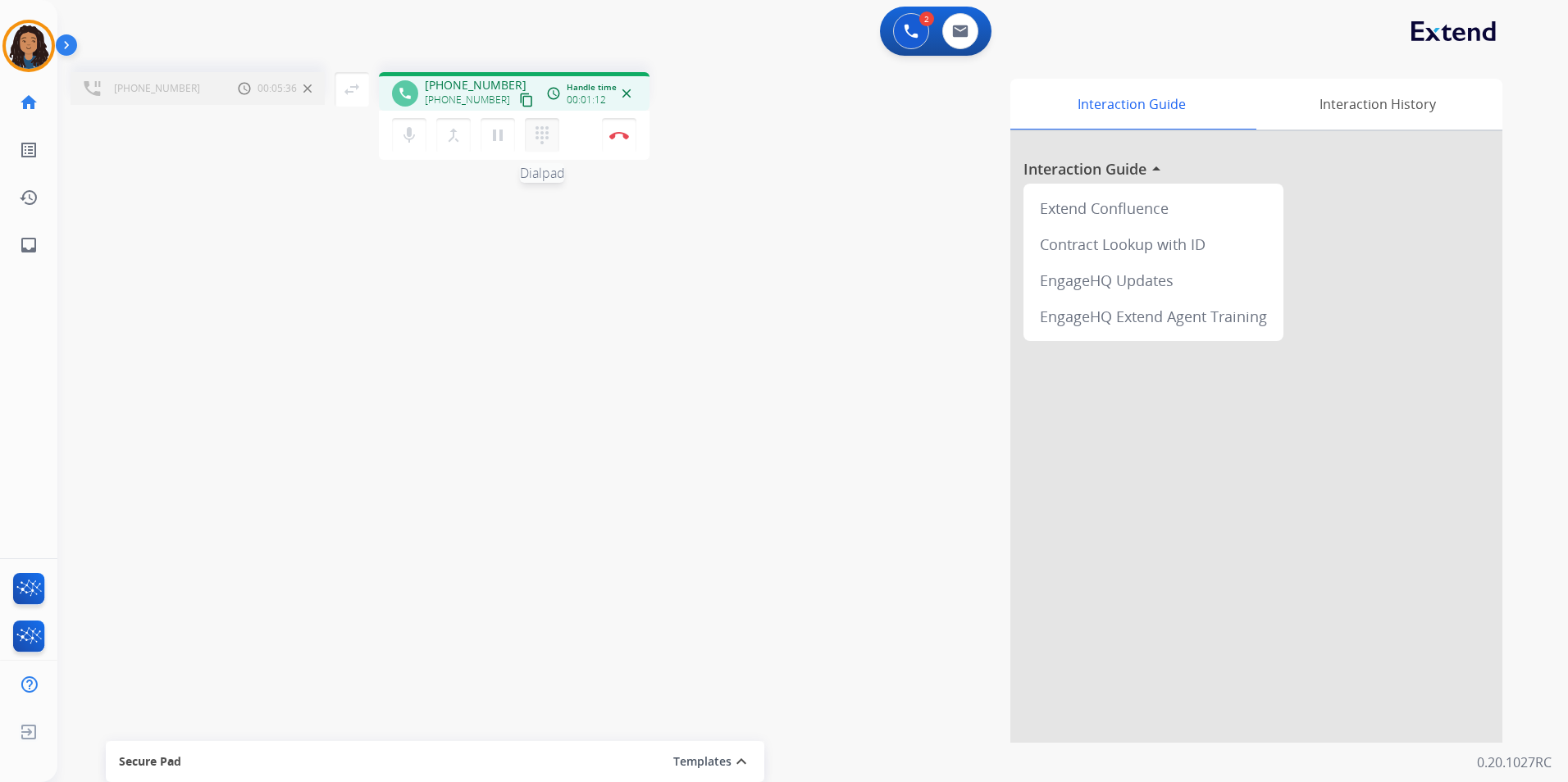
click at [540, 135] on mat-icon "dialpad" at bounding box center [542, 135] width 20 height 20
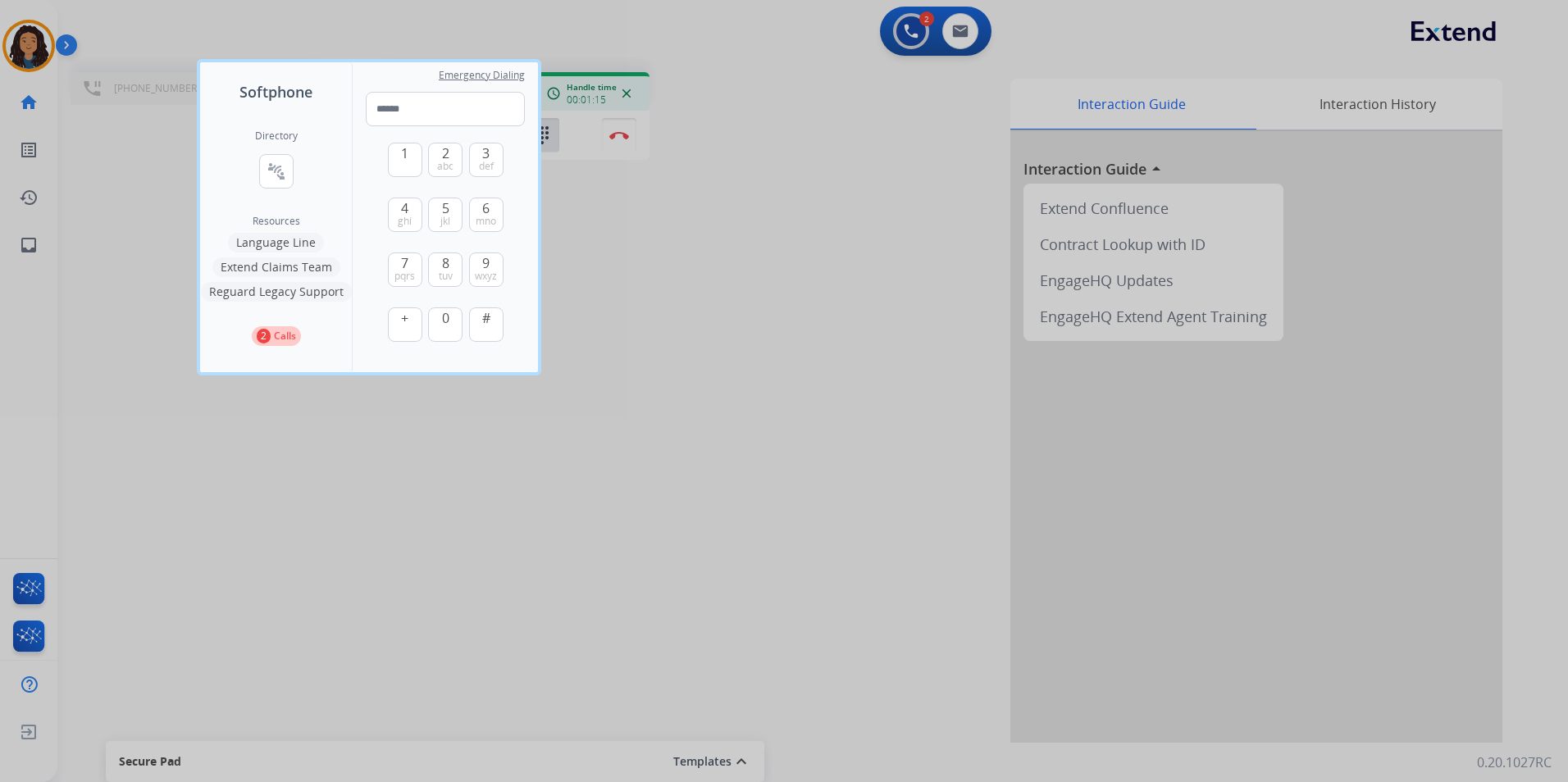
click at [722, 531] on div at bounding box center [784, 391] width 1568 height 782
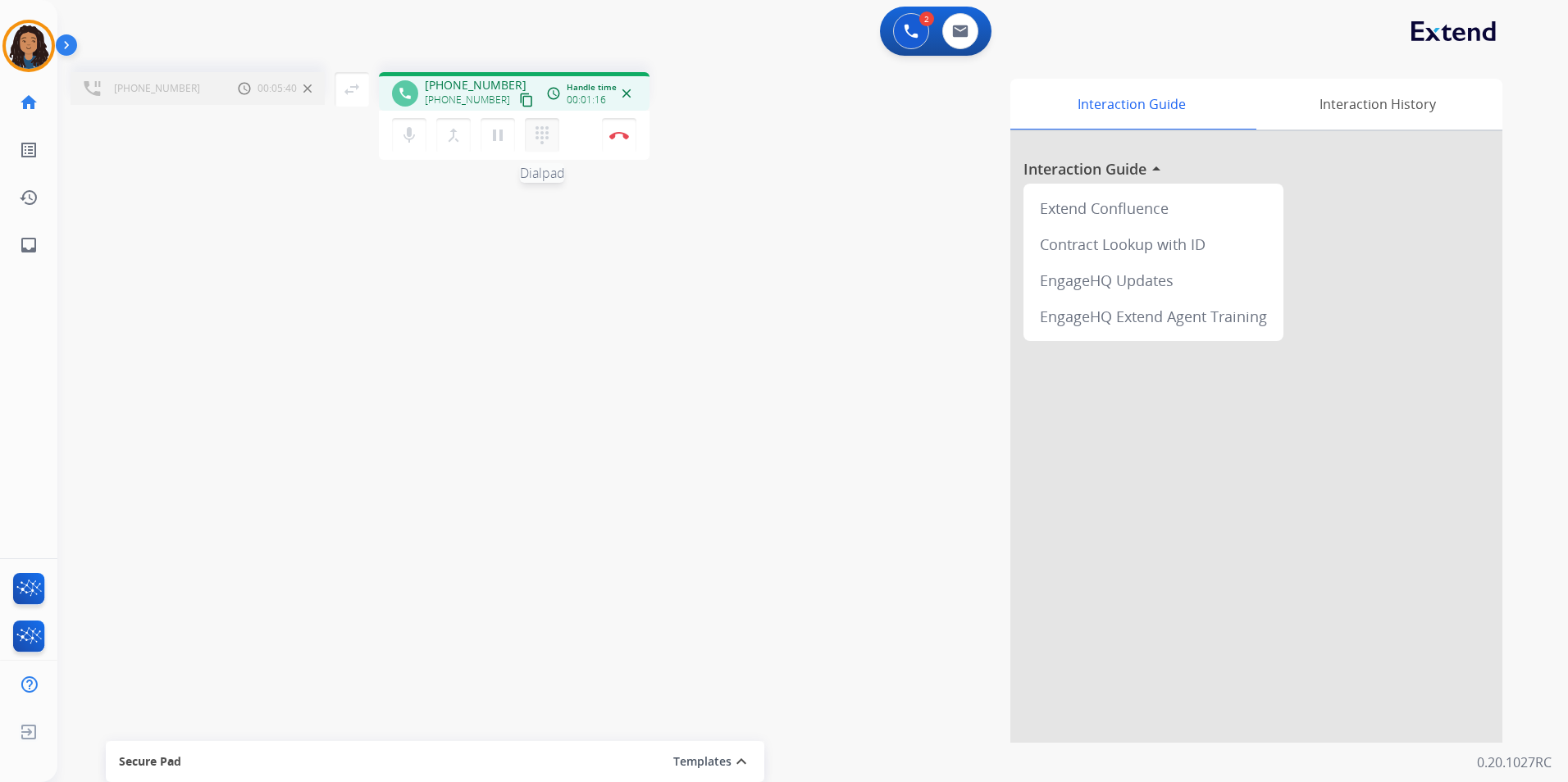
click at [537, 145] on mat-icon "dialpad" at bounding box center [542, 135] width 20 height 20
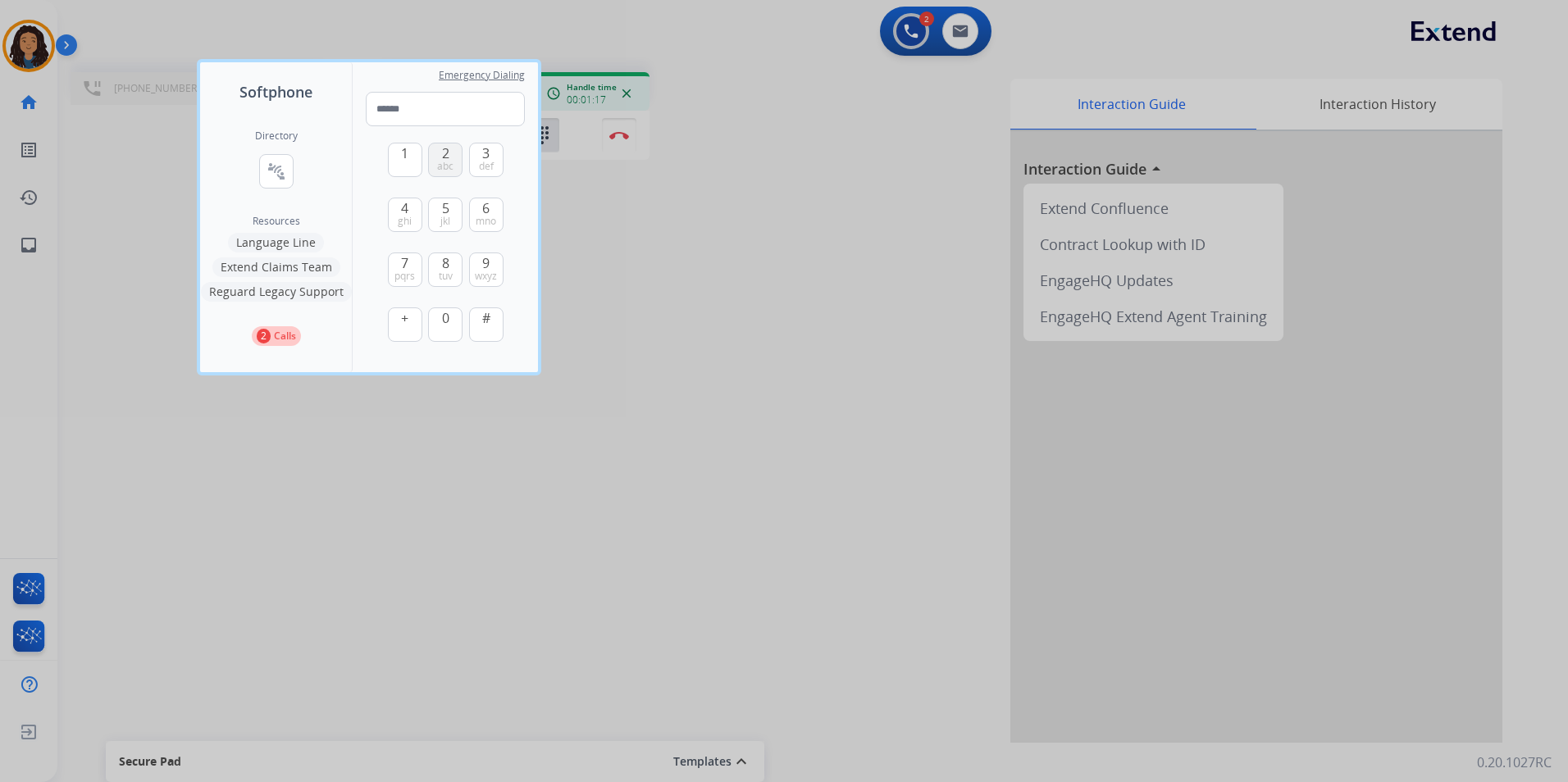
click at [447, 166] on span "abc" at bounding box center [446, 166] width 17 height 13
type input "*"
click at [753, 514] on div at bounding box center [784, 391] width 1568 height 782
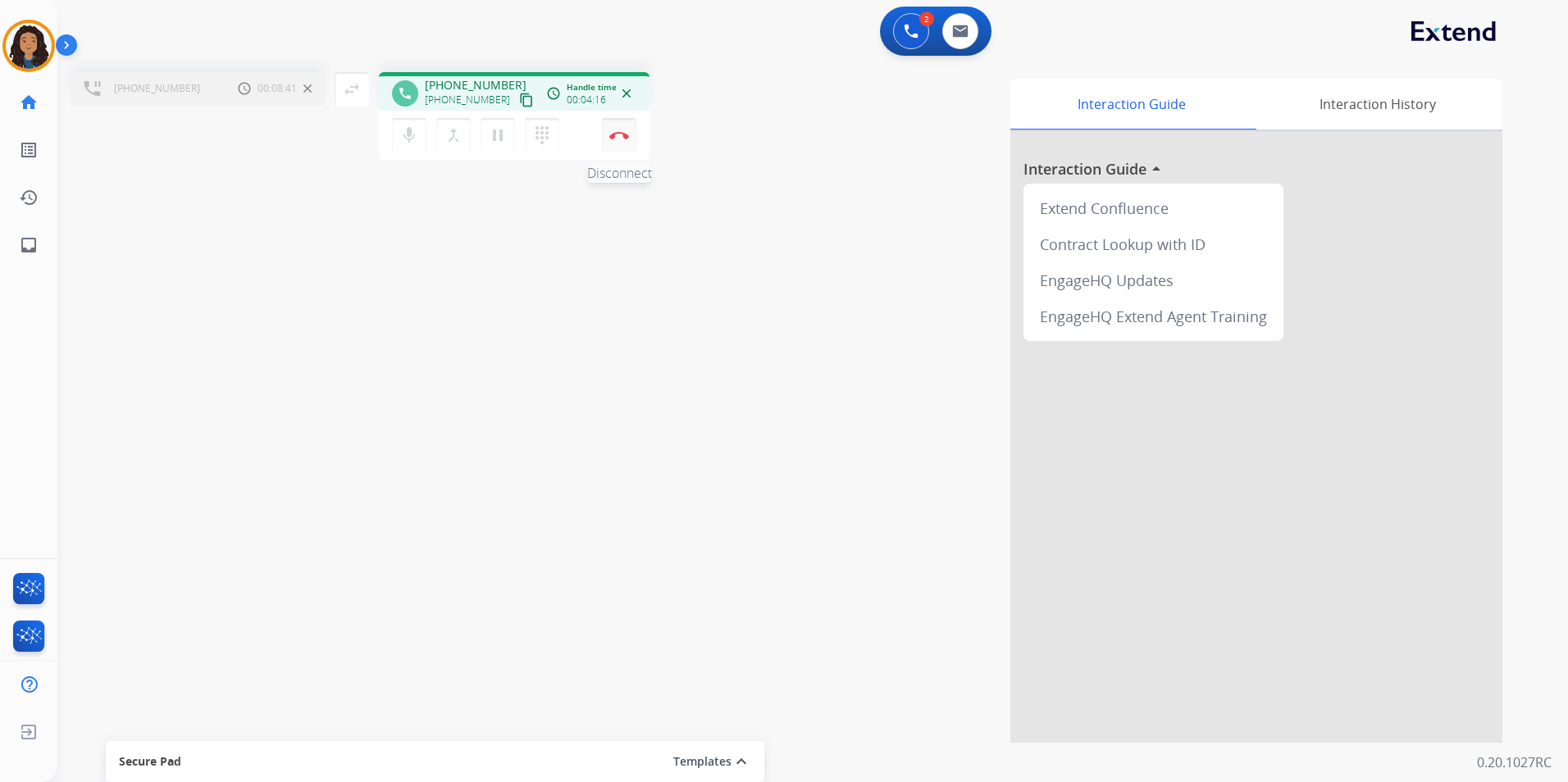
click at [621, 131] on img at bounding box center [619, 135] width 20 height 8
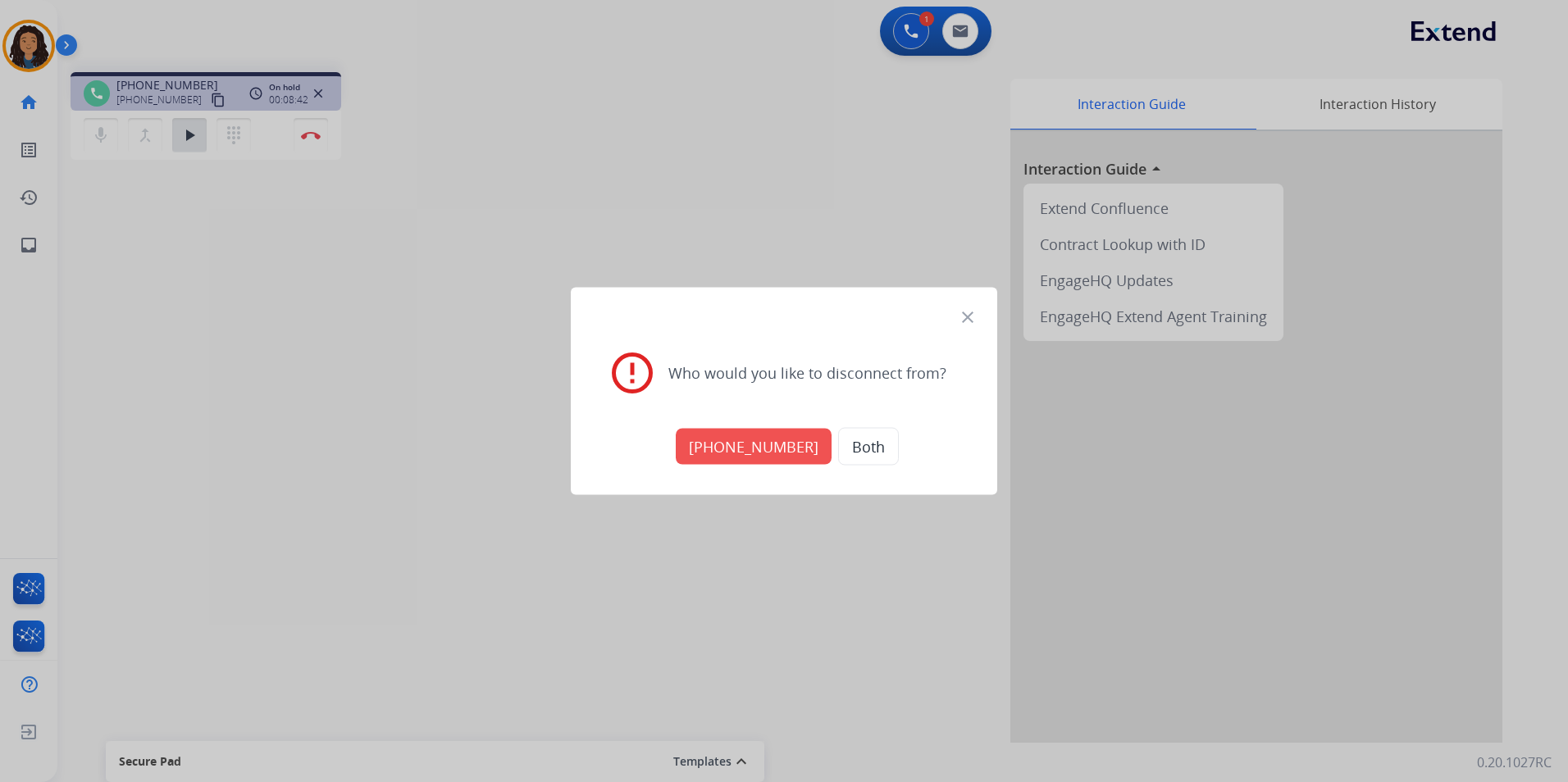
click at [753, 442] on button "[PHONE_NUMBER]" at bounding box center [753, 447] width 156 height 36
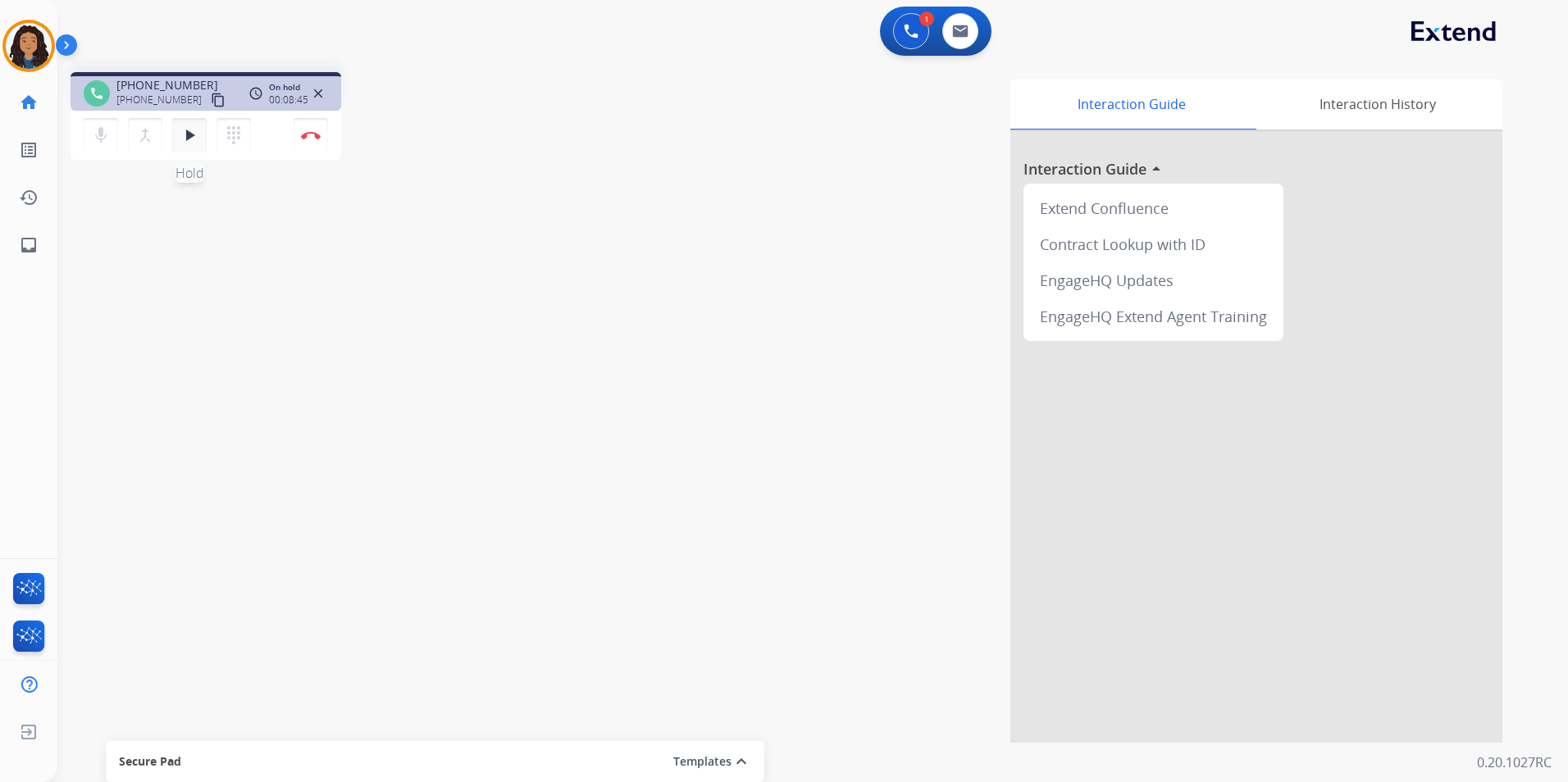
click at [190, 125] on mat-icon "play_arrow" at bounding box center [190, 135] width 20 height 20
click at [190, 133] on mat-icon "pause" at bounding box center [190, 135] width 20 height 20
click at [915, 38] on img at bounding box center [911, 31] width 15 height 15
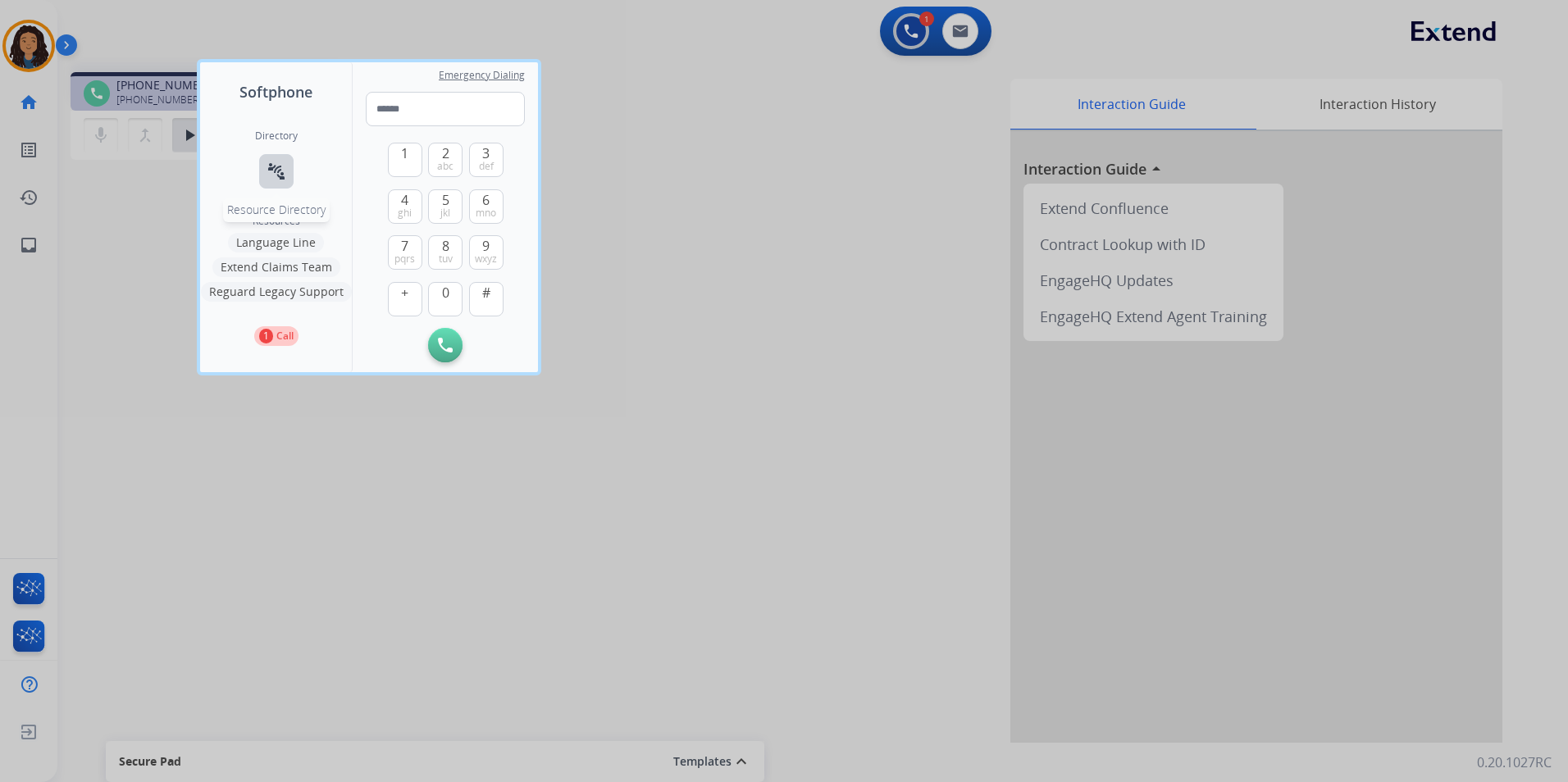
click at [280, 172] on mat-icon "connect_without_contact" at bounding box center [277, 171] width 20 height 20
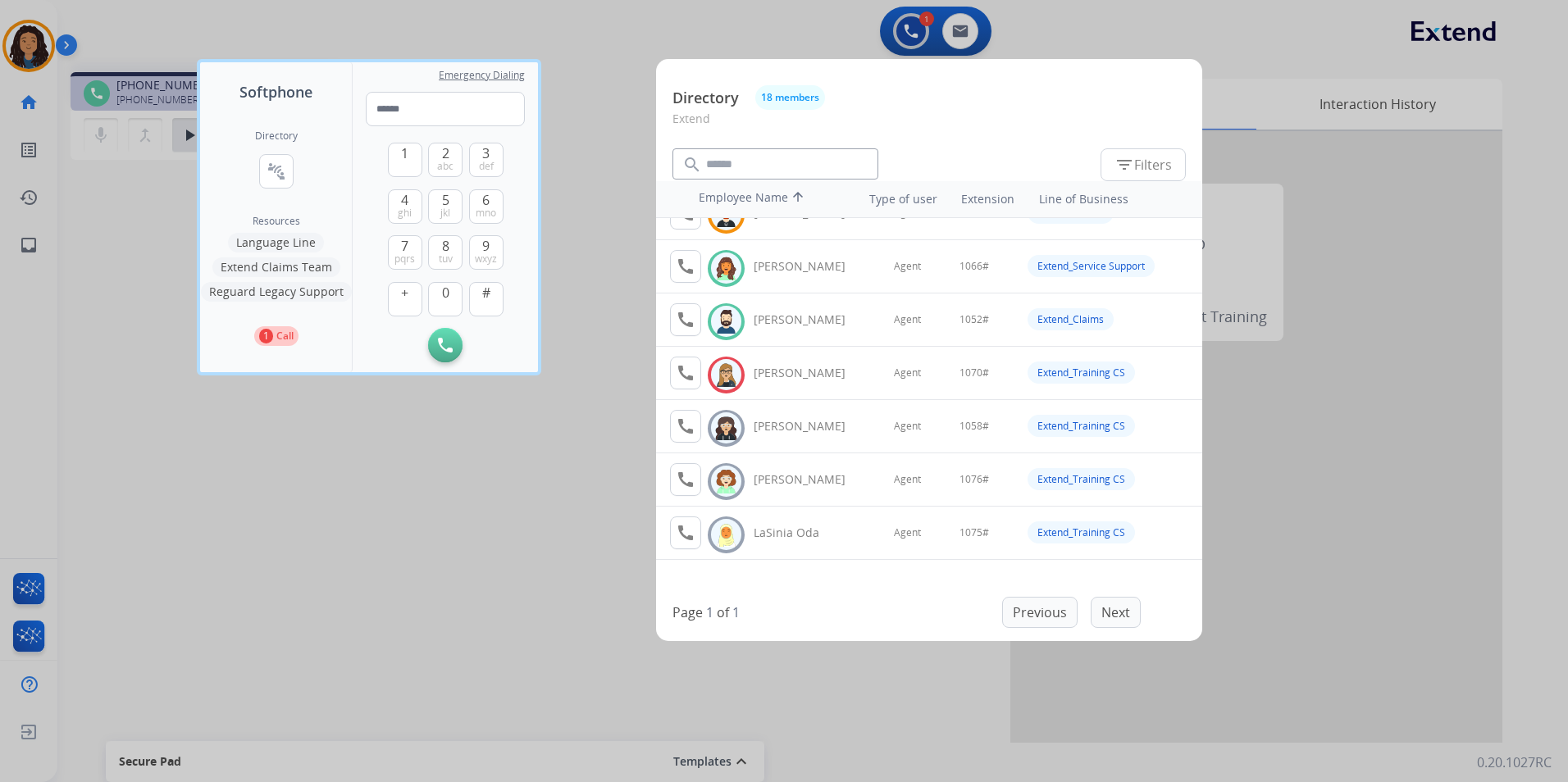
scroll to position [246, 0]
click at [678, 263] on mat-icon "call" at bounding box center [686, 265] width 20 height 20
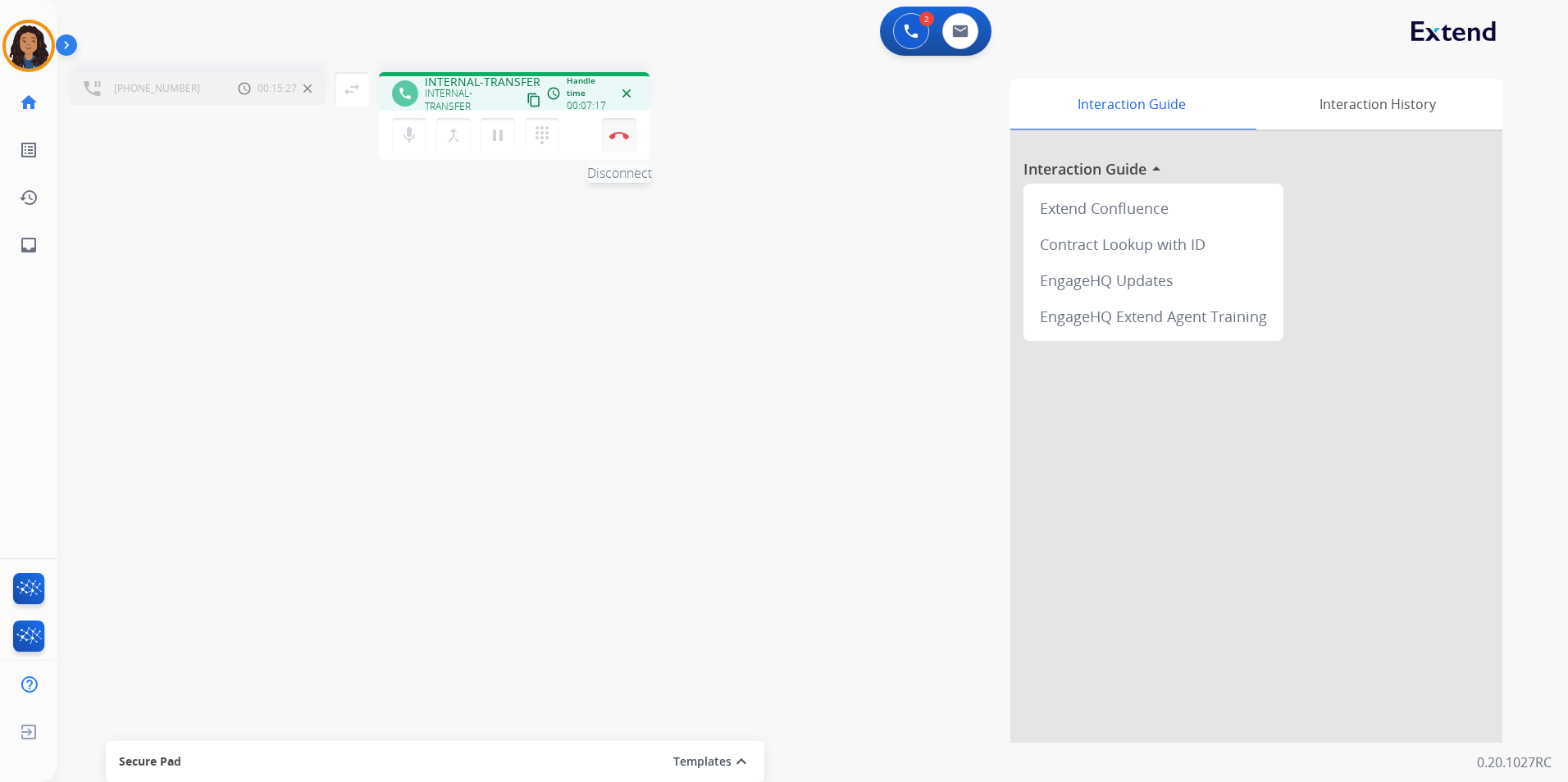
click at [616, 134] on img at bounding box center [619, 135] width 20 height 8
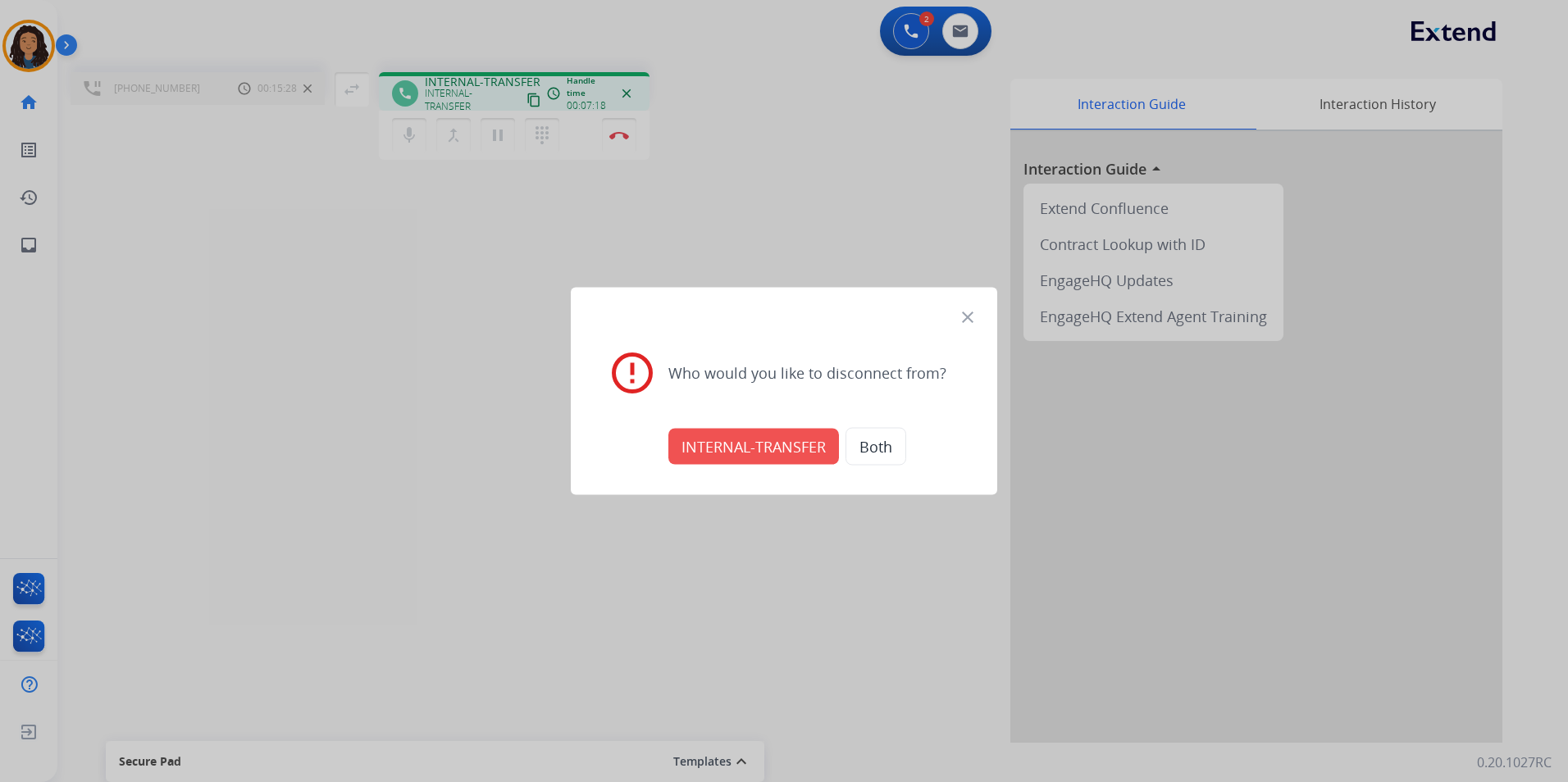
click at [747, 458] on button "INTERNAL-TRANSFER" at bounding box center [753, 447] width 171 height 36
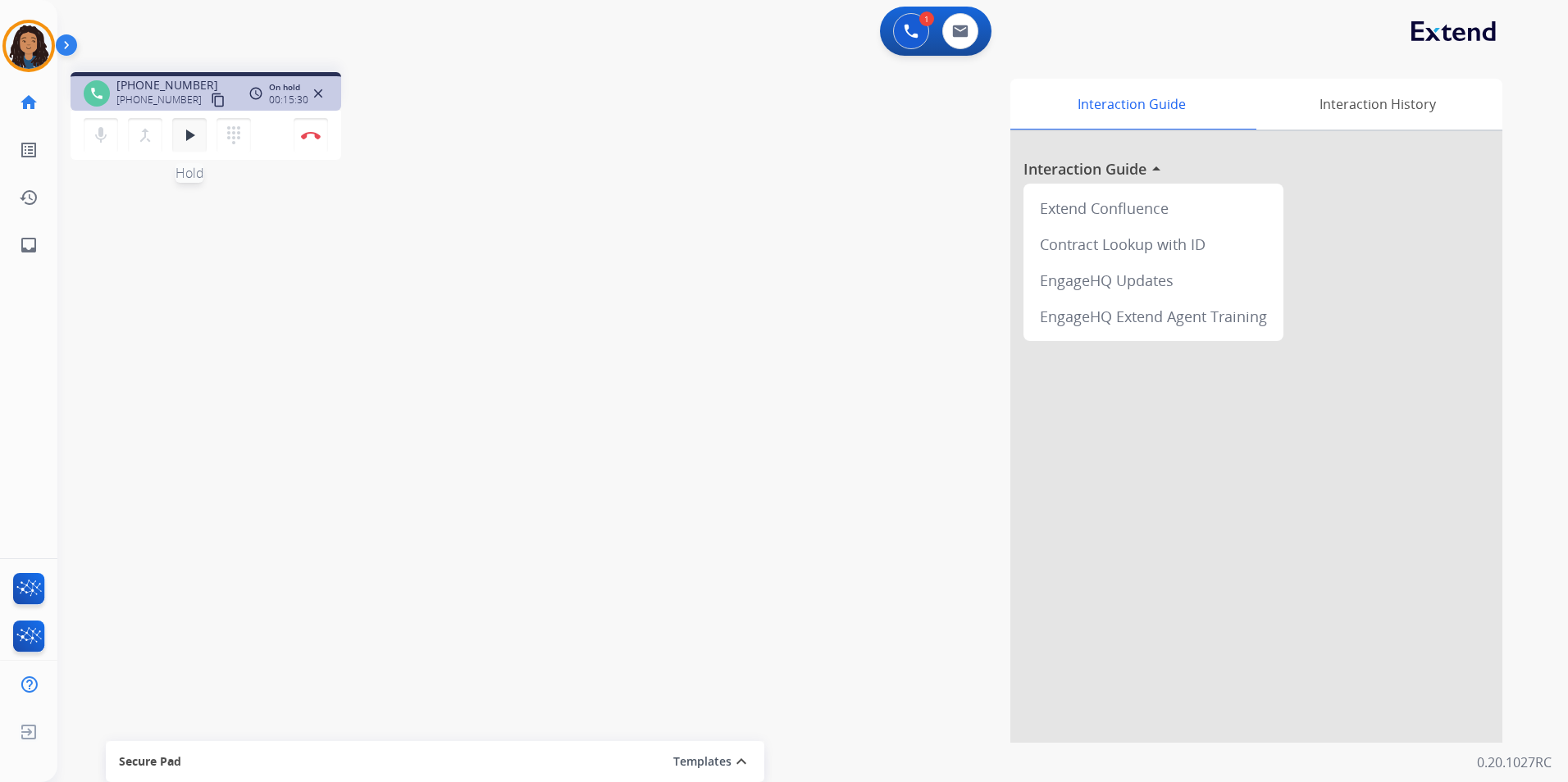
click at [184, 137] on mat-icon "play_arrow" at bounding box center [190, 135] width 20 height 20
click at [314, 133] on img at bounding box center [311, 135] width 20 height 8
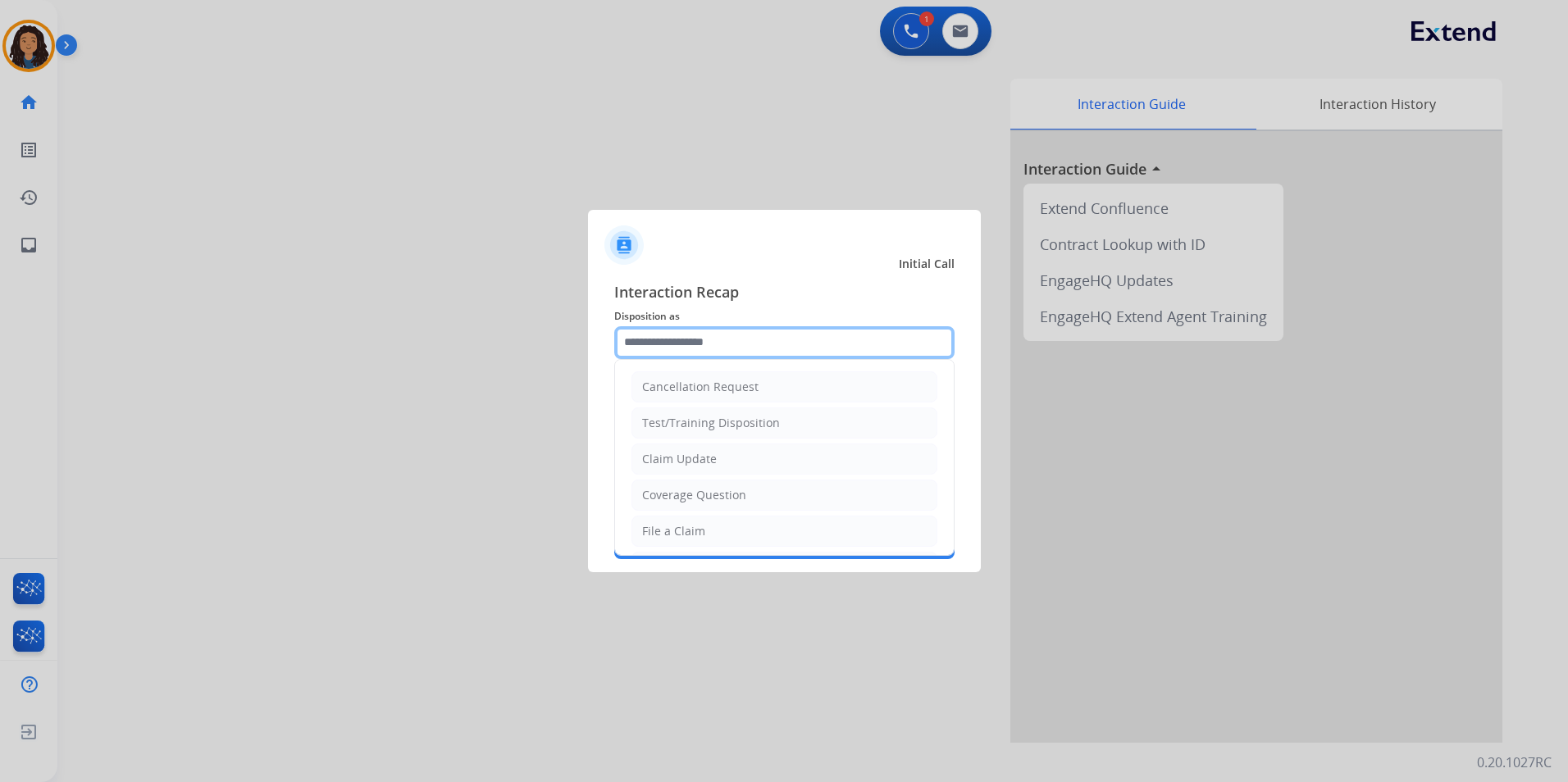
click at [695, 347] on input "text" at bounding box center [784, 342] width 340 height 33
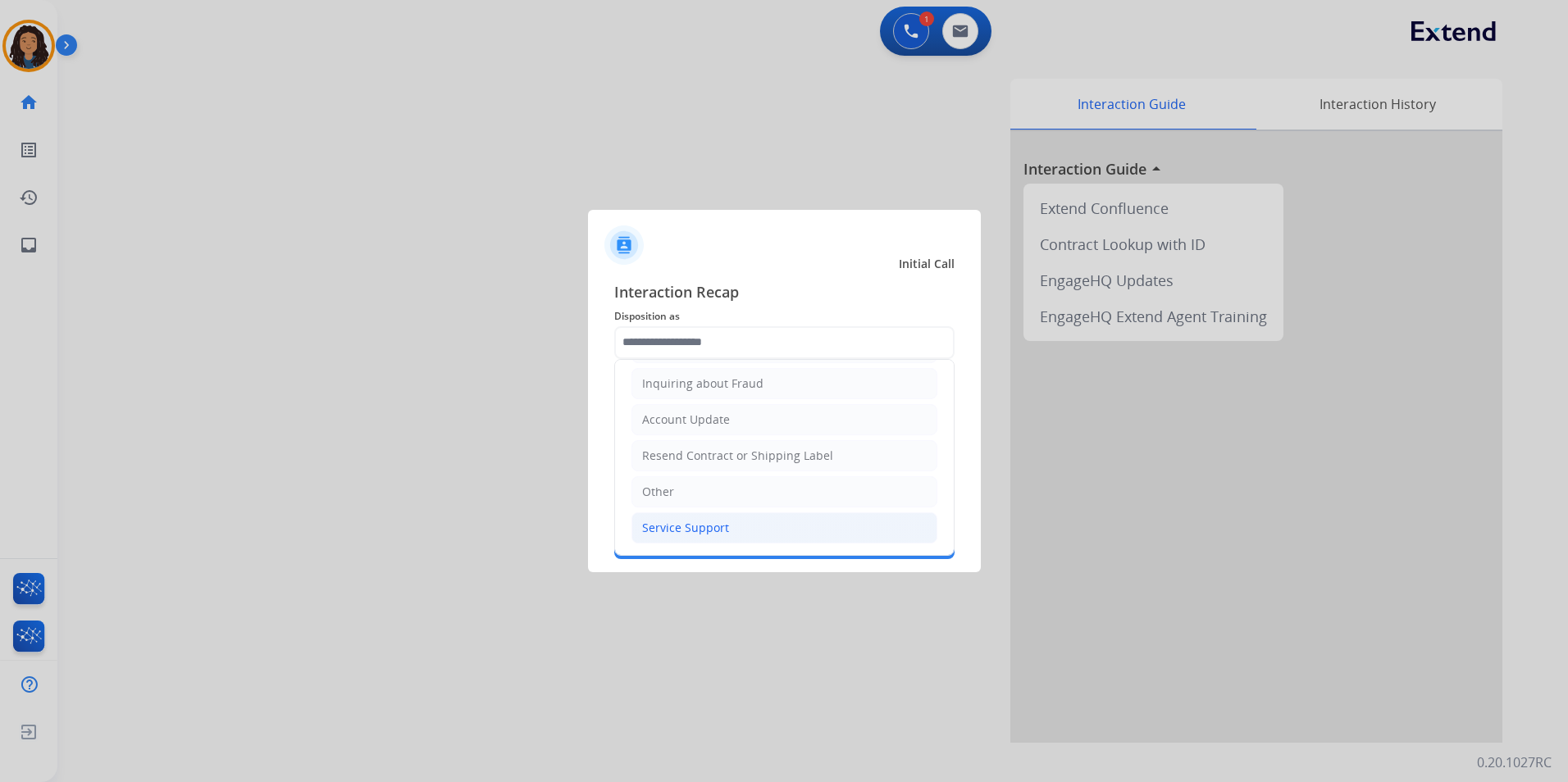
click at [704, 531] on div "Service Support" at bounding box center [686, 529] width 87 height 17
type input "**********"
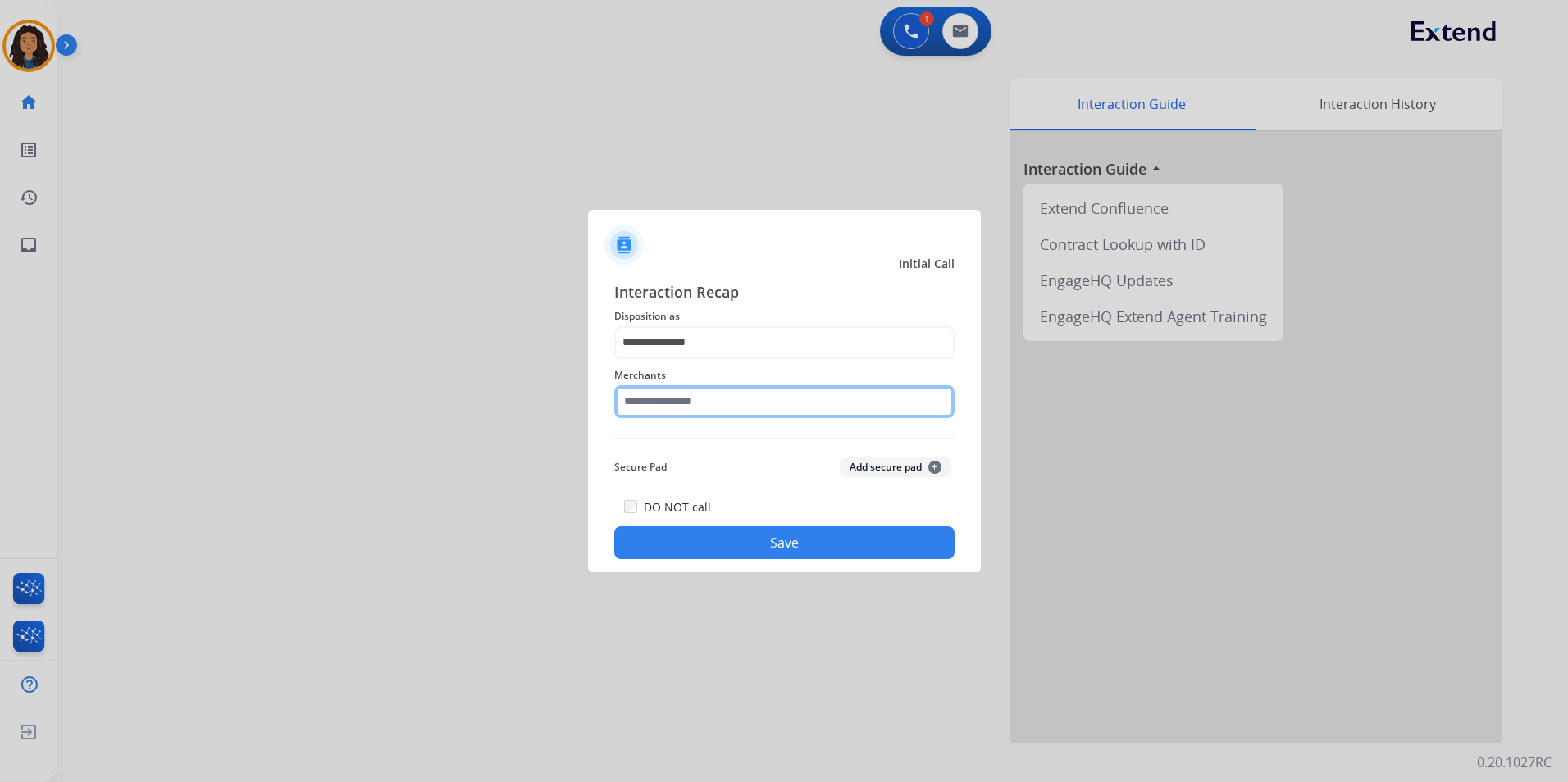
click at [731, 407] on input "text" at bounding box center [784, 401] width 340 height 33
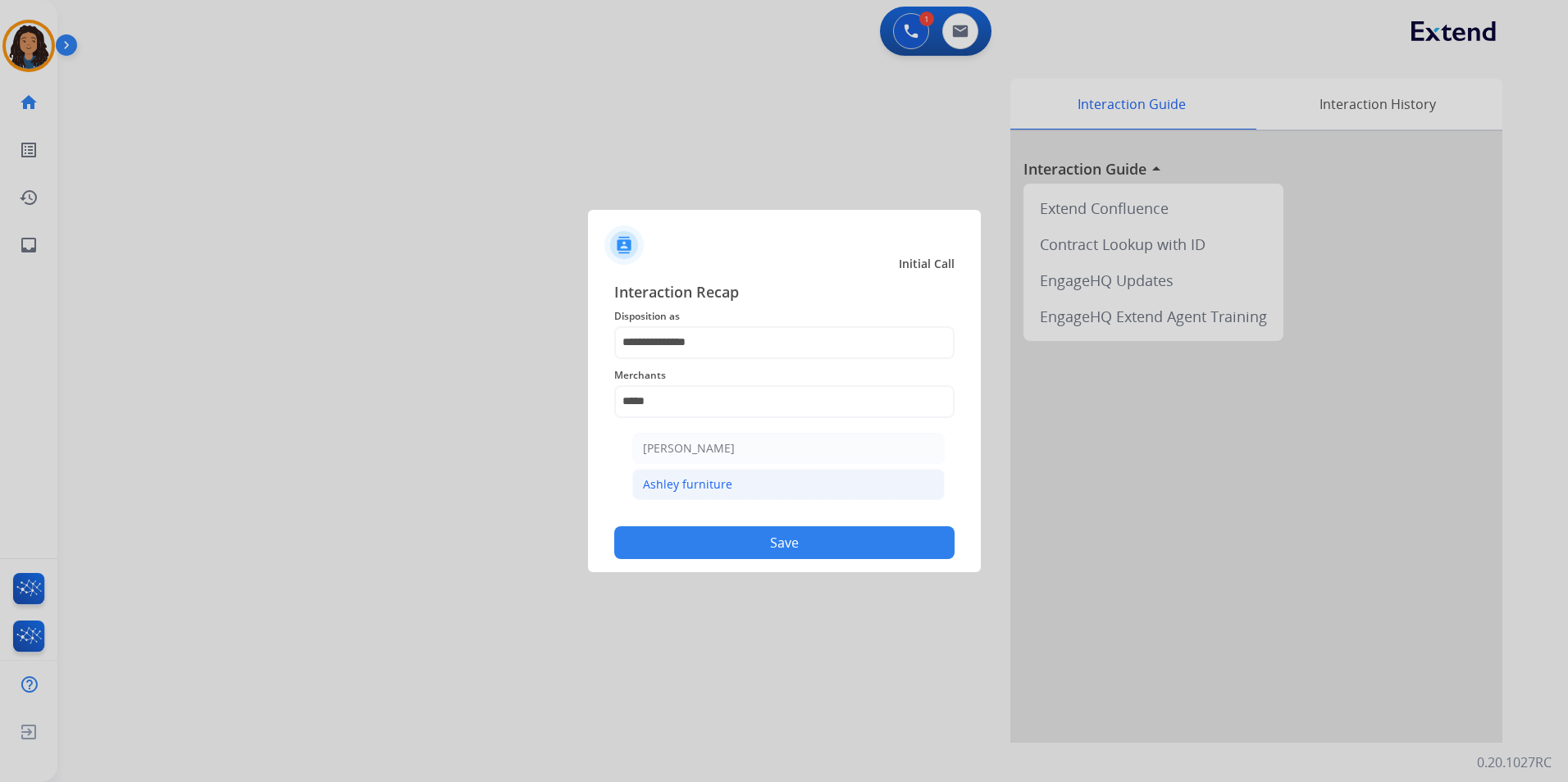
click at [763, 490] on li "Ashley furniture" at bounding box center [789, 484] width 313 height 31
type input "**********"
click at [836, 547] on button "Save" at bounding box center [784, 542] width 340 height 33
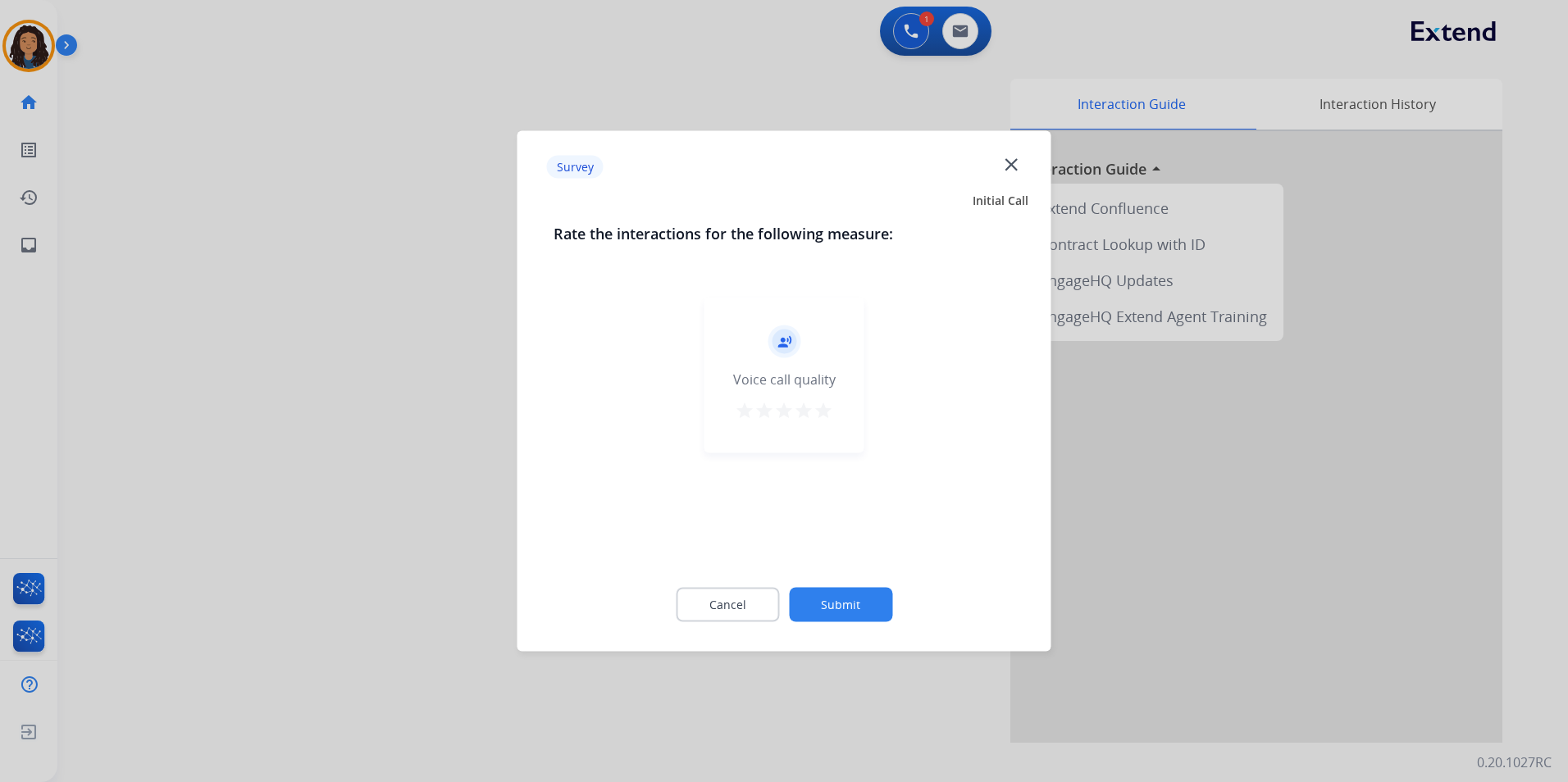
click at [819, 411] on mat-icon "star" at bounding box center [824, 411] width 20 height 20
click at [859, 605] on button "Submit" at bounding box center [840, 605] width 104 height 34
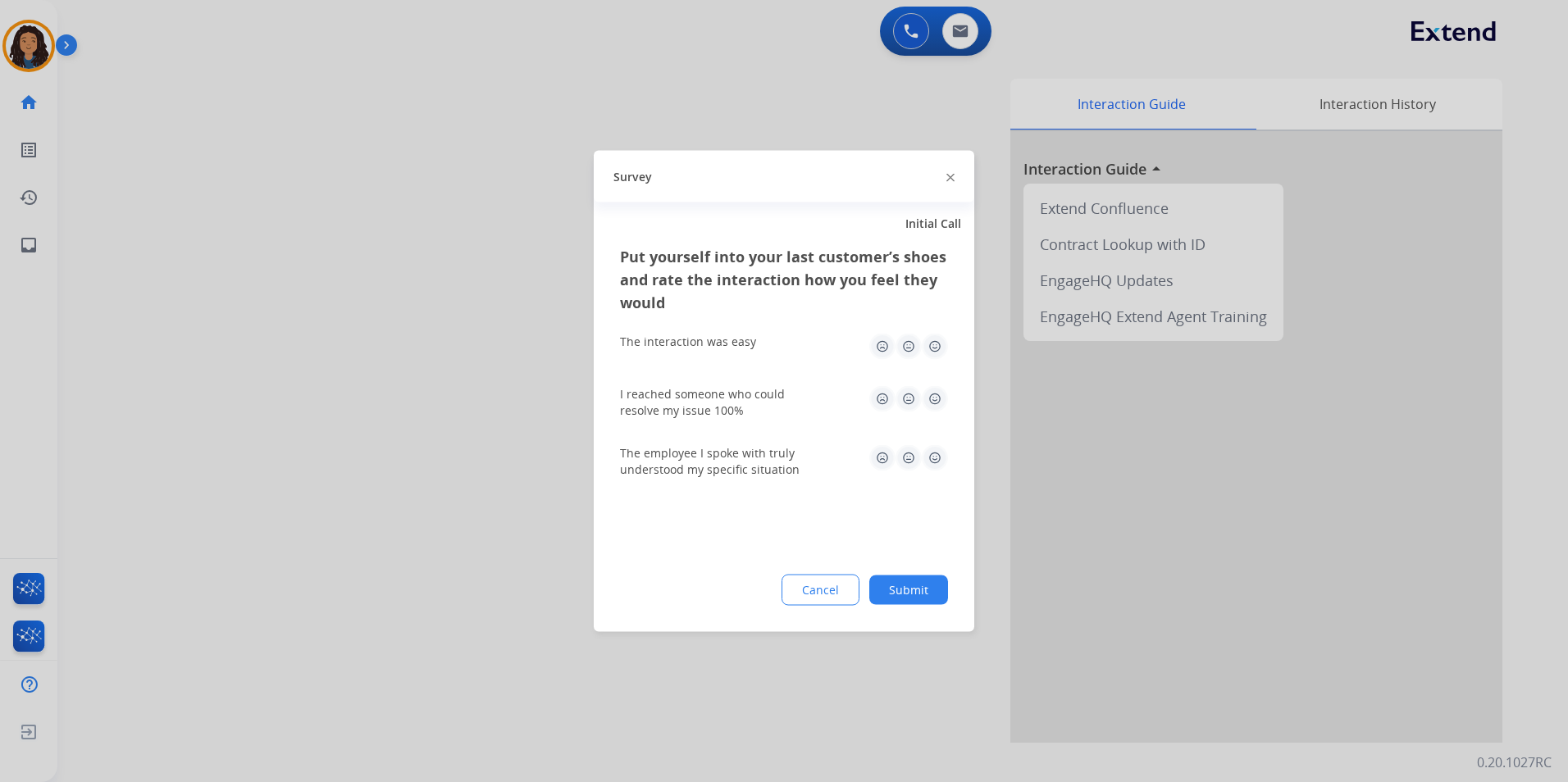
click at [935, 344] on img at bounding box center [934, 346] width 26 height 26
click at [937, 399] on img at bounding box center [934, 399] width 26 height 26
click at [942, 453] on img at bounding box center [934, 457] width 26 height 26
click at [912, 586] on button "Submit" at bounding box center [908, 590] width 79 height 29
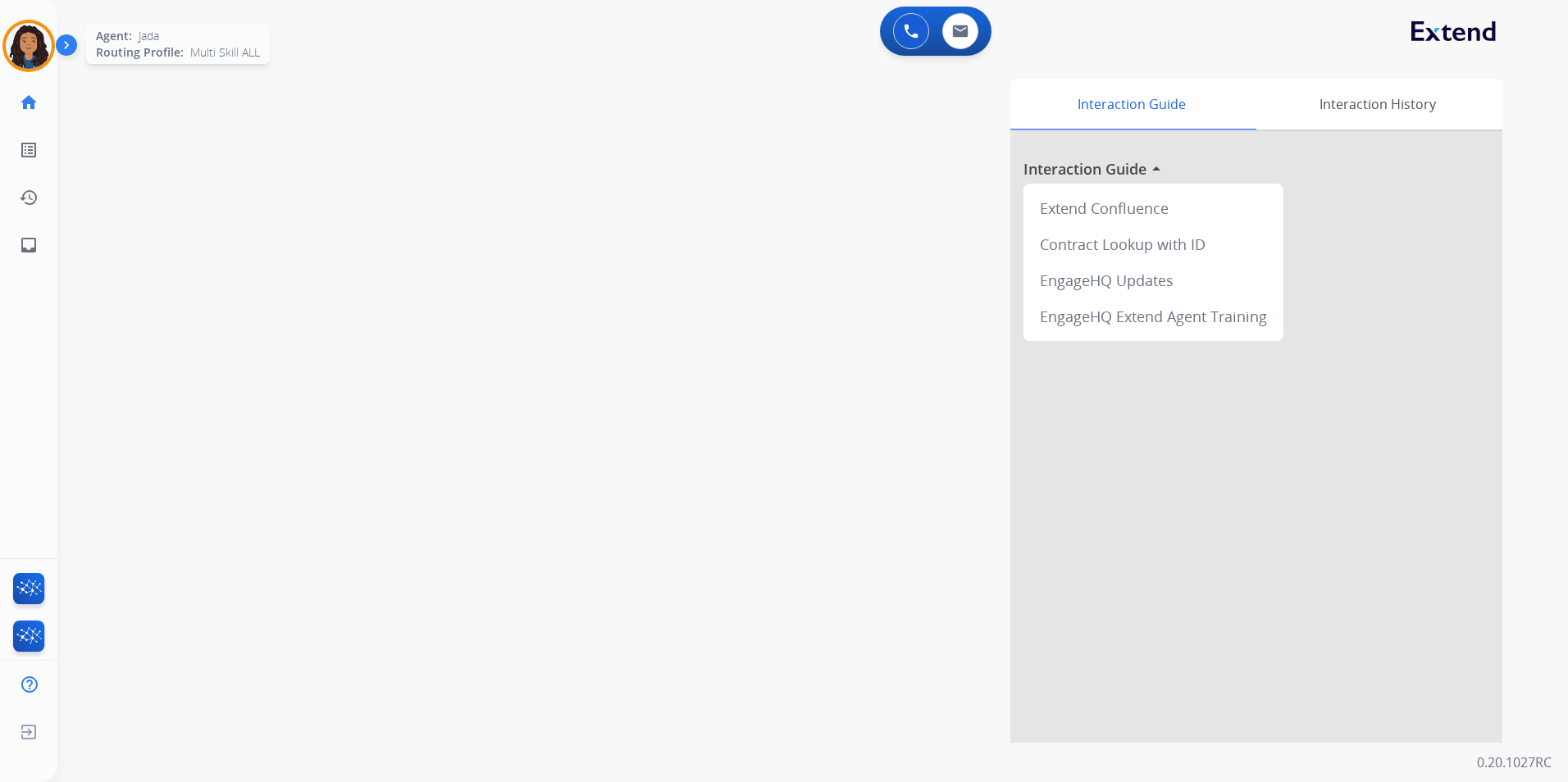
click at [23, 47] on img at bounding box center [28, 45] width 46 height 46
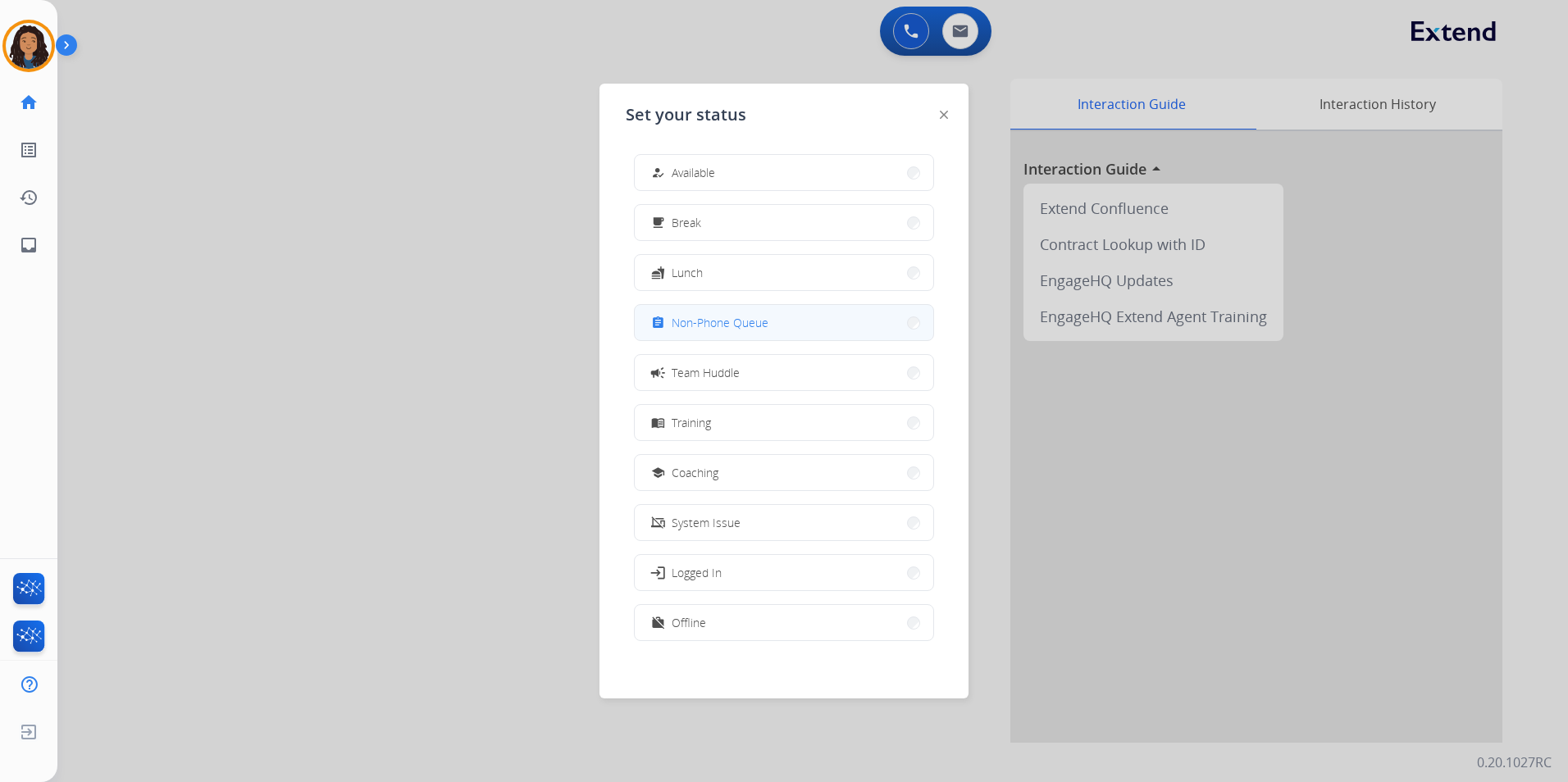
click at [775, 329] on button "assignment Non-Phone Queue" at bounding box center [784, 323] width 299 height 35
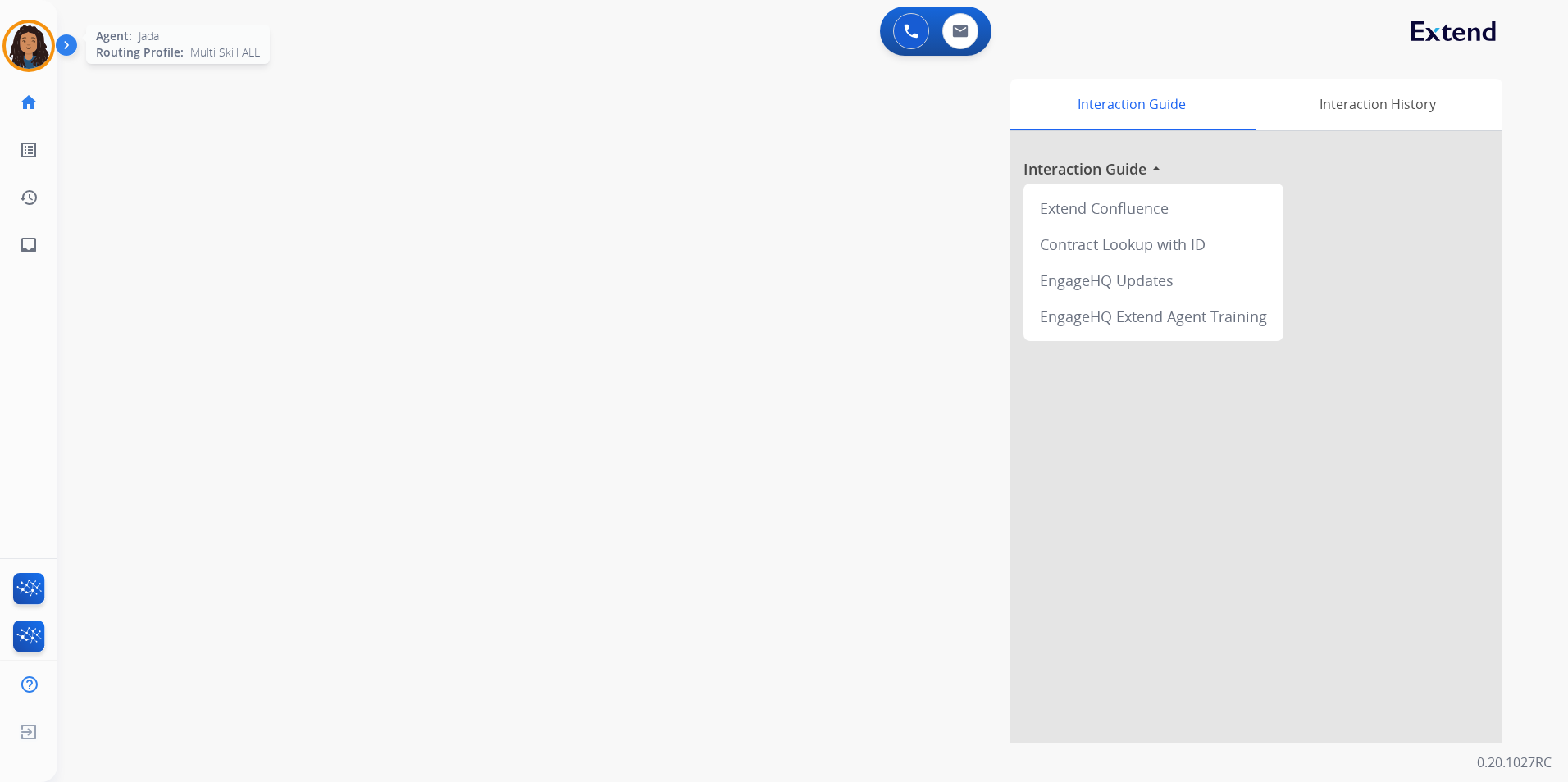
drag, startPoint x: 1448, startPoint y: 152, endPoint x: 11, endPoint y: 62, distance: 1439.8
click at [11, 62] on div at bounding box center [28, 46] width 53 height 53
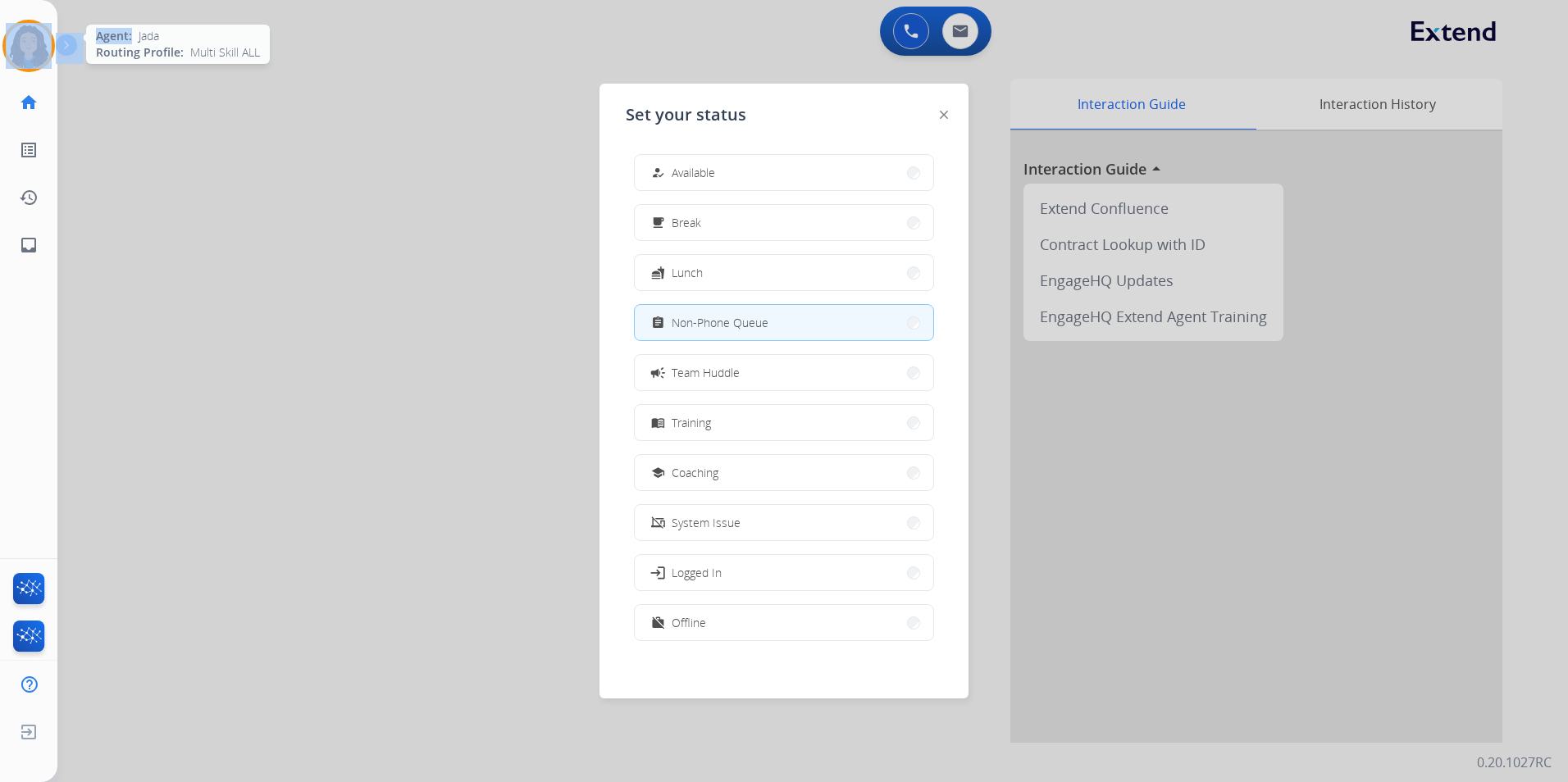
click at [11, 62] on div at bounding box center [28, 46] width 53 height 53
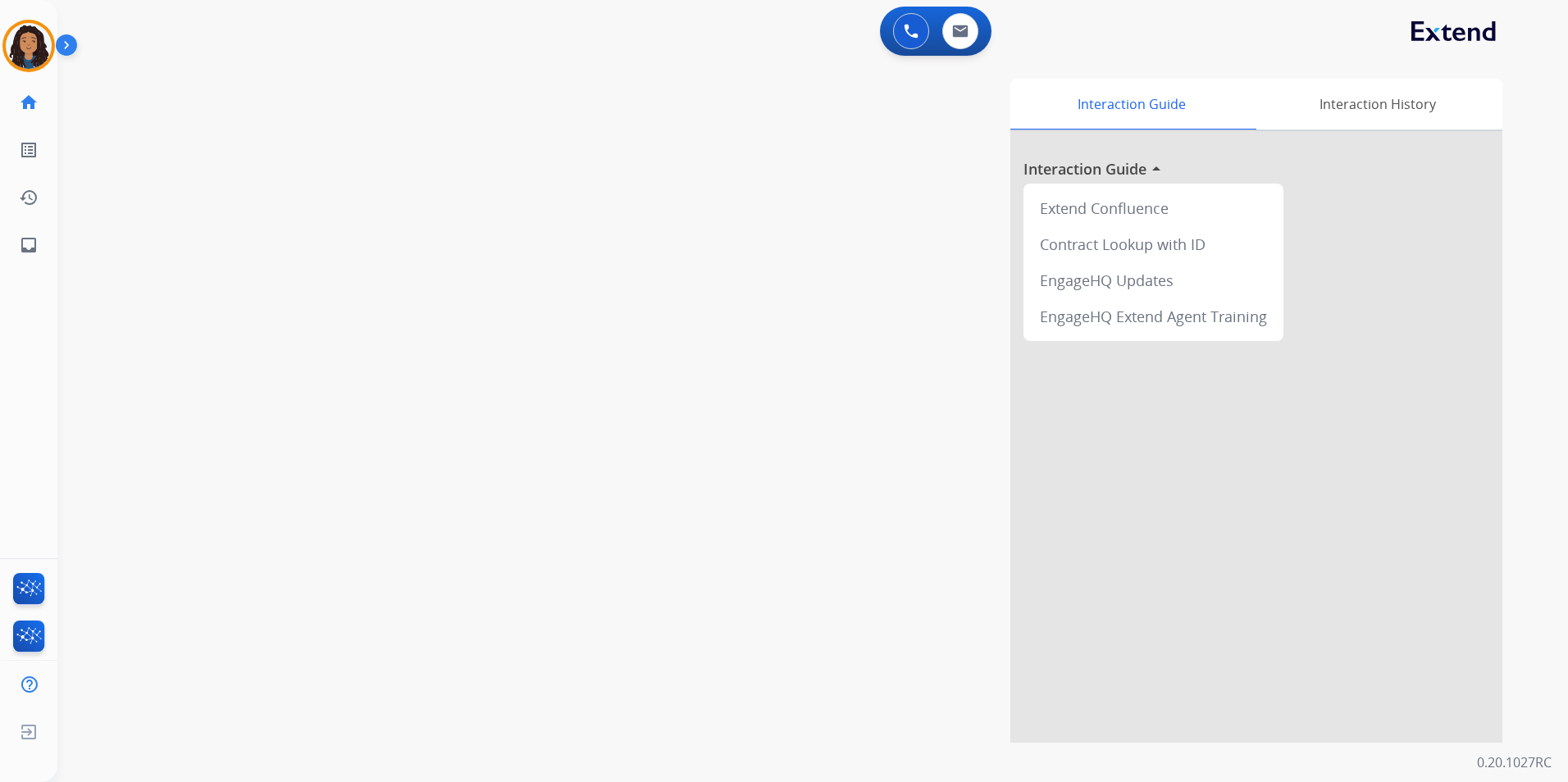
click at [447, 187] on div "swap_horiz Break voice bridge close_fullscreen Connect 3-Way Call merge_type Se…" at bounding box center [793, 401] width 1471 height 684
click at [43, 43] on img at bounding box center [28, 45] width 46 height 46
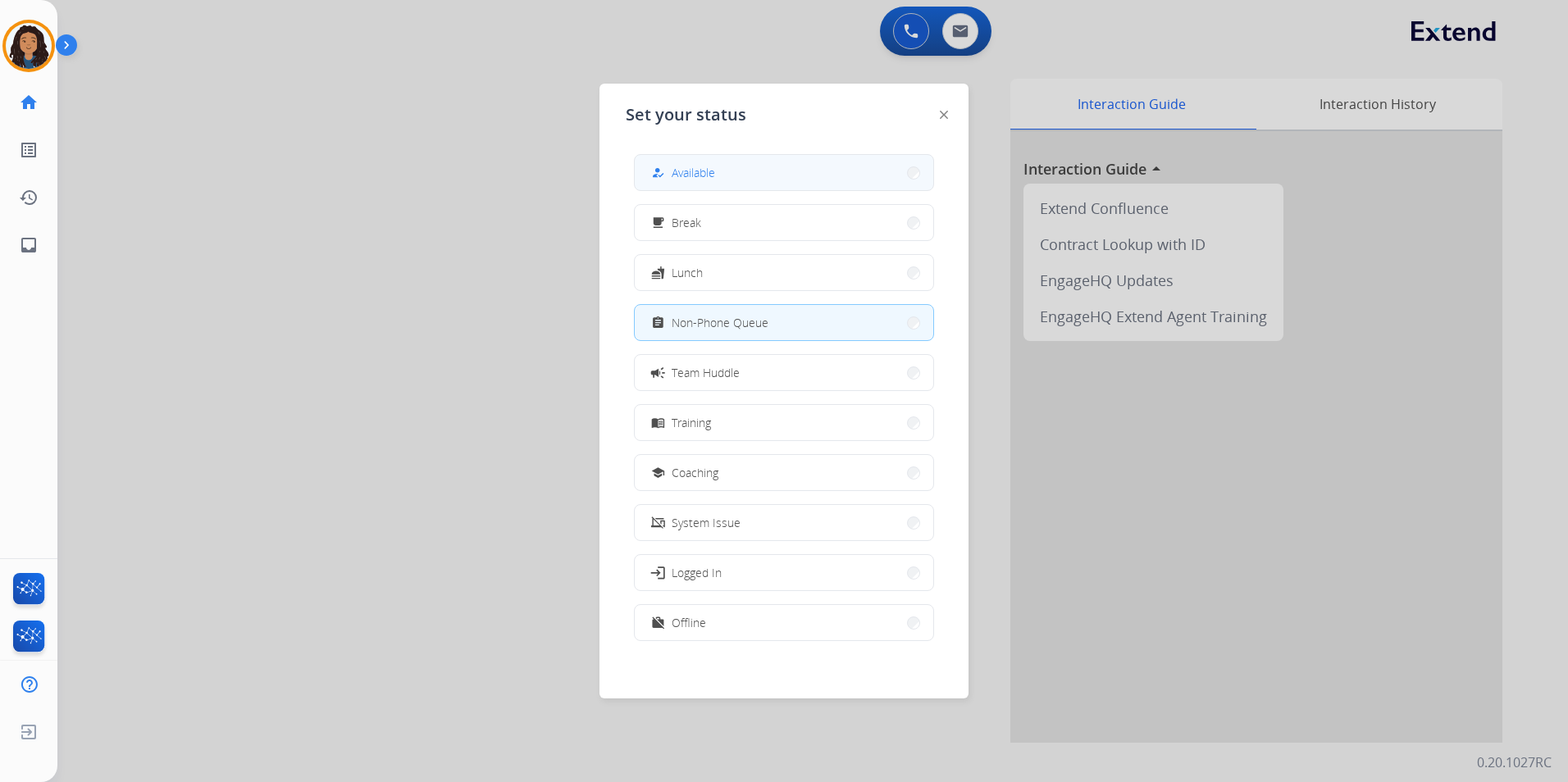
click at [692, 176] on span "Available" at bounding box center [693, 172] width 43 height 18
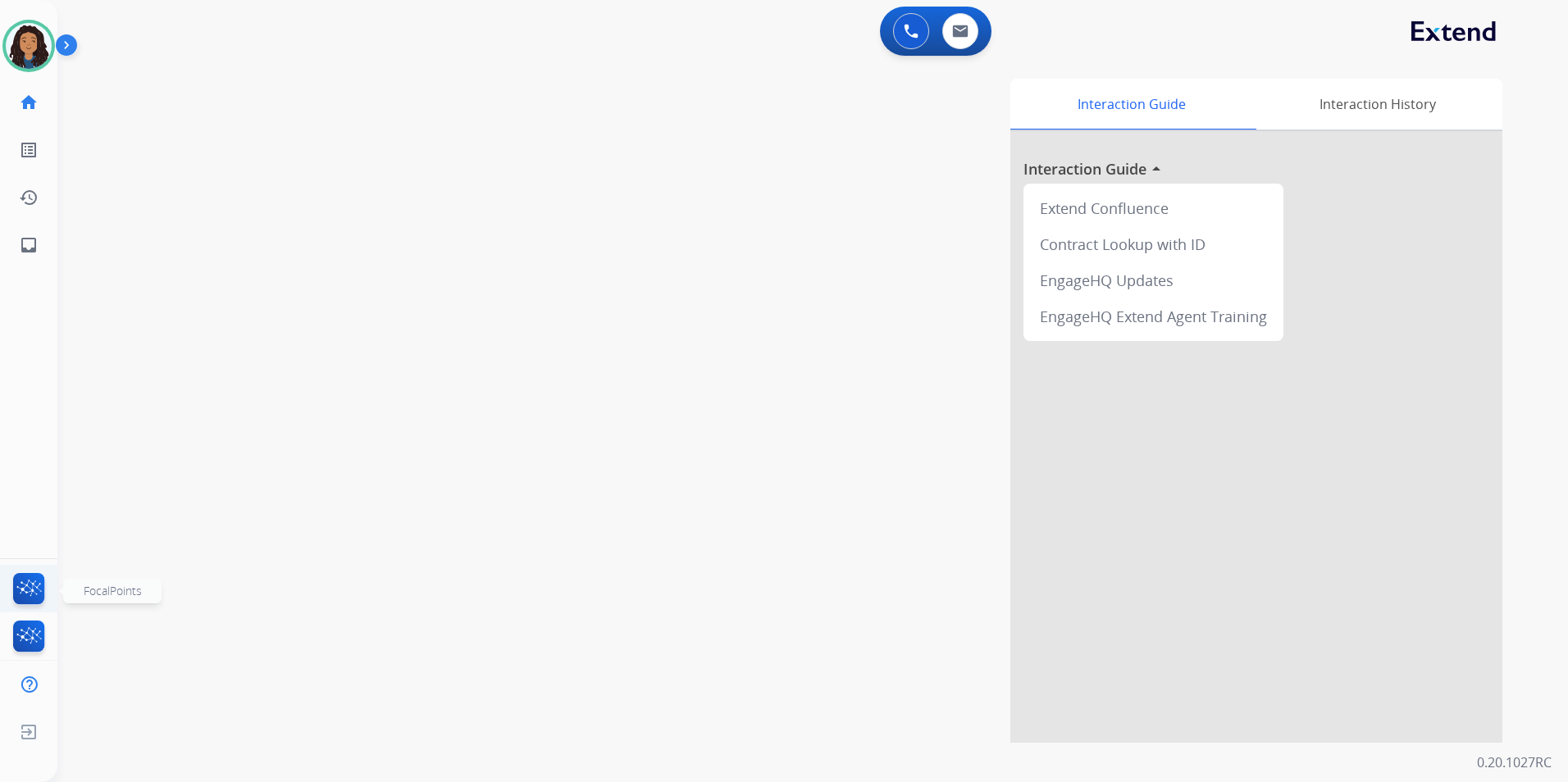
click at [31, 589] on img at bounding box center [29, 591] width 38 height 38
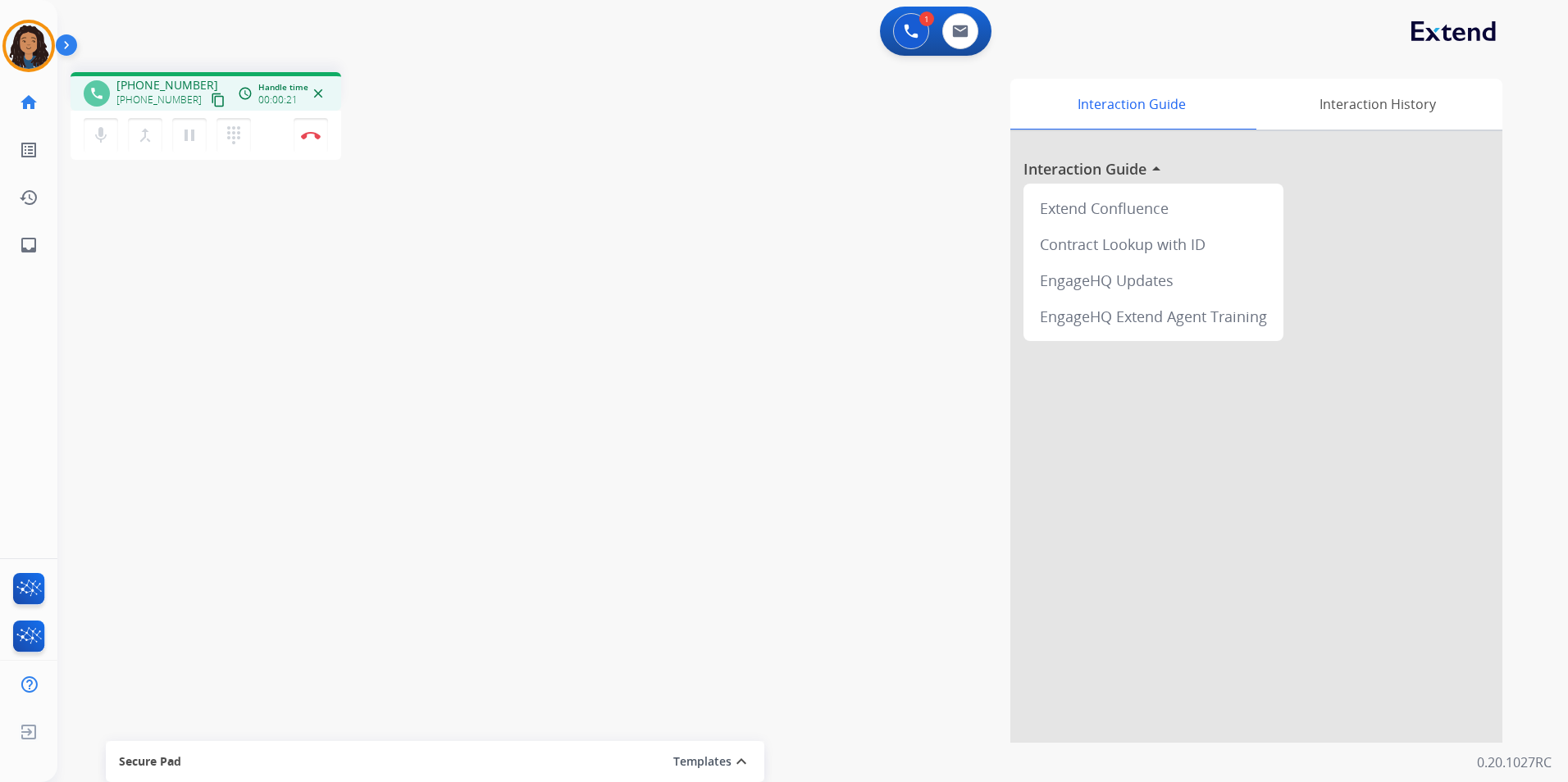
click at [208, 98] on button "content_copy" at bounding box center [218, 100] width 20 height 20
click at [312, 138] on img at bounding box center [311, 135] width 20 height 8
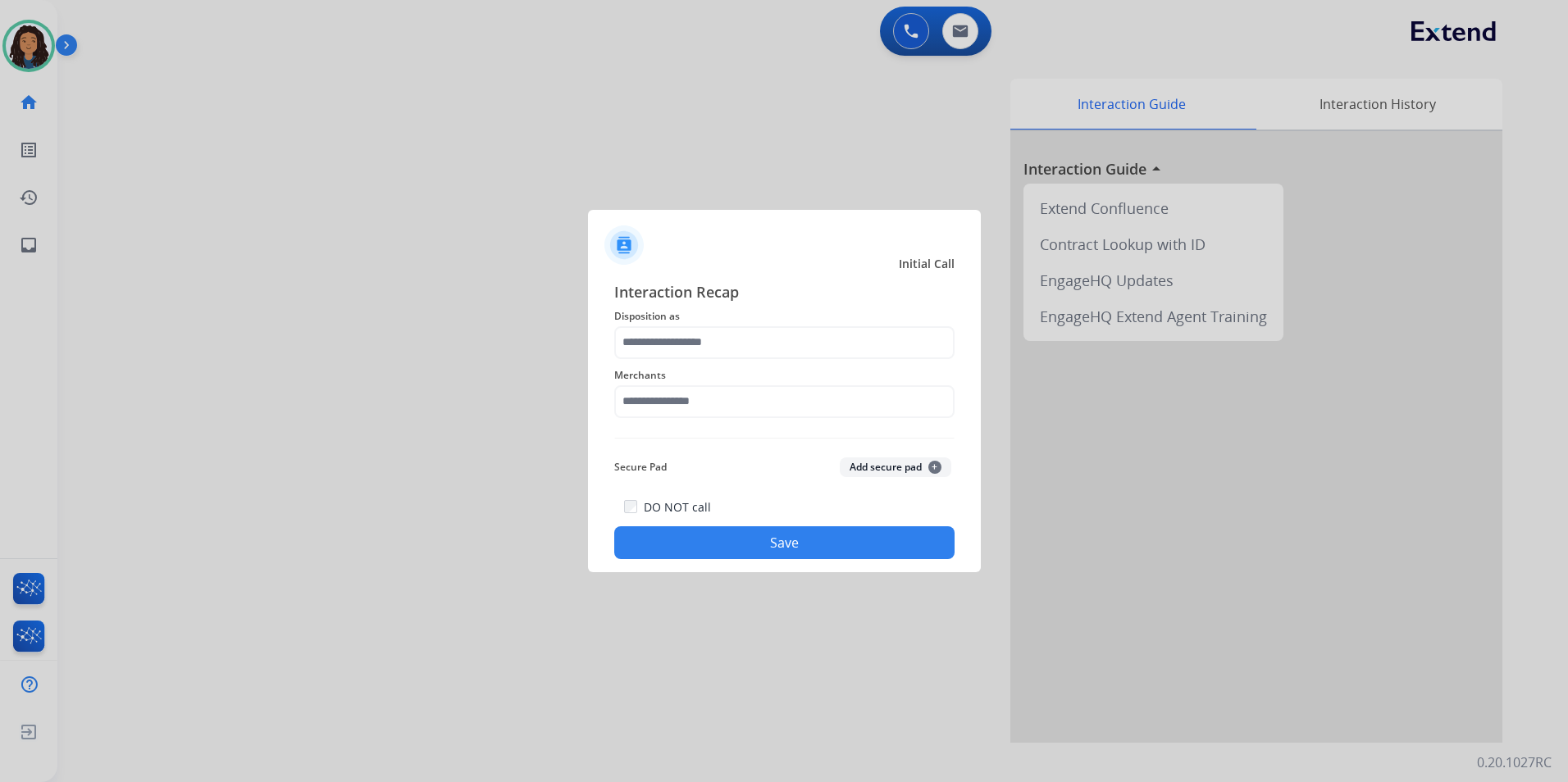
click at [783, 314] on span "Disposition as" at bounding box center [784, 317] width 340 height 20
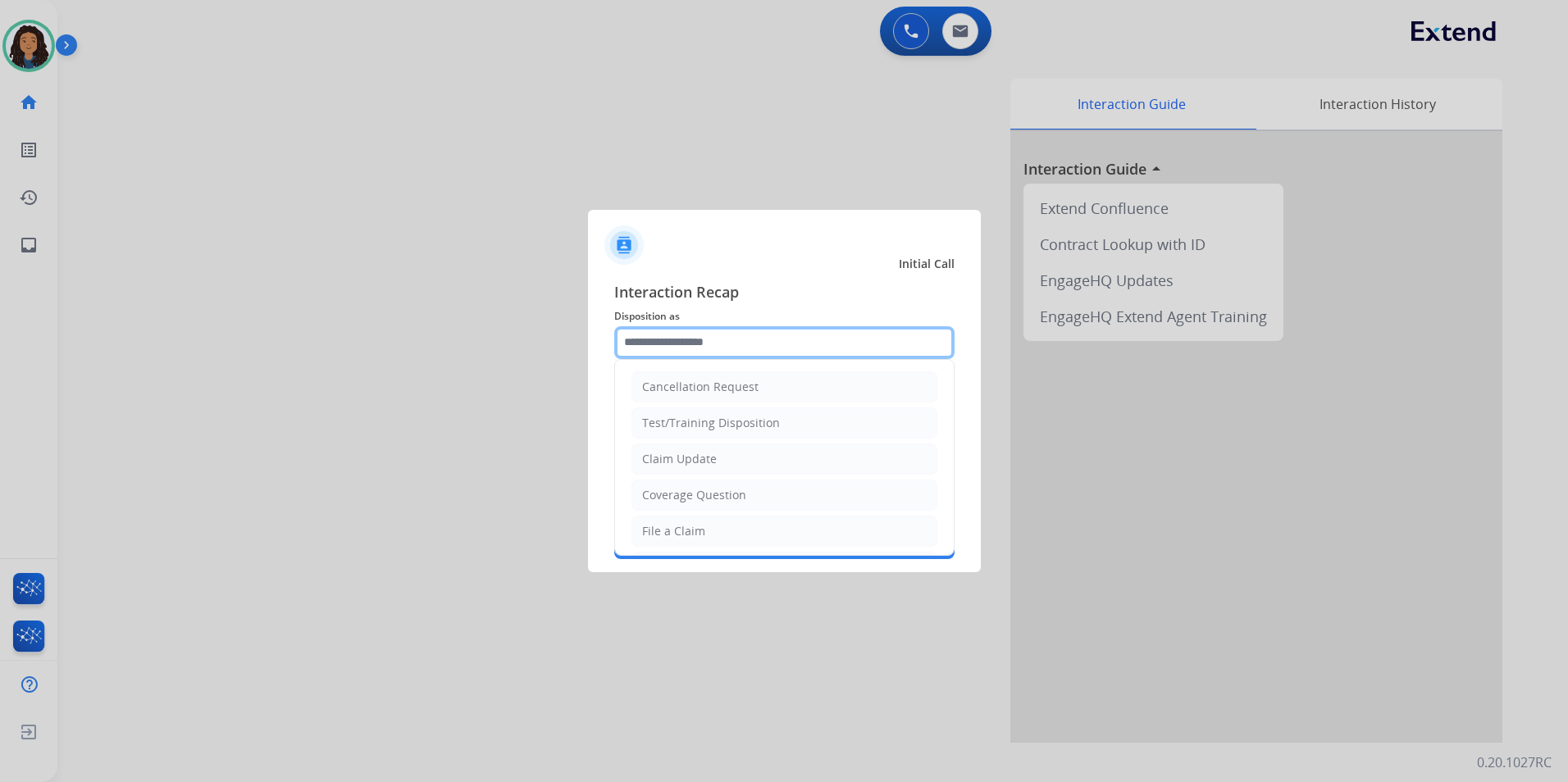
click at [769, 344] on input "text" at bounding box center [784, 342] width 340 height 33
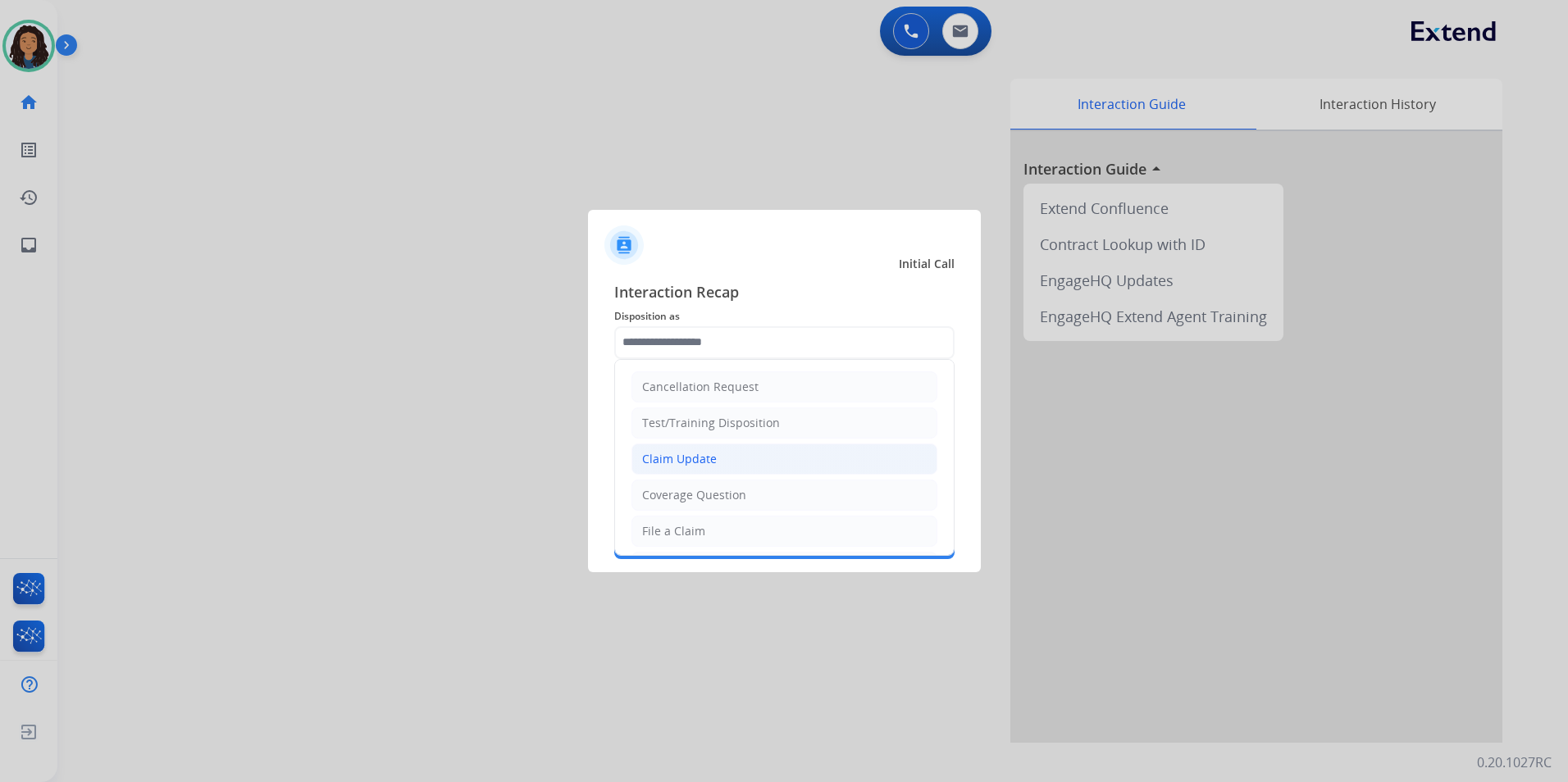
drag, startPoint x: 764, startPoint y: 456, endPoint x: 707, endPoint y: 407, distance: 75.2
click at [764, 457] on li "Claim Update" at bounding box center [784, 458] width 306 height 31
type input "**********"
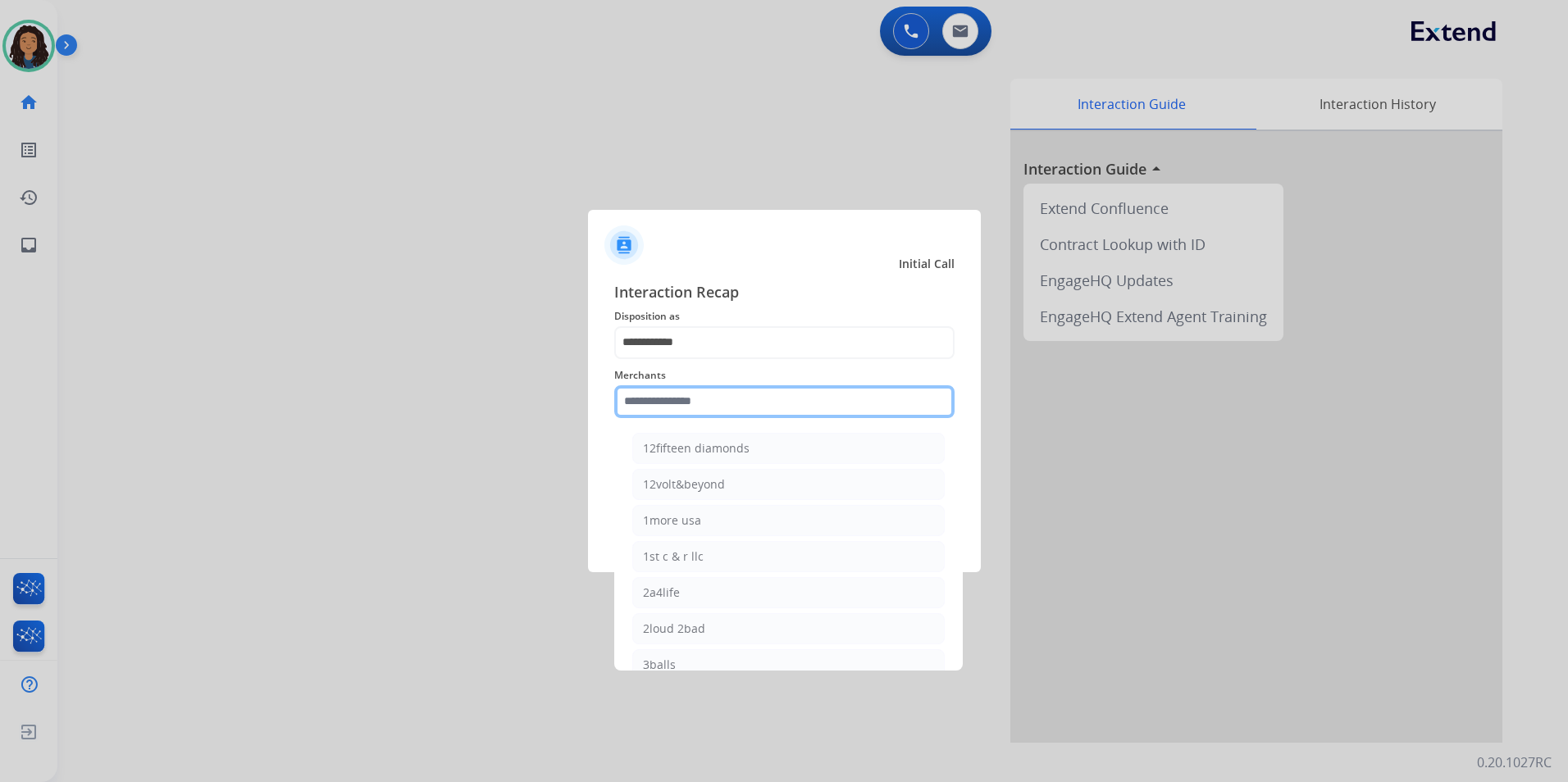
click at [697, 396] on input "text" at bounding box center [784, 401] width 340 height 33
click at [707, 449] on div "Bed bath & beyond" at bounding box center [696, 449] width 105 height 17
type input "**********"
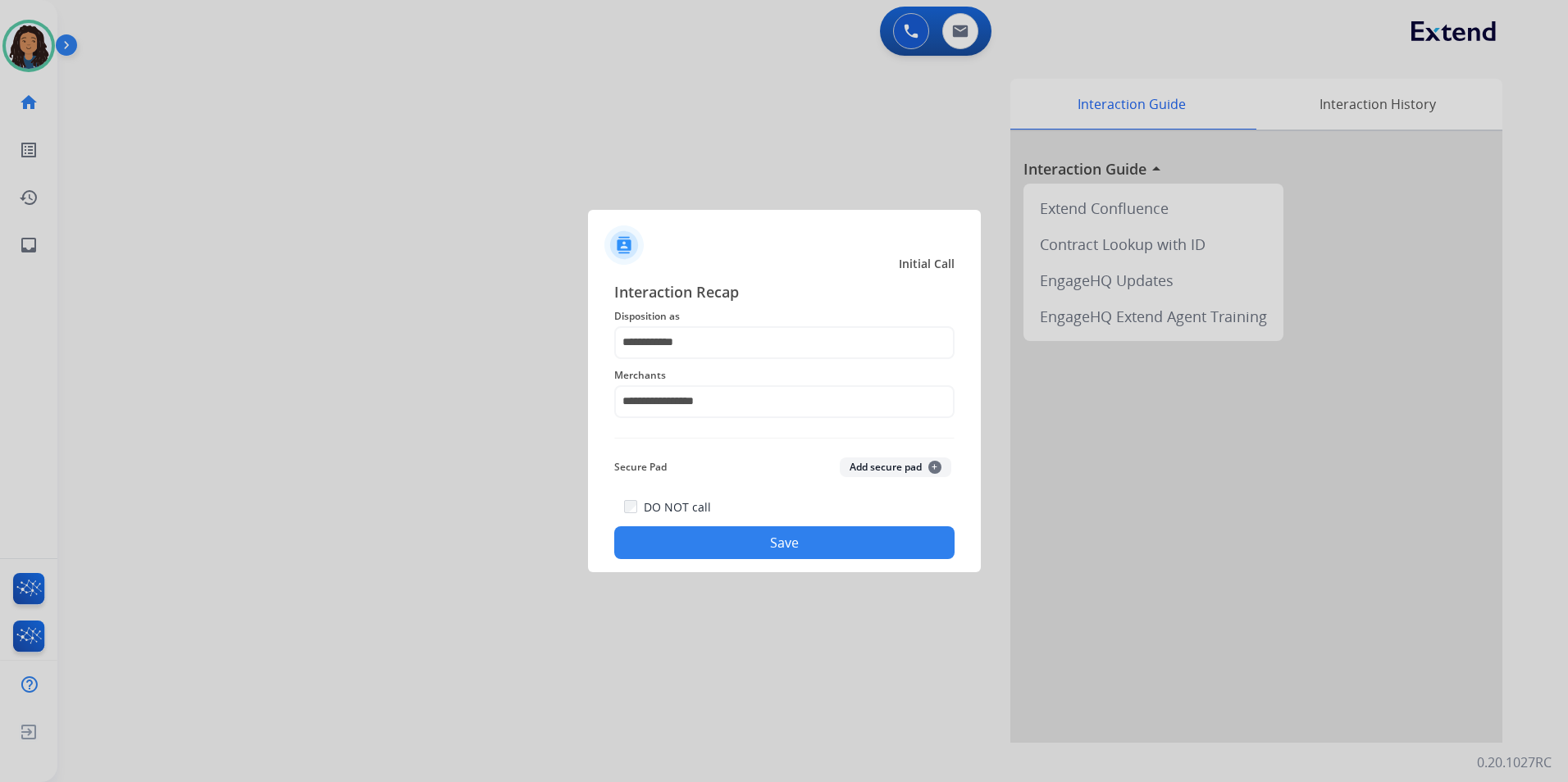
click at [670, 541] on button "Save" at bounding box center [784, 542] width 340 height 33
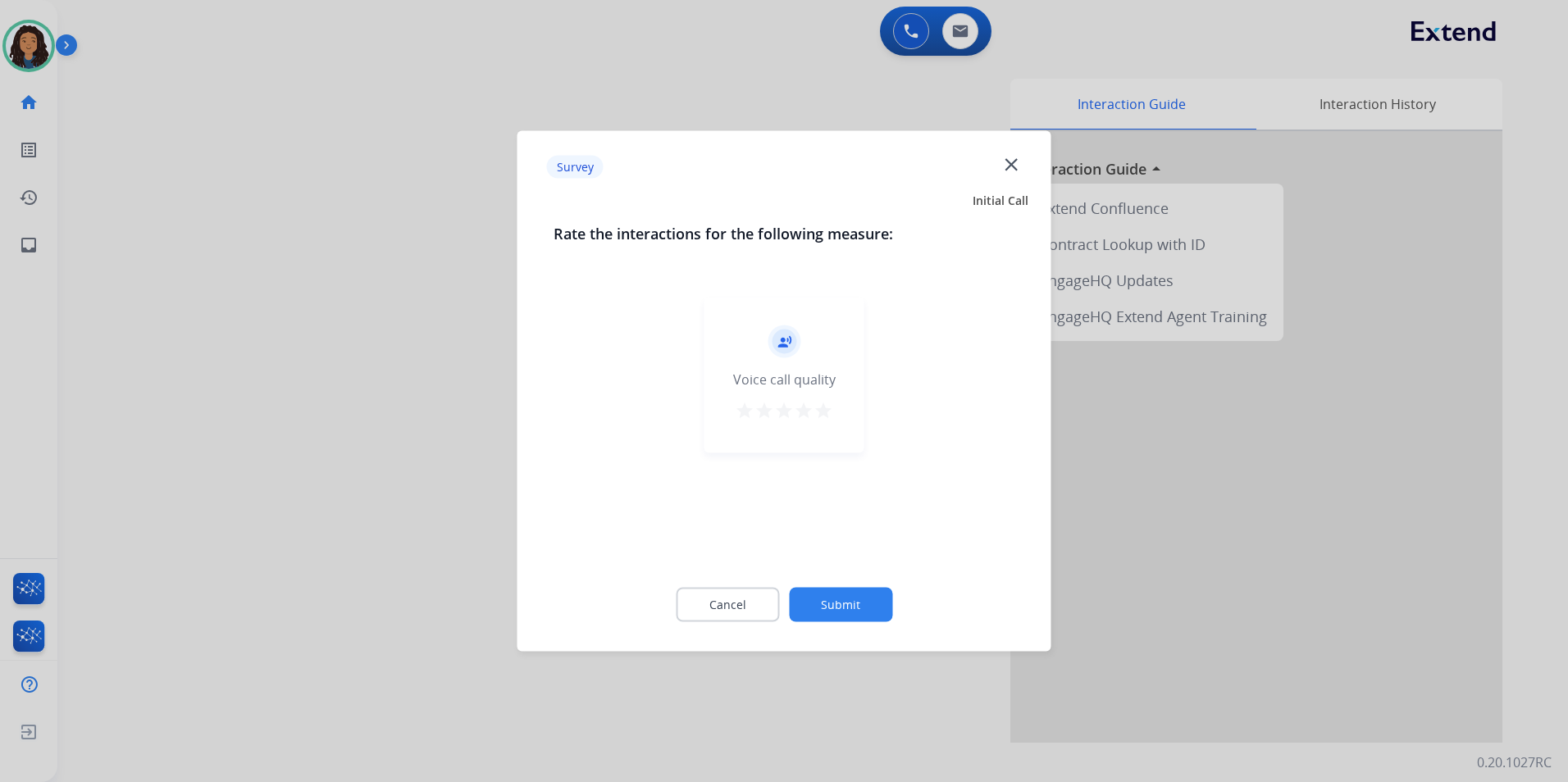
click at [0, 163] on html "Outbound call Quit Outbound call Quit Survey close Initial Call Rate the intera…" at bounding box center [784, 391] width 1568 height 782
click at [0, 148] on html "Outbound call Quit Outbound call Quit Survey close Initial Call Rate the intera…" at bounding box center [784, 391] width 1568 height 782
click at [6, 57] on div at bounding box center [784, 391] width 1568 height 782
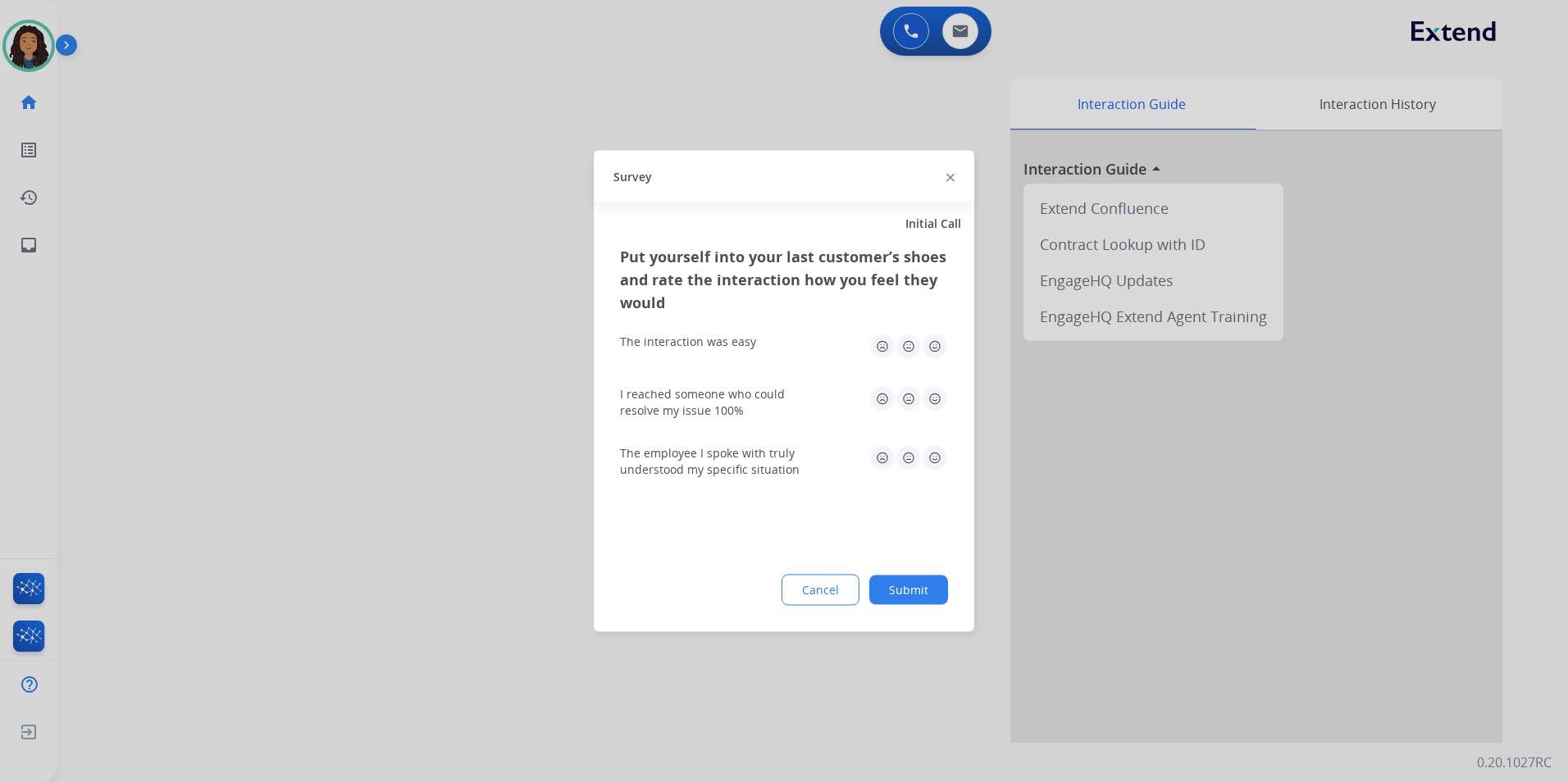
click at [327, 125] on div at bounding box center [784, 391] width 1568 height 782
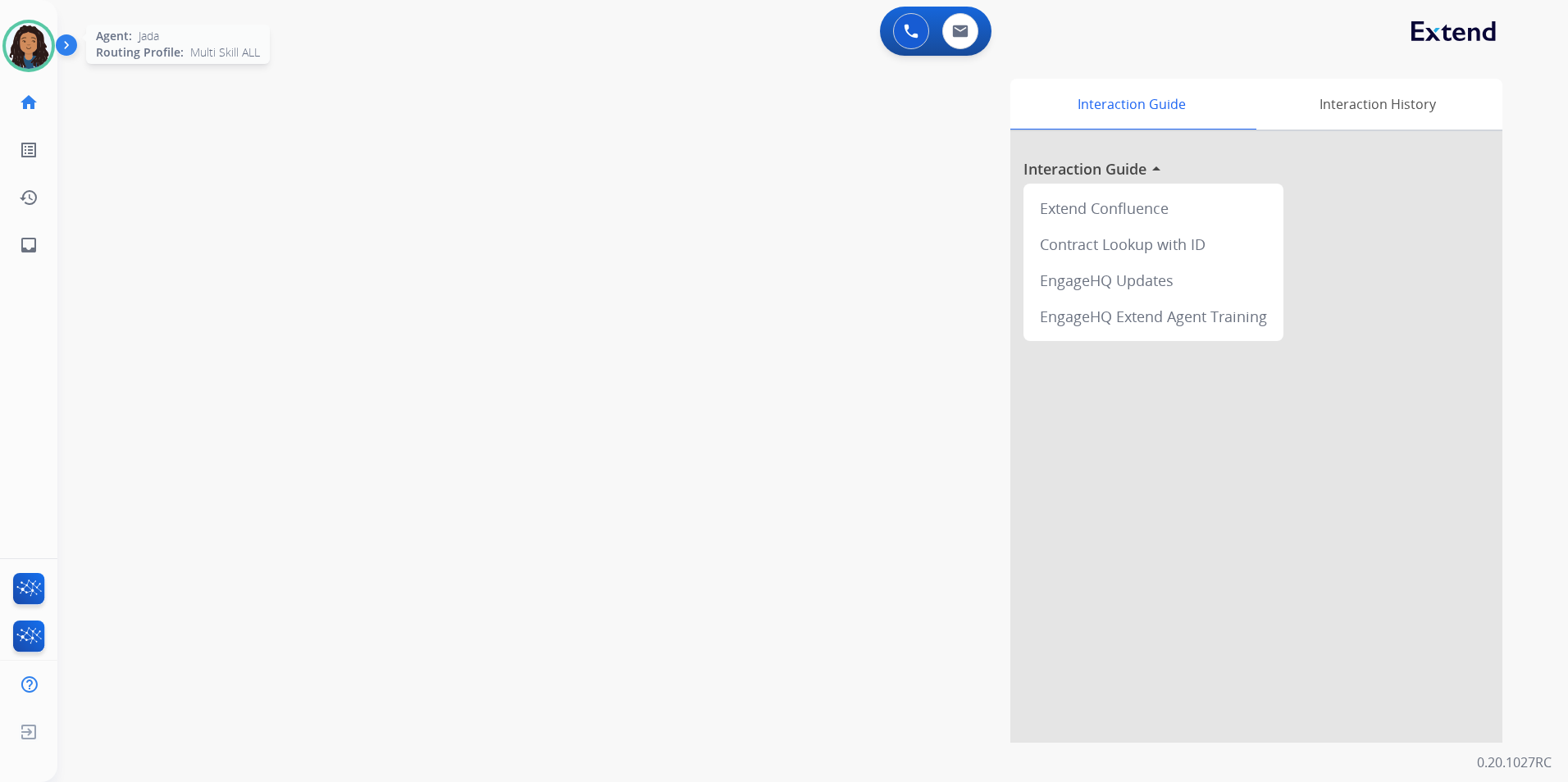
drag, startPoint x: 33, startPoint y: 47, endPoint x: 50, endPoint y: 49, distance: 17.1
click at [33, 46] on img at bounding box center [28, 45] width 46 height 46
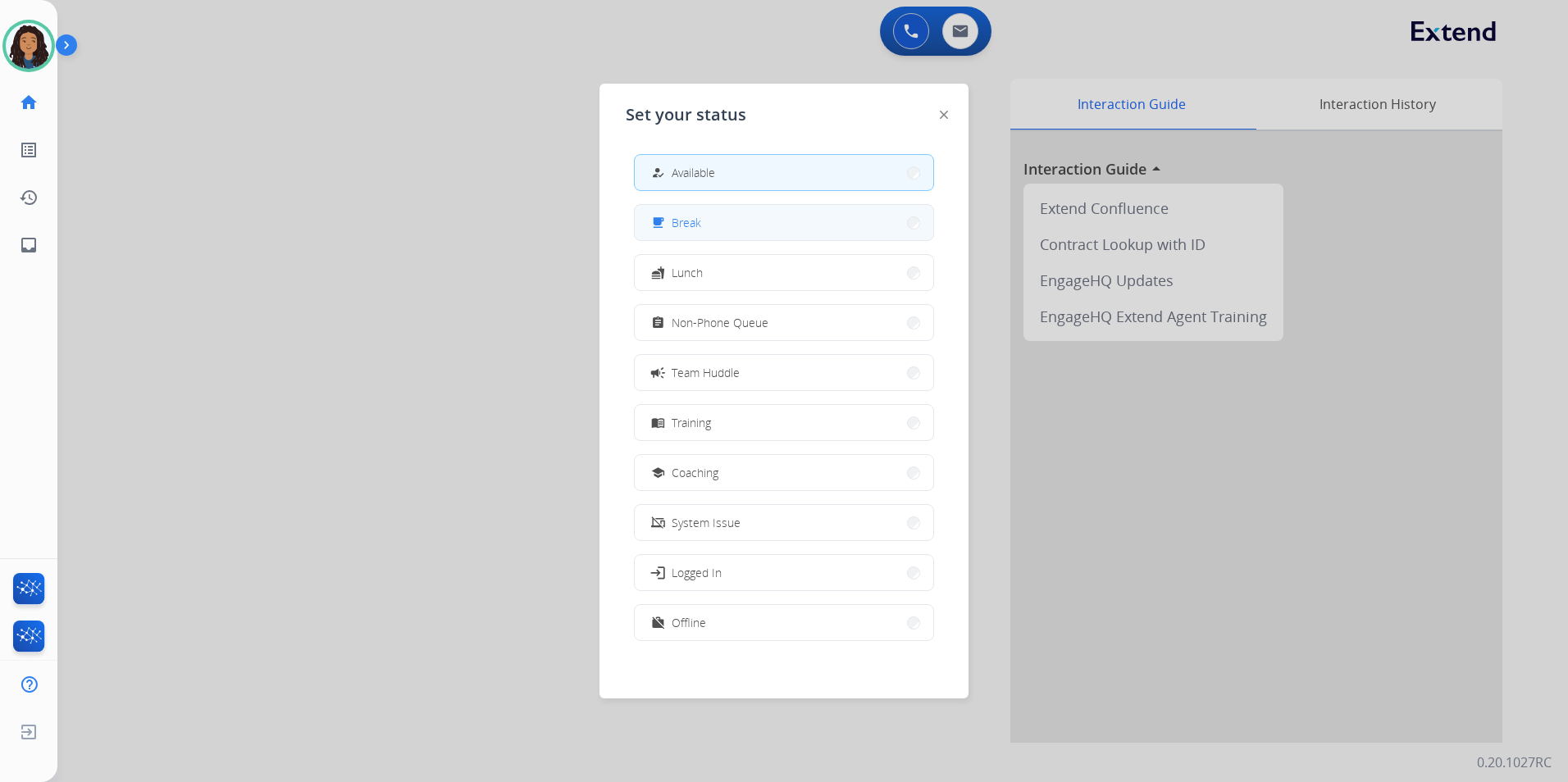
click at [787, 227] on button "free_breakfast Break" at bounding box center [784, 222] width 299 height 35
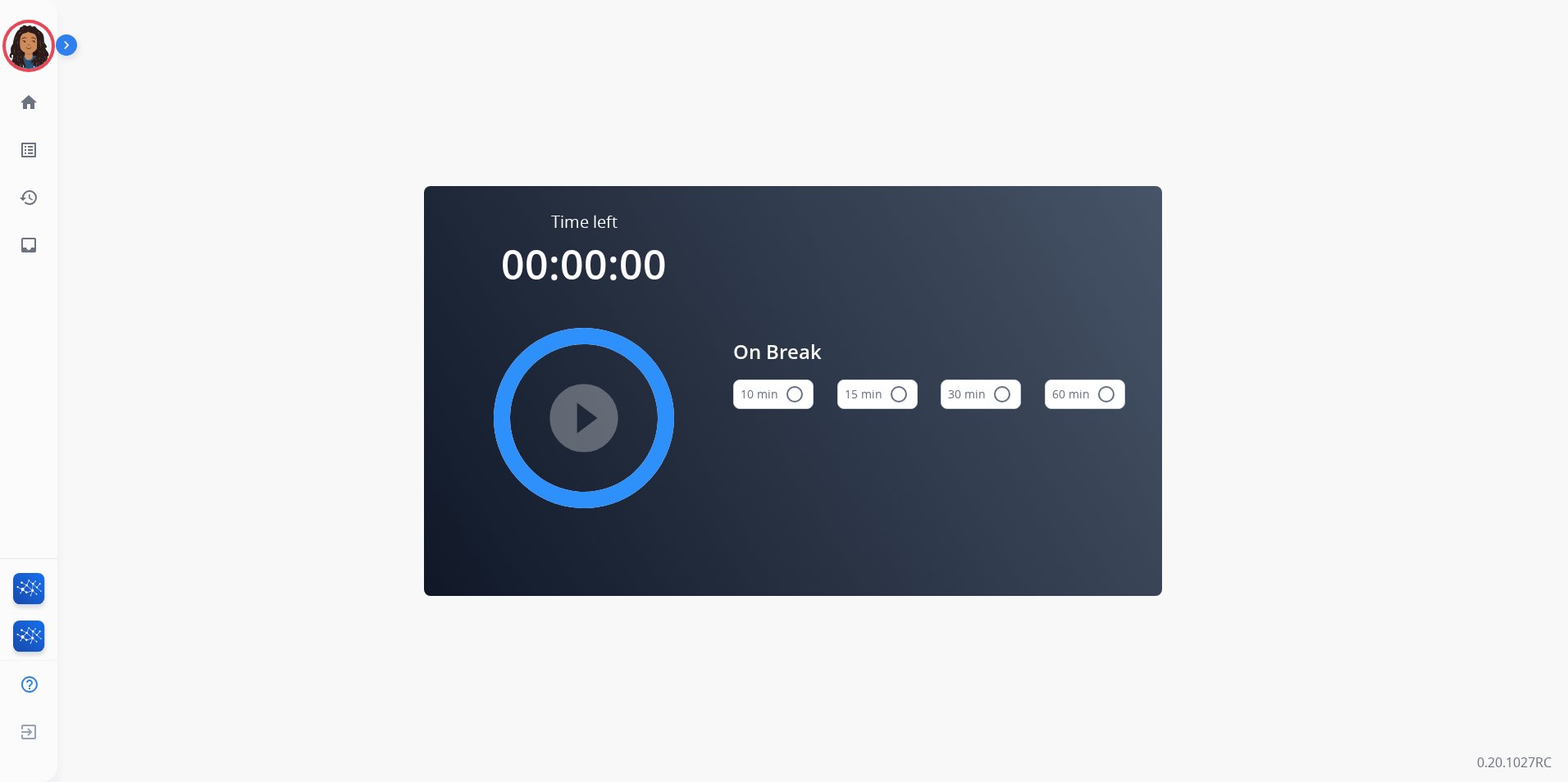
click at [868, 381] on button "15 min radio_button_unchecked" at bounding box center [877, 394] width 80 height 29
click at [574, 408] on mat-icon "play_circle_filled" at bounding box center [584, 418] width 20 height 20
click at [25, 39] on img at bounding box center [28, 45] width 46 height 46
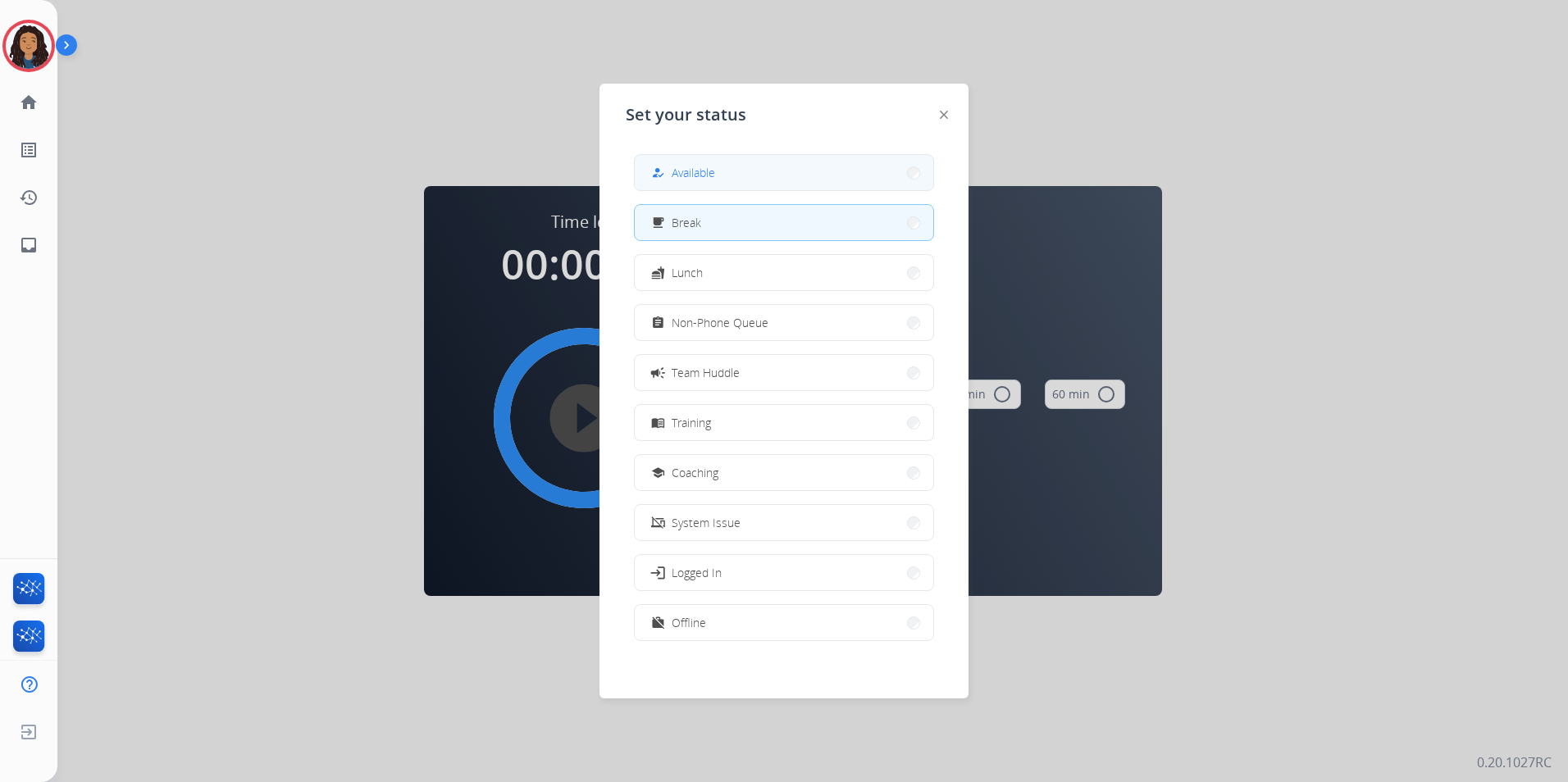
click at [715, 171] on span "Available" at bounding box center [693, 172] width 43 height 18
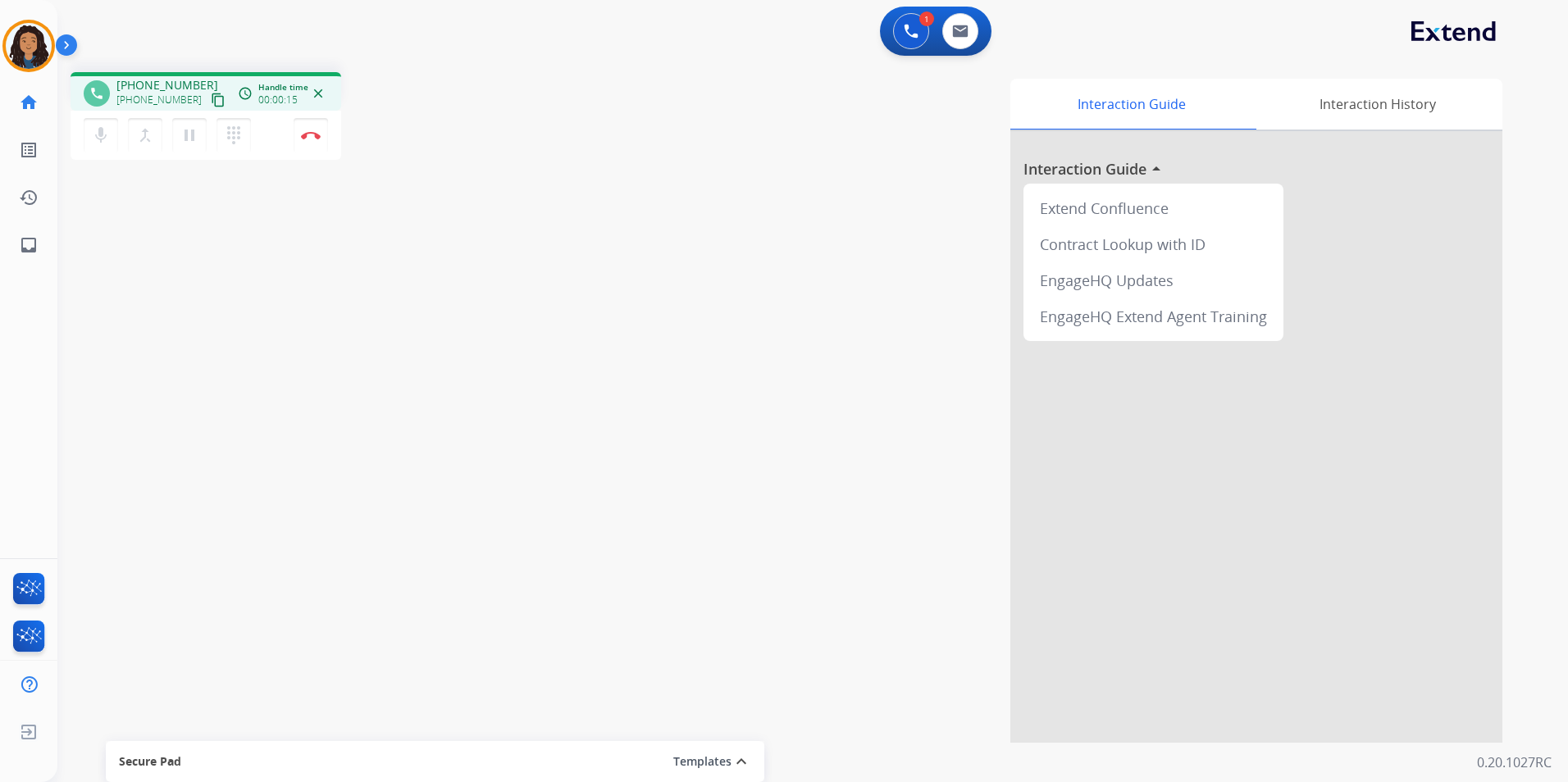
click at [211, 100] on mat-icon "content_copy" at bounding box center [218, 100] width 15 height 15
click at [315, 135] on img at bounding box center [311, 135] width 20 height 8
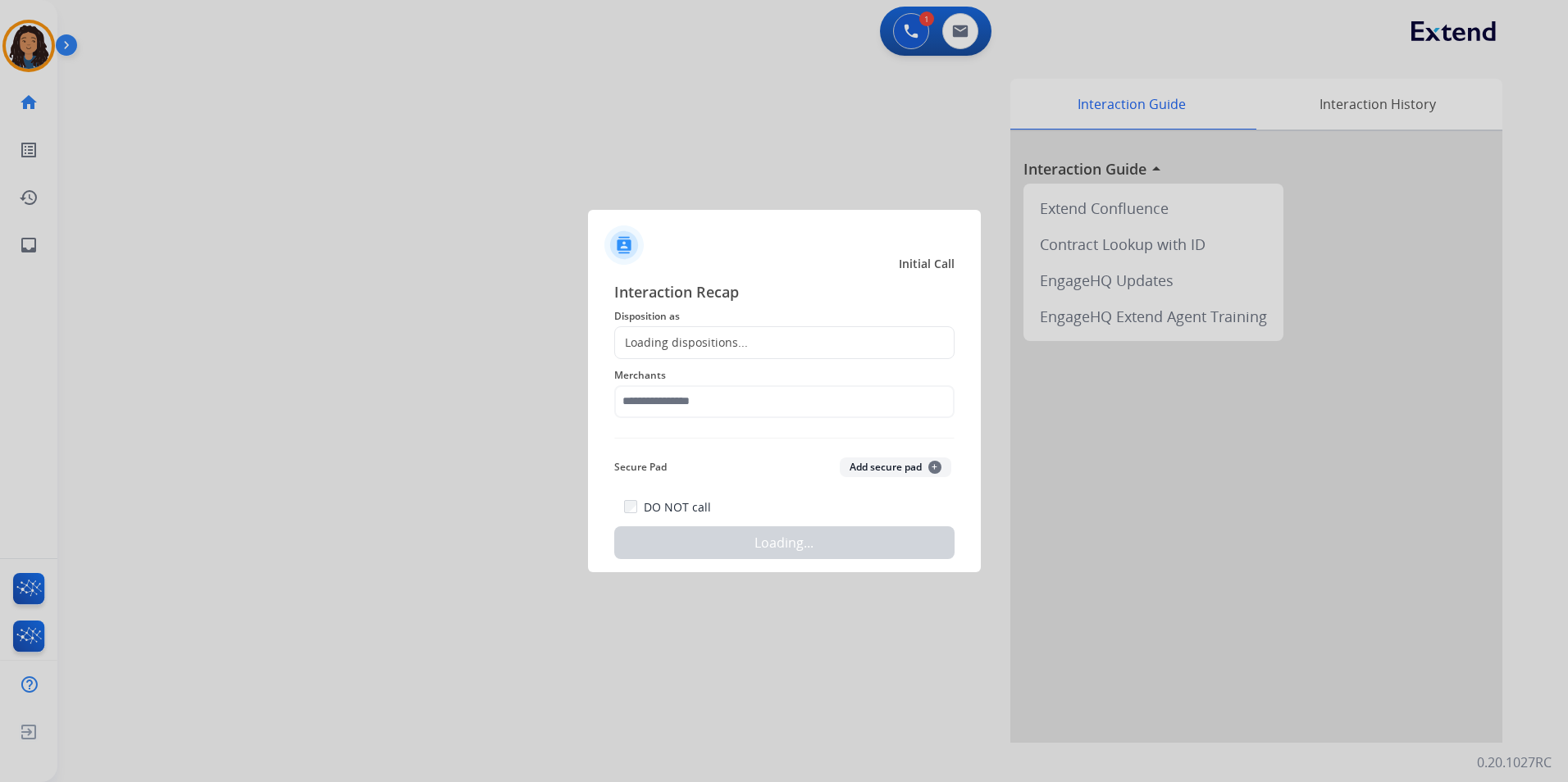
click at [718, 337] on div "Loading dispositions..." at bounding box center [681, 343] width 133 height 17
click at [727, 345] on div "Loading dispositions..." at bounding box center [681, 343] width 133 height 17
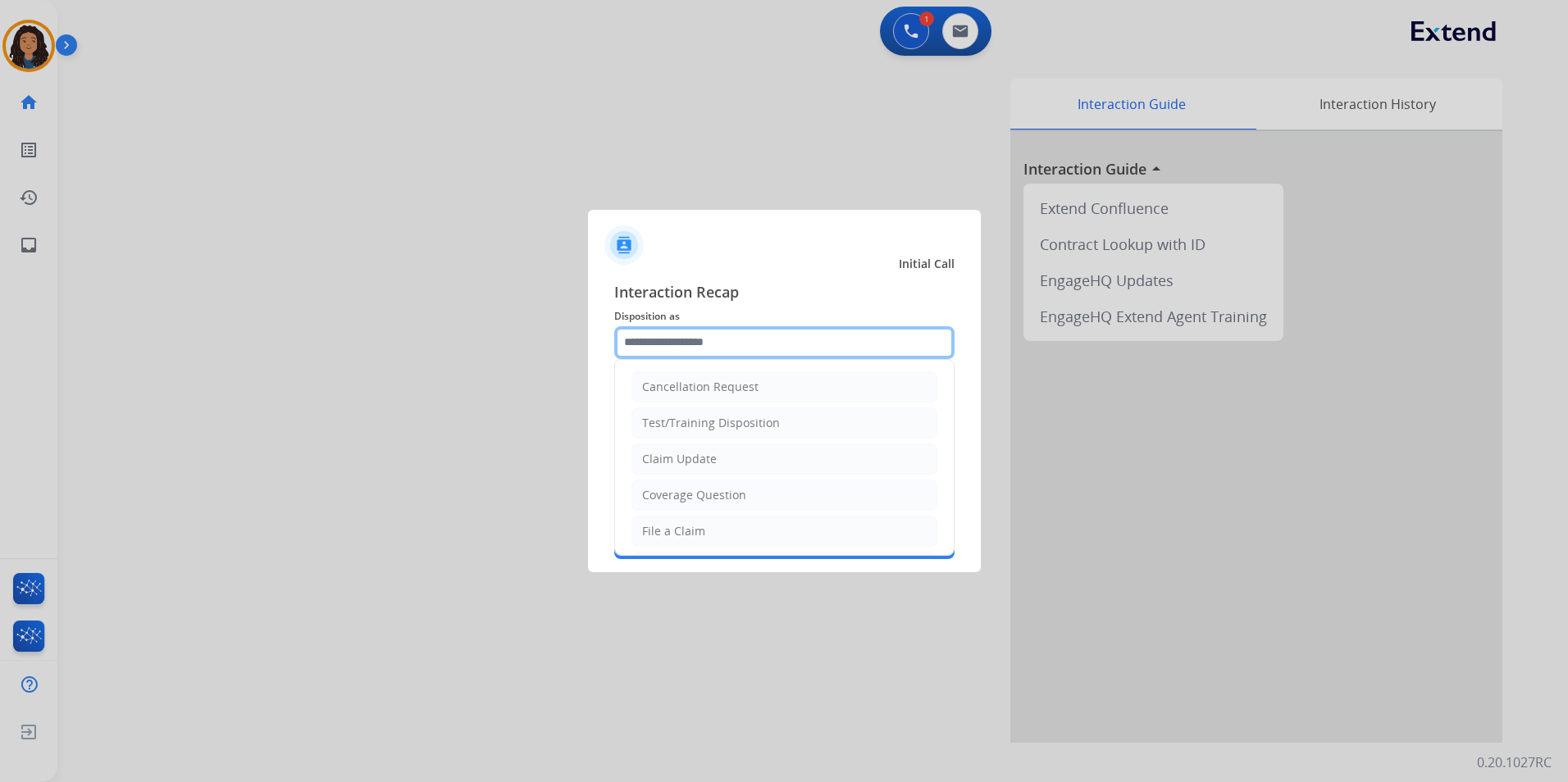
click at [738, 345] on input "text" at bounding box center [784, 342] width 340 height 33
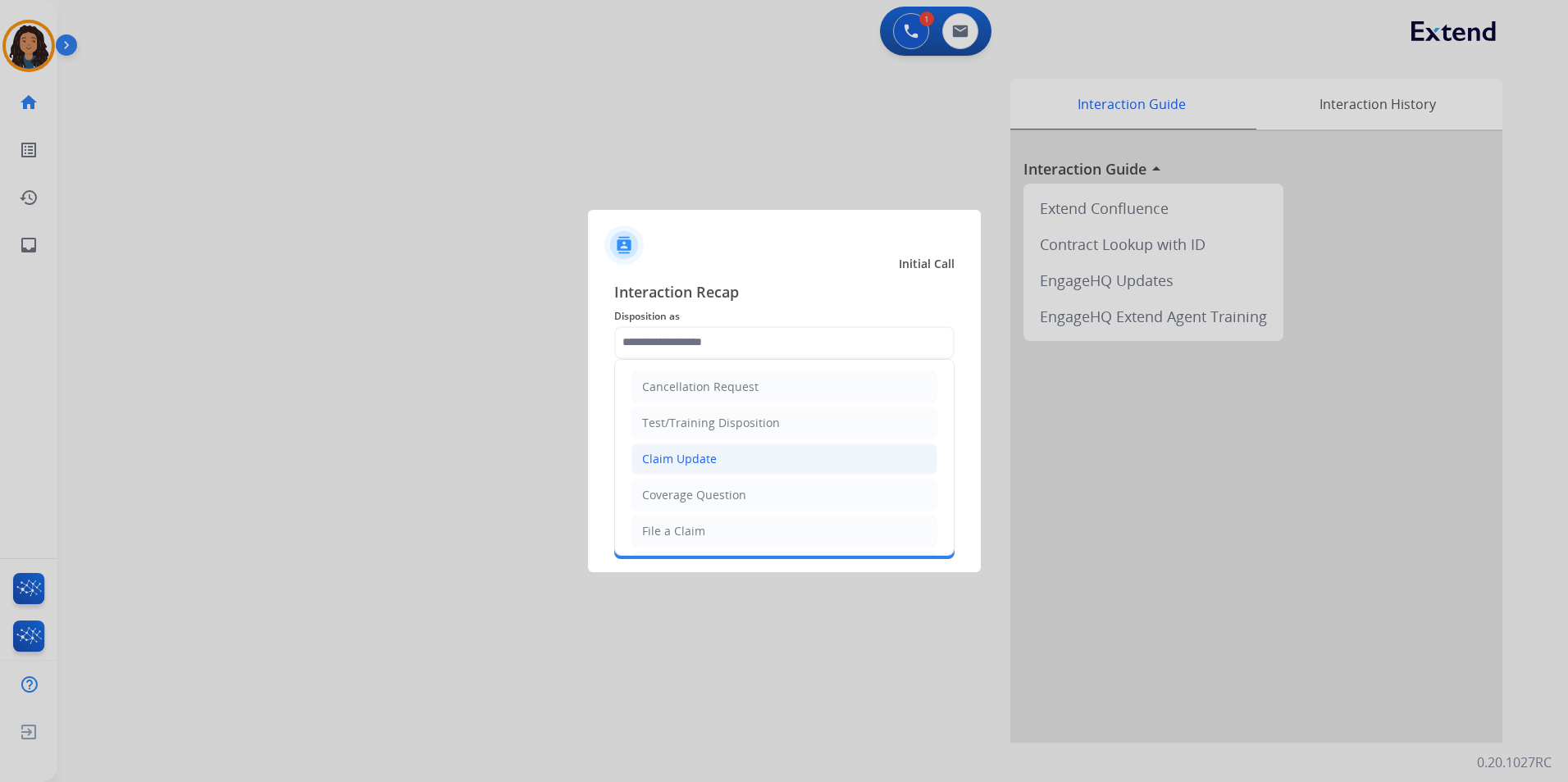
click at [701, 453] on div "Claim Update" at bounding box center [679, 459] width 74 height 17
type input "**********"
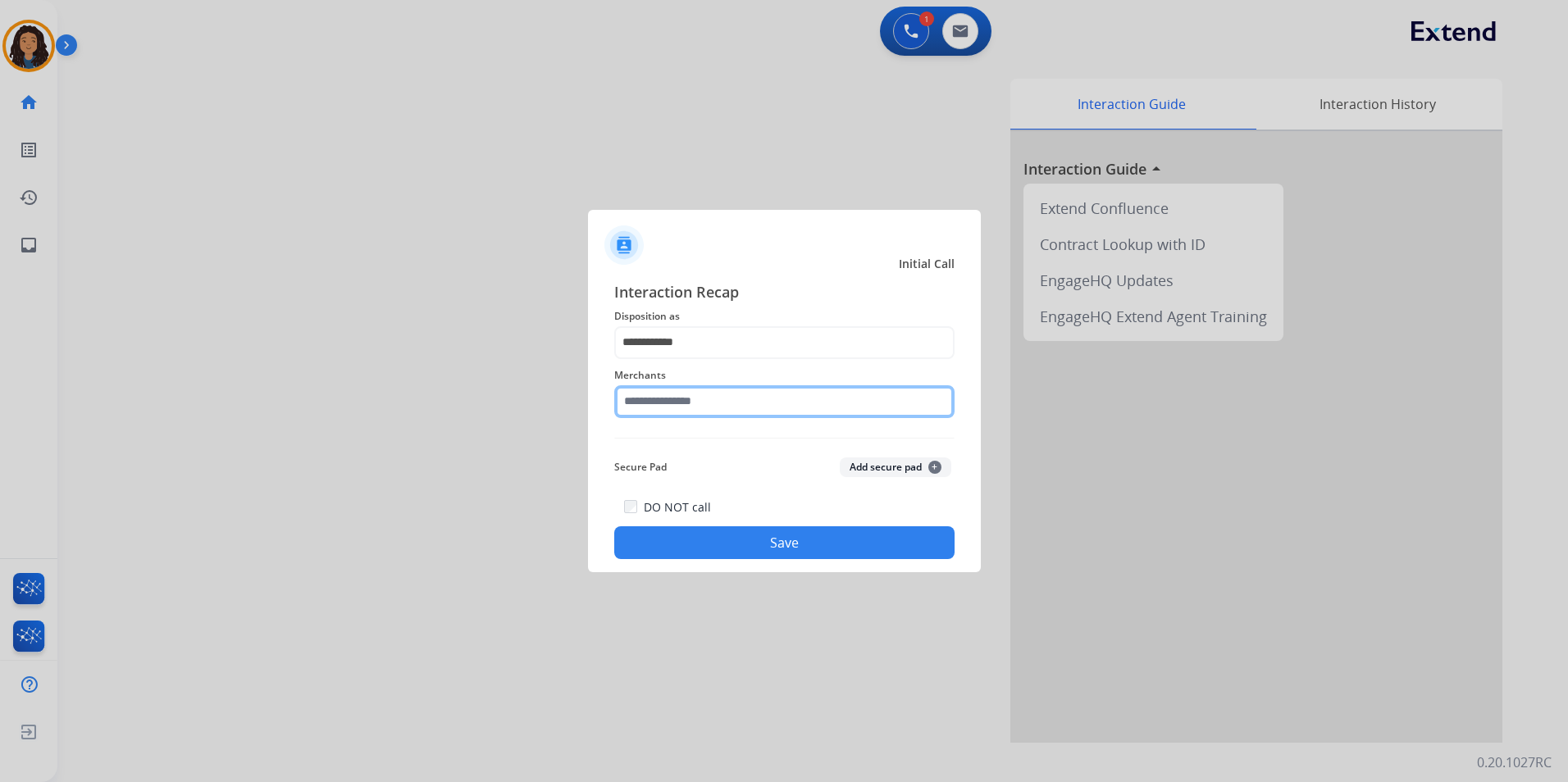
click at [699, 415] on input "text" at bounding box center [784, 401] width 340 height 33
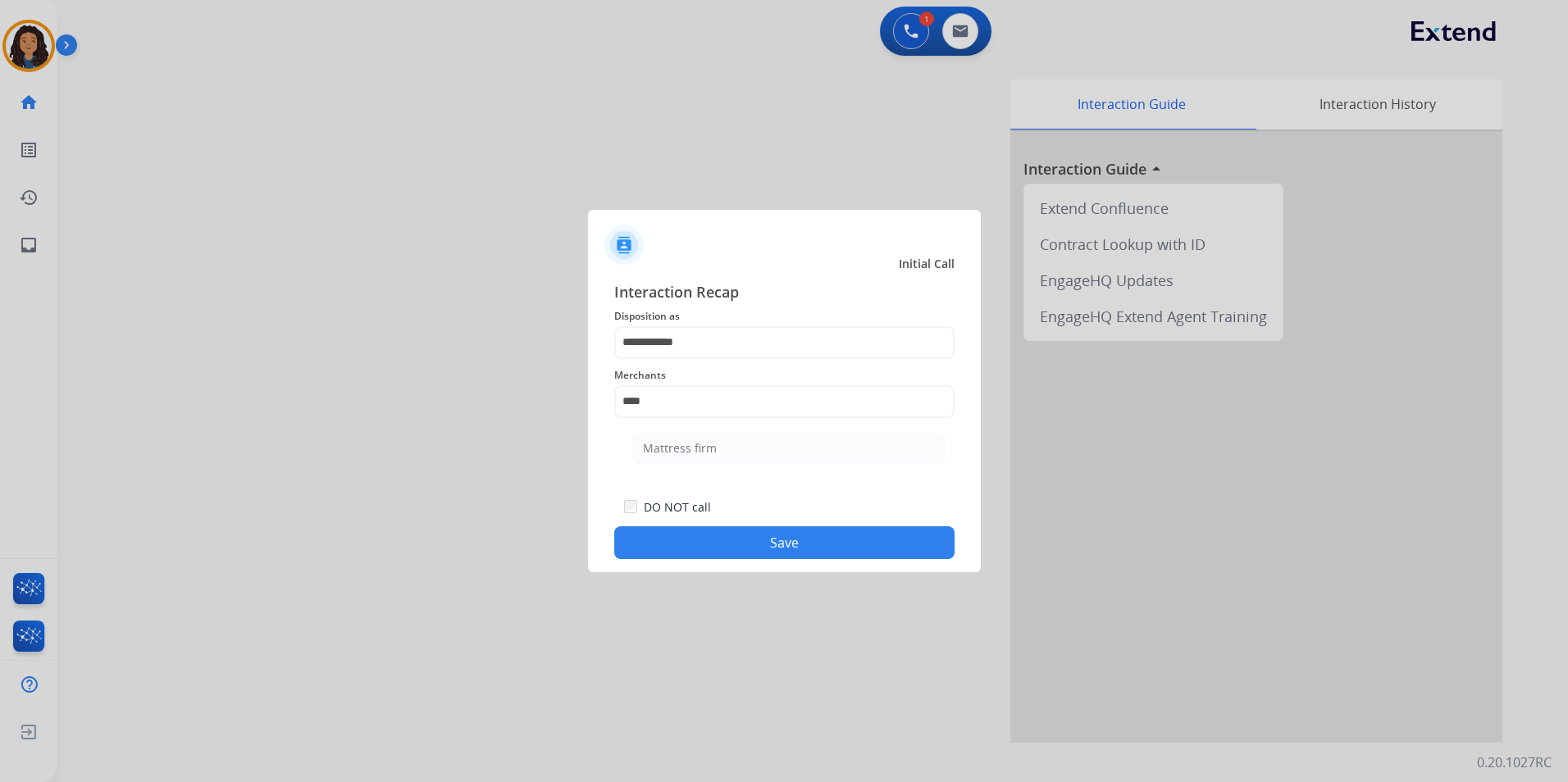
drag, startPoint x: 682, startPoint y: 439, endPoint x: 682, endPoint y: 558, distance: 119.0
click at [682, 439] on li "Mattress firm" at bounding box center [789, 448] width 313 height 31
type input "**********"
click at [681, 558] on button "Save" at bounding box center [784, 542] width 340 height 33
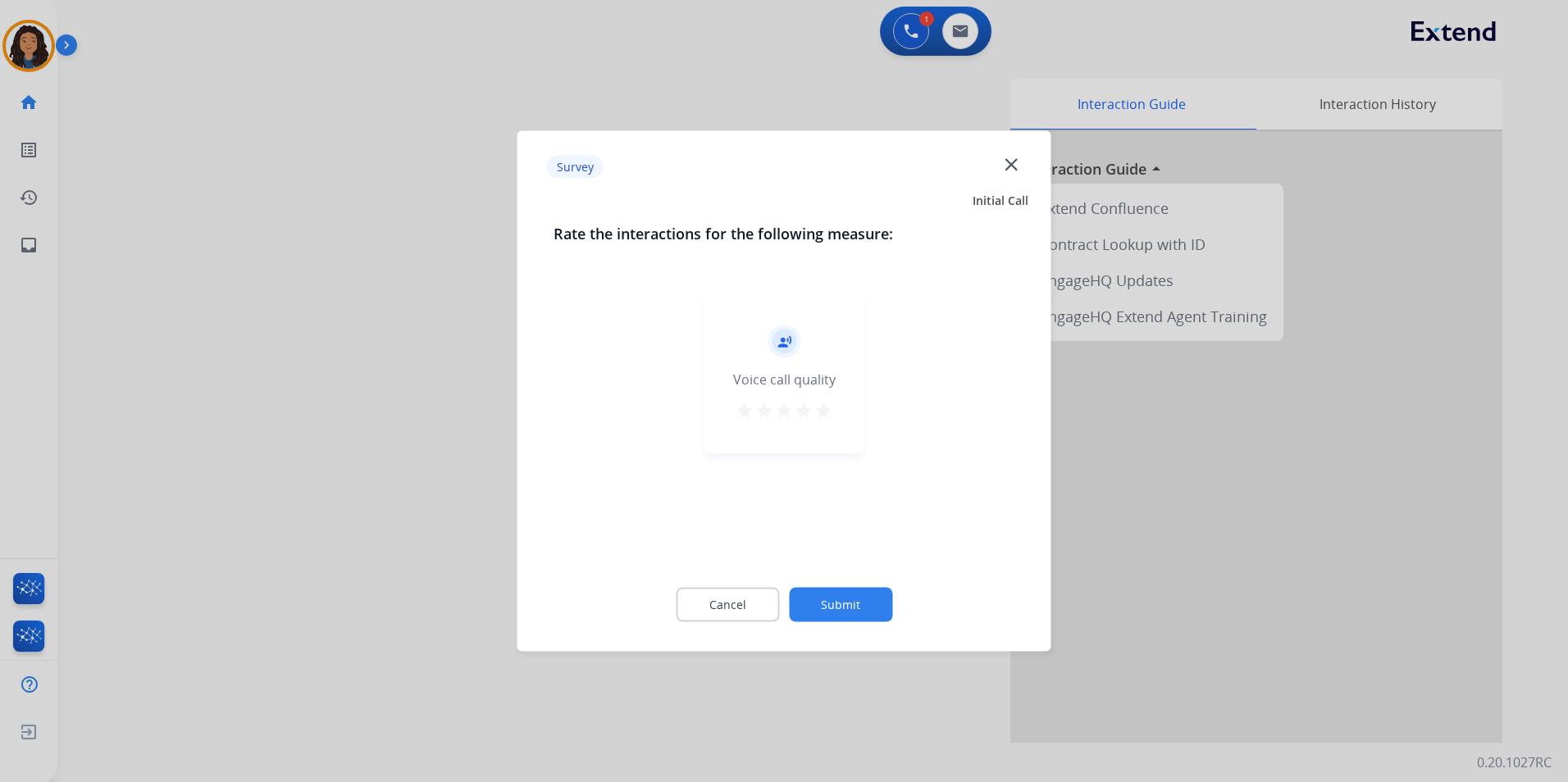
click at [271, 364] on div at bounding box center [784, 391] width 1568 height 782
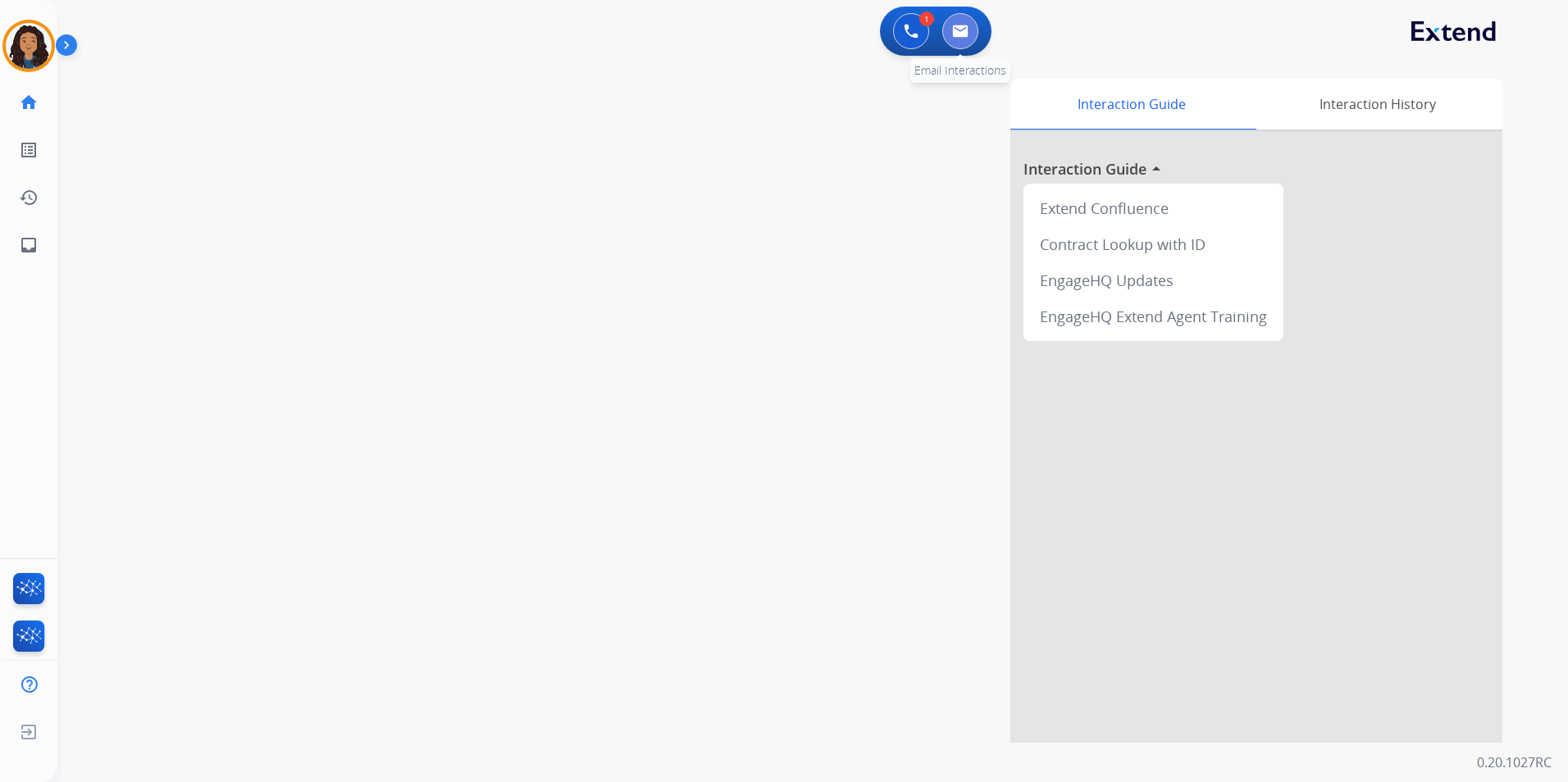
click at [959, 41] on button at bounding box center [960, 31] width 36 height 36
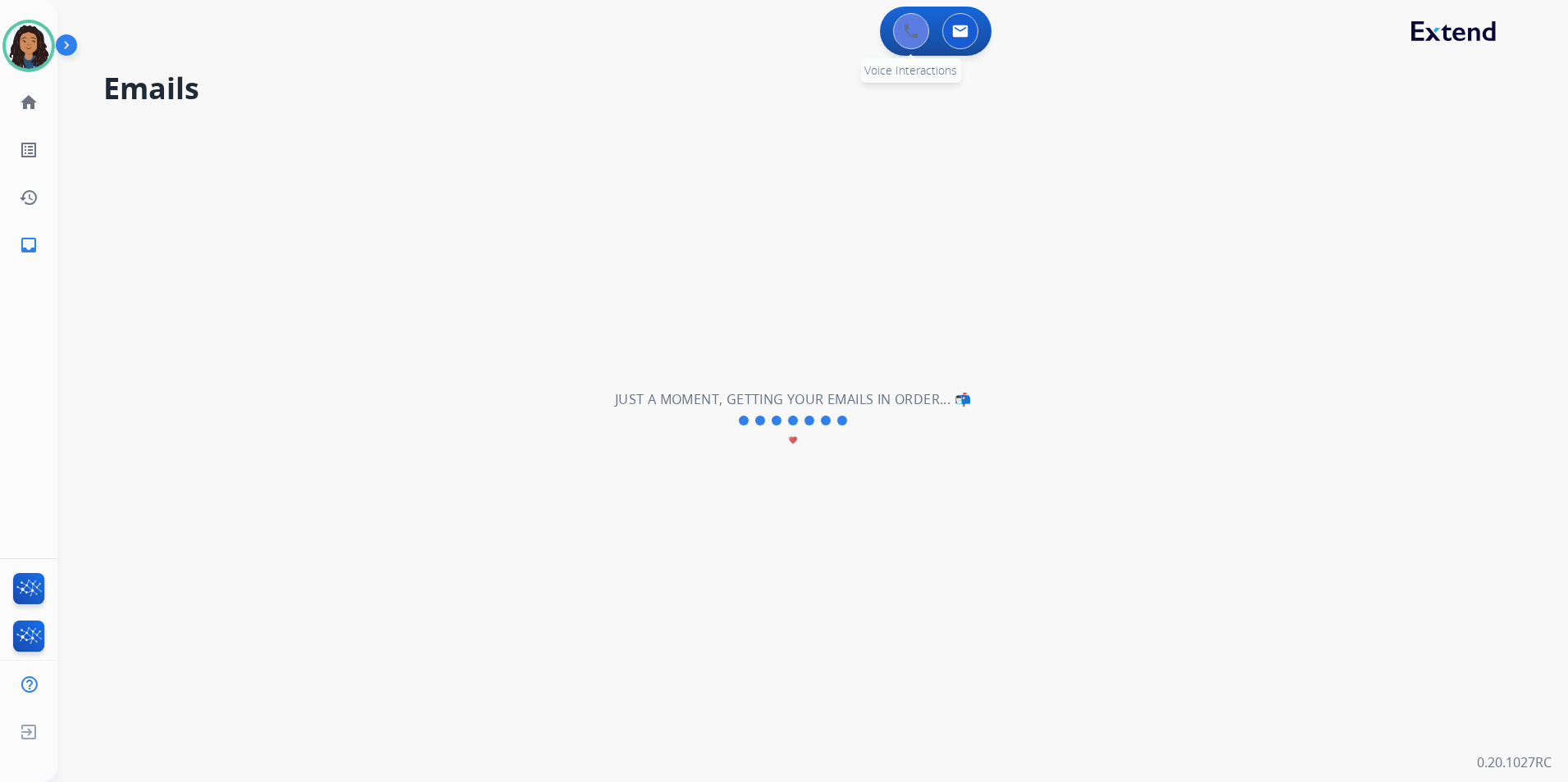
click at [922, 36] on button at bounding box center [911, 31] width 36 height 36
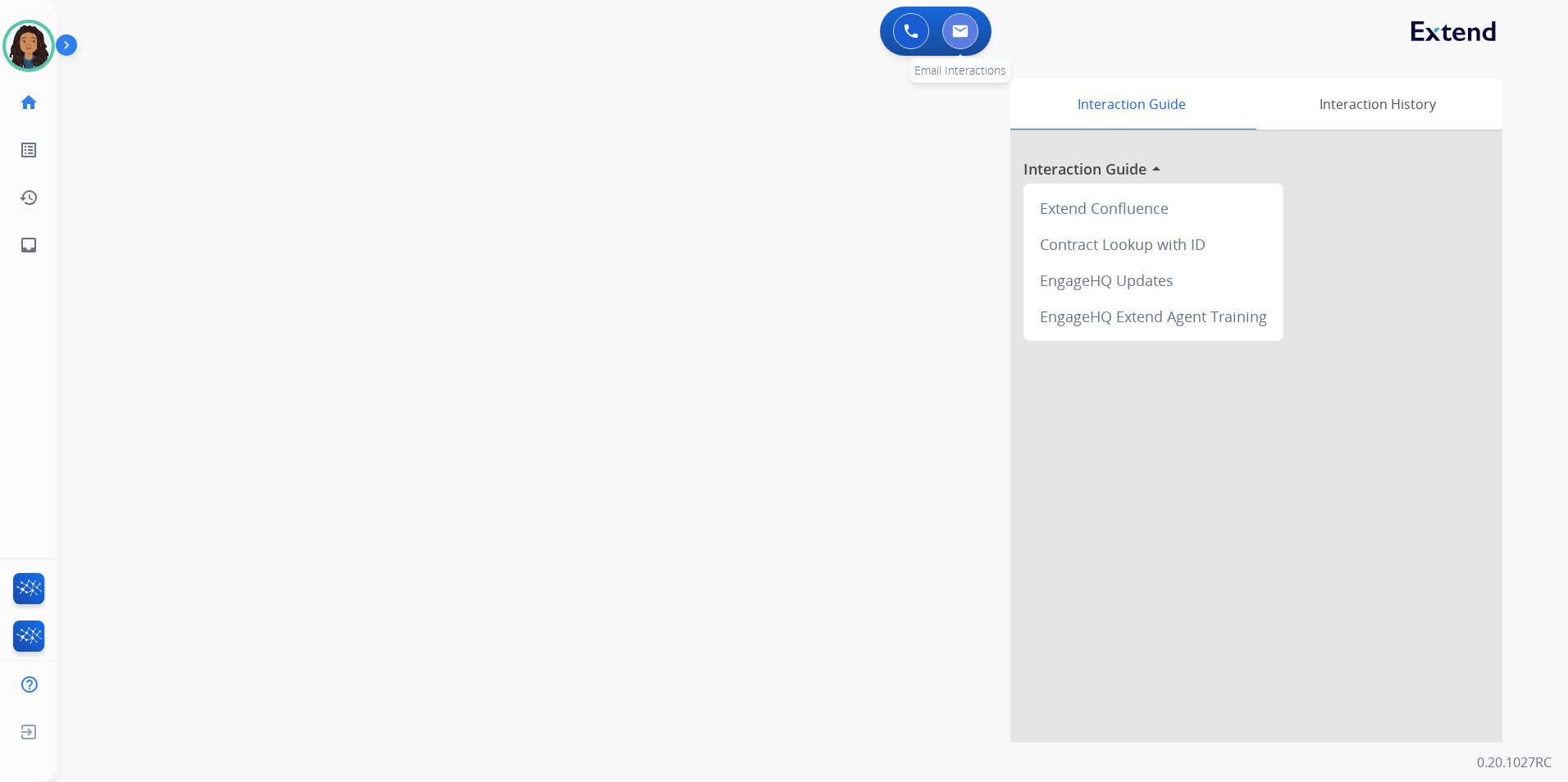
click at [975, 33] on button at bounding box center [960, 31] width 36 height 36
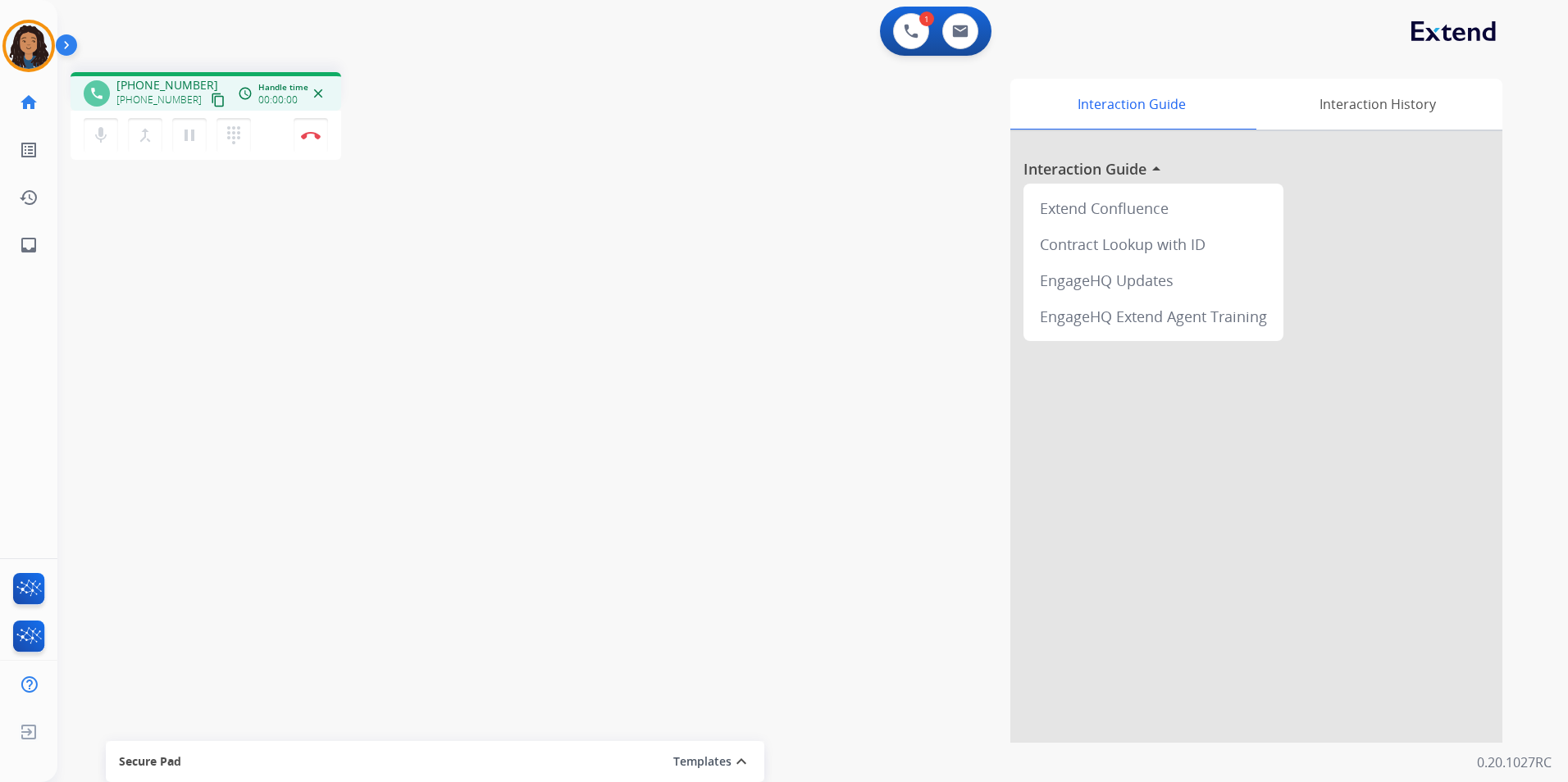
click at [211, 105] on mat-icon "content_copy" at bounding box center [218, 100] width 15 height 15
click at [208, 97] on button "content_copy" at bounding box center [218, 100] width 20 height 20
click at [309, 134] on img at bounding box center [311, 135] width 20 height 8
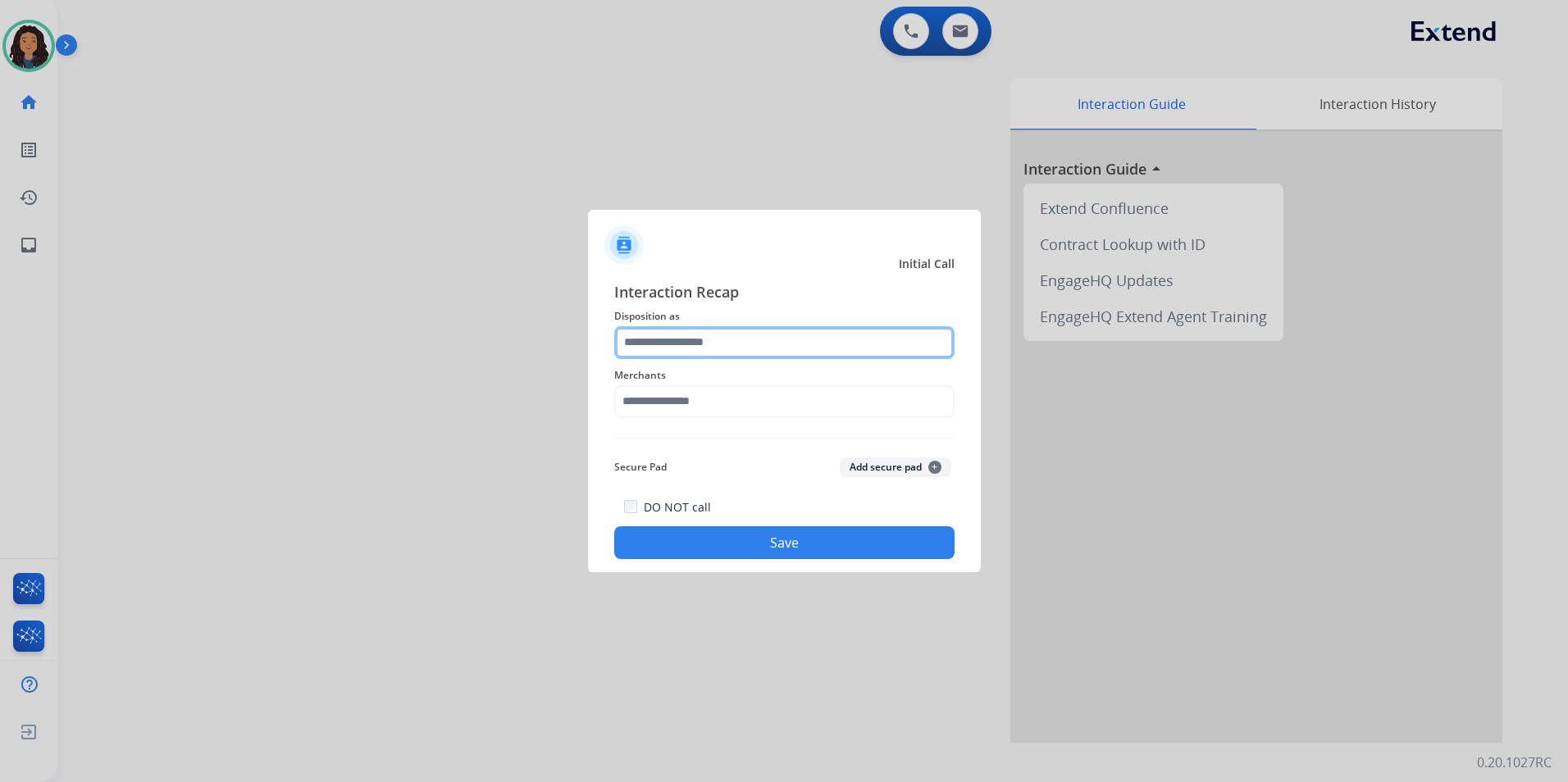
click at [756, 350] on input "text" at bounding box center [784, 342] width 340 height 33
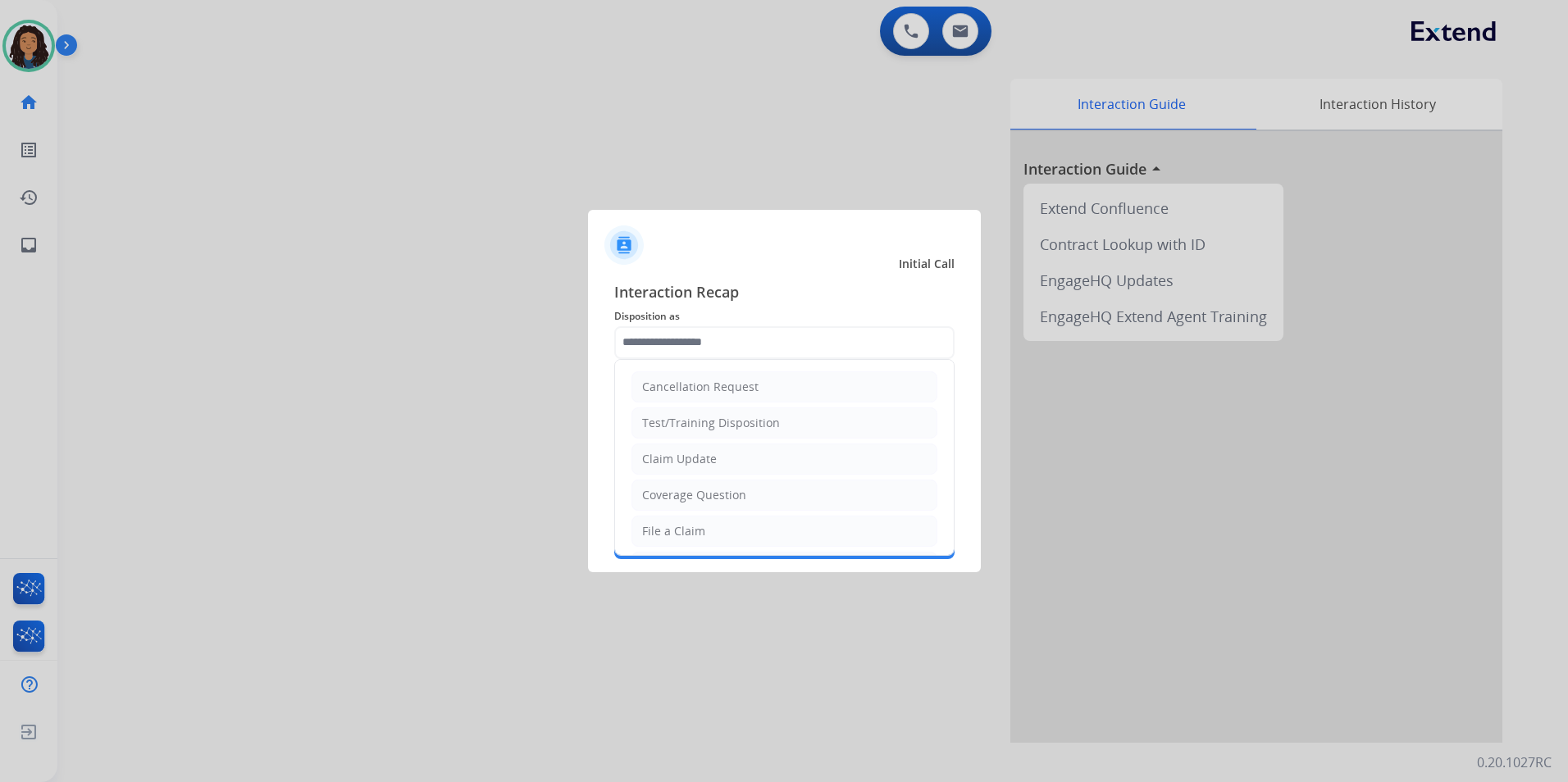
drag, startPoint x: 702, startPoint y: 454, endPoint x: 692, endPoint y: 396, distance: 58.9
click at [700, 453] on div "Claim Update" at bounding box center [679, 459] width 74 height 17
type input "**********"
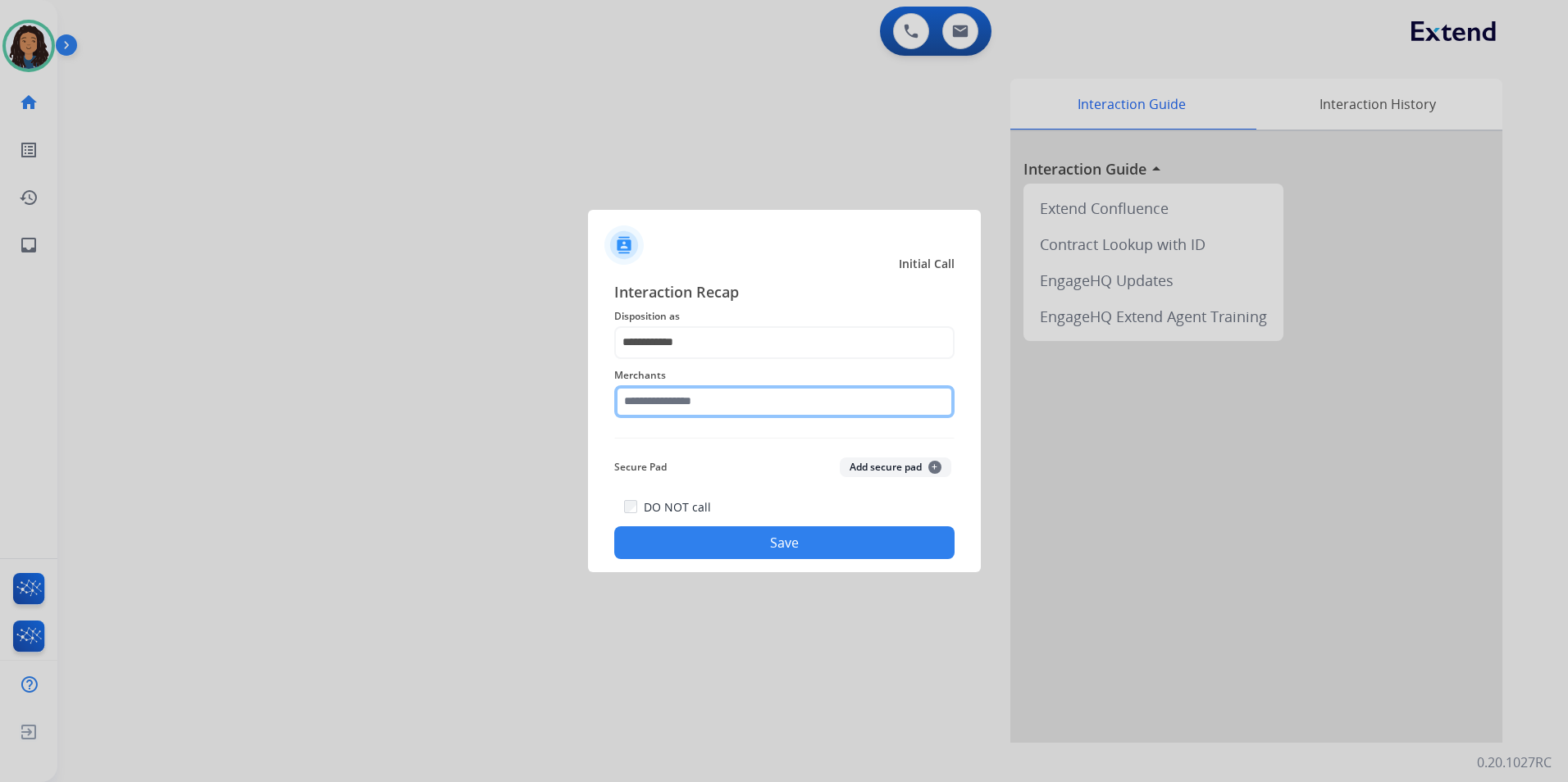
click at [692, 393] on input "text" at bounding box center [784, 401] width 340 height 33
drag, startPoint x: 712, startPoint y: 405, endPoint x: 517, endPoint y: 413, distance: 195.2
click at [0, 413] on app-contact-recap-modal "**********" at bounding box center [0, 391] width 0 height 782
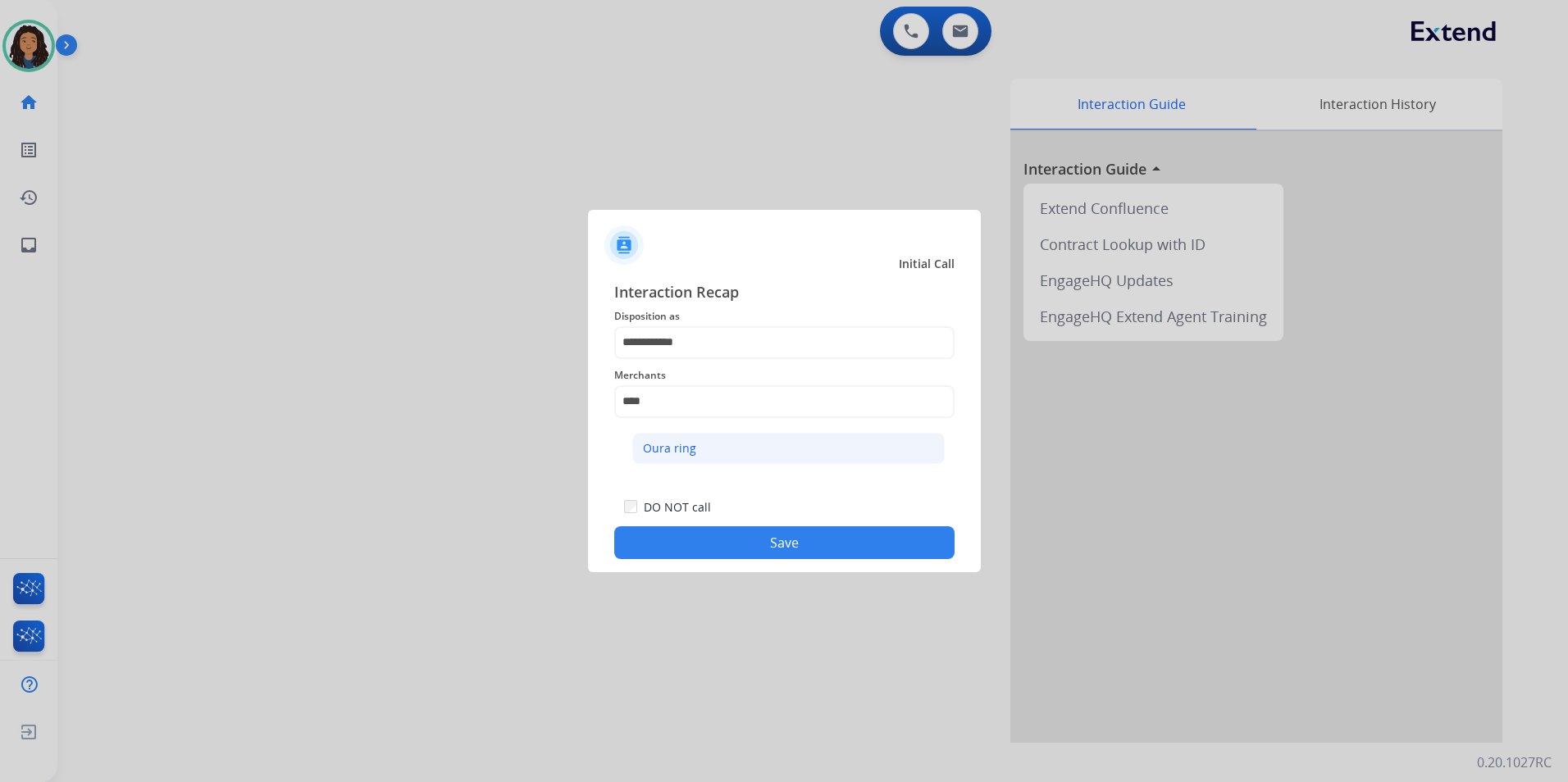
click at [712, 446] on li "Oura ring" at bounding box center [789, 448] width 313 height 31
type input "*********"
click at [671, 557] on button "Save" at bounding box center [784, 542] width 340 height 33
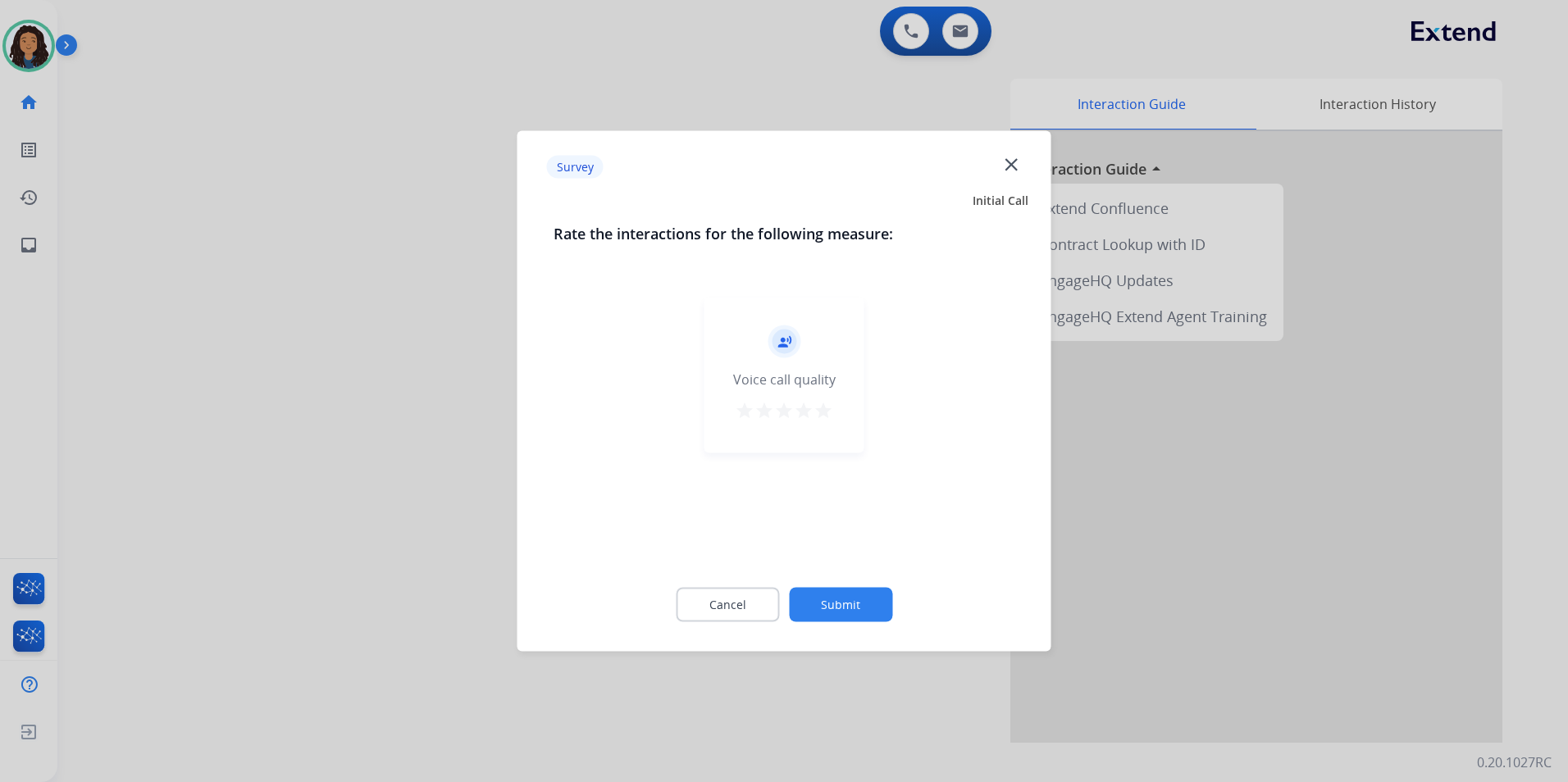
click at [350, 376] on div at bounding box center [784, 391] width 1568 height 782
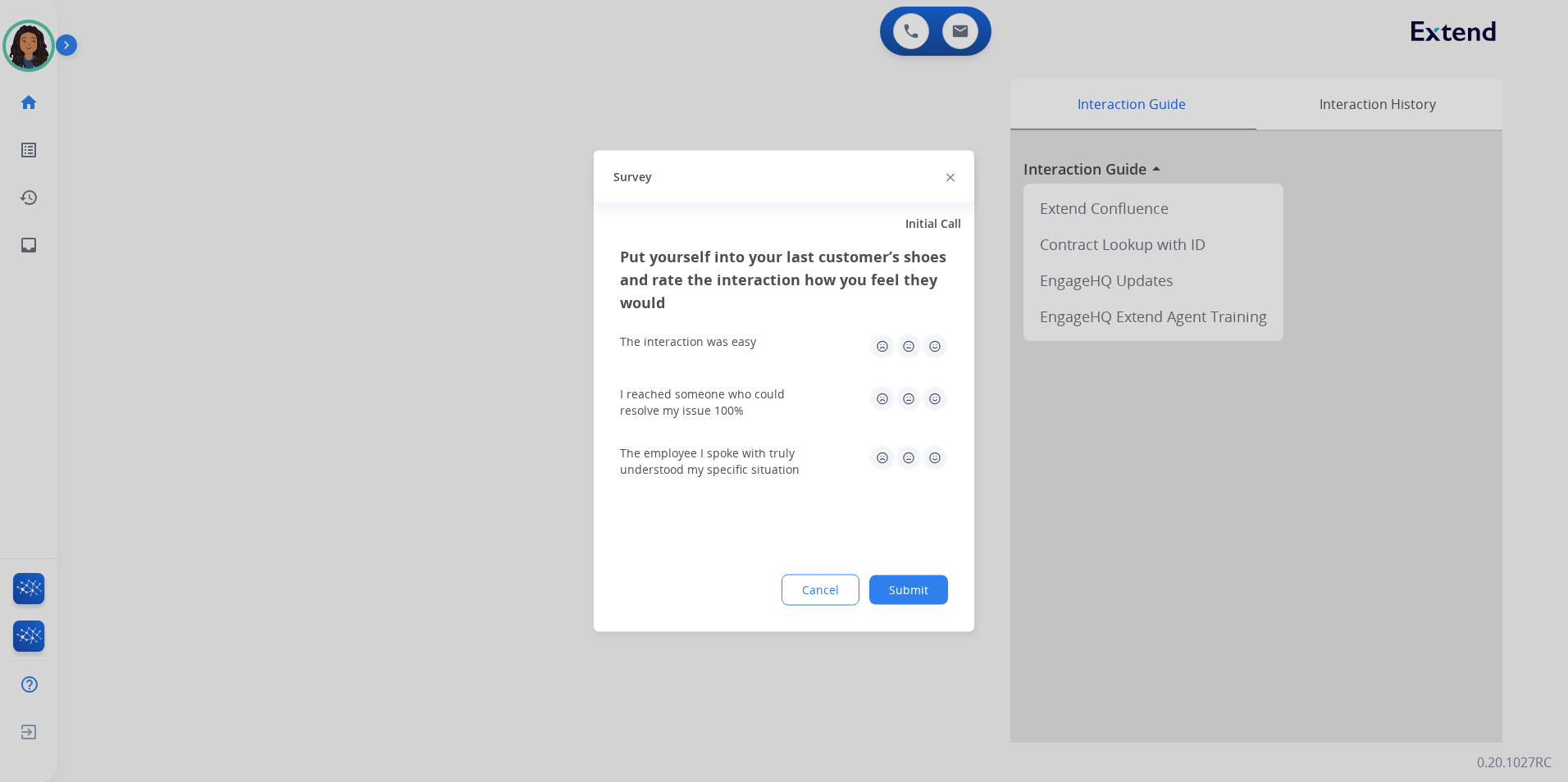
click at [351, 365] on div at bounding box center [784, 391] width 1568 height 782
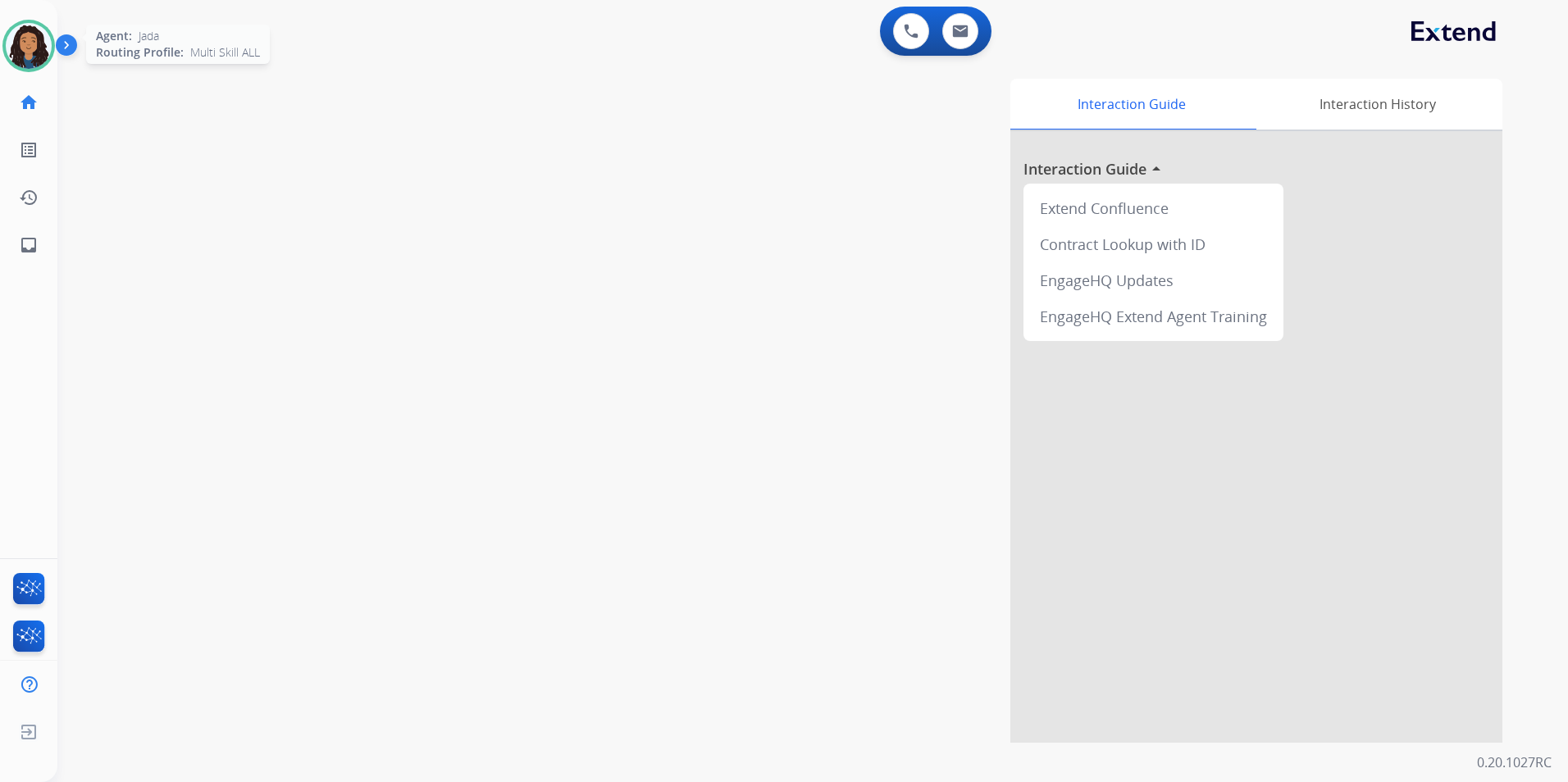
click at [6, 20] on div "Jada Available Edit Avatar Agent: [PERSON_NAME] Profile: Multi Skill ALL home H…" at bounding box center [28, 135] width 58 height 269
click at [5, 38] on div at bounding box center [28, 46] width 53 height 53
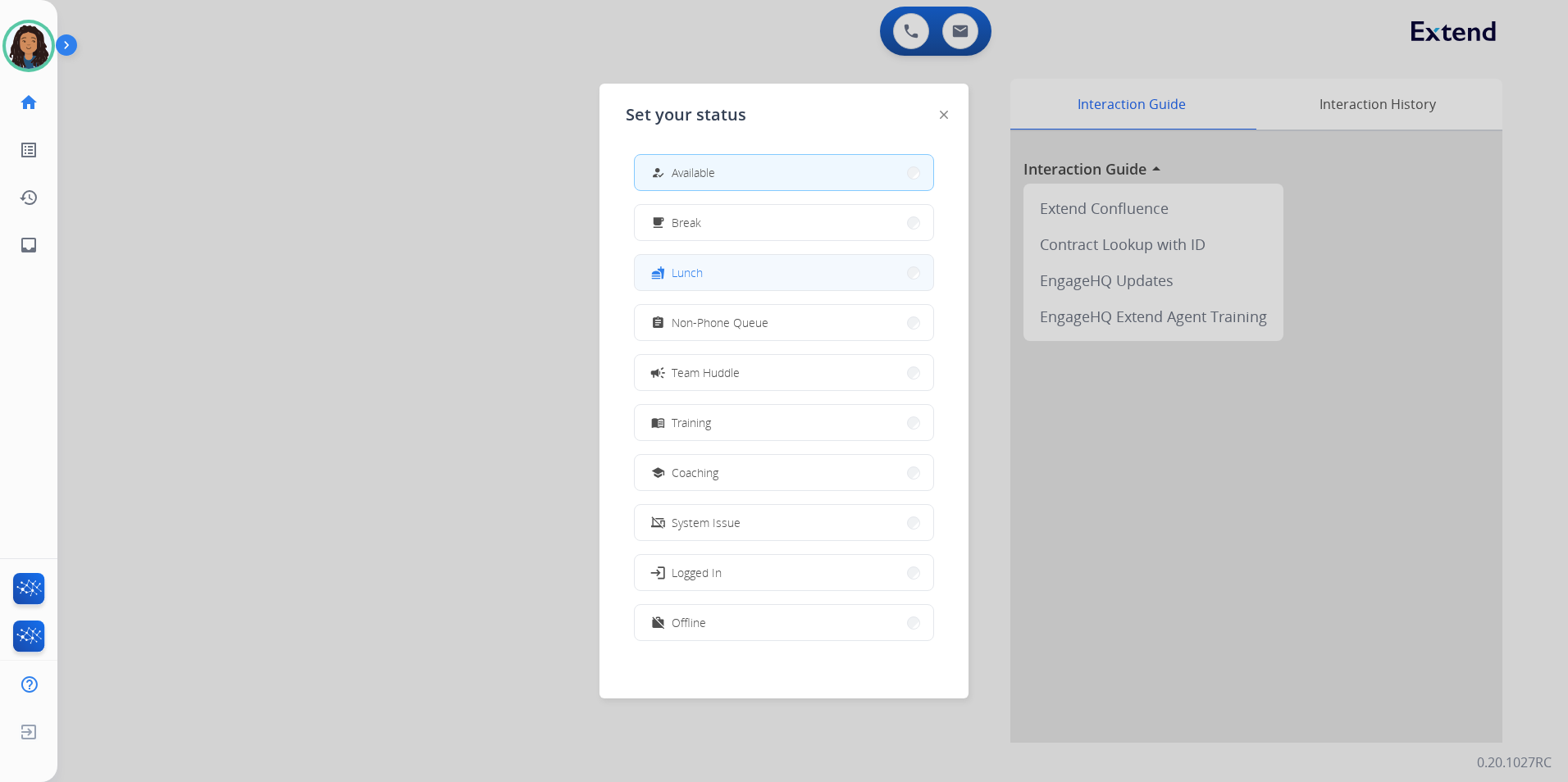
click at [726, 273] on button "fastfood Lunch" at bounding box center [784, 273] width 299 height 35
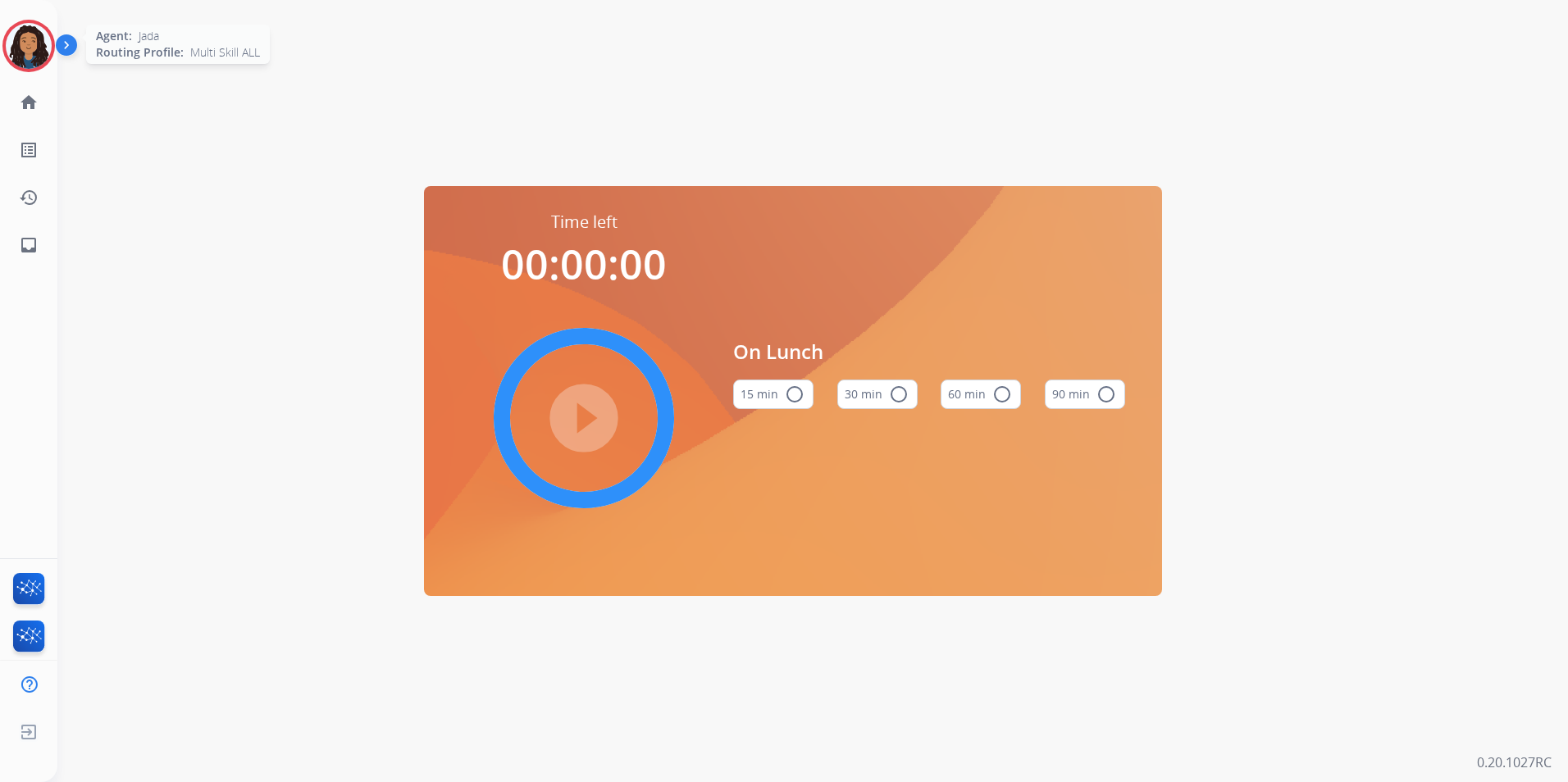
click at [18, 65] on img at bounding box center [28, 45] width 46 height 46
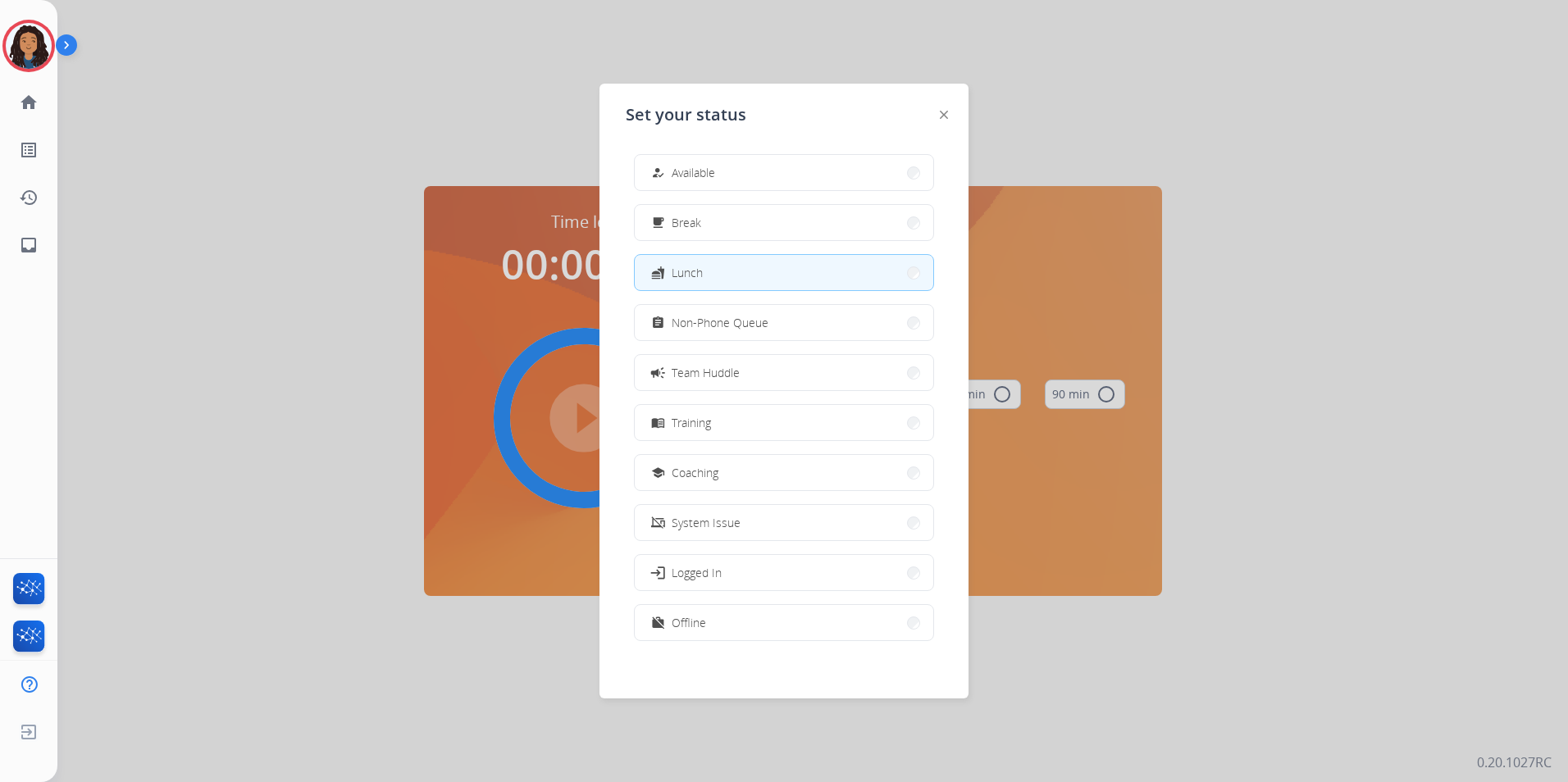
click at [999, 71] on div at bounding box center [784, 391] width 1568 height 782
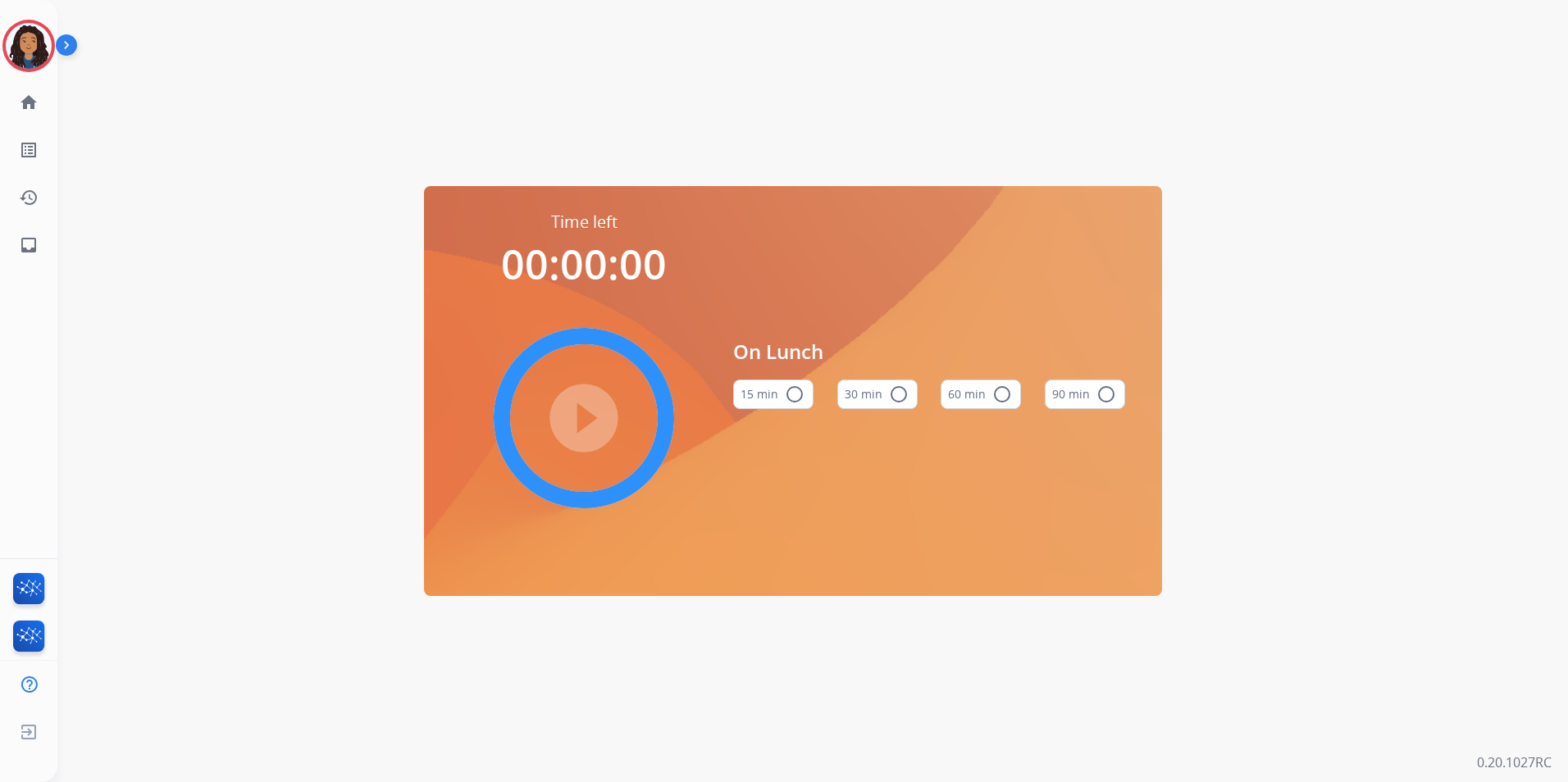
click at [959, 400] on button "60 min radio_button_unchecked" at bounding box center [981, 394] width 80 height 29
click at [594, 422] on mat-icon "play_circle_filled" at bounding box center [584, 418] width 20 height 20
